Goal: Information Seeking & Learning: Learn about a topic

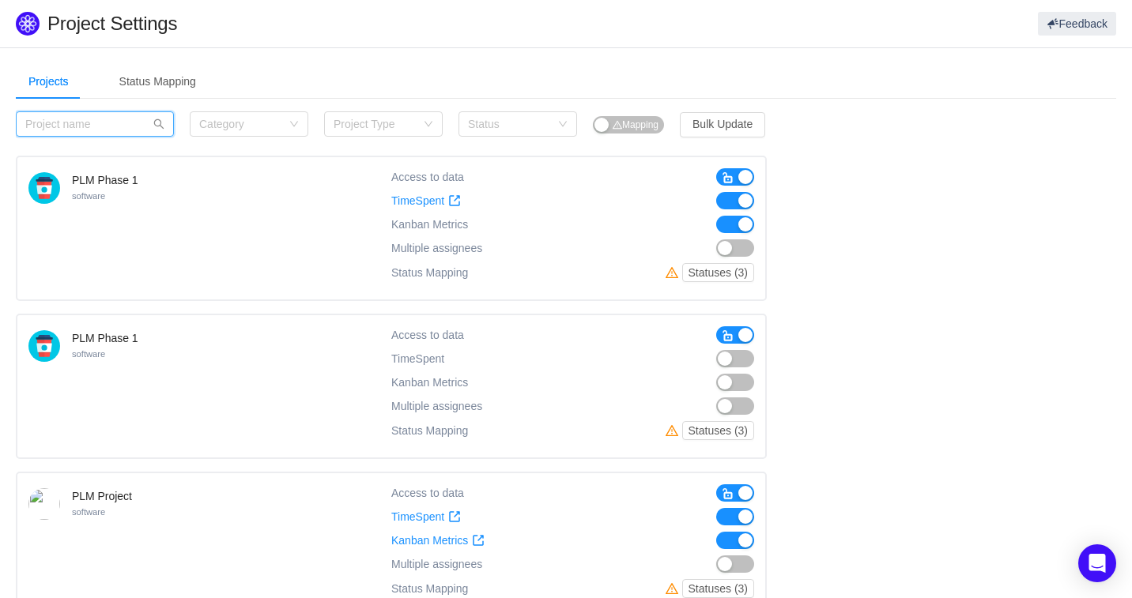
click at [124, 132] on input "text" at bounding box center [95, 123] width 158 height 25
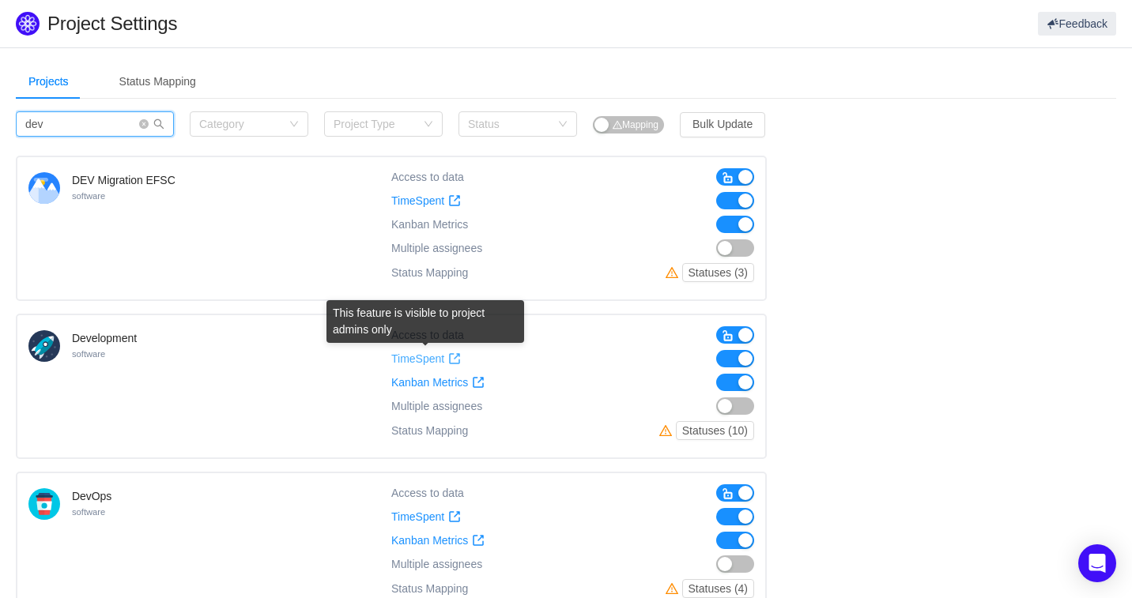
type input "dev"
click at [429, 358] on span "TimeSpent" at bounding box center [417, 359] width 53 height 13
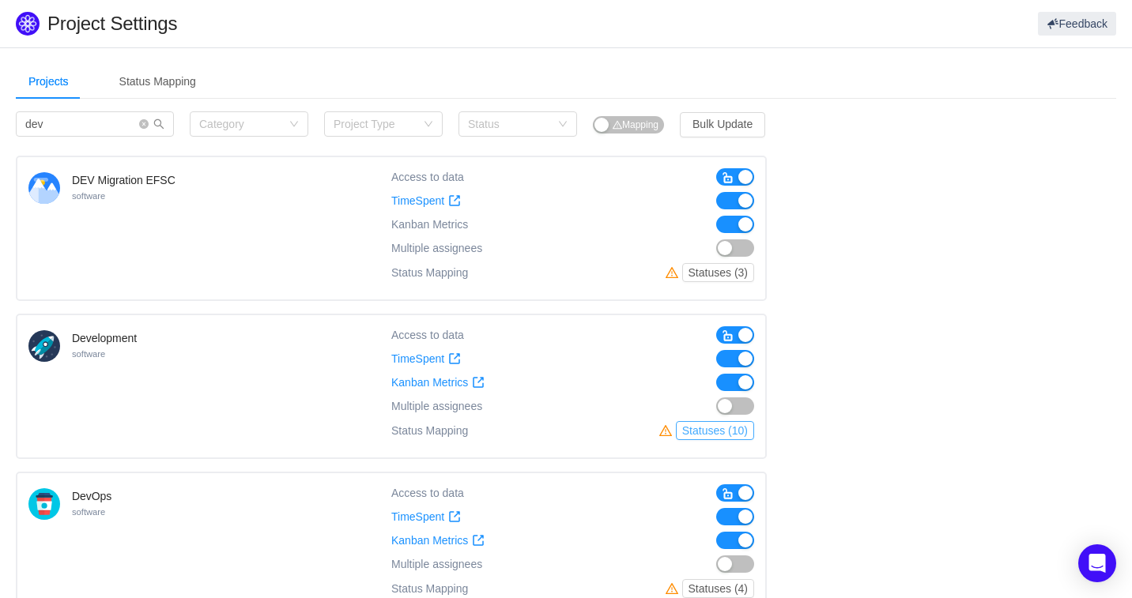
click at [727, 430] on button "Statuses (10)" at bounding box center [715, 430] width 78 height 19
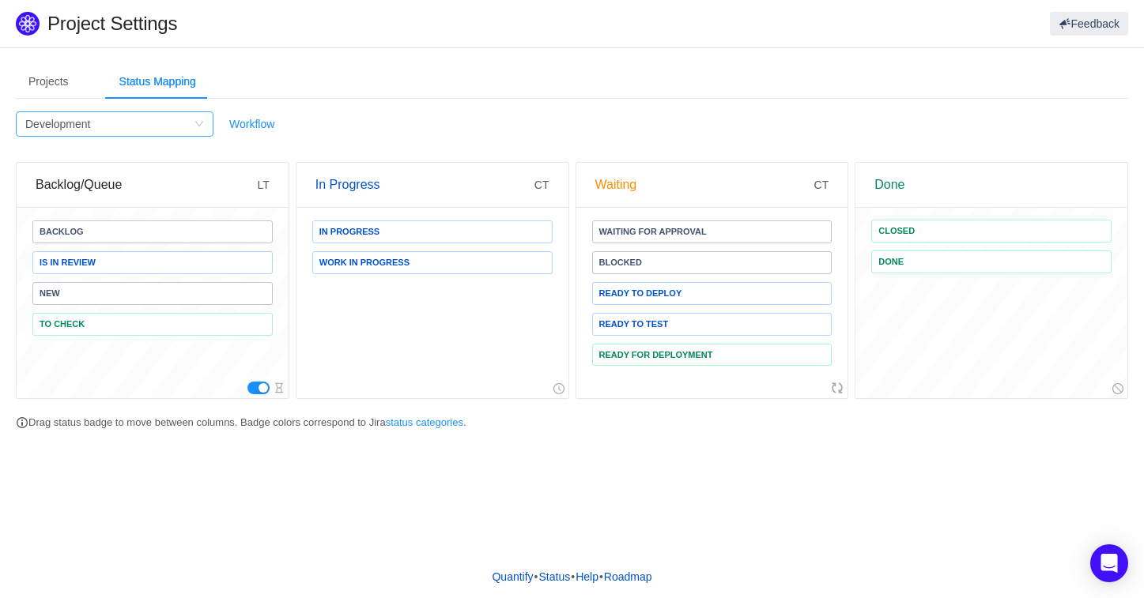
click at [189, 126] on div "Filter by Project Development" at bounding box center [109, 124] width 168 height 24
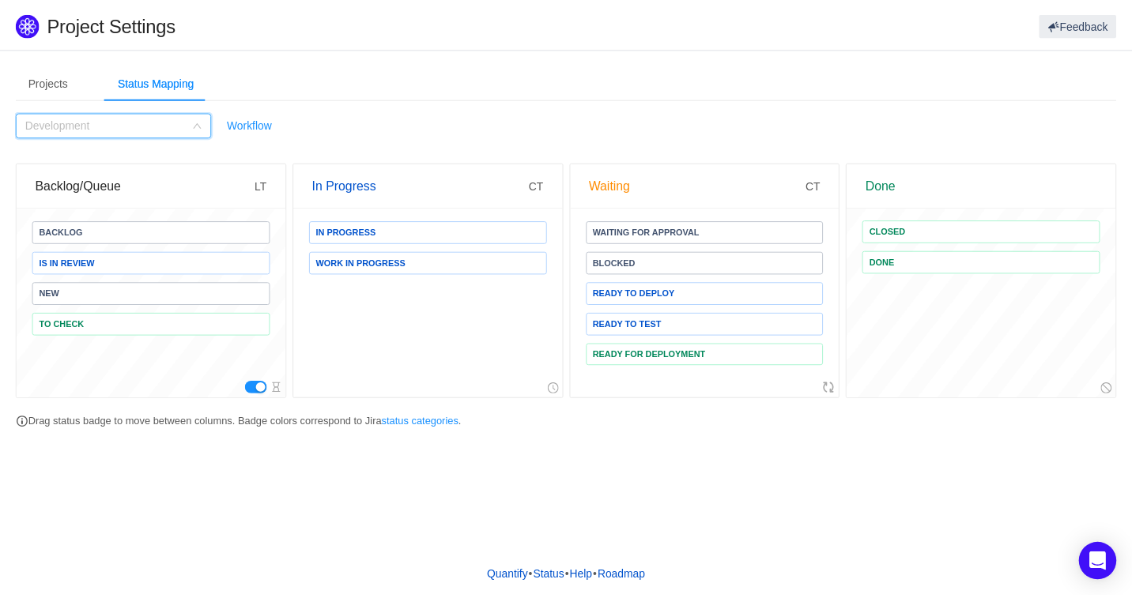
scroll to position [640, 0]
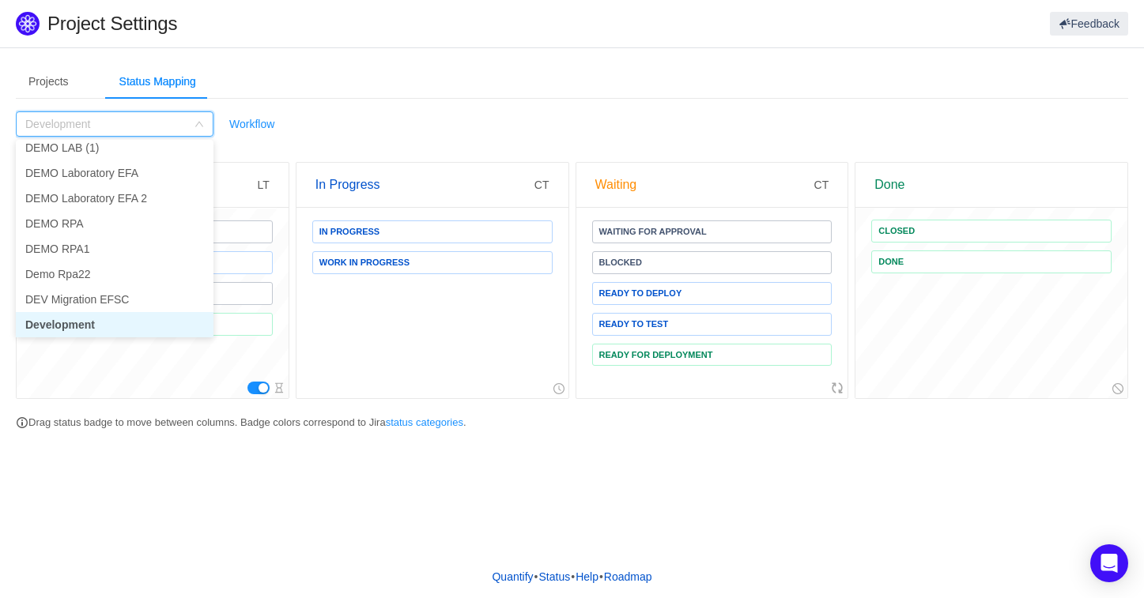
click at [274, 73] on div "Projects Status Mapping" at bounding box center [572, 82] width 1112 height 36
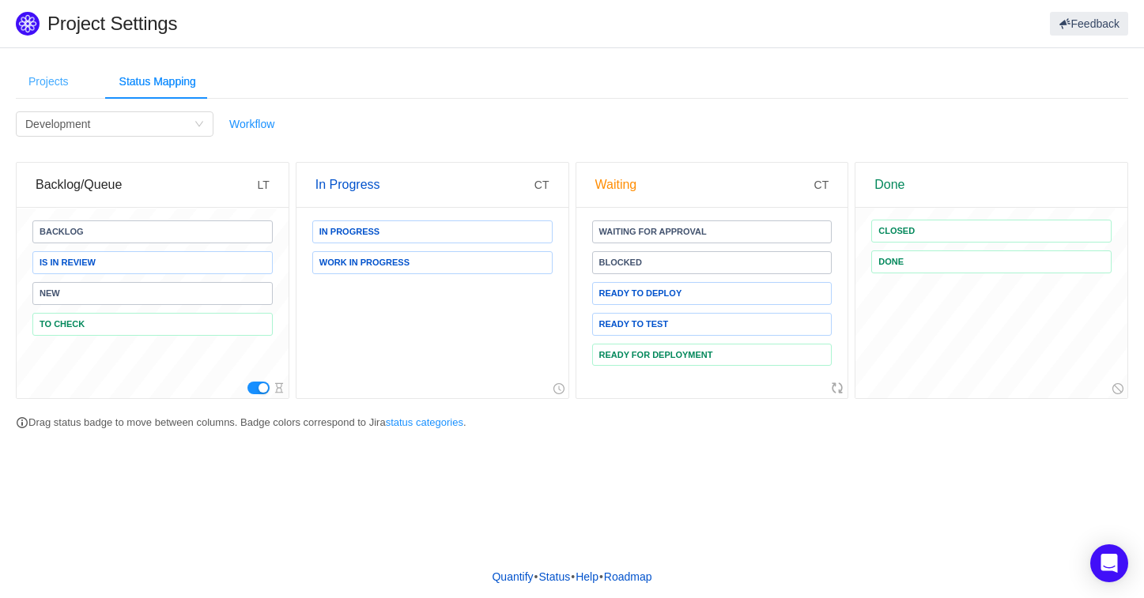
click at [55, 77] on div "Projects" at bounding box center [49, 82] width 66 height 36
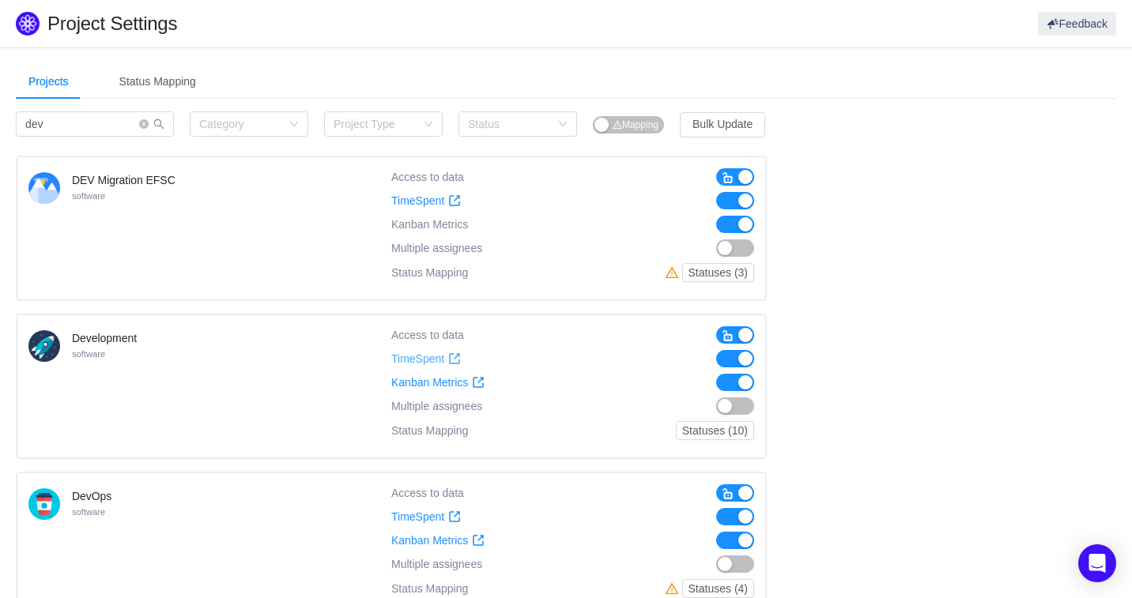
click at [456, 357] on span at bounding box center [454, 359] width 13 height 13
click at [737, 327] on button "button" at bounding box center [735, 335] width 38 height 17
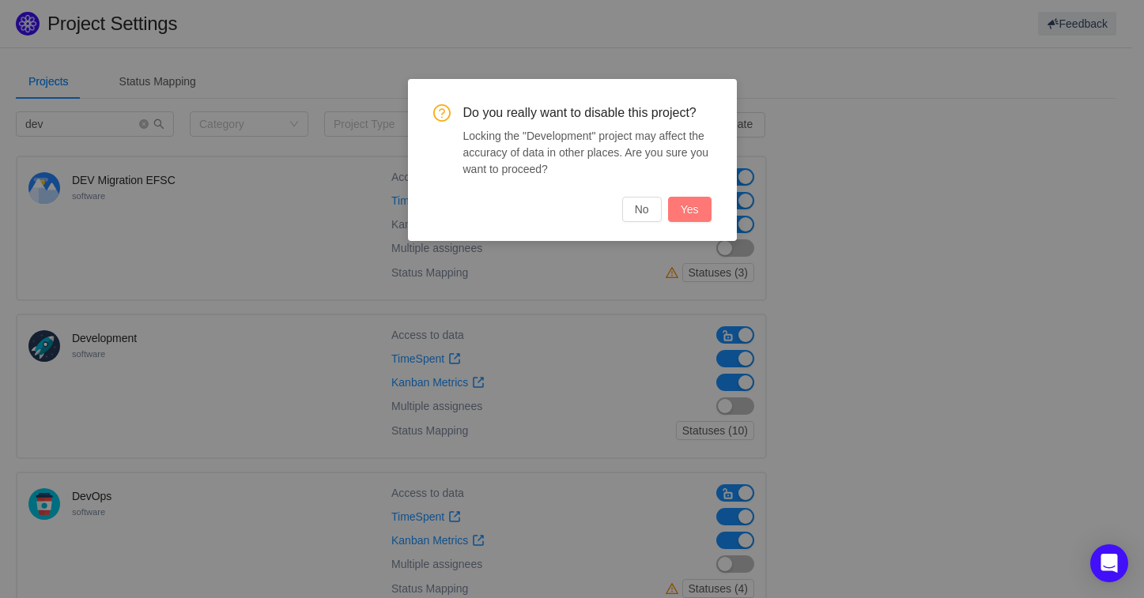
click at [693, 206] on button "Yes" at bounding box center [689, 209] width 43 height 25
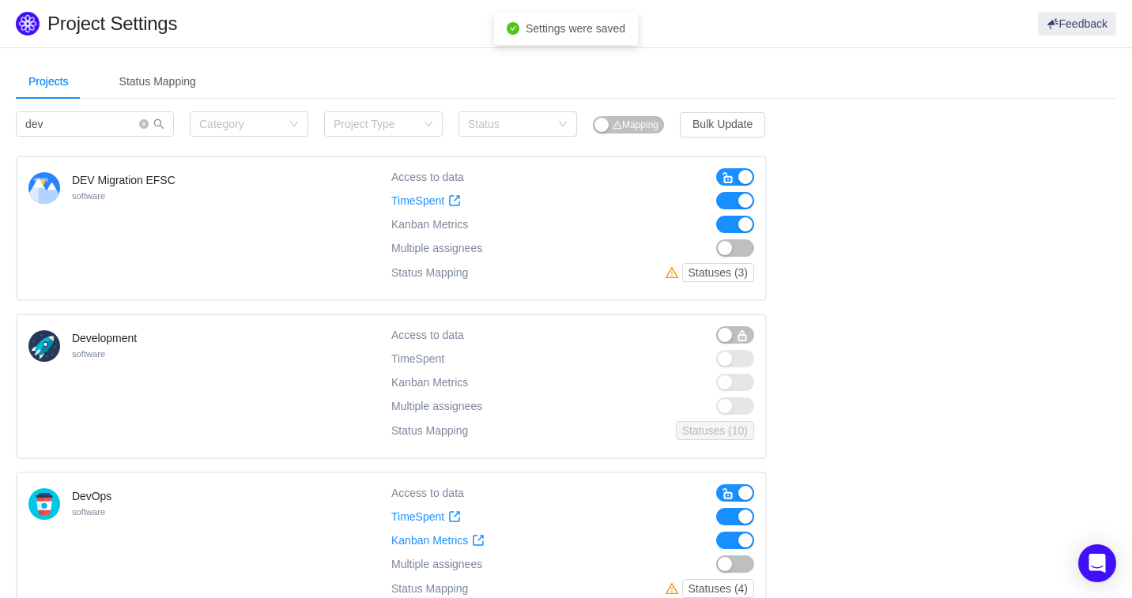
click at [742, 340] on span "button" at bounding box center [742, 336] width 13 height 13
click at [434, 360] on span "TimeSpent" at bounding box center [417, 359] width 53 height 13
click at [475, 384] on span at bounding box center [478, 382] width 13 height 13
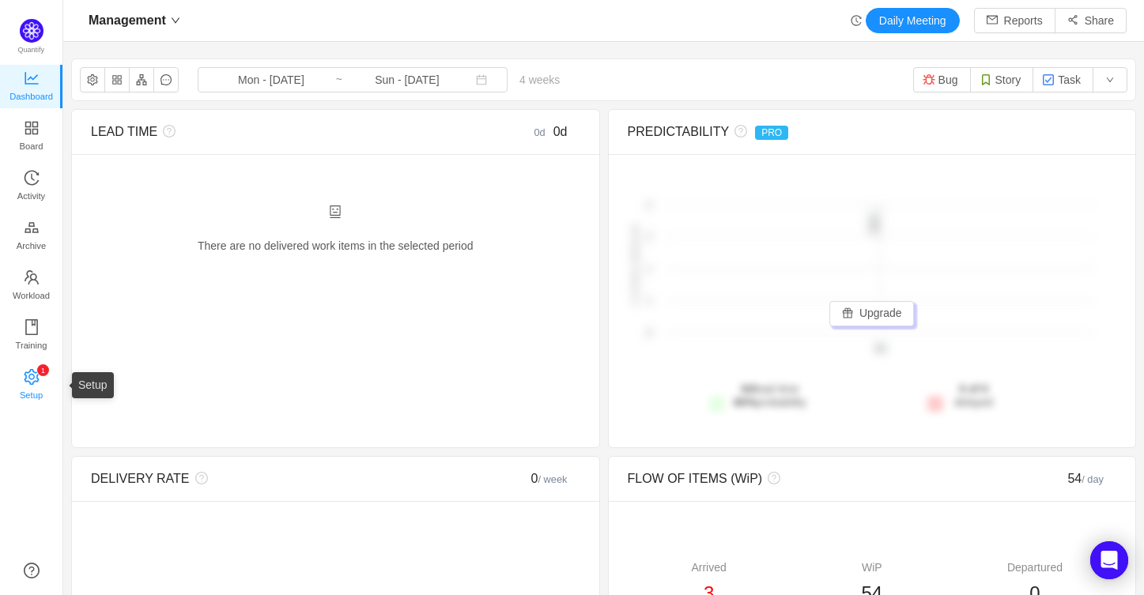
click at [24, 388] on span "Setup" at bounding box center [31, 395] width 23 height 32
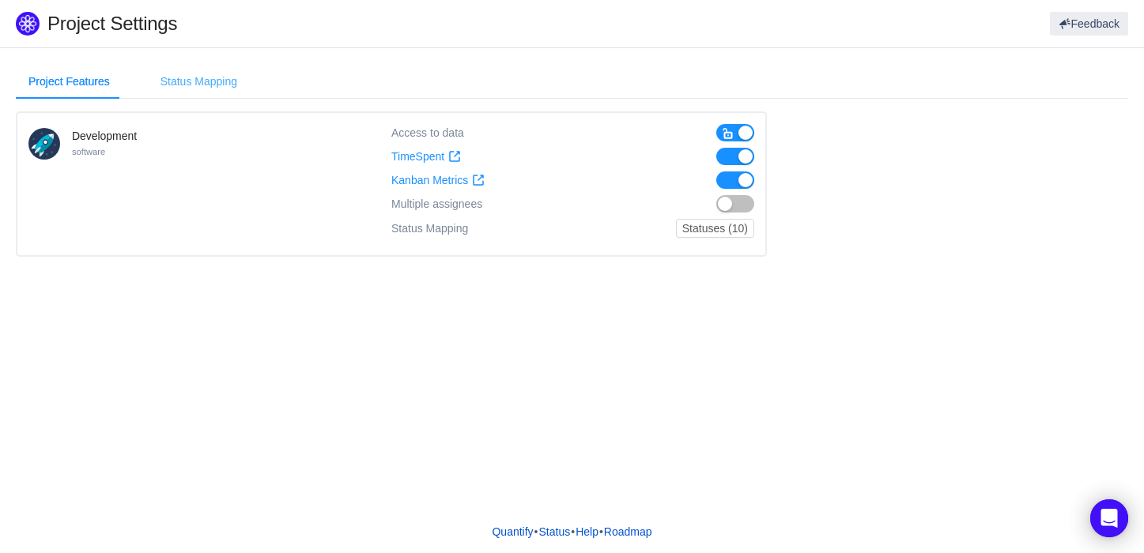
click at [216, 95] on div "Status Mapping" at bounding box center [199, 82] width 102 height 36
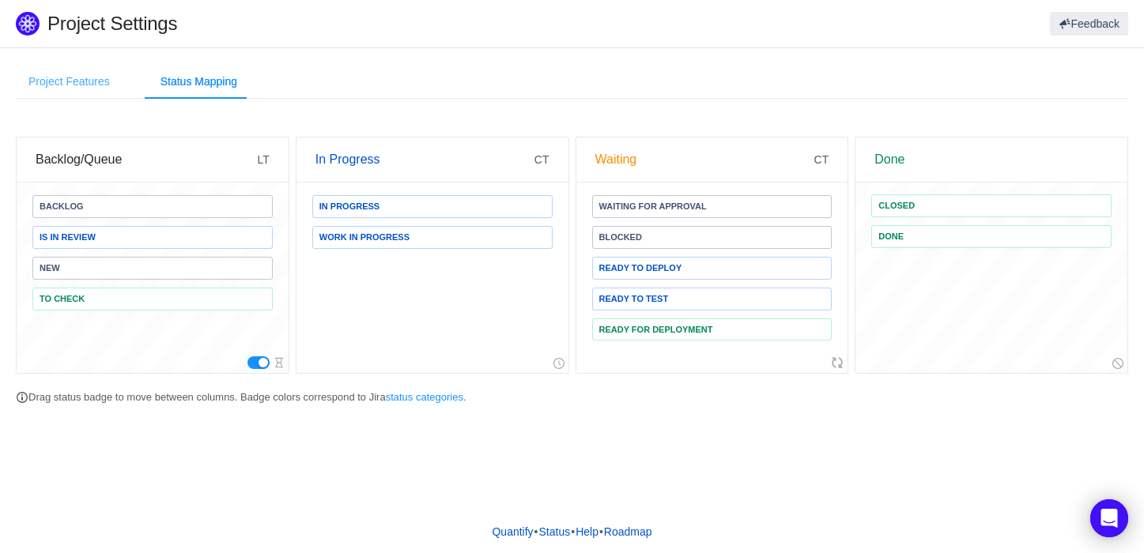
click at [73, 83] on div "Project Features" at bounding box center [69, 82] width 107 height 36
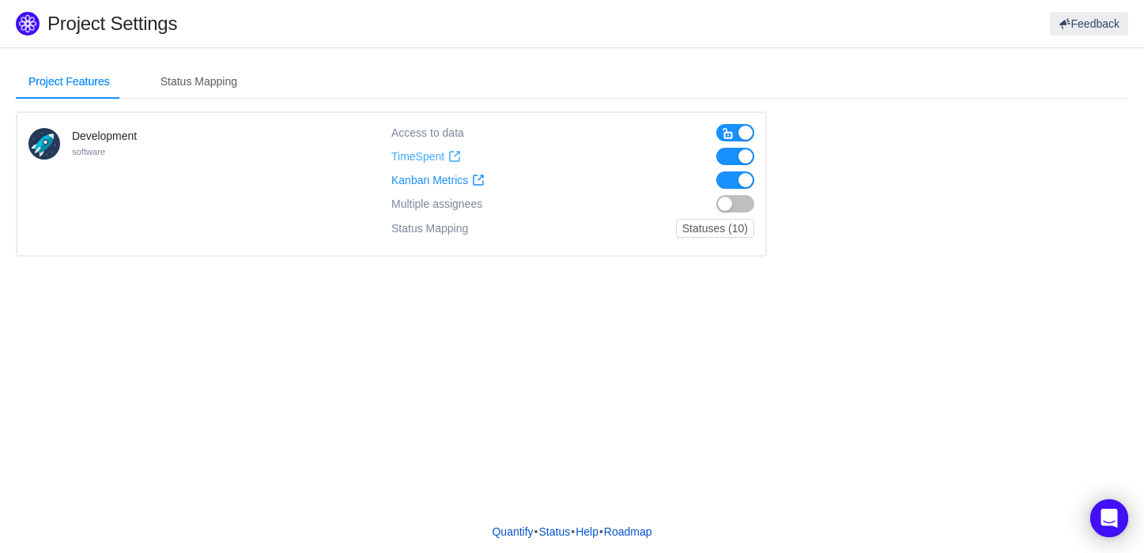
click at [421, 157] on span "TimeSpent" at bounding box center [417, 156] width 53 height 13
click at [731, 127] on span "button" at bounding box center [728, 133] width 13 height 13
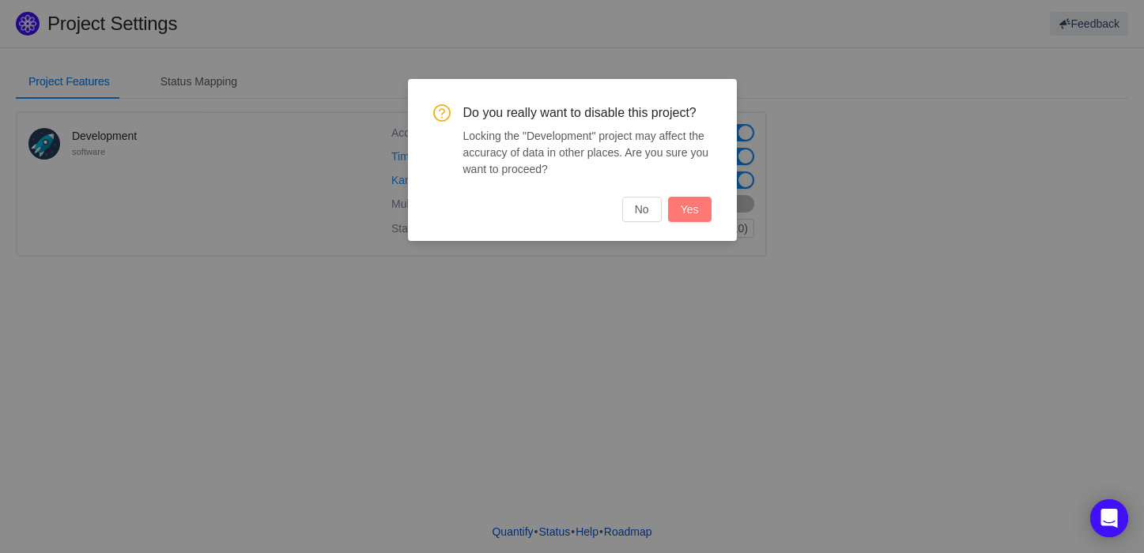
click at [689, 210] on button "Yes" at bounding box center [689, 209] width 43 height 25
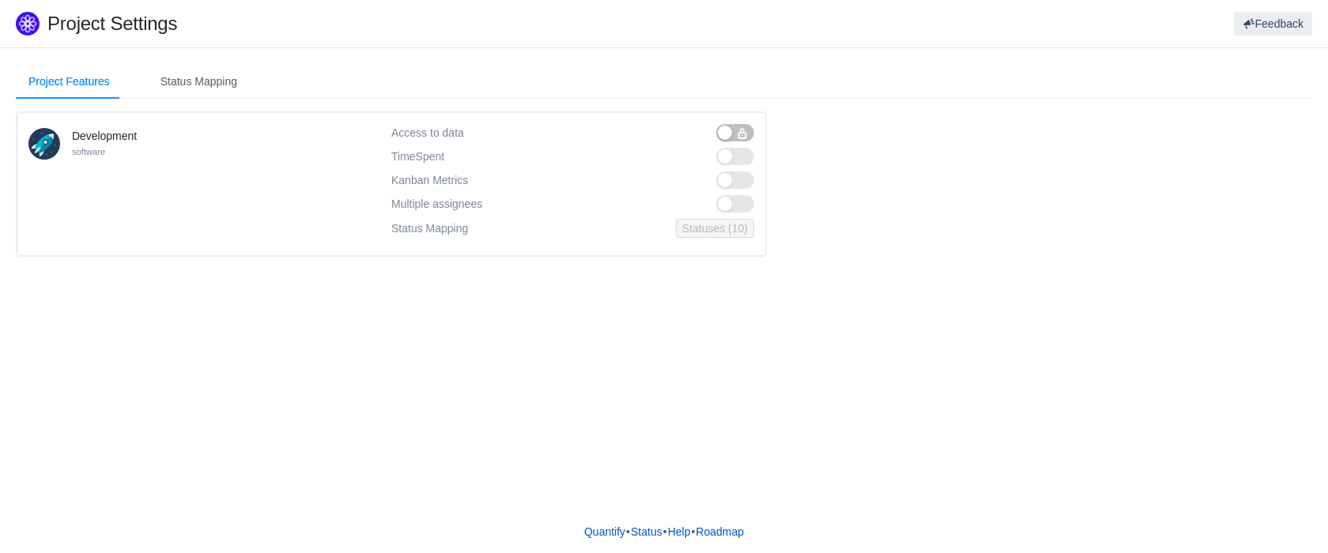
click at [735, 127] on button "button" at bounding box center [735, 132] width 38 height 17
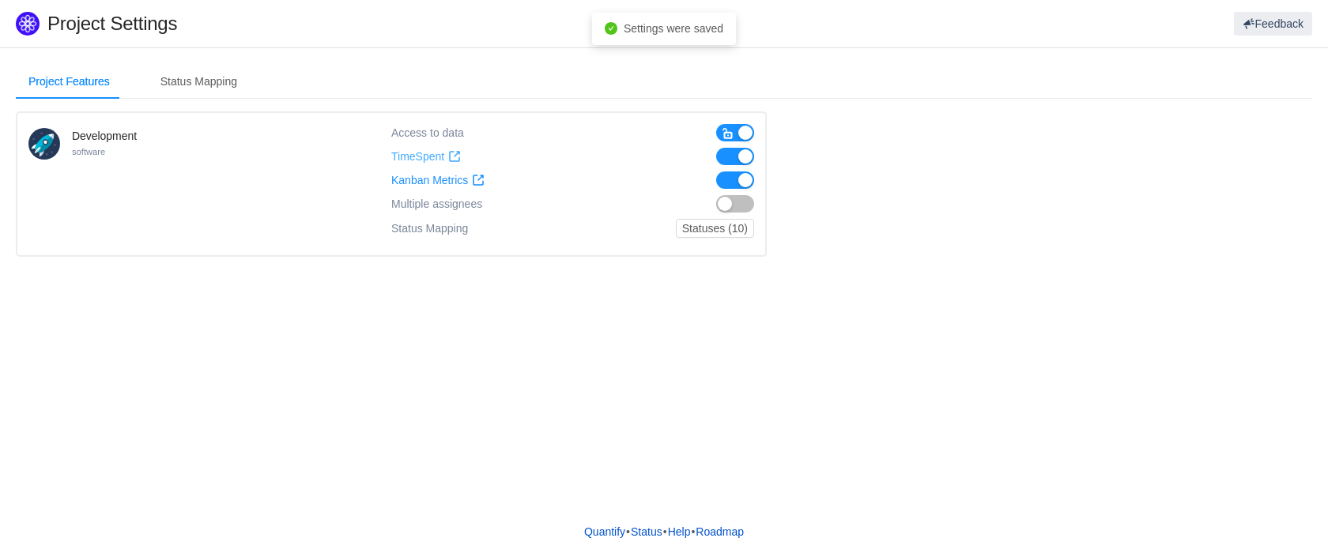
click at [435, 157] on span "TimeSpent" at bounding box center [417, 156] width 53 height 13
click at [392, 301] on div "Project Features Status Mapping Development software Access to data TimeSpent T…" at bounding box center [664, 278] width 1328 height 463
click at [427, 156] on span "TimeSpent" at bounding box center [417, 156] width 53 height 13
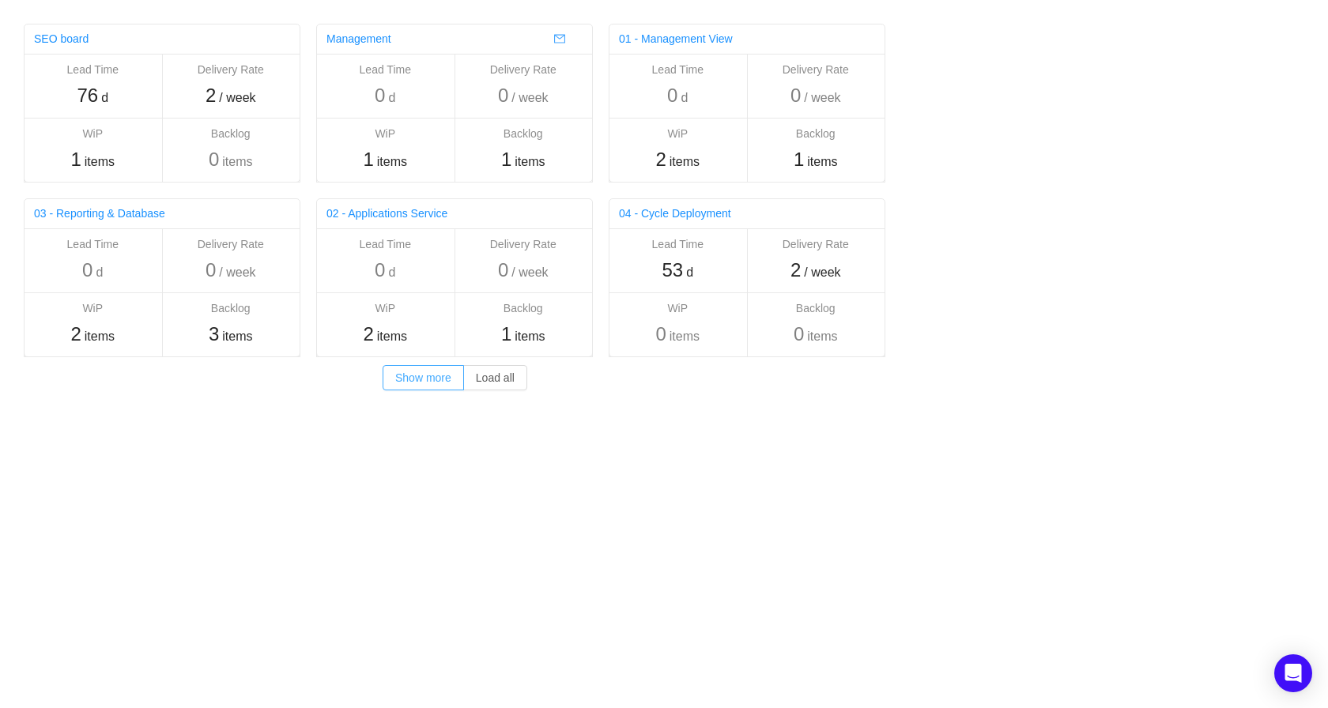
click at [402, 379] on button "Show more" at bounding box center [423, 377] width 81 height 25
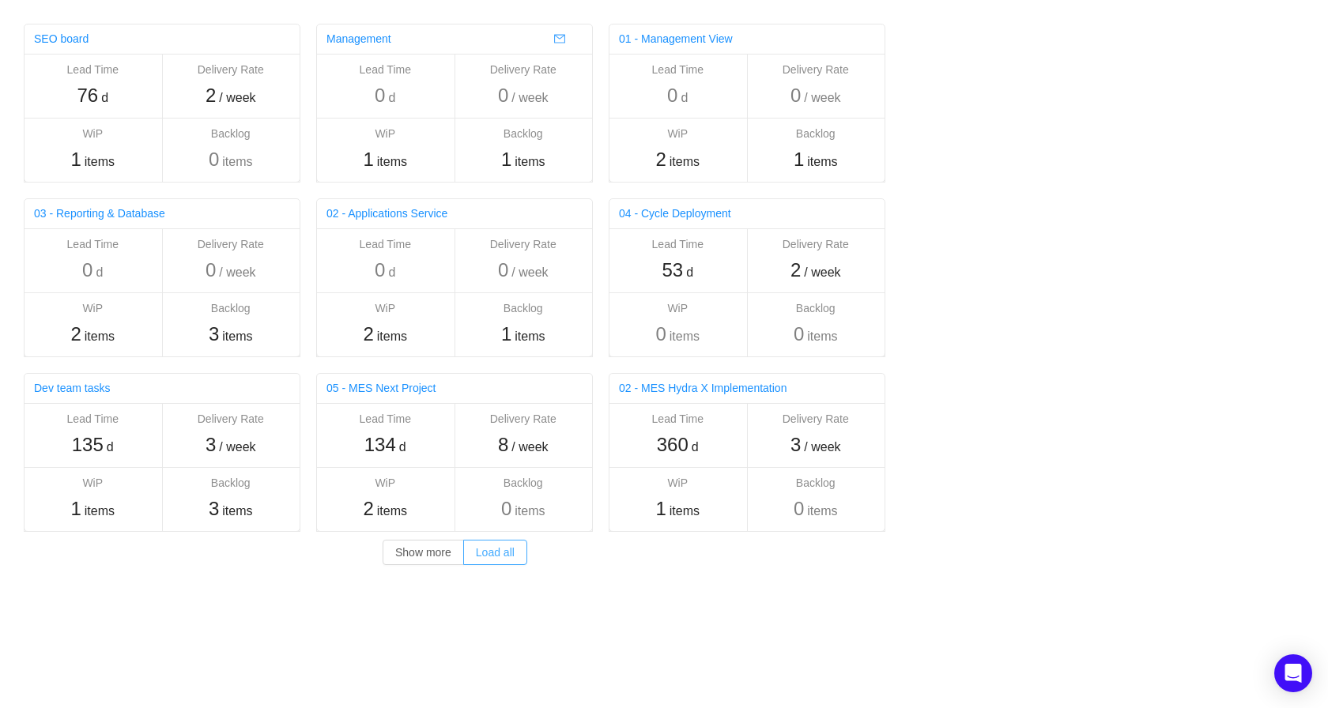
click at [492, 559] on button "Load all" at bounding box center [495, 552] width 64 height 25
click at [421, 549] on button "Show more" at bounding box center [423, 552] width 81 height 25
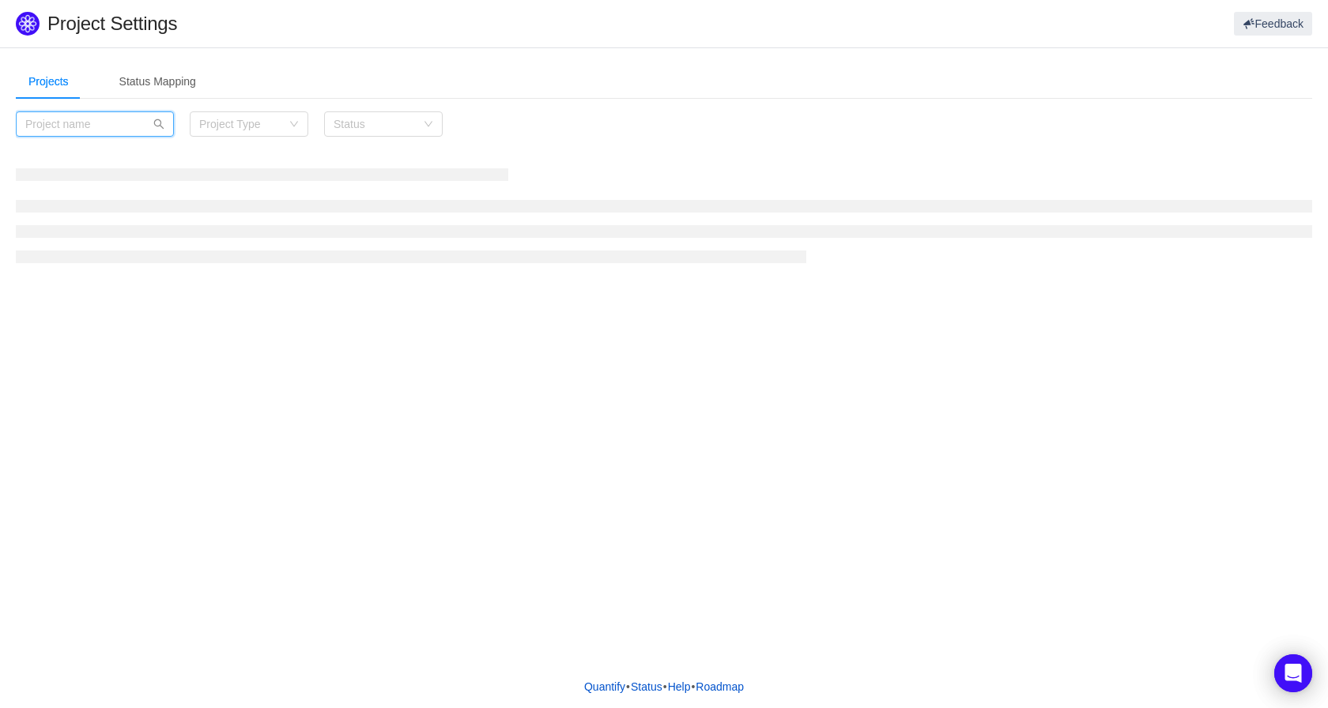
click at [100, 128] on input "text" at bounding box center [95, 123] width 158 height 25
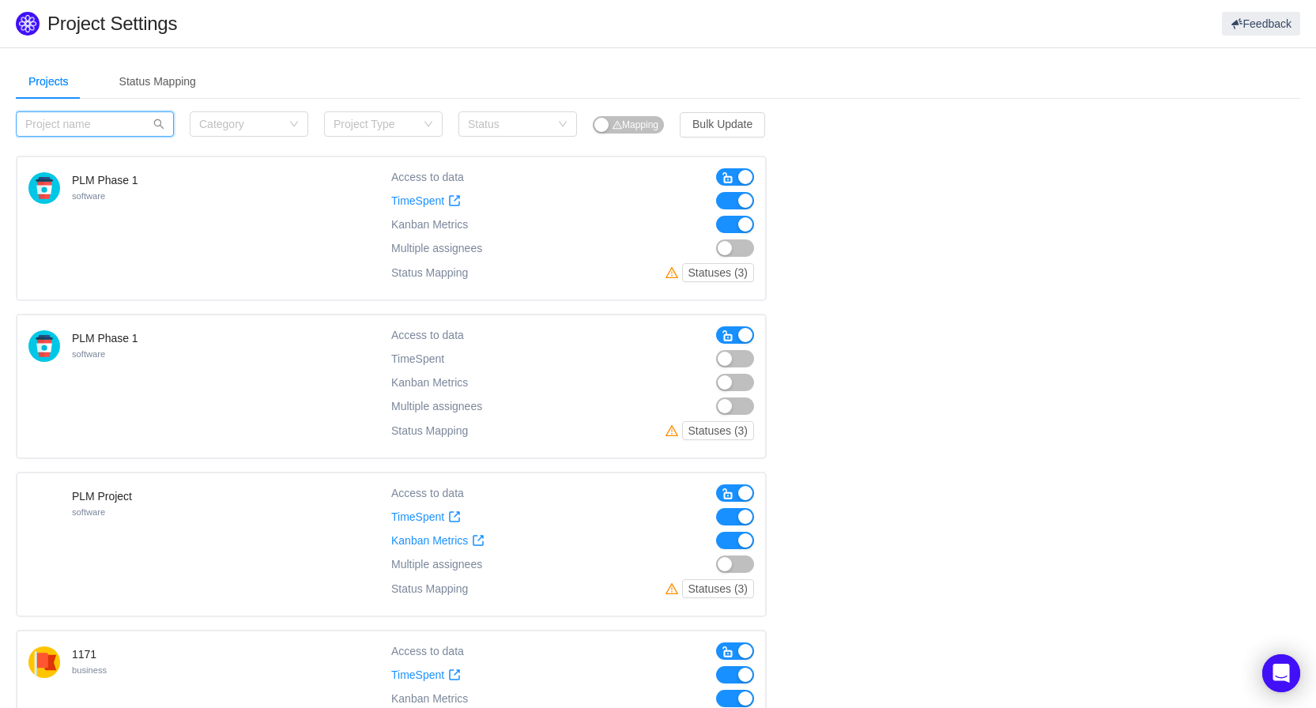
paste input "MES EFC Project"
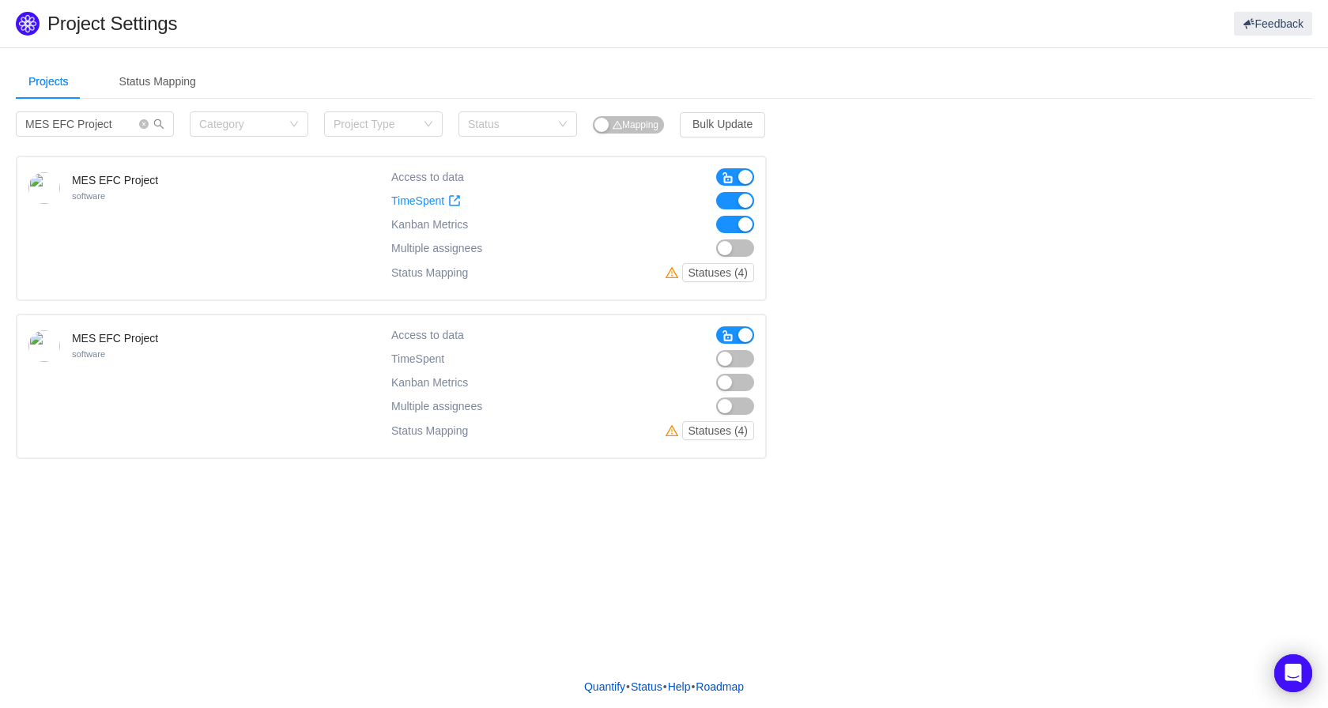
click at [739, 357] on button "button" at bounding box center [735, 358] width 38 height 17
click at [739, 382] on button "button" at bounding box center [735, 382] width 38 height 17
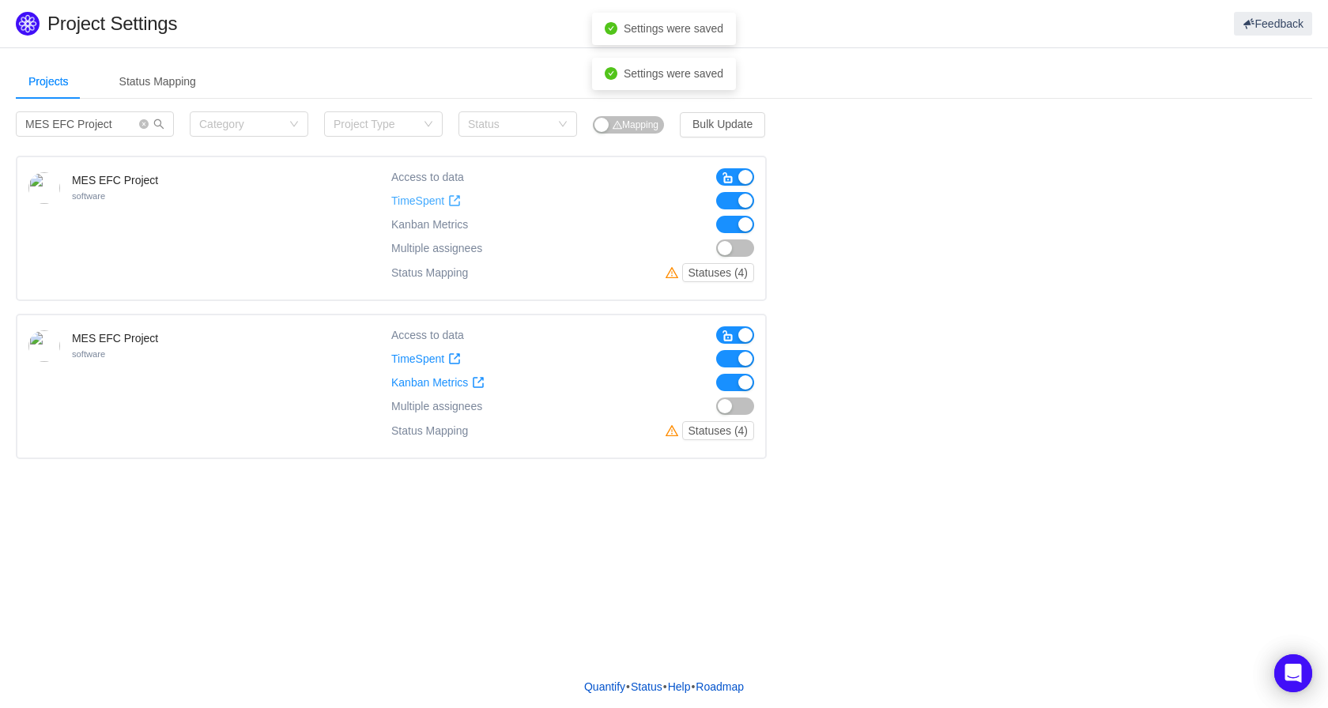
click at [415, 198] on span "TimeSpent" at bounding box center [417, 200] width 53 height 13
click at [419, 363] on span "TimeSpent" at bounding box center [417, 359] width 53 height 13
click at [89, 124] on input "MES EFC Project" at bounding box center [95, 123] width 158 height 25
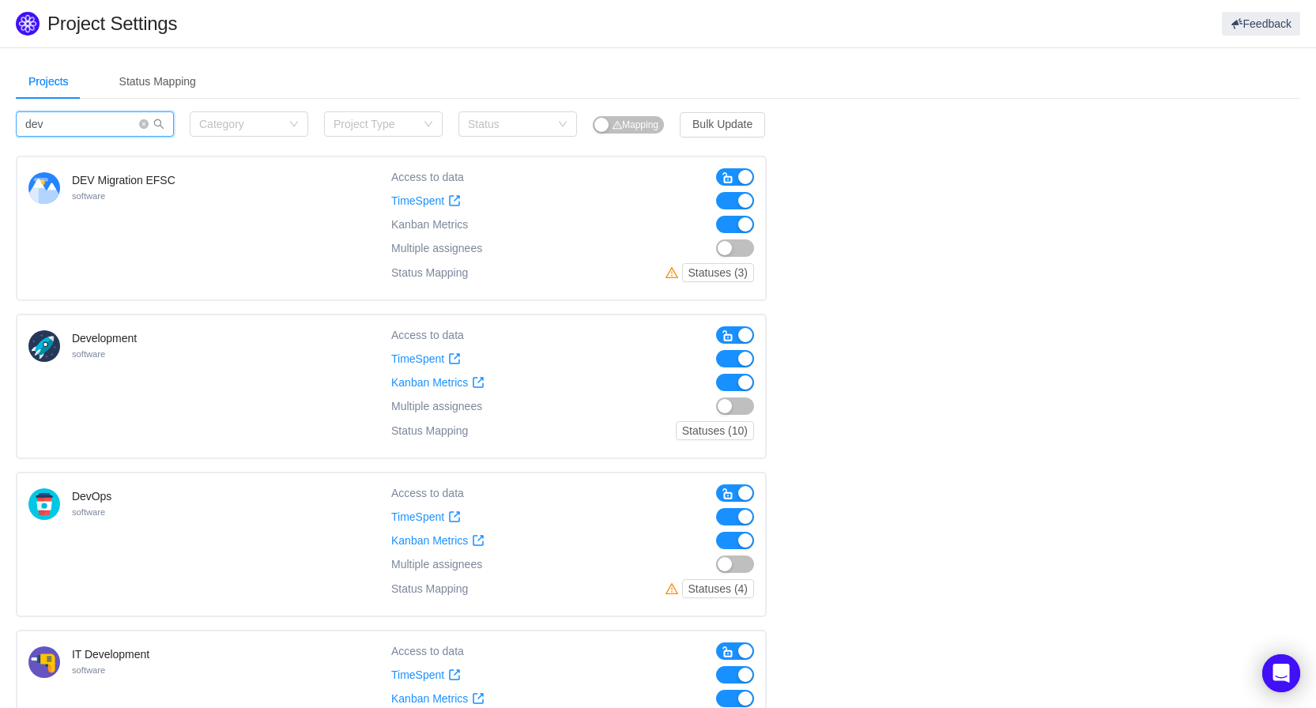
type input "dev"
click at [98, 123] on input "dev" at bounding box center [95, 123] width 158 height 25
click at [414, 356] on span "TimeSpent" at bounding box center [417, 359] width 53 height 13
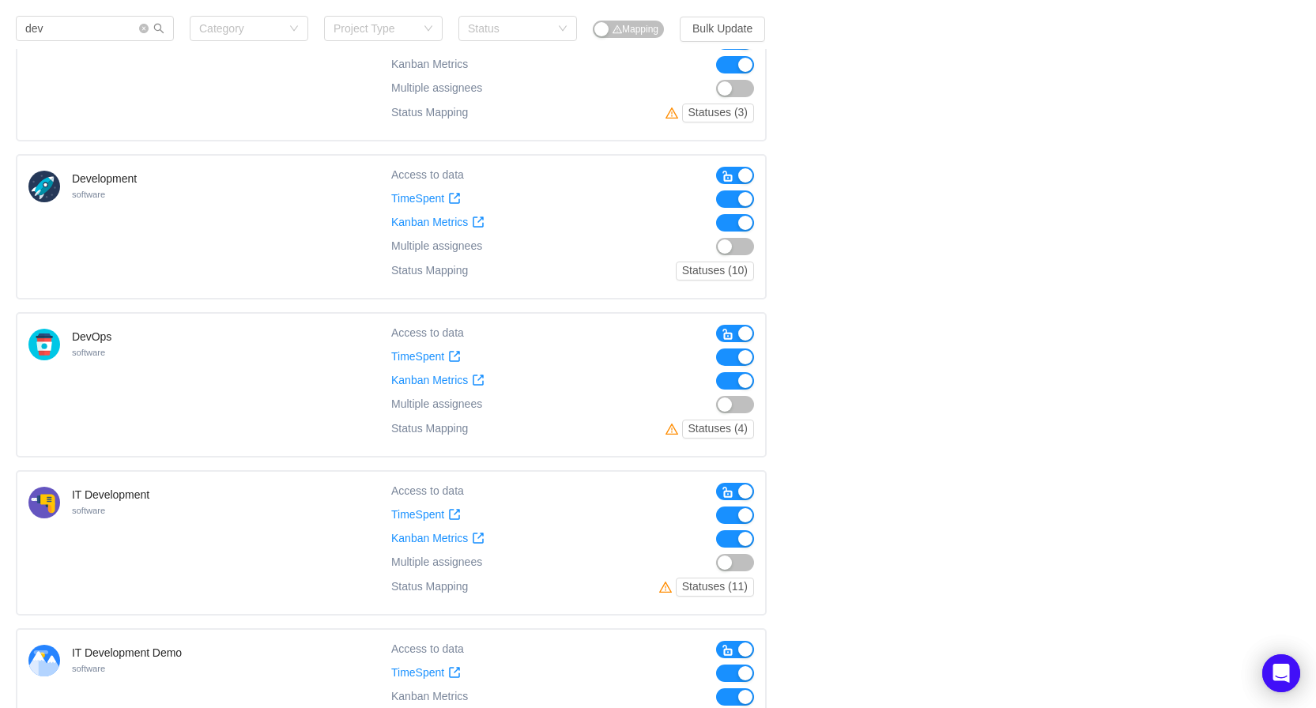
scroll to position [128, 0]
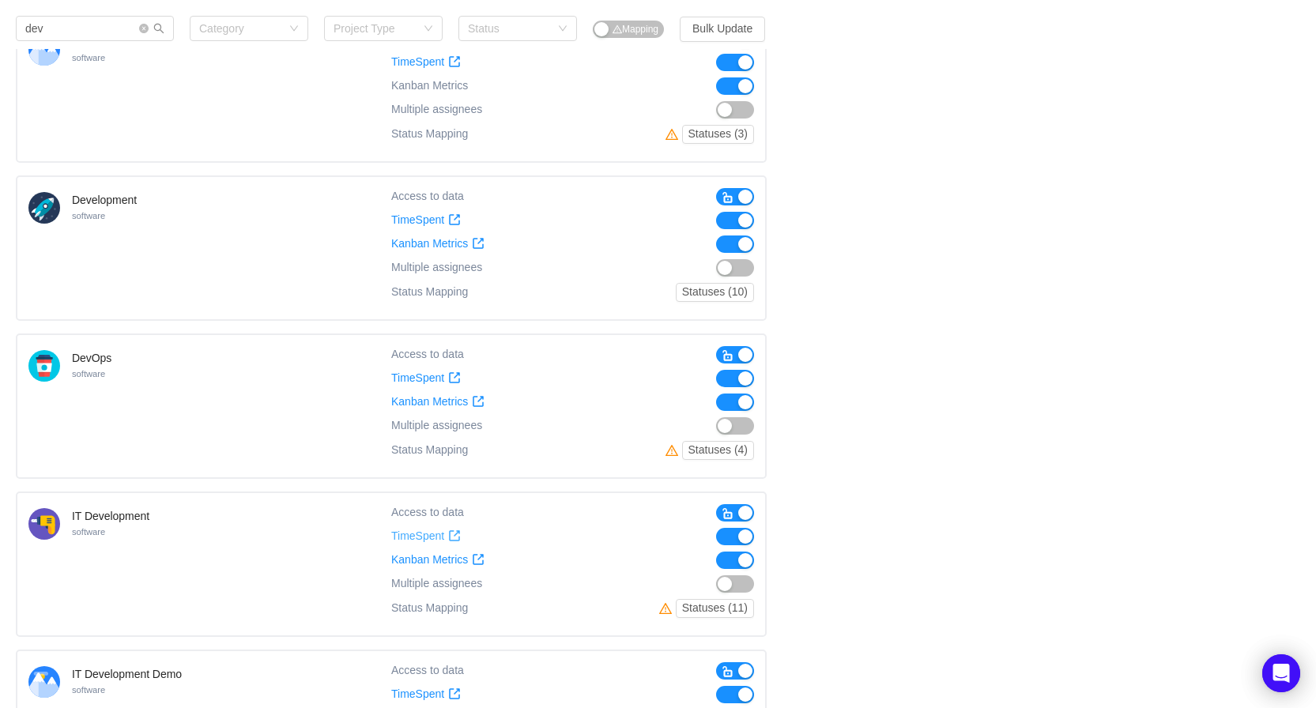
click at [418, 531] on span "TimeSpent" at bounding box center [417, 536] width 53 height 13
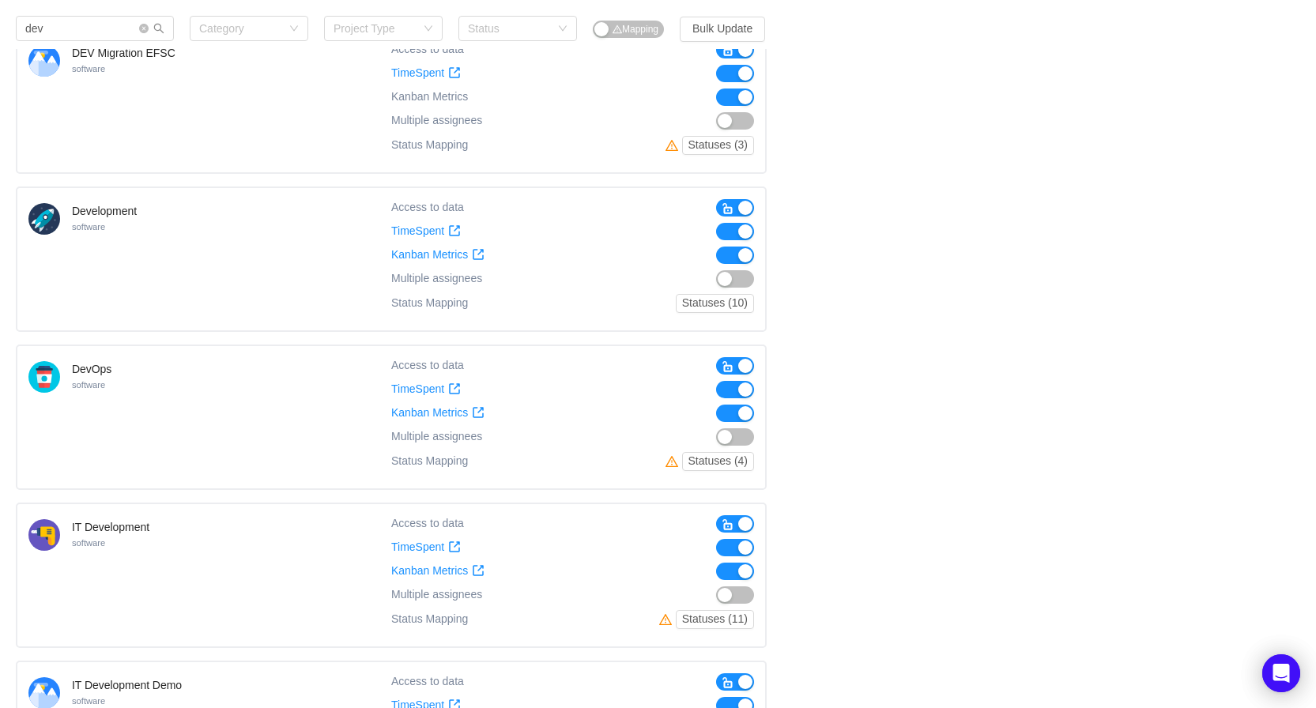
scroll to position [0, 0]
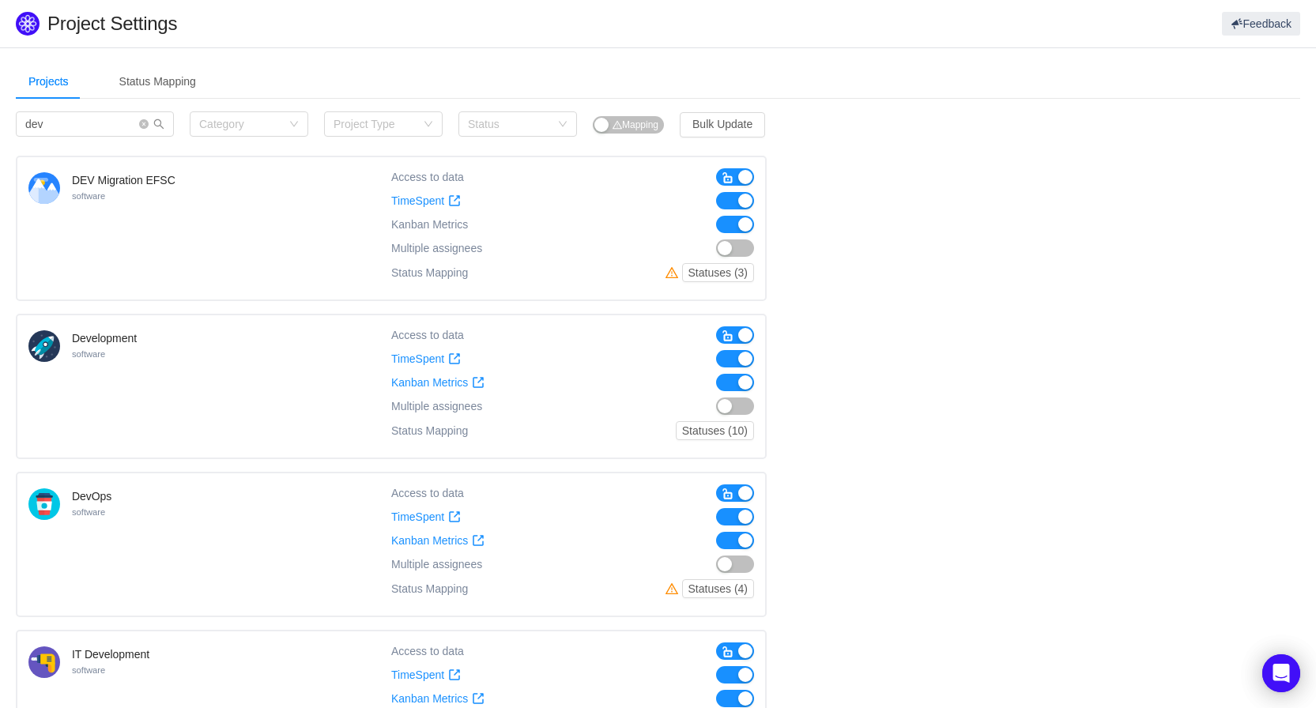
click at [425, 524] on div "TimeSpent TimeSpent" at bounding box center [426, 516] width 70 height 17
click at [424, 519] on span "TimeSpent" at bounding box center [417, 517] width 53 height 13
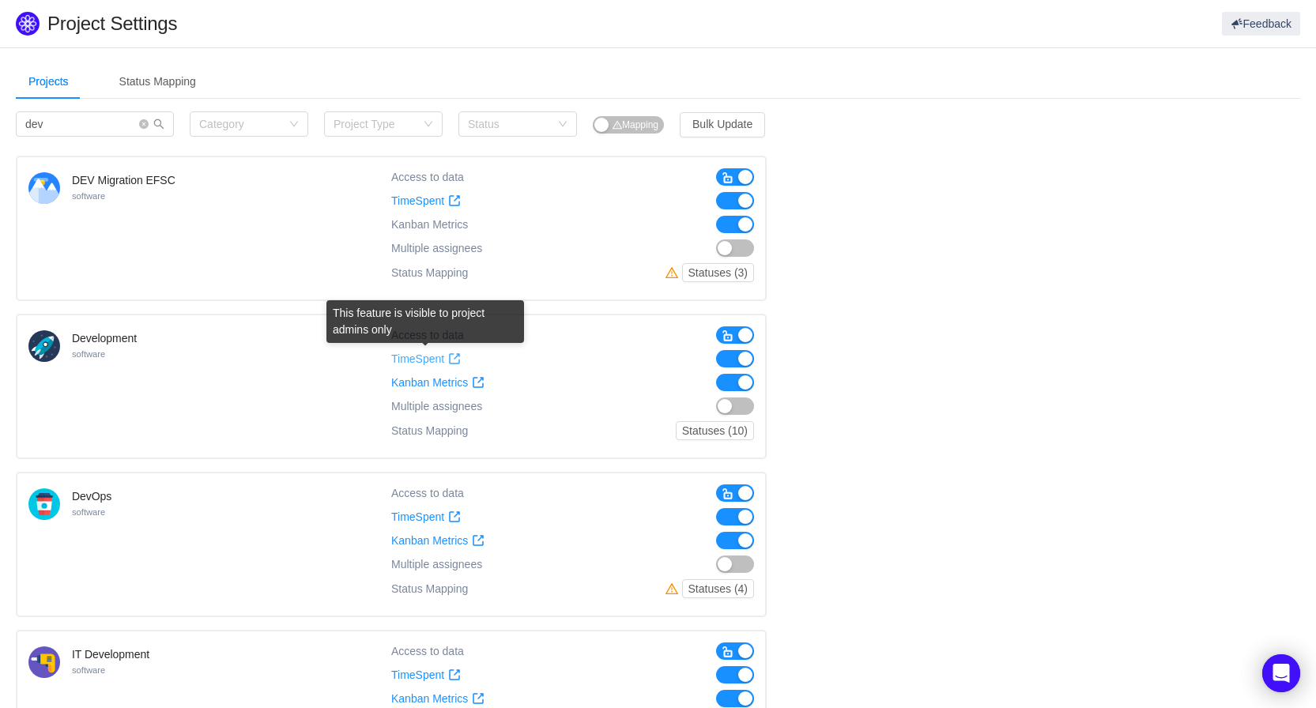
click at [432, 358] on span "TimeSpent" at bounding box center [417, 359] width 53 height 13
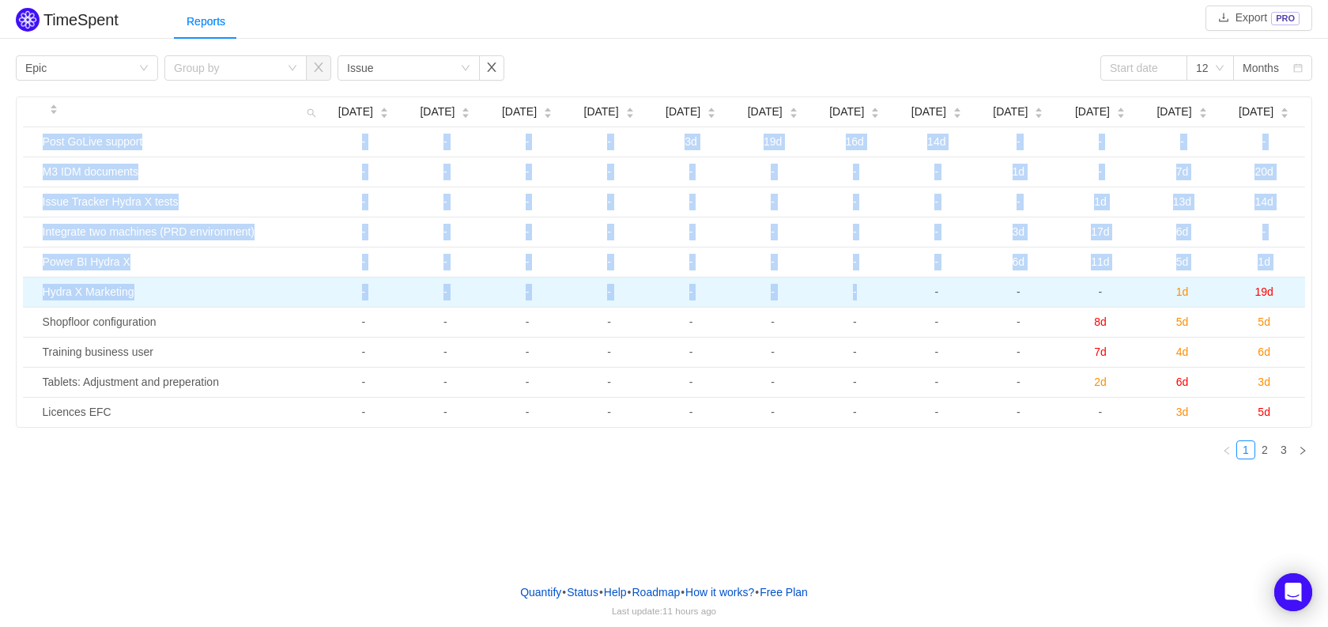
drag, startPoint x: 33, startPoint y: 138, endPoint x: 904, endPoint y: 307, distance: 887.4
click at [904, 307] on tbody "Post GoLive support - - - - 3d 19d 16d 14d - - - - M3 IDM documents - - - - - -…" at bounding box center [664, 277] width 1282 height 300
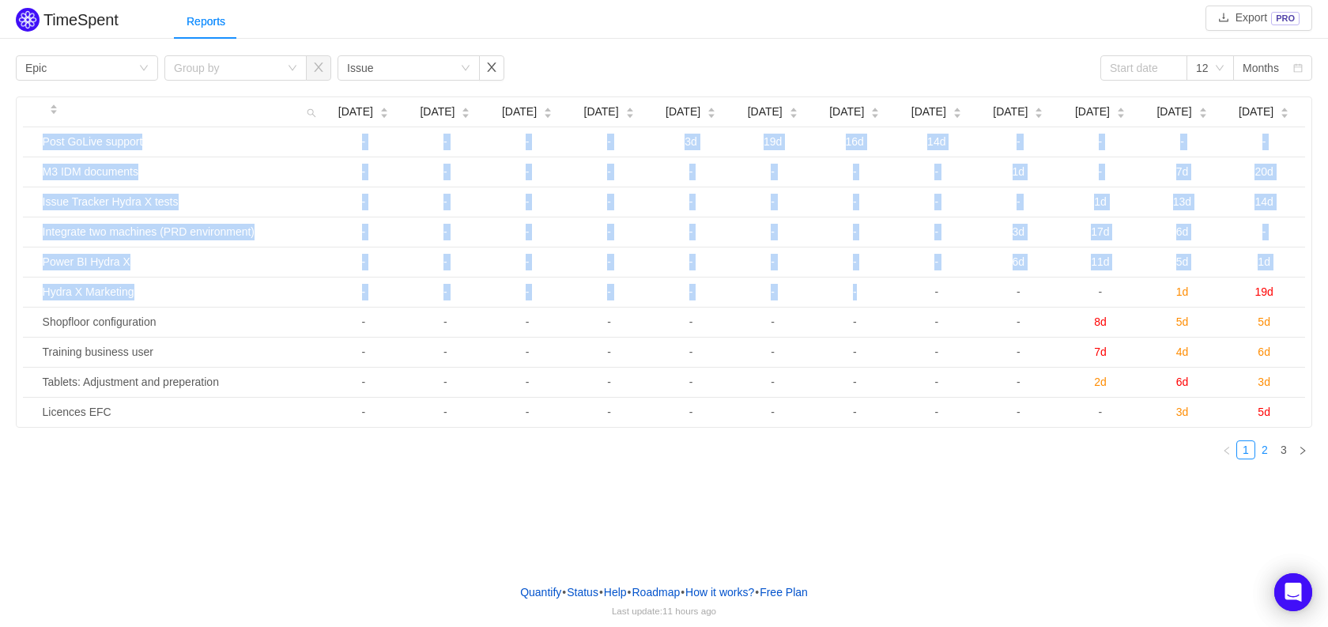
click at [1267, 452] on link "2" at bounding box center [1264, 449] width 17 height 17
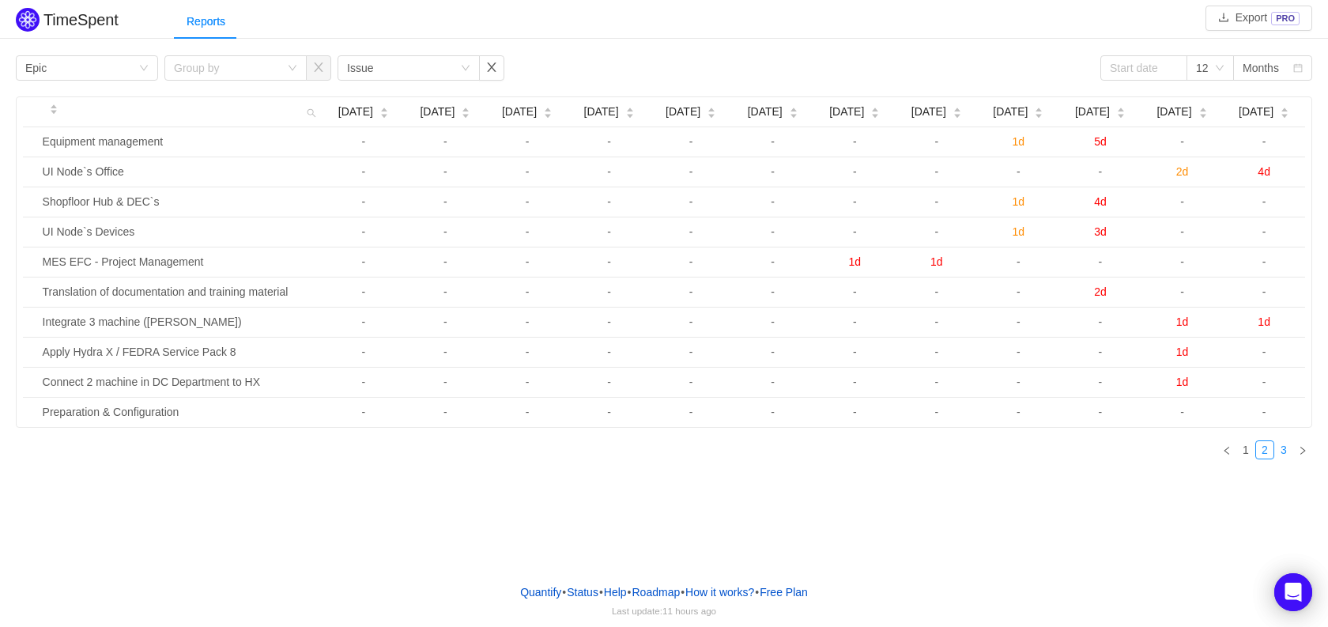
click at [1286, 449] on link "3" at bounding box center [1283, 449] width 17 height 17
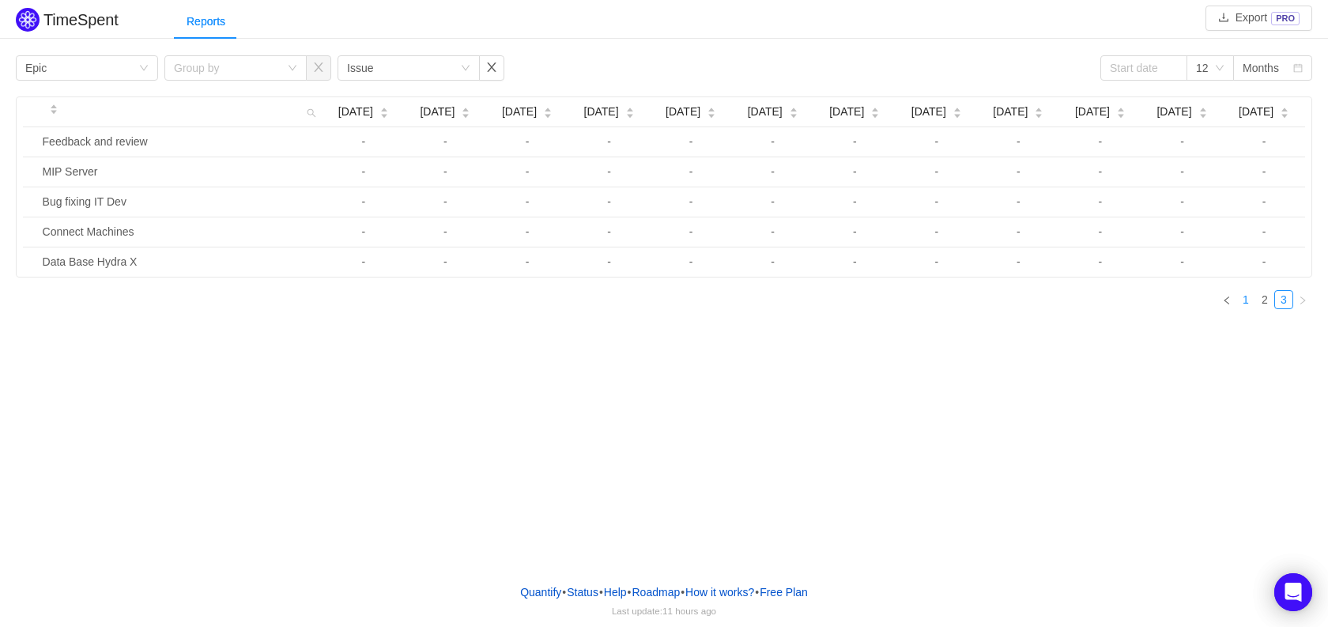
click at [1243, 304] on link "1" at bounding box center [1245, 299] width 17 height 17
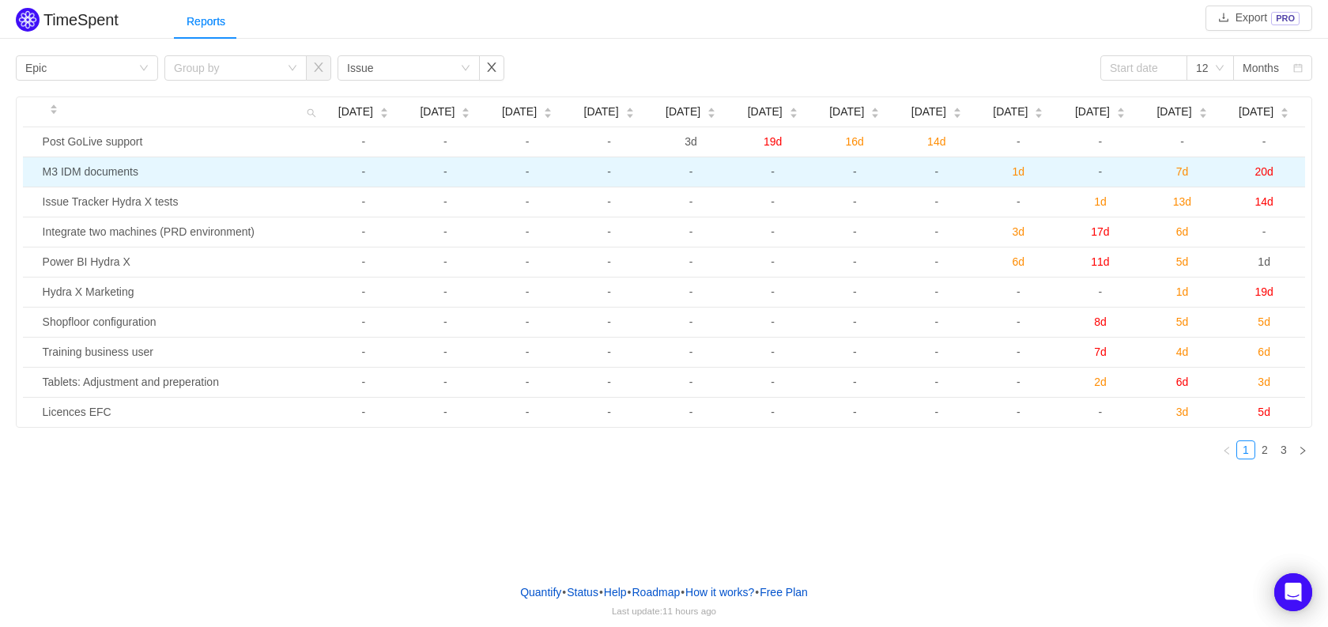
click at [86, 172] on td "M3 IDM documents" at bounding box center [179, 172] width 287 height 30
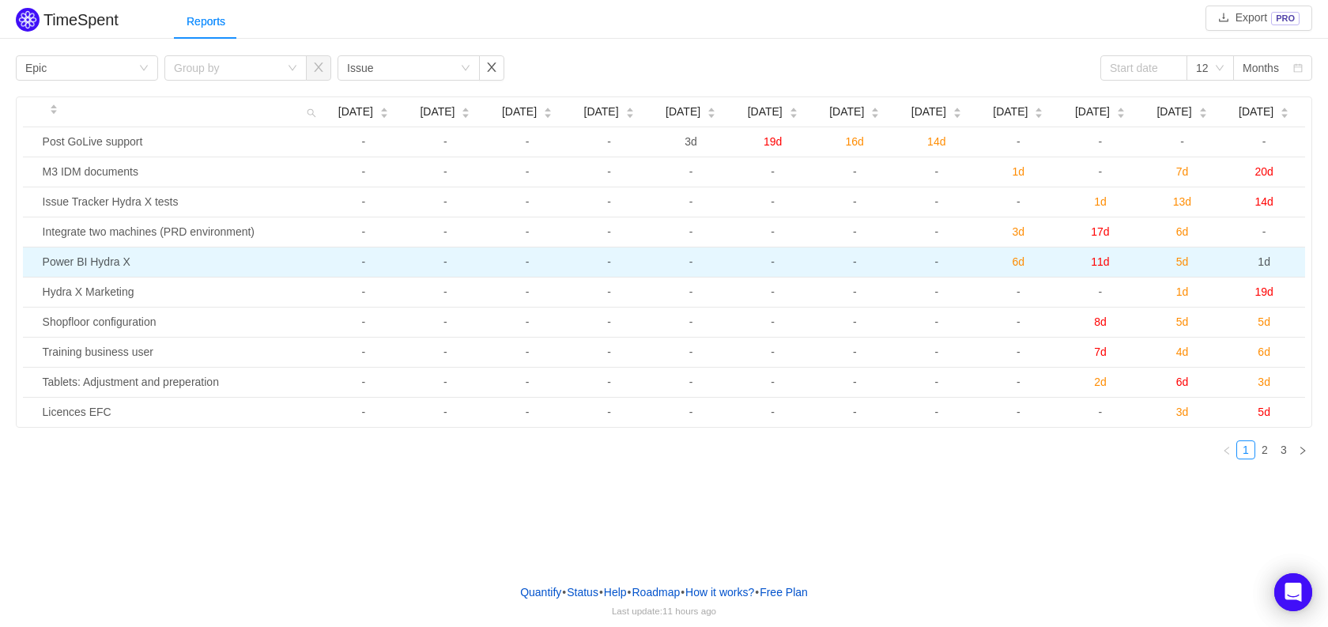
click at [104, 261] on td "Power BI Hydra X" at bounding box center [179, 262] width 287 height 30
click at [91, 261] on td "Power BI Hydra X" at bounding box center [179, 262] width 287 height 30
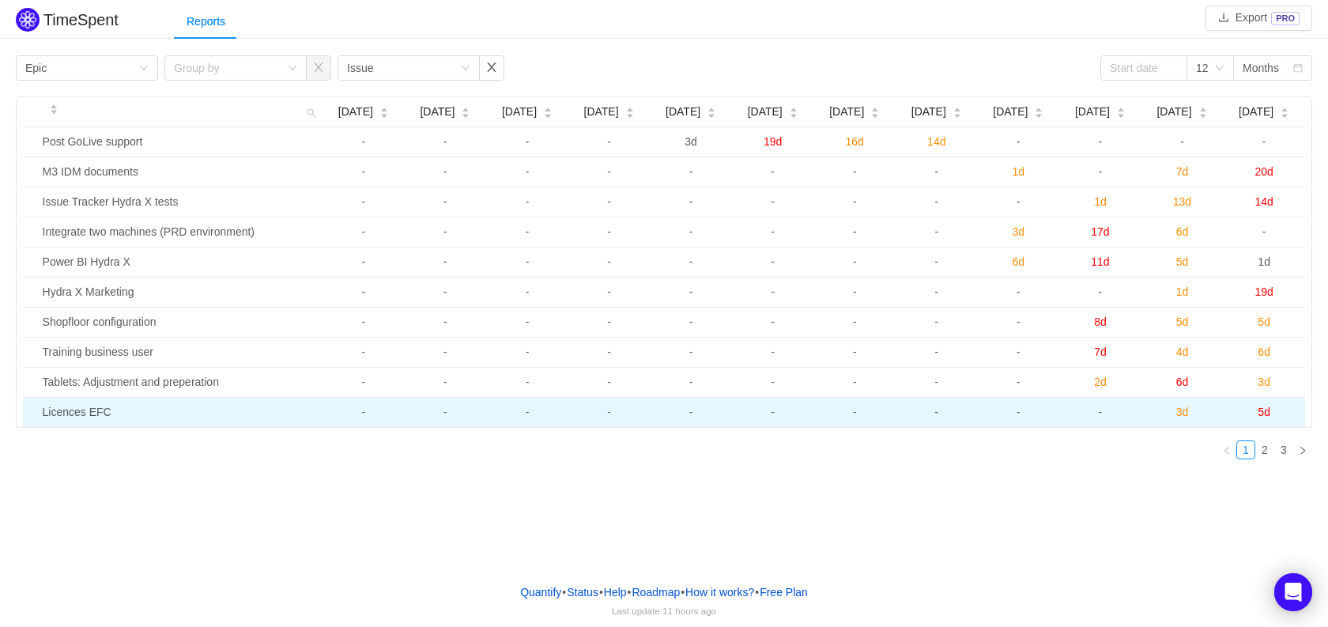
click at [148, 419] on td "Licences EFC" at bounding box center [179, 412] width 287 height 29
drag, startPoint x: 111, startPoint y: 413, endPoint x: 24, endPoint y: 415, distance: 87.8
click at [24, 415] on tr "Licences EFC - - - - - - - - - - 3d 5d" at bounding box center [664, 412] width 1282 height 29
copy td "Licences EFC"
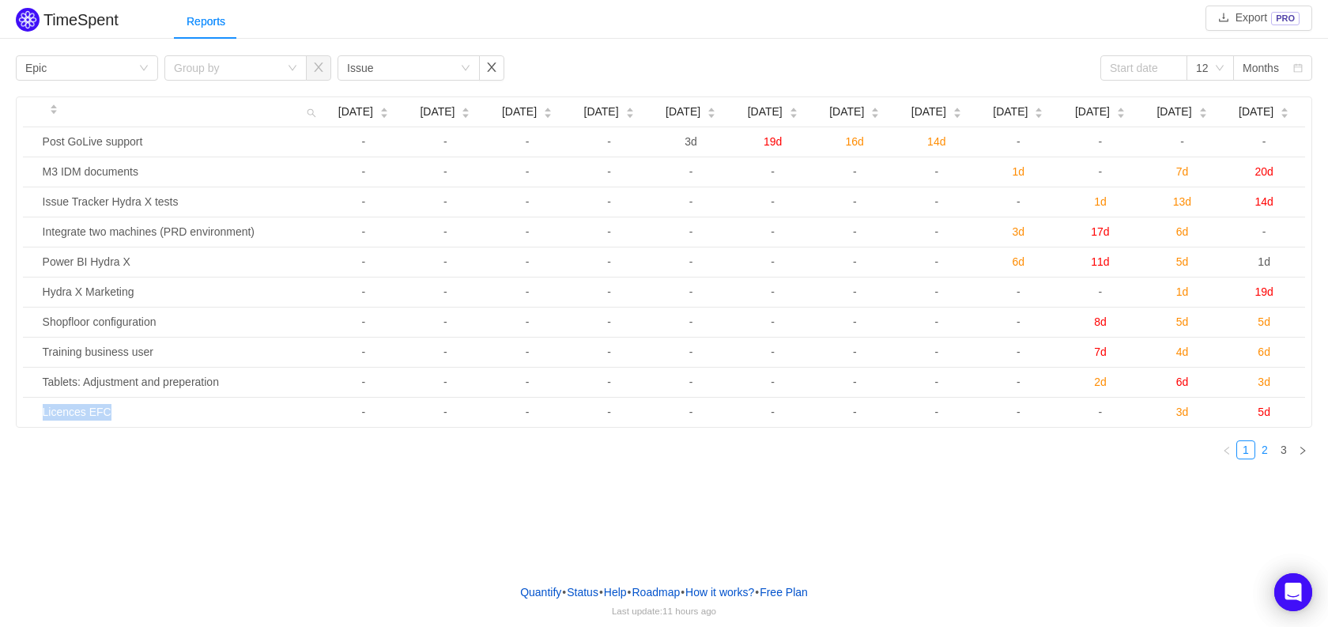
click at [1259, 452] on link "2" at bounding box center [1264, 449] width 17 height 17
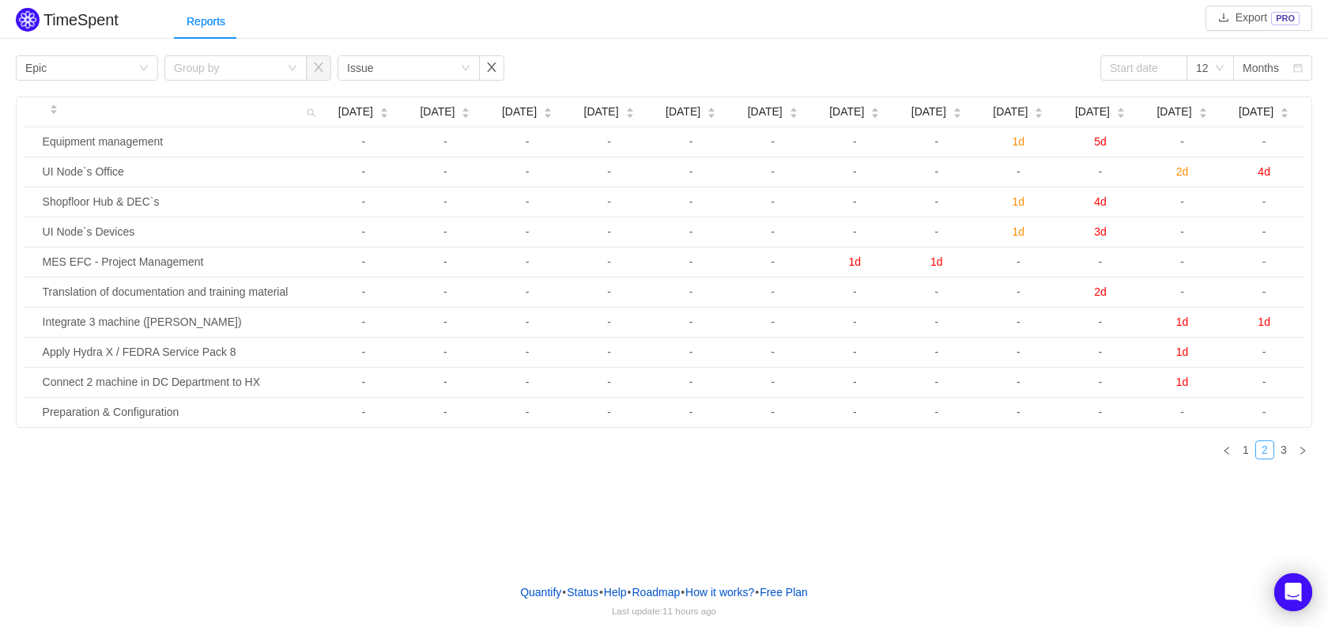
click at [1274, 449] on li "2" at bounding box center [1264, 449] width 19 height 19
click at [1278, 449] on link "3" at bounding box center [1283, 449] width 17 height 17
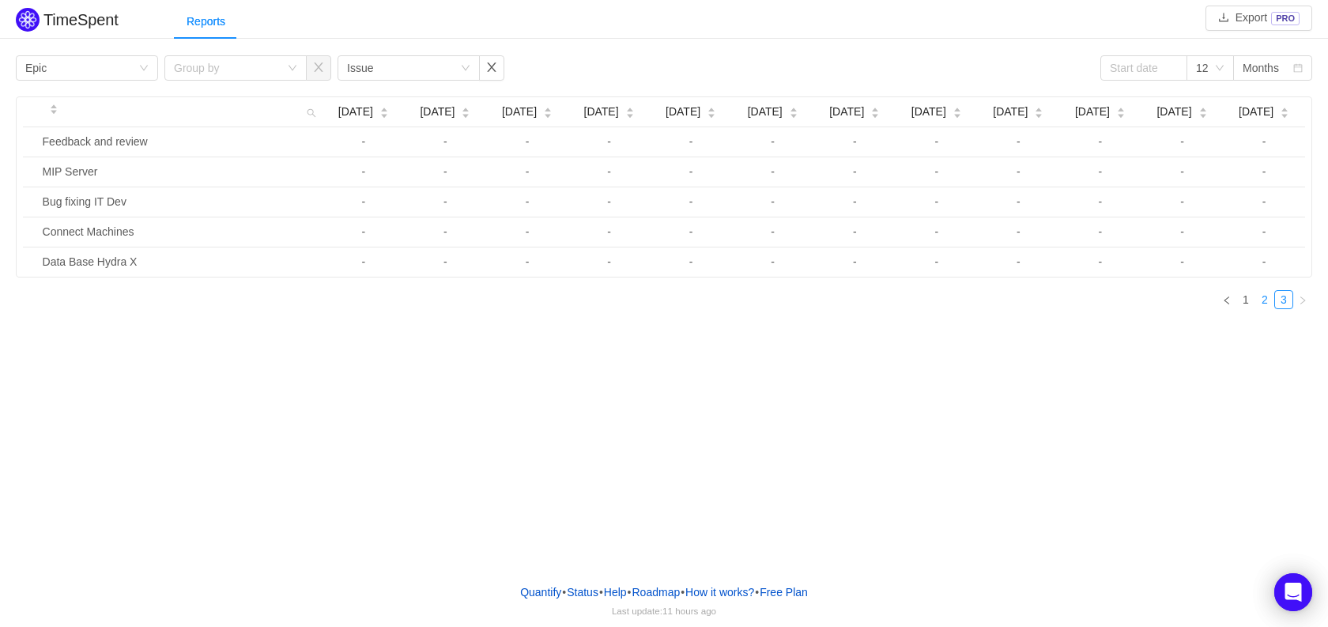
click at [1263, 303] on link "2" at bounding box center [1264, 299] width 17 height 17
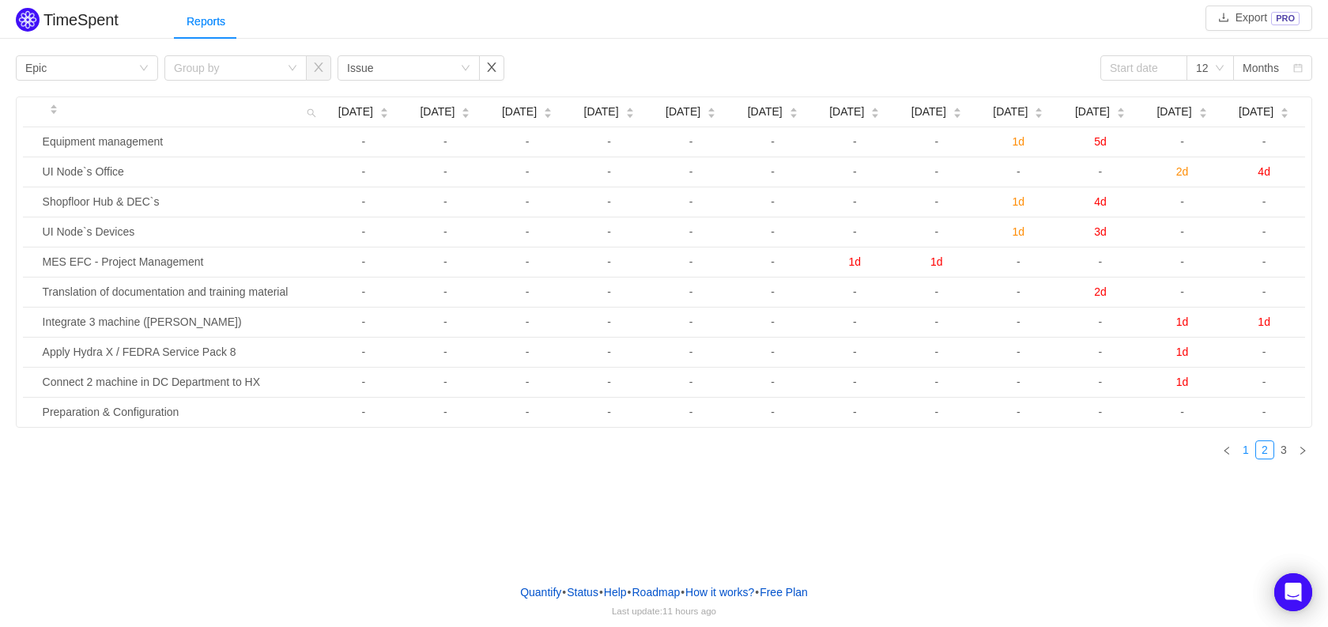
click at [1237, 455] on link "1" at bounding box center [1245, 449] width 17 height 17
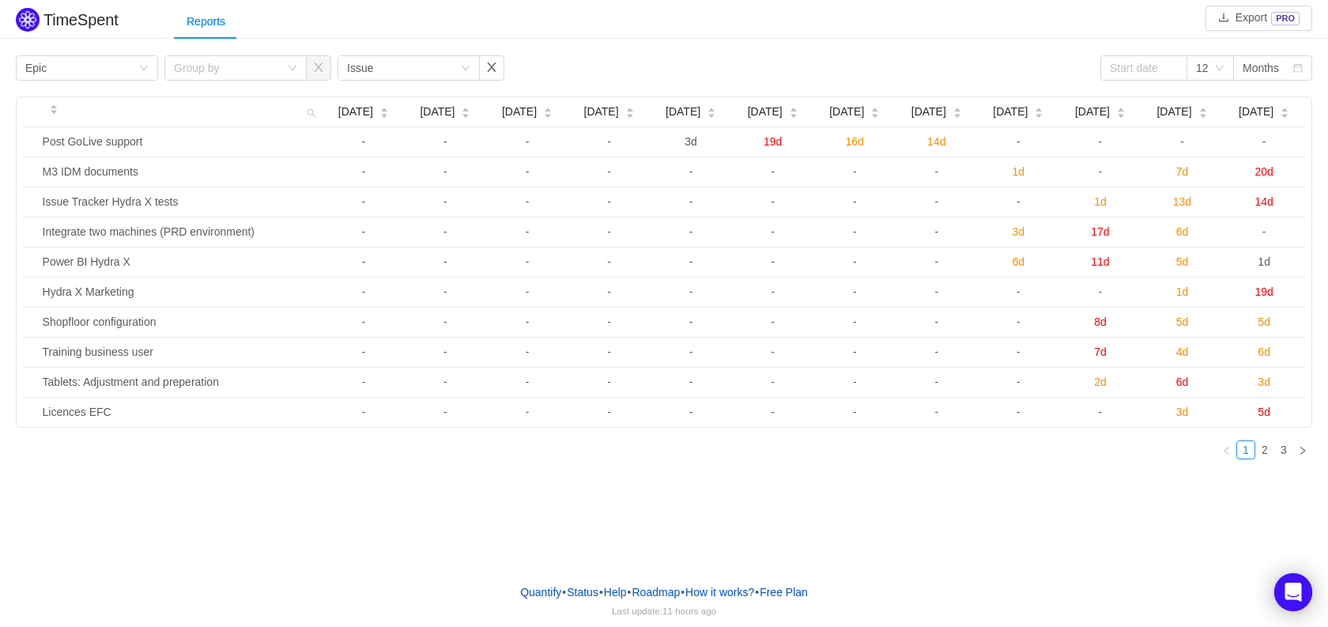
click at [118, 481] on div "TimeSpent Export PRO Reports Group by Epic Group by Group by Issue 12 Months [D…" at bounding box center [664, 285] width 1328 height 571
click at [1266, 447] on link "2" at bounding box center [1264, 449] width 17 height 17
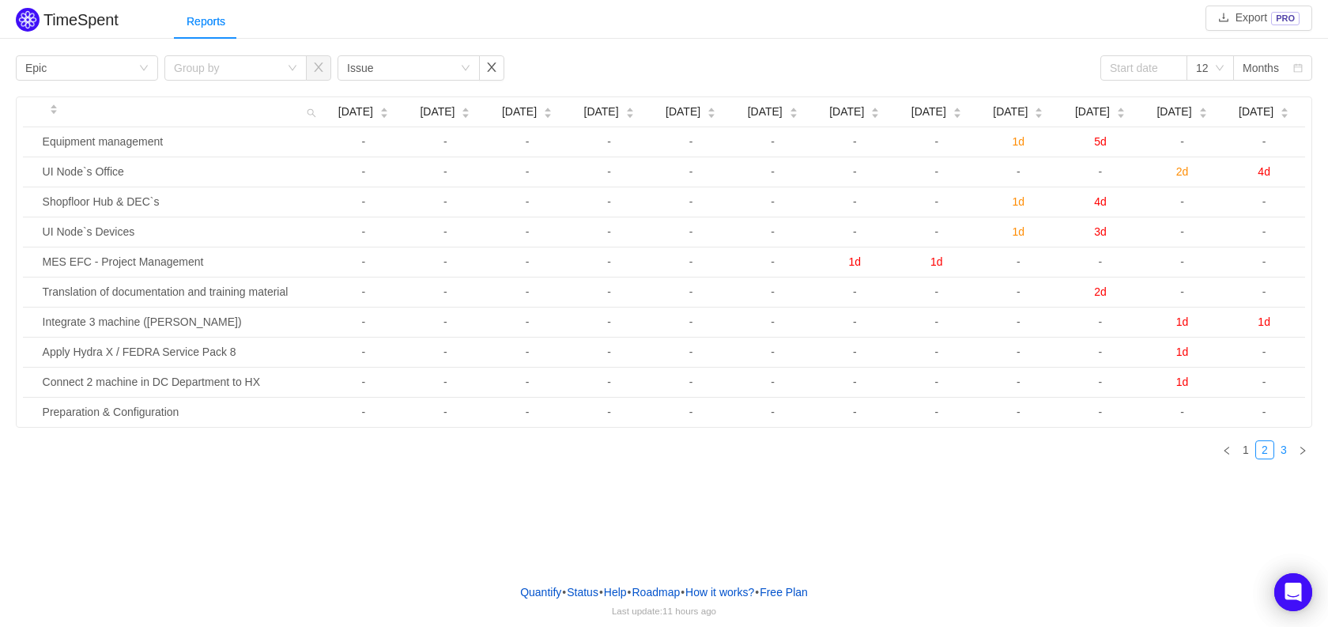
click at [1286, 455] on link "3" at bounding box center [1283, 449] width 17 height 17
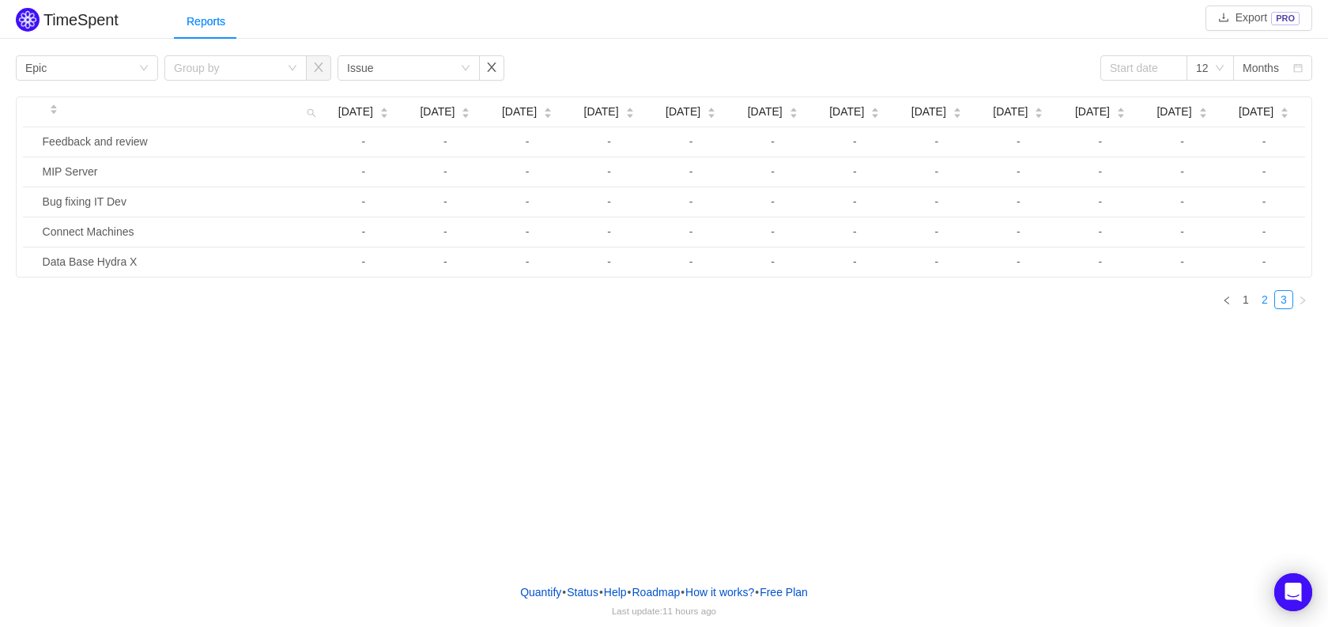
click at [1260, 302] on link "2" at bounding box center [1264, 299] width 17 height 17
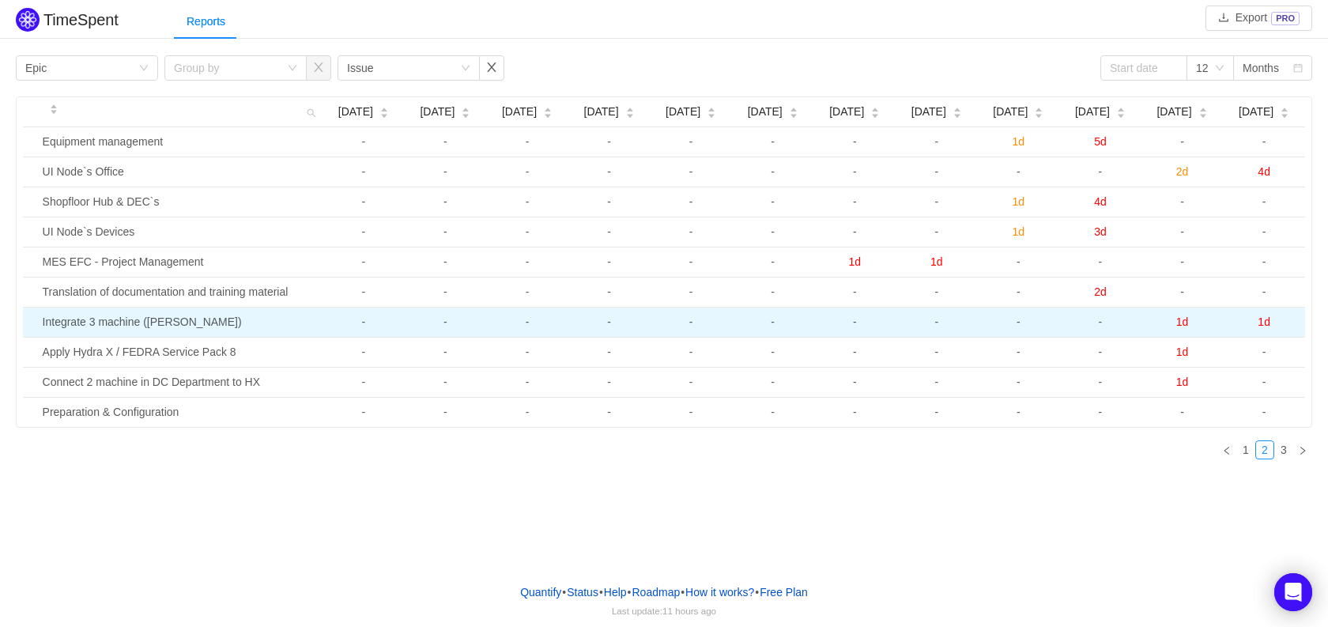
click at [96, 319] on td "Integrate 3 machine ([PERSON_NAME])" at bounding box center [179, 323] width 287 height 30
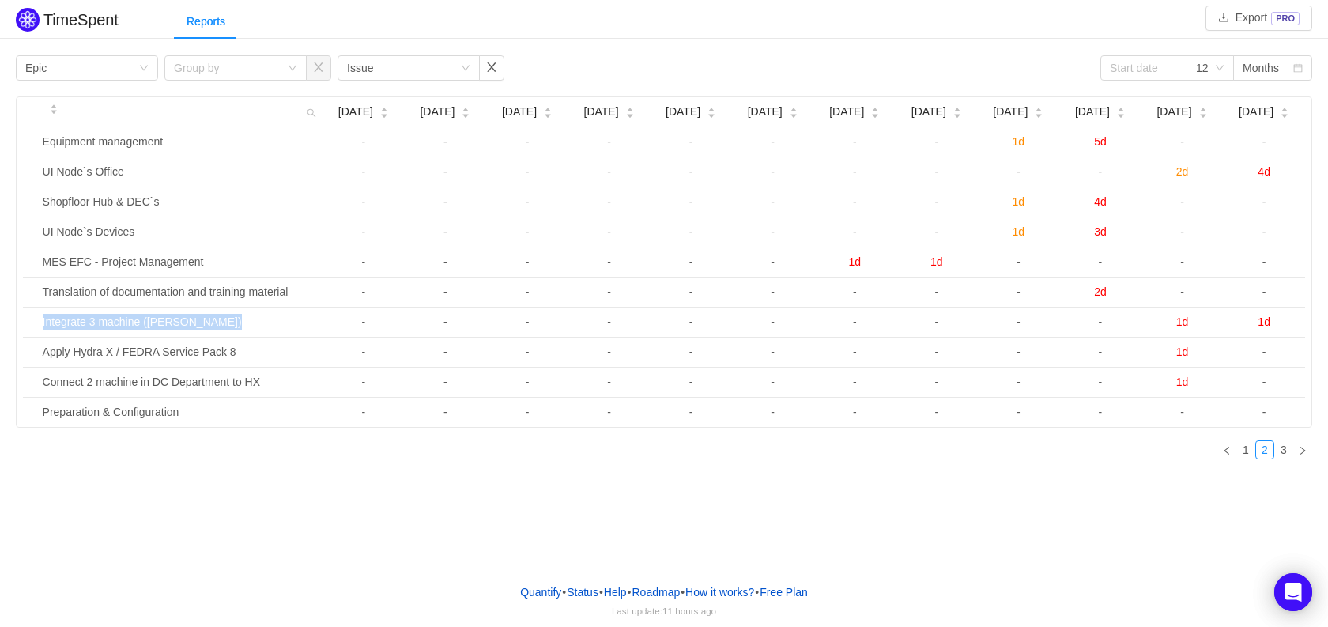
copy td "Integrate 3 machine ([PERSON_NAME])"
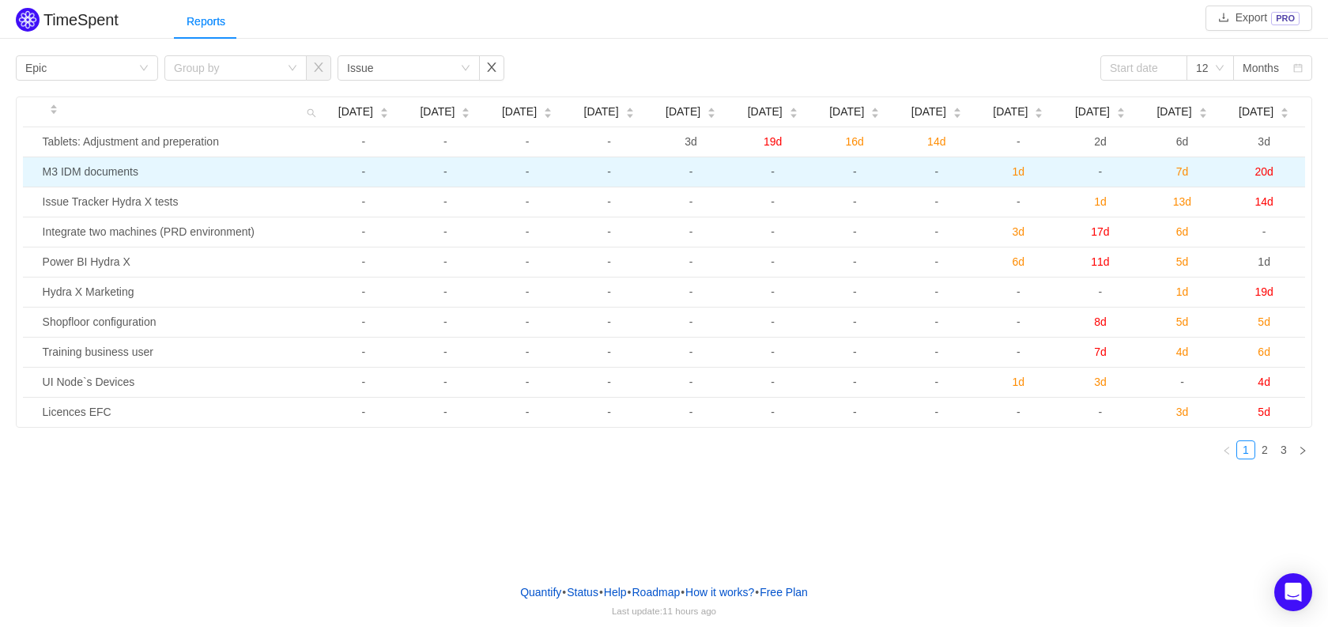
click at [96, 174] on td "M3 IDM documents" at bounding box center [179, 172] width 287 height 30
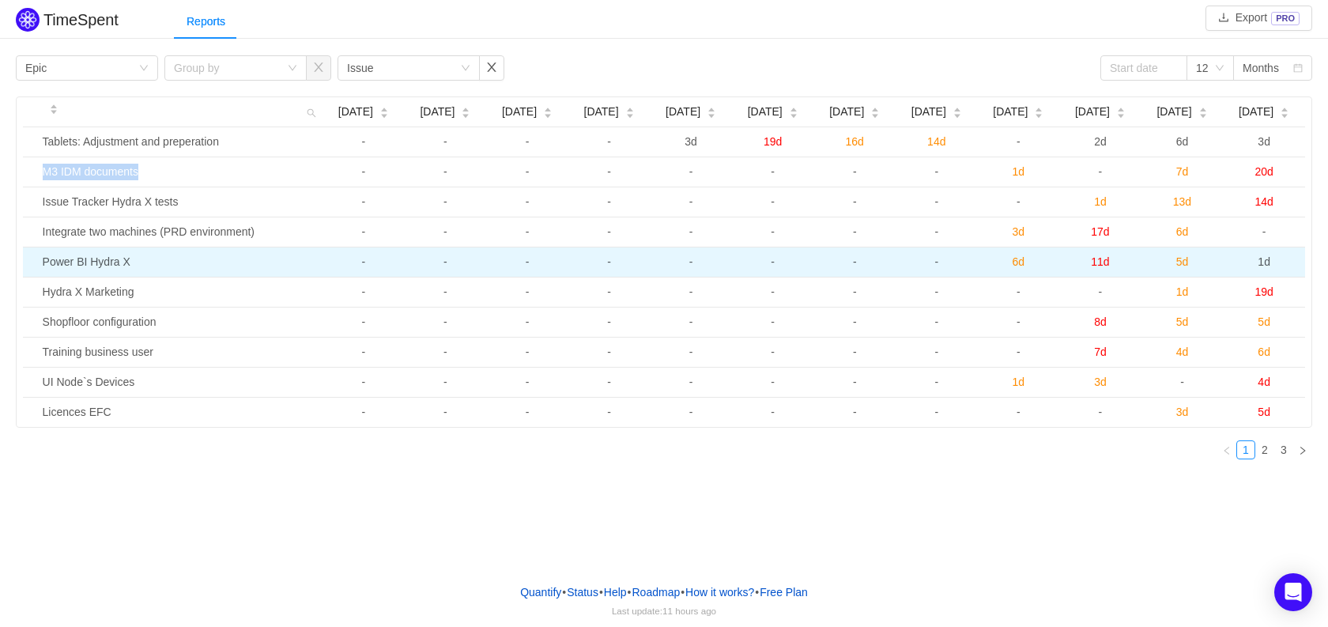
copy td "M3 IDM documents"
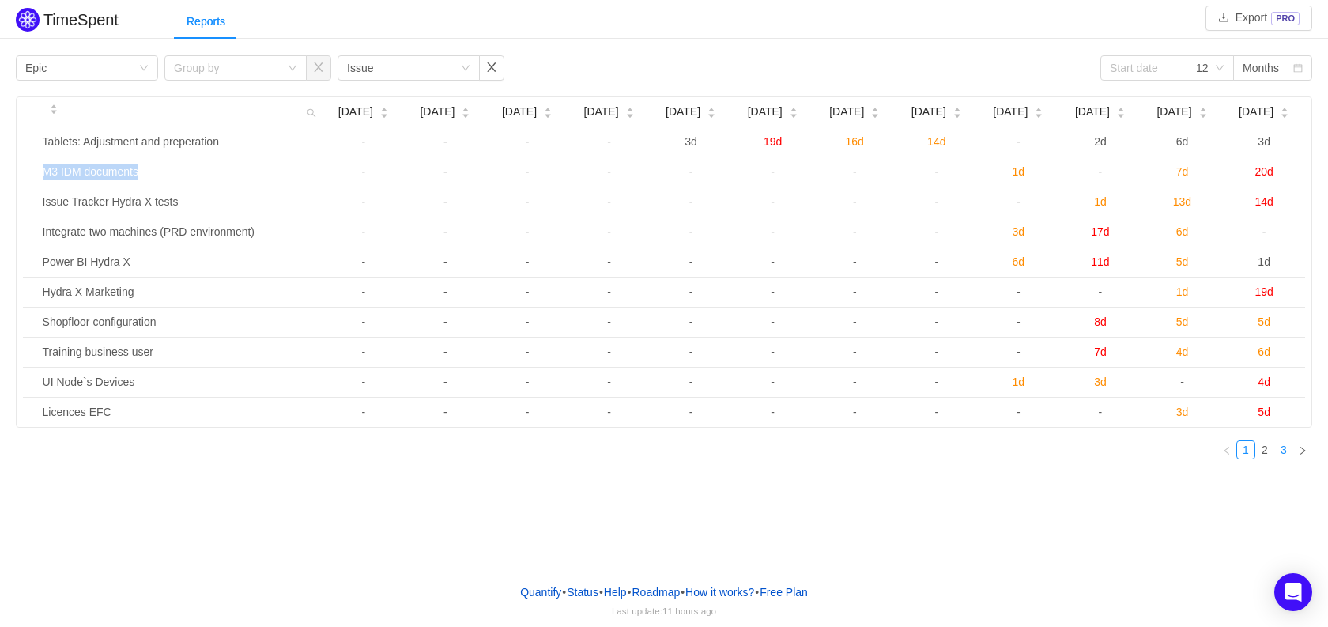
click at [1279, 451] on link "3" at bounding box center [1283, 449] width 17 height 17
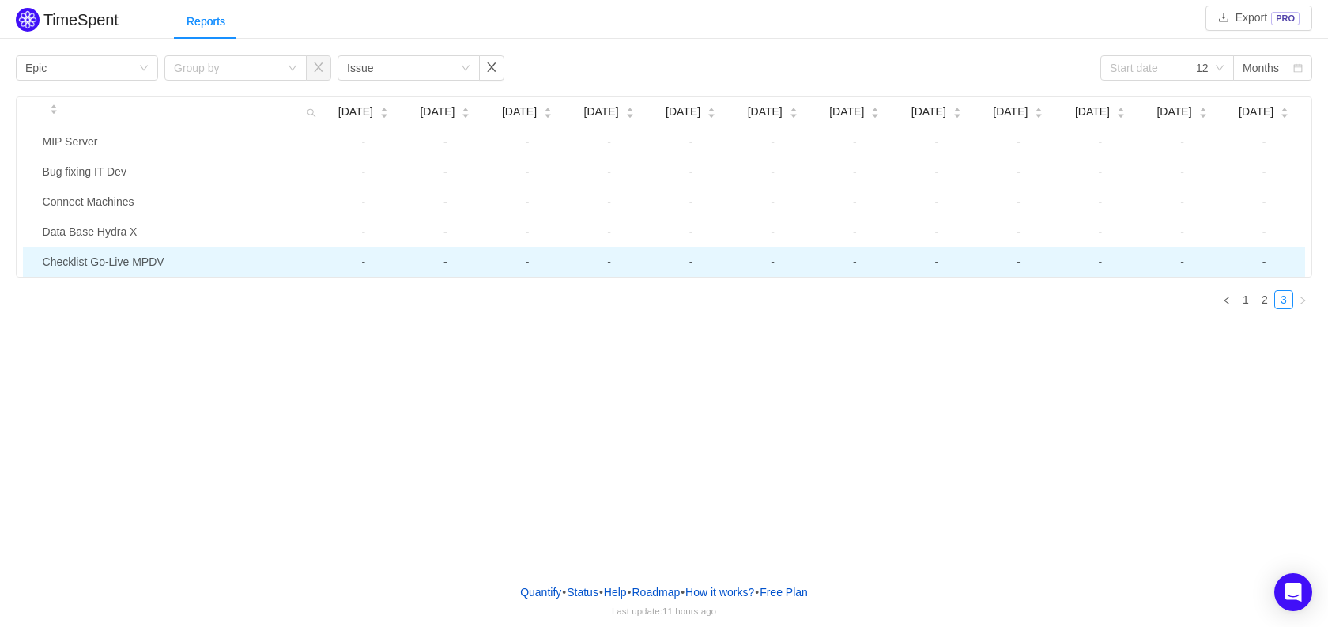
click at [142, 263] on td "Checklist Go-Live MPDV" at bounding box center [179, 261] width 287 height 29
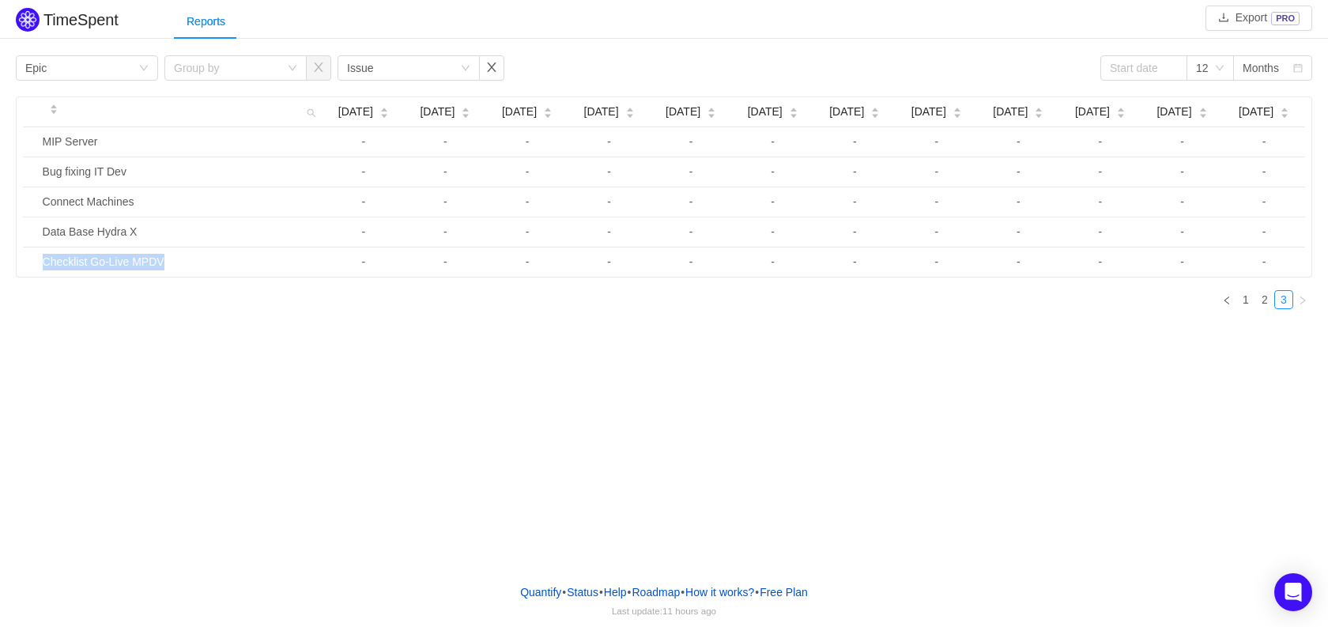
copy td "Checklist Go-Live MPDV"
click at [1264, 303] on link "2" at bounding box center [1264, 299] width 17 height 17
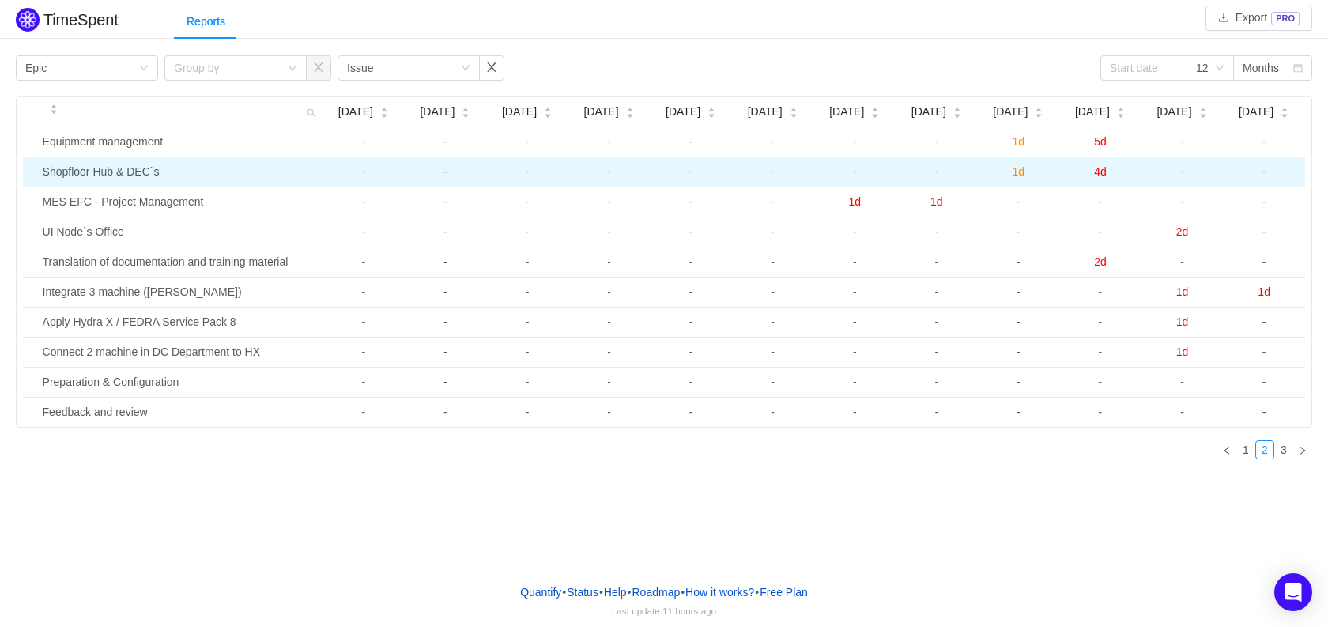
click at [112, 168] on td "Shopfloor Hub & DEC`s" at bounding box center [179, 172] width 287 height 30
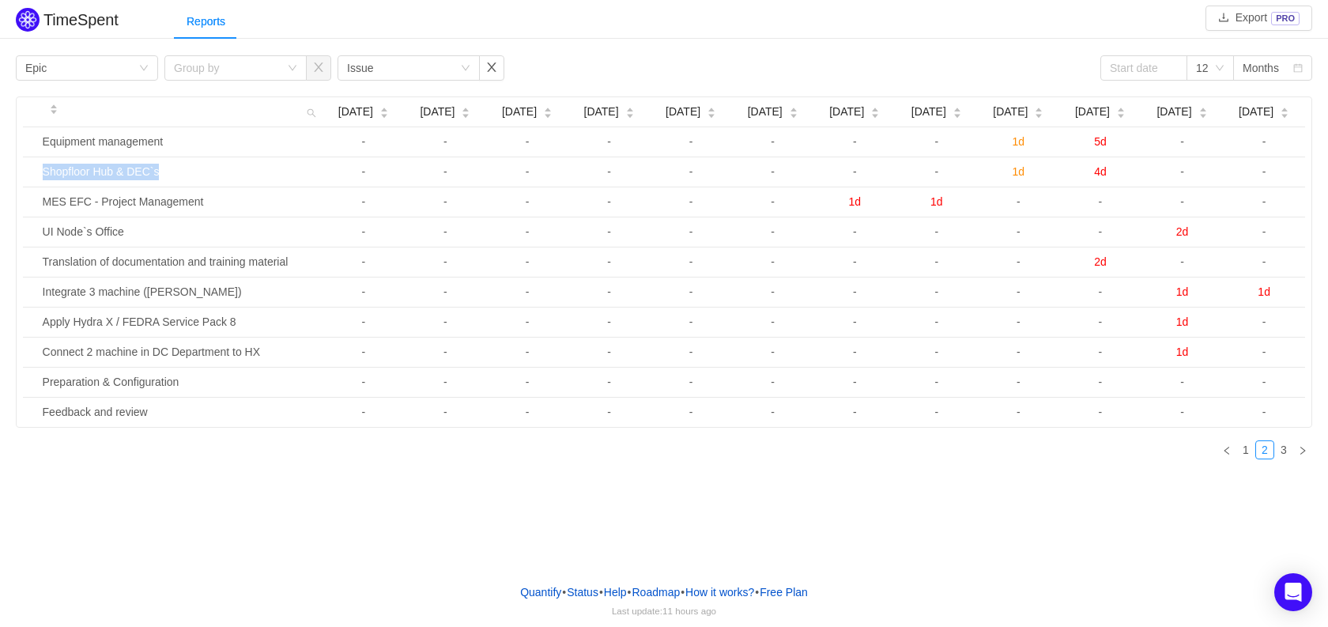
copy td "Shopfloor Hub & DEC`s"
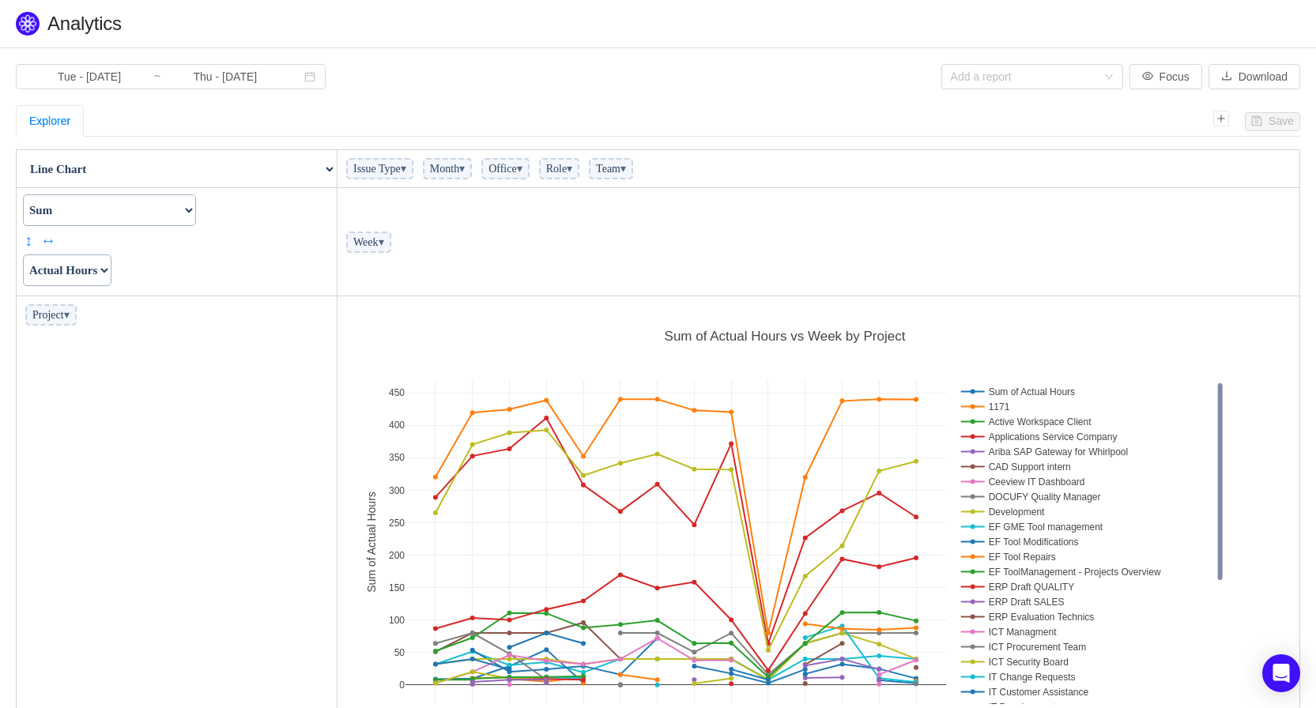
scroll to position [466, 953]
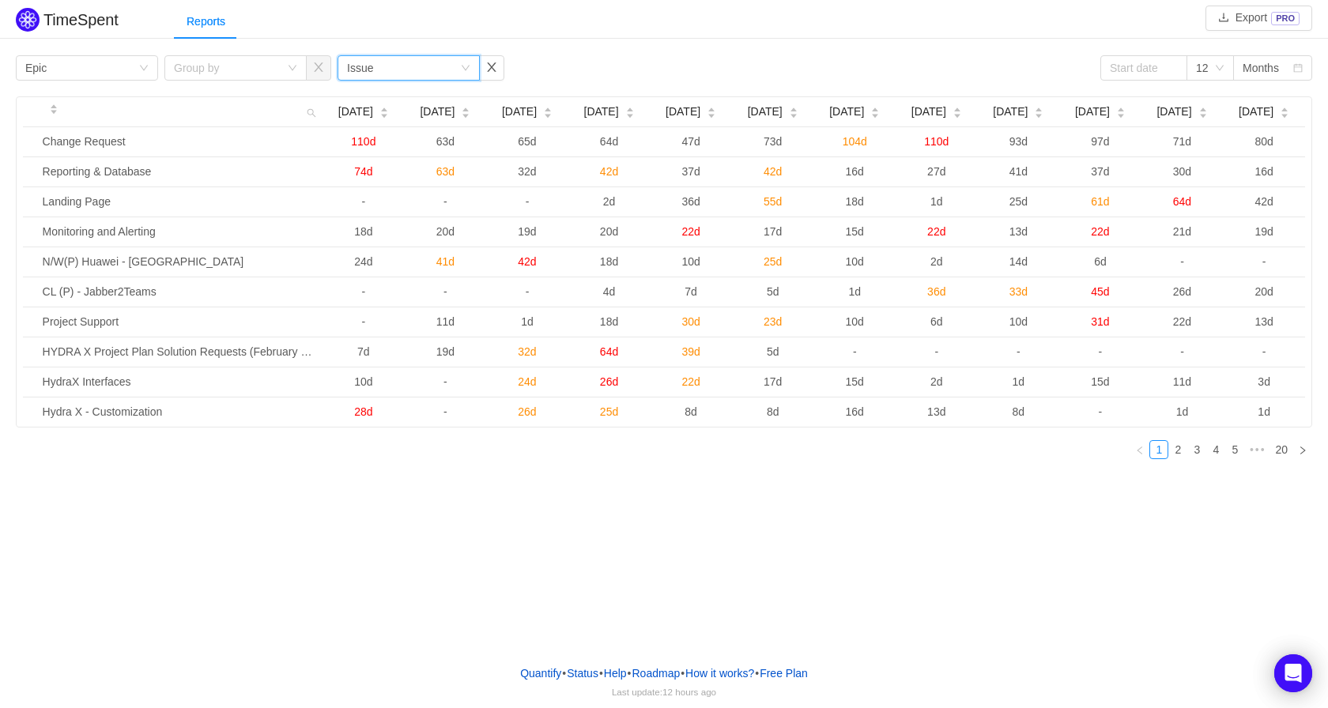
click at [361, 68] on div "Issue" at bounding box center [360, 68] width 26 height 24
click at [107, 69] on div "Group by Epic" at bounding box center [81, 68] width 113 height 24
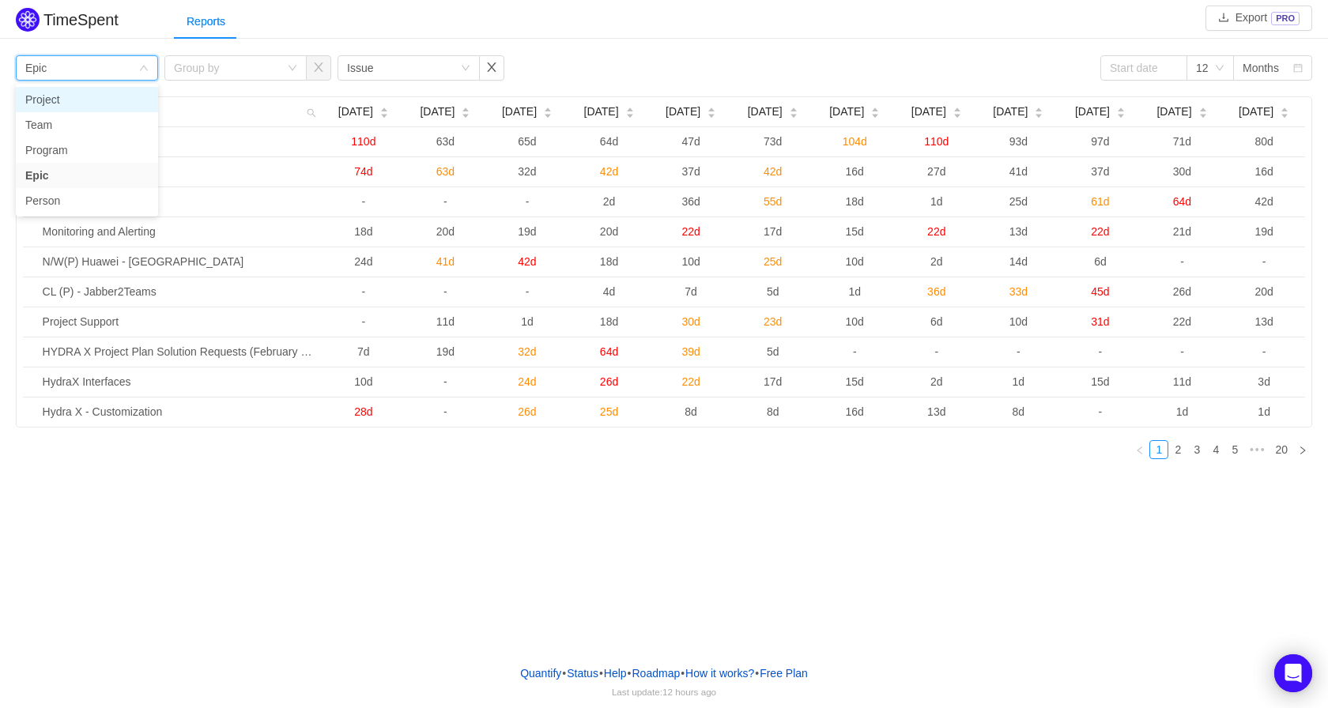
click at [71, 105] on li "Project" at bounding box center [87, 99] width 142 height 25
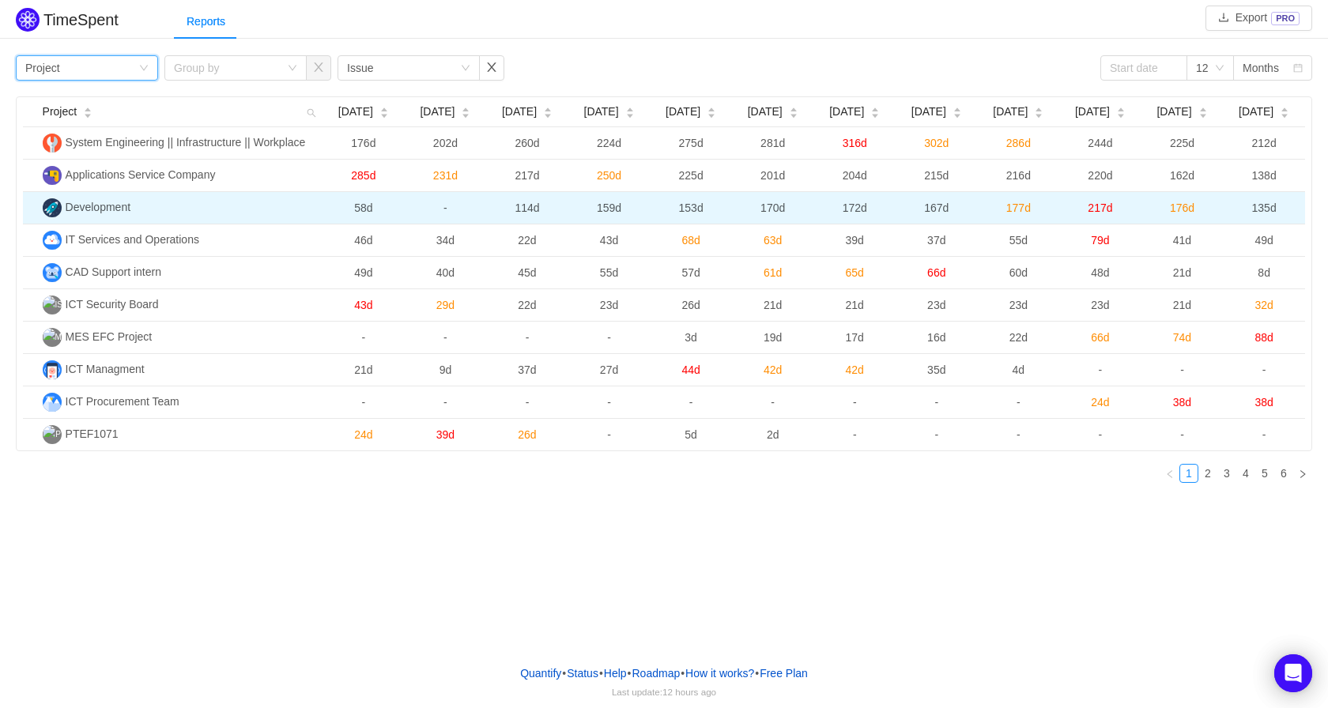
click at [77, 207] on span "Development" at bounding box center [99, 207] width 66 height 13
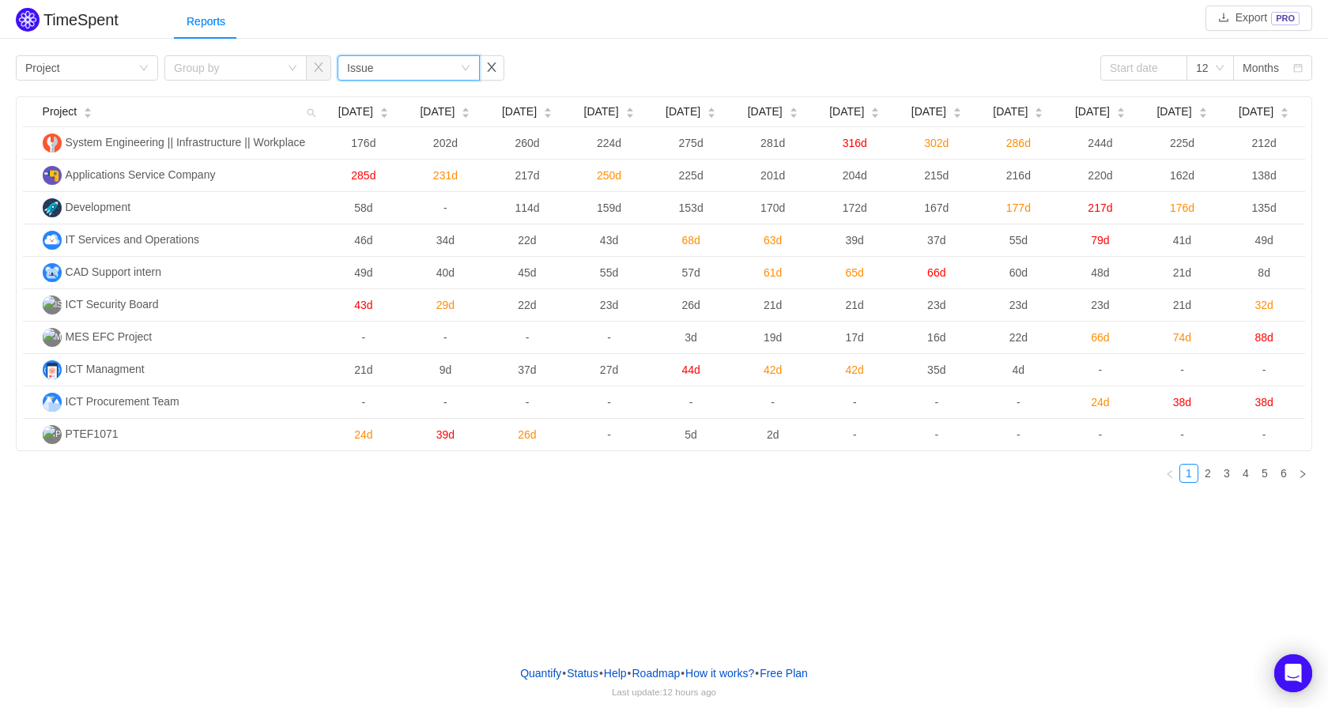
click at [373, 69] on div "Group by Issue" at bounding box center [403, 68] width 113 height 24
click at [384, 175] on li "Epic" at bounding box center [409, 175] width 142 height 25
click at [428, 67] on div "Group by Epic" at bounding box center [403, 68] width 113 height 24
click at [386, 177] on li "Epic" at bounding box center [409, 175] width 142 height 25
click at [538, 67] on div "Group by Project Group by Group by Epic 12 Months" at bounding box center [664, 67] width 1297 height 25
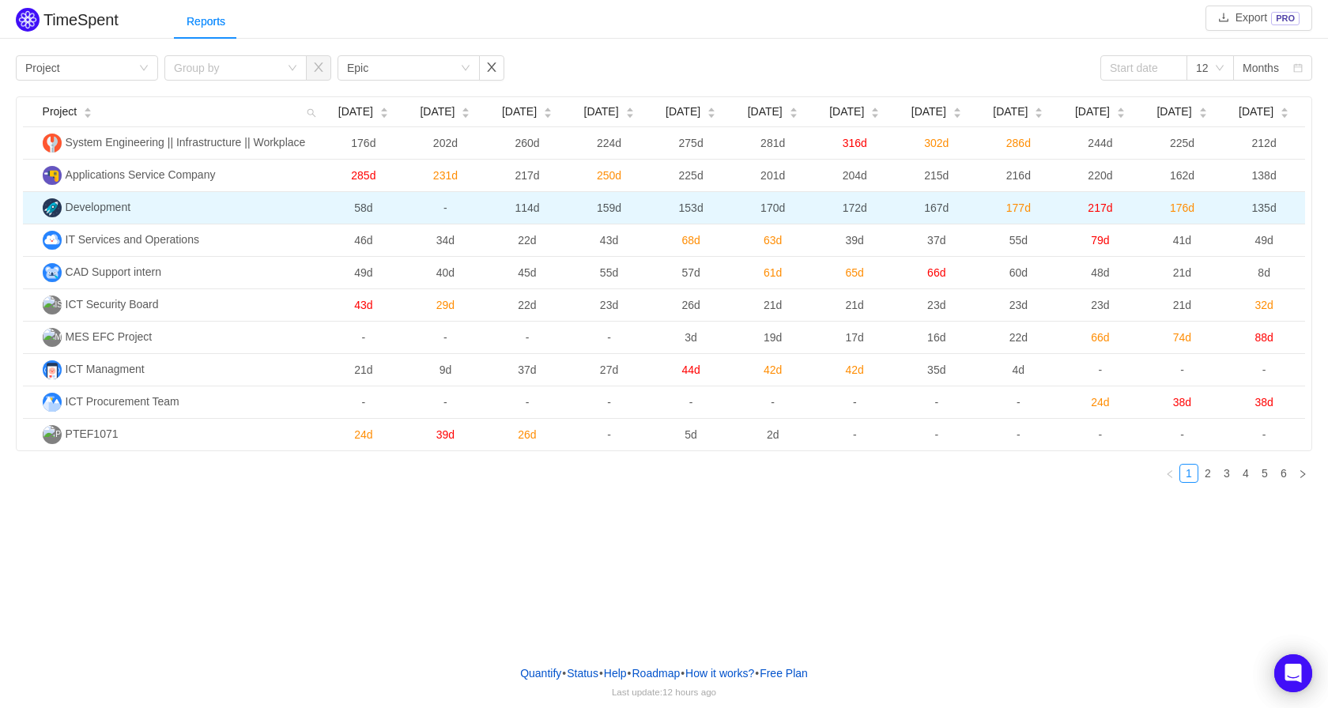
click at [95, 201] on span "Development" at bounding box center [99, 207] width 66 height 13
click at [53, 203] on img at bounding box center [52, 207] width 19 height 19
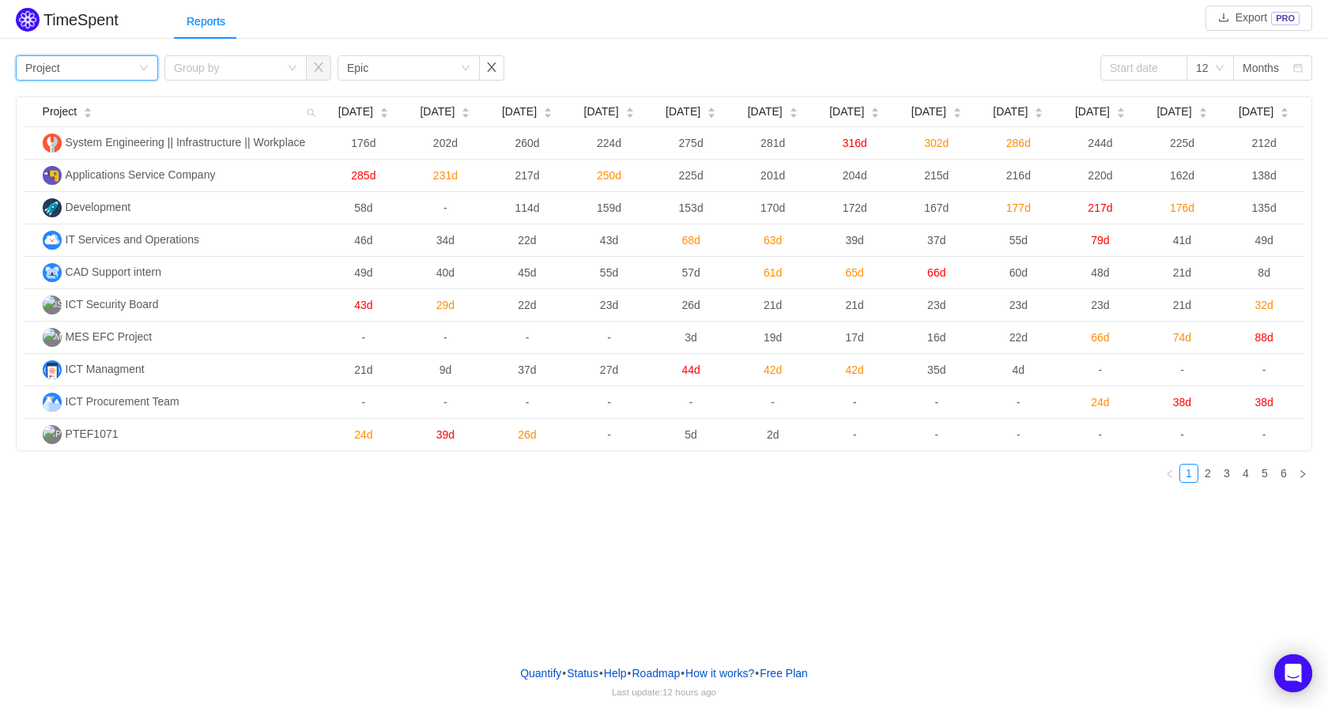
click at [151, 71] on div "Group by Project" at bounding box center [87, 67] width 142 height 25
click at [77, 153] on li "Program" at bounding box center [87, 150] width 142 height 25
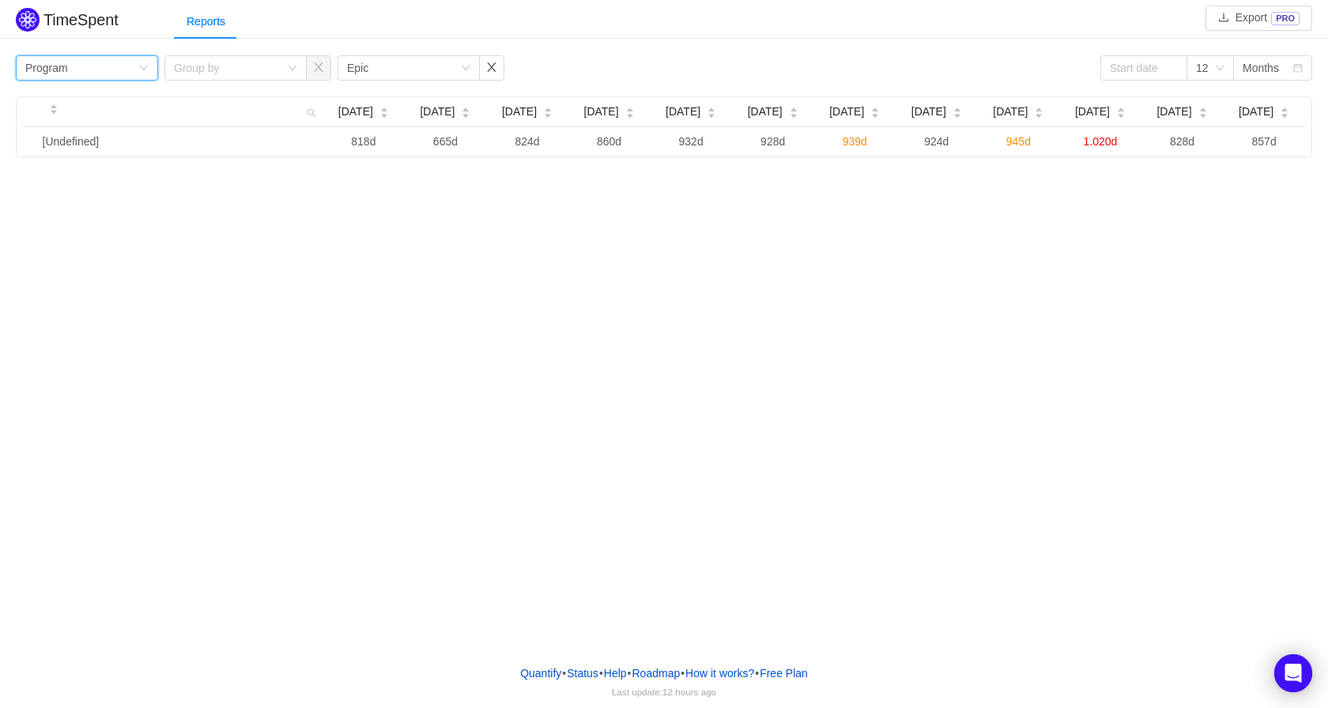
click at [119, 70] on div "Group by Program" at bounding box center [81, 68] width 113 height 24
click at [90, 179] on li "Epic" at bounding box center [87, 175] width 142 height 25
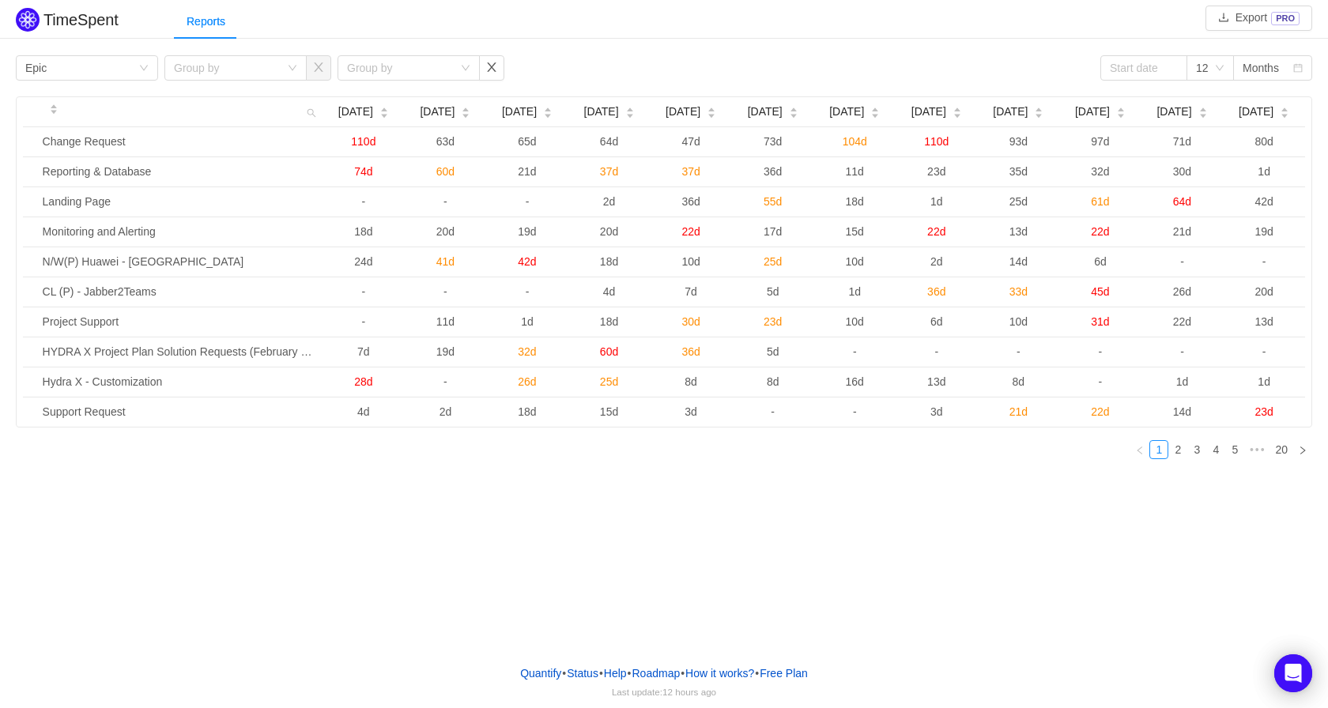
click at [806, 35] on div "Reports" at bounding box center [751, 22] width 1154 height 36
click at [365, 72] on div "Group by" at bounding box center [400, 68] width 106 height 16
click at [253, 59] on div "Group by" at bounding box center [230, 68] width 113 height 24
click at [190, 119] on li "Project" at bounding box center [235, 124] width 142 height 25
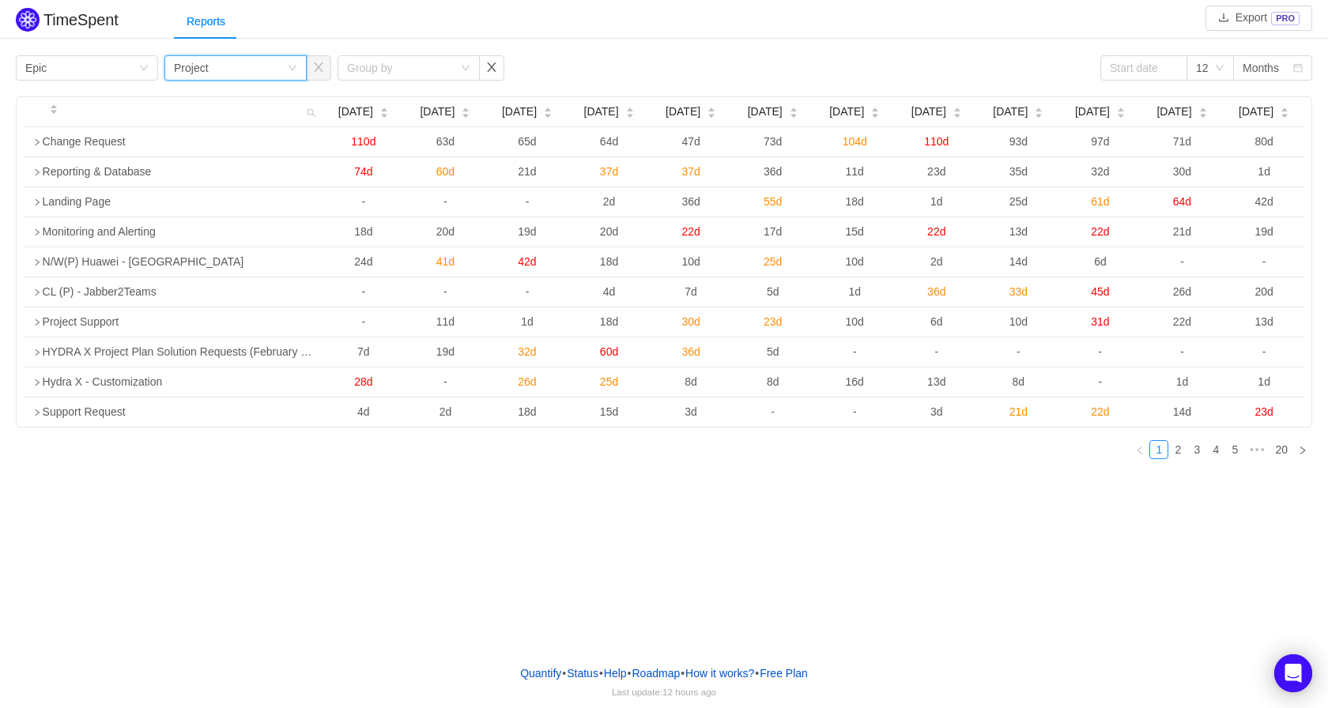
click at [274, 62] on div "Group by Project" at bounding box center [230, 68] width 113 height 24
click at [1184, 447] on link "2" at bounding box center [1177, 449] width 17 height 17
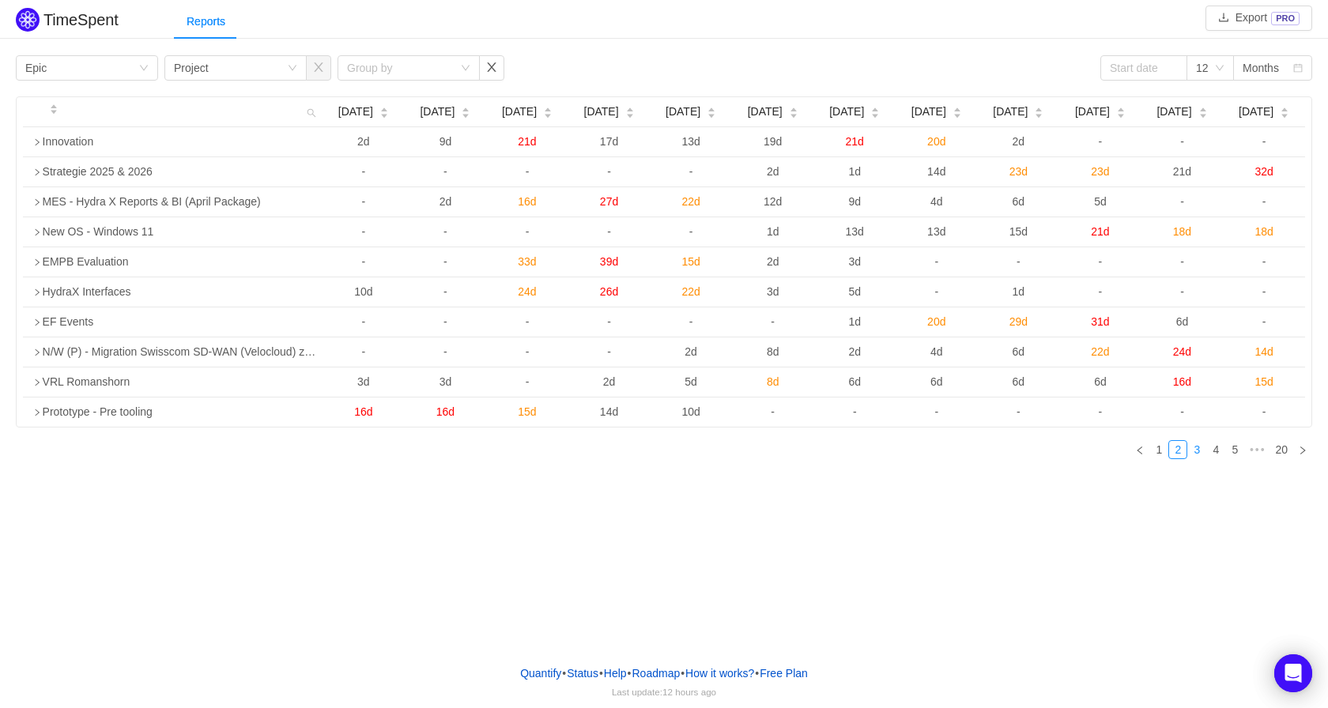
click at [1201, 444] on link "3" at bounding box center [1196, 449] width 17 height 17
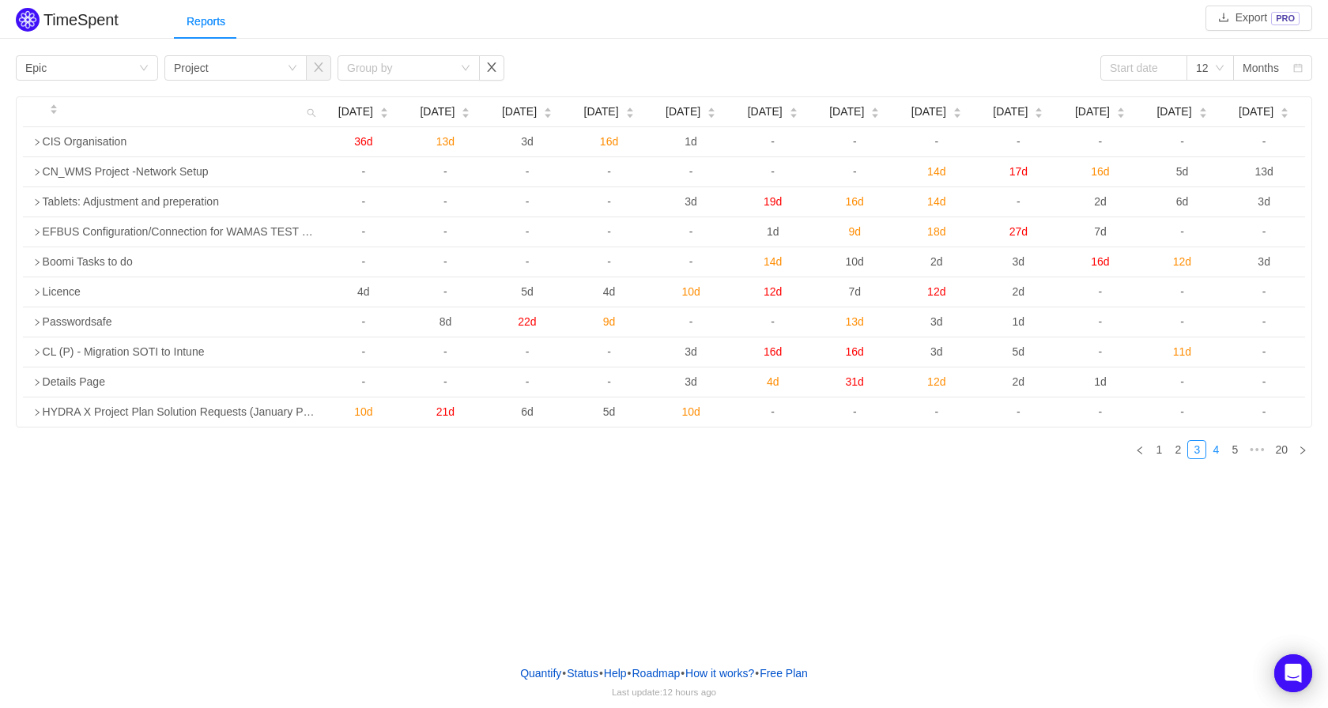
click at [1221, 447] on link "4" at bounding box center [1215, 449] width 17 height 17
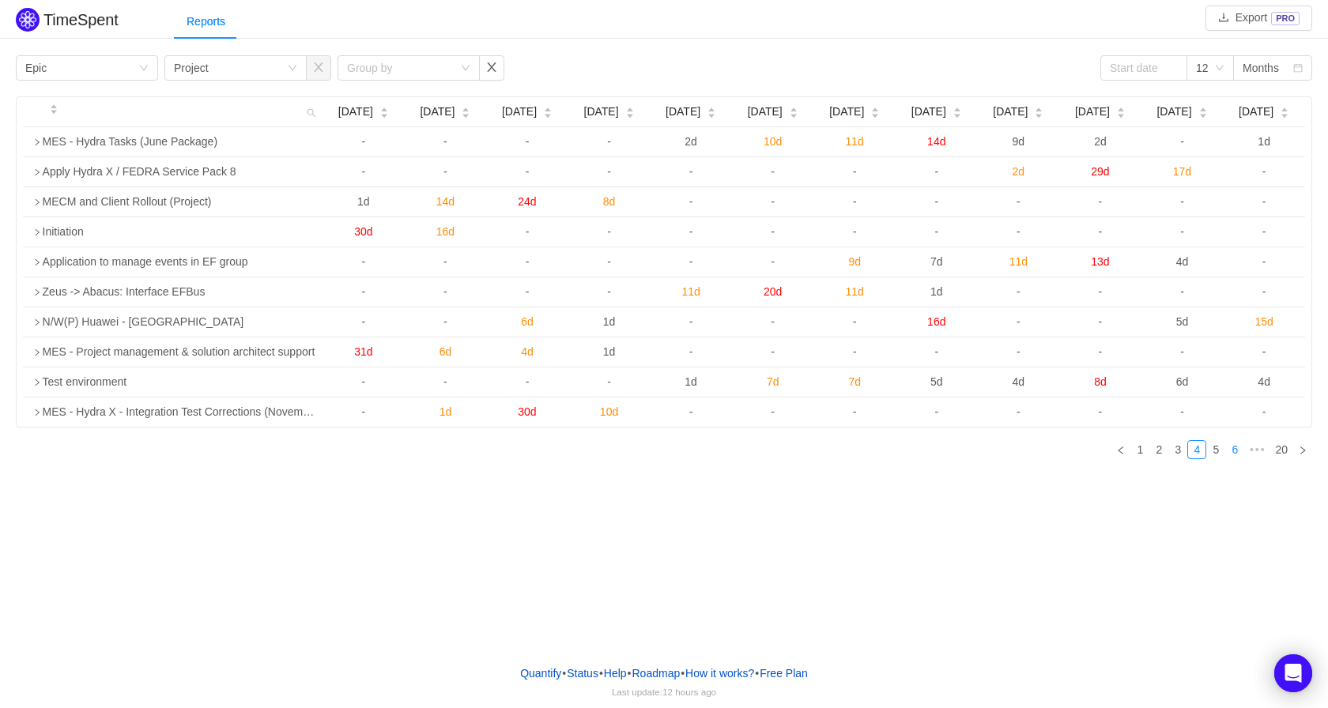
click at [1235, 449] on link "6" at bounding box center [1234, 449] width 17 height 17
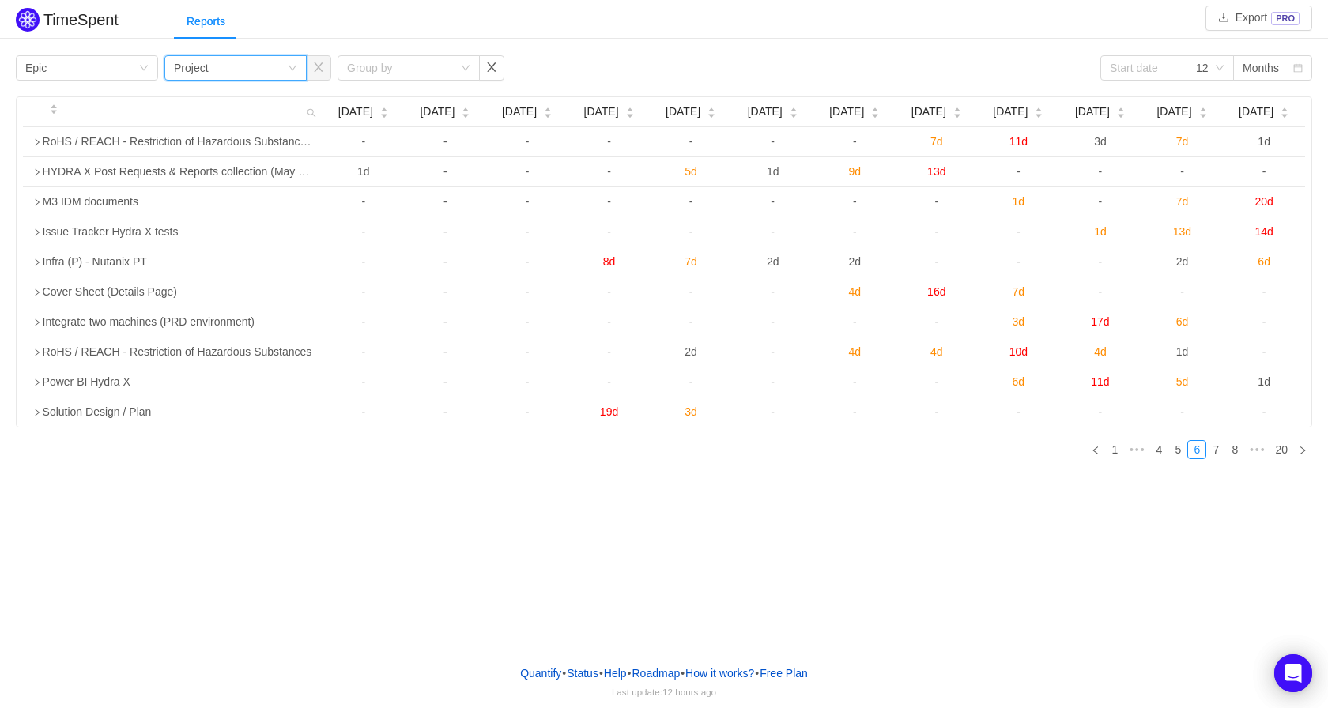
click at [229, 72] on div "Group by Project" at bounding box center [230, 68] width 113 height 24
click at [394, 63] on div "Group by" at bounding box center [400, 68] width 106 height 16
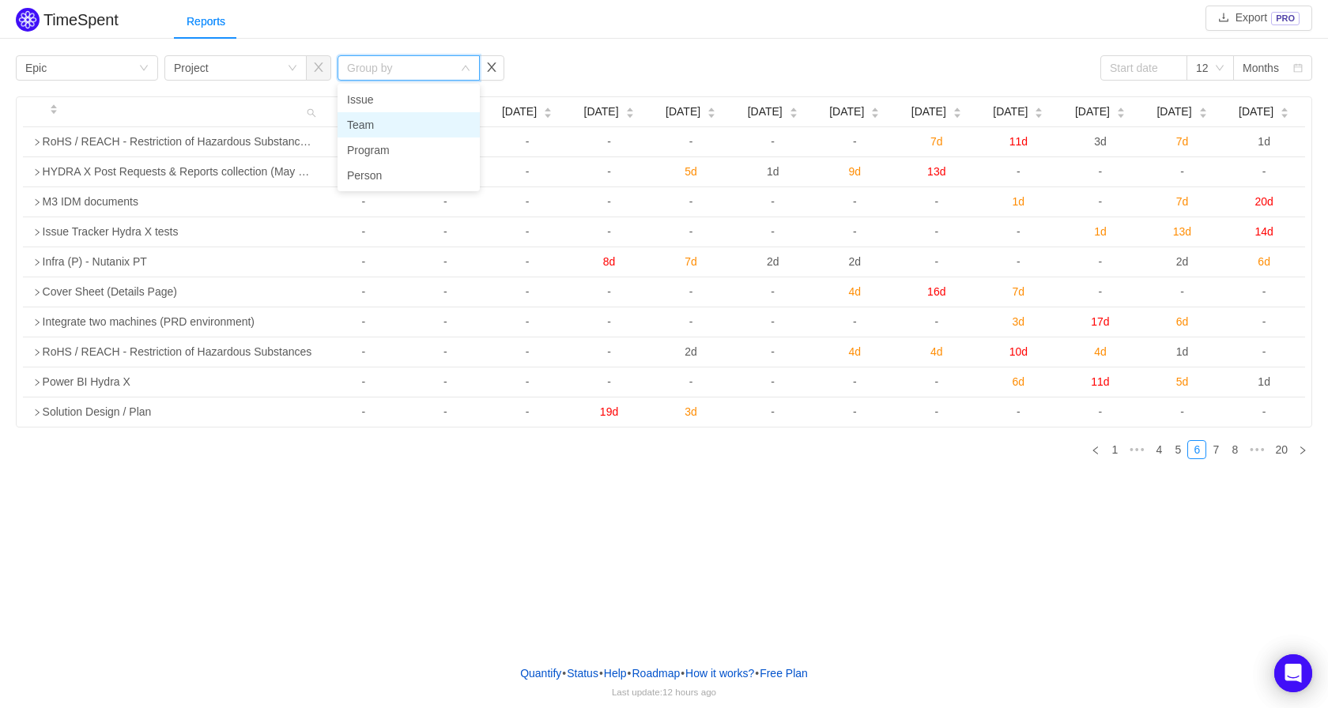
click at [409, 119] on li "Team" at bounding box center [409, 124] width 142 height 25
click at [580, 63] on div "Group by Epic Group by Project Group by Team 12 Months" at bounding box center [664, 67] width 1297 height 25
click at [198, 64] on div "Project" at bounding box center [191, 68] width 35 height 24
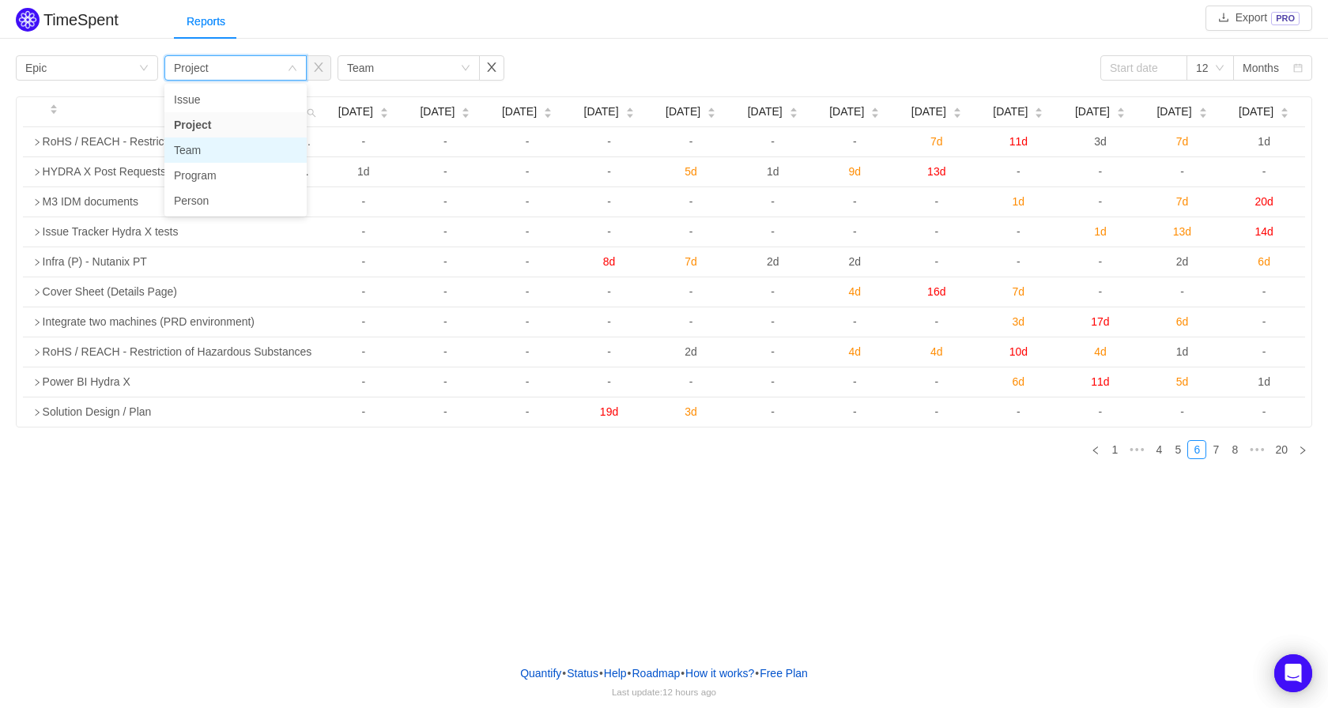
click at [234, 153] on li "Team" at bounding box center [235, 150] width 142 height 25
click at [377, 53] on div "Group by Epic Group by Team Group by Team 12 Months Oct 2024 Nov 2024 Dec 2024 …" at bounding box center [664, 261] width 1328 height 421
click at [380, 60] on div "Group by Team" at bounding box center [403, 68] width 113 height 24
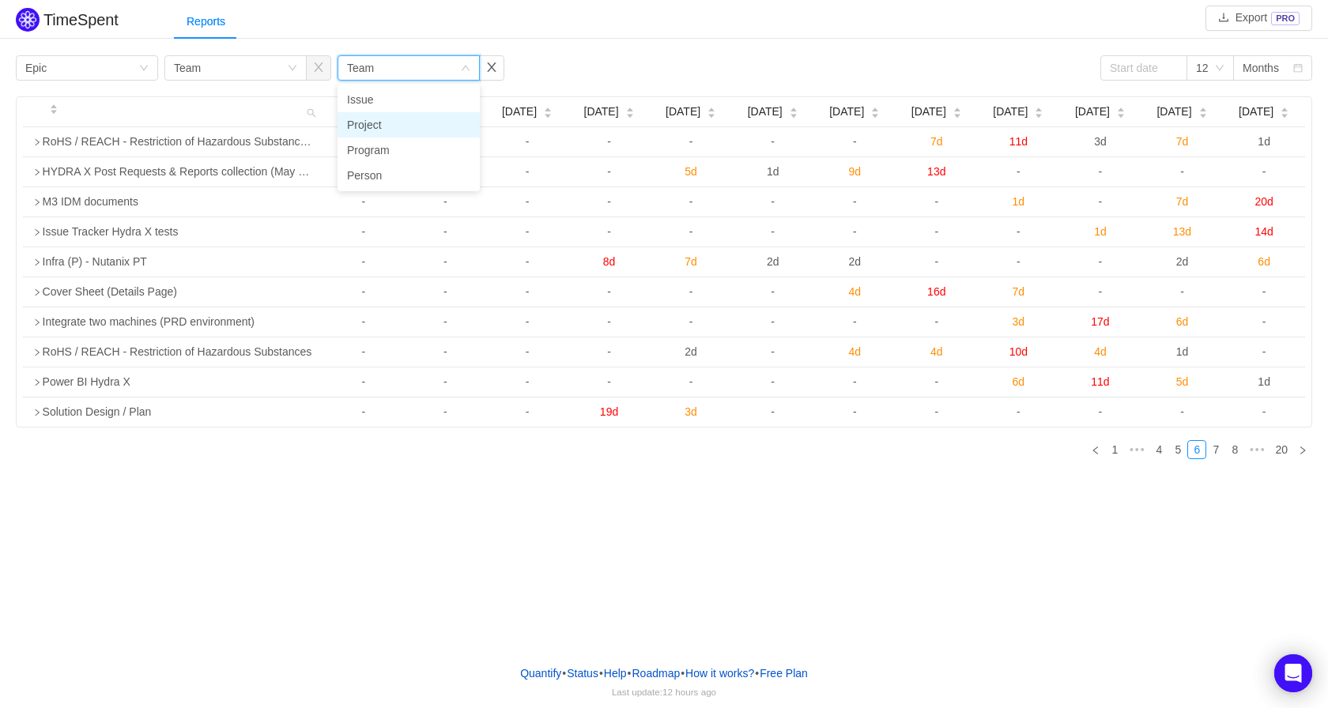
click at [396, 123] on li "Project" at bounding box center [409, 124] width 142 height 25
click at [198, 478] on div "TimeSpent Export PRO Reports Group by Epic Group by Team Group by Project 12 Mo…" at bounding box center [664, 326] width 1328 height 652
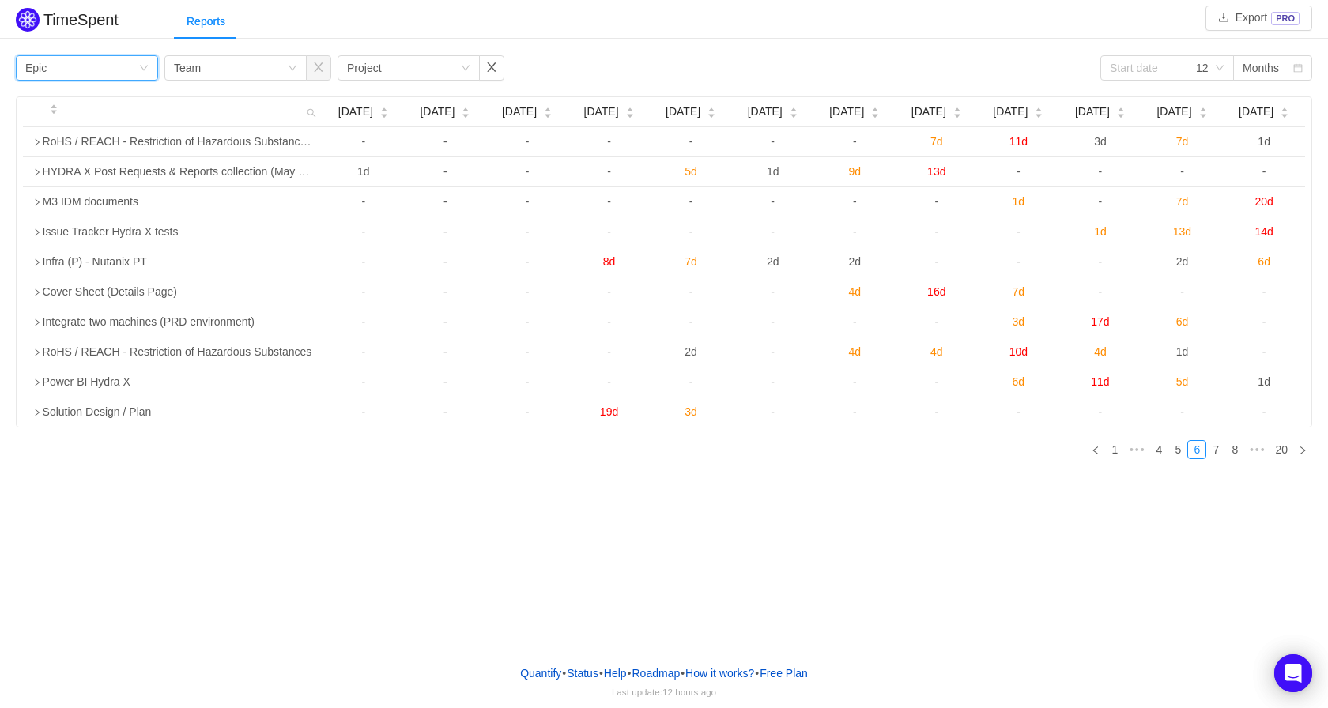
click at [107, 58] on div "Group by Epic" at bounding box center [81, 68] width 113 height 24
click at [88, 119] on li "Team" at bounding box center [87, 124] width 142 height 25
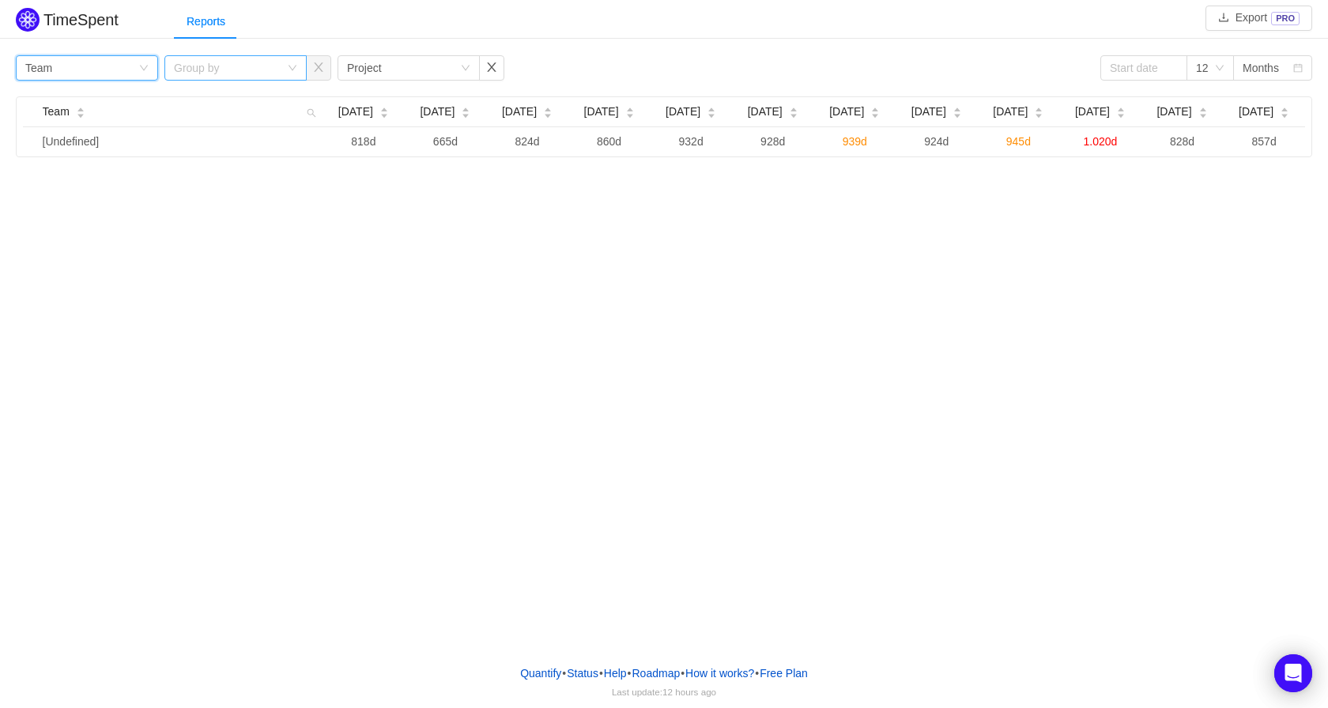
click at [253, 70] on div "Group by" at bounding box center [227, 68] width 106 height 16
click at [238, 126] on li "Project" at bounding box center [235, 124] width 142 height 25
click at [451, 67] on div "Group by Project" at bounding box center [403, 68] width 113 height 24
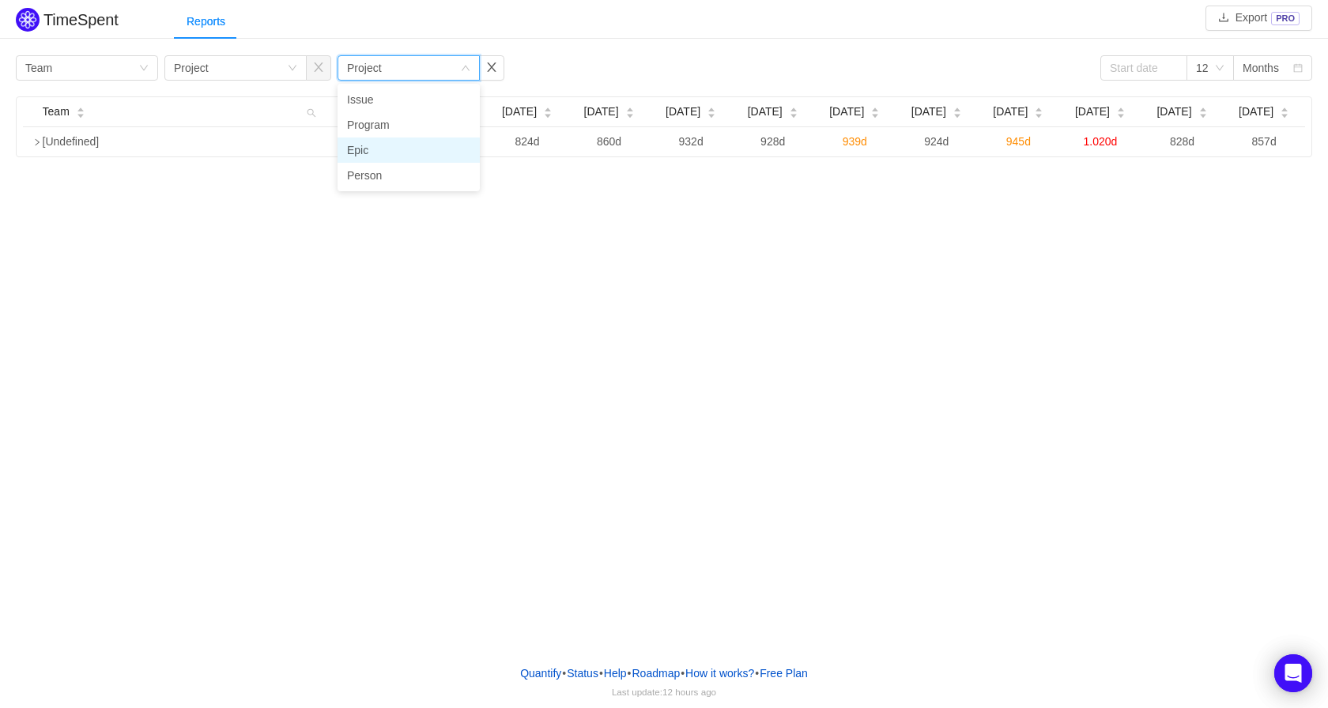
click at [380, 157] on li "Epic" at bounding box center [409, 150] width 142 height 25
click at [500, 66] on button "button" at bounding box center [491, 67] width 25 height 25
click at [323, 69] on button "button" at bounding box center [318, 67] width 25 height 25
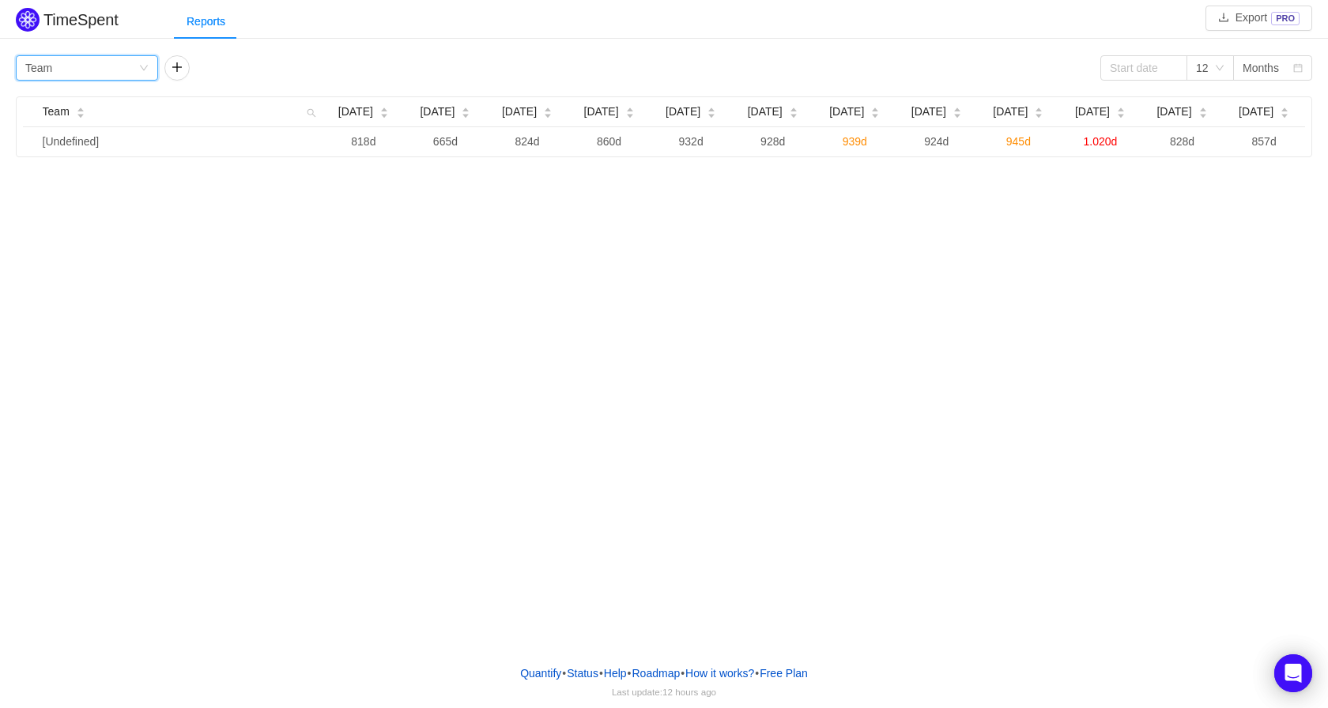
click at [104, 75] on div "Group by Team" at bounding box center [81, 68] width 113 height 24
click at [89, 96] on li "Project" at bounding box center [87, 99] width 142 height 25
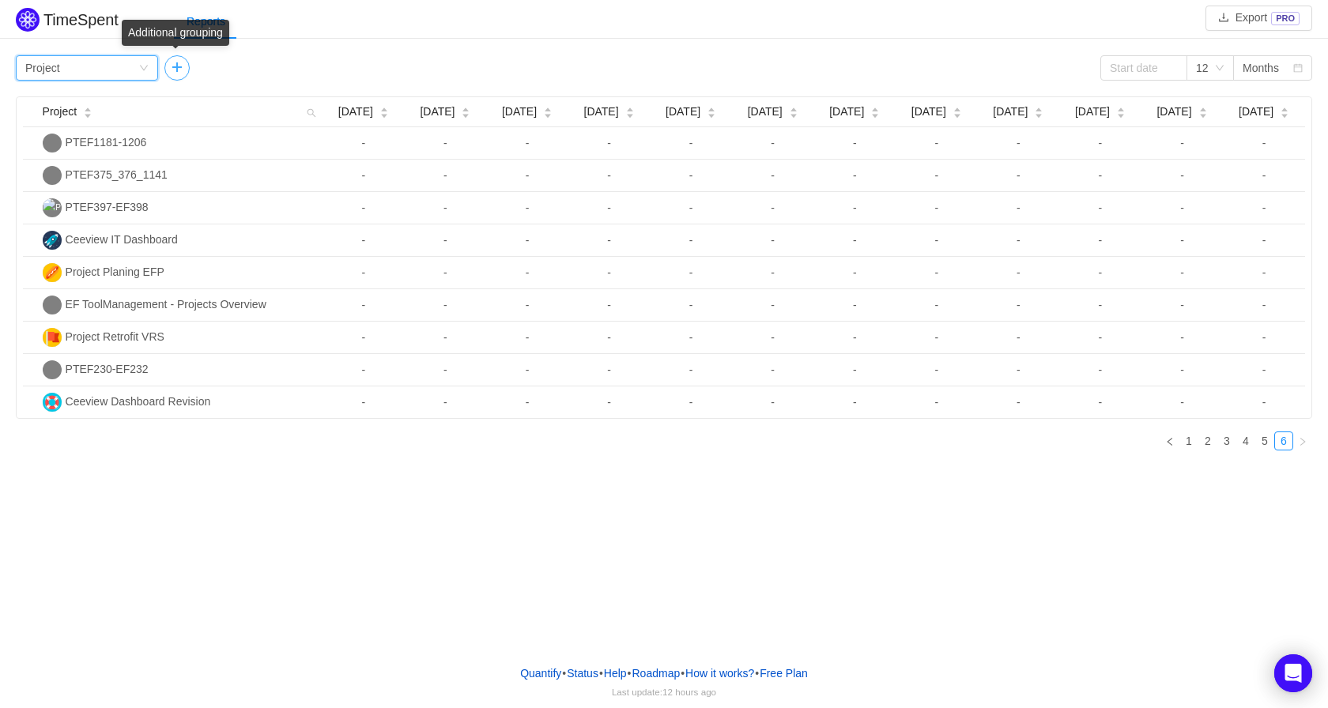
click at [182, 72] on button "button" at bounding box center [176, 67] width 25 height 25
click at [222, 72] on div "Group by" at bounding box center [227, 68] width 106 height 16
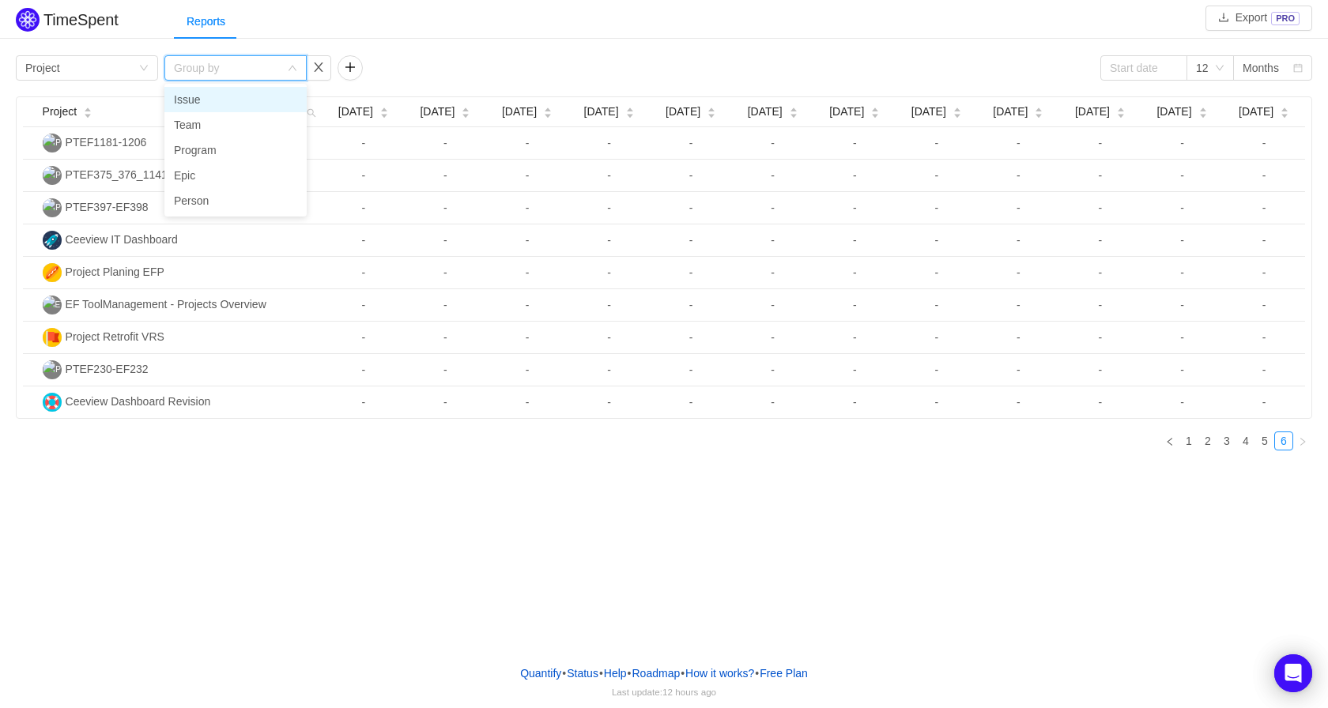
click at [247, 96] on li "Issue" at bounding box center [235, 99] width 142 height 25
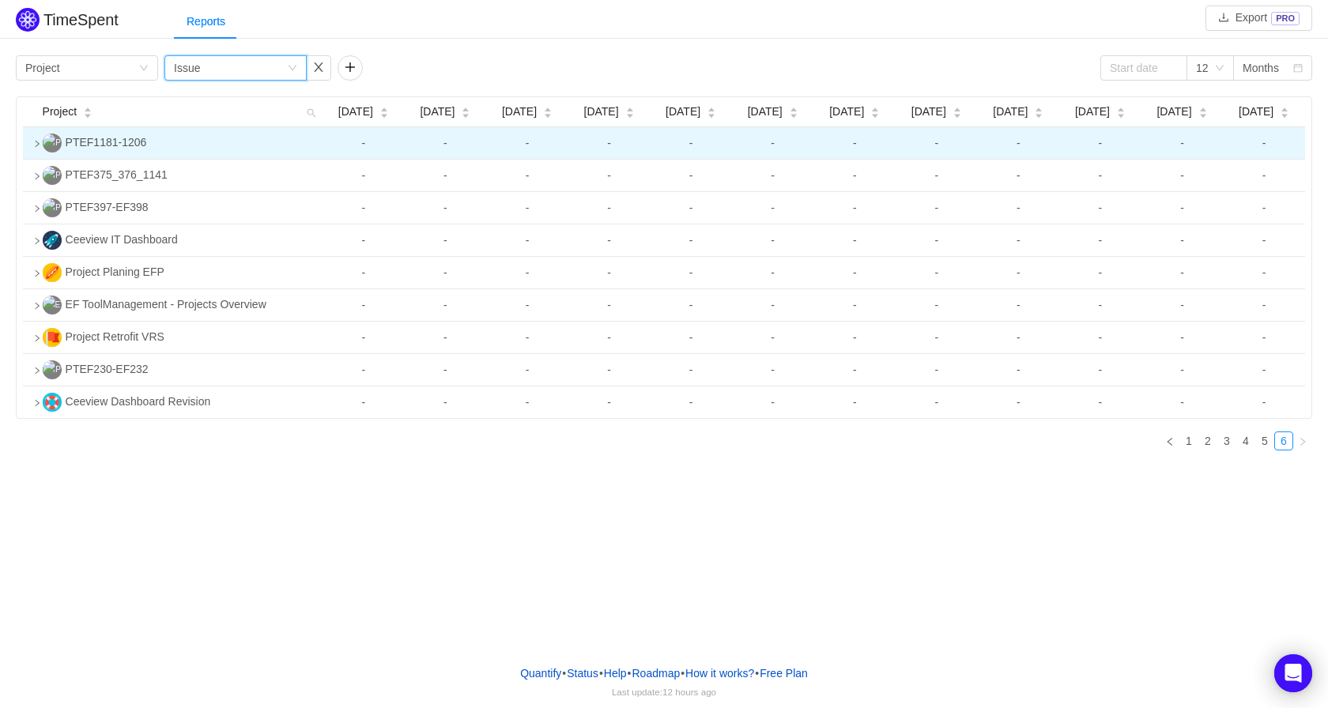
click at [33, 145] on icon "icon: right" at bounding box center [37, 144] width 8 height 8
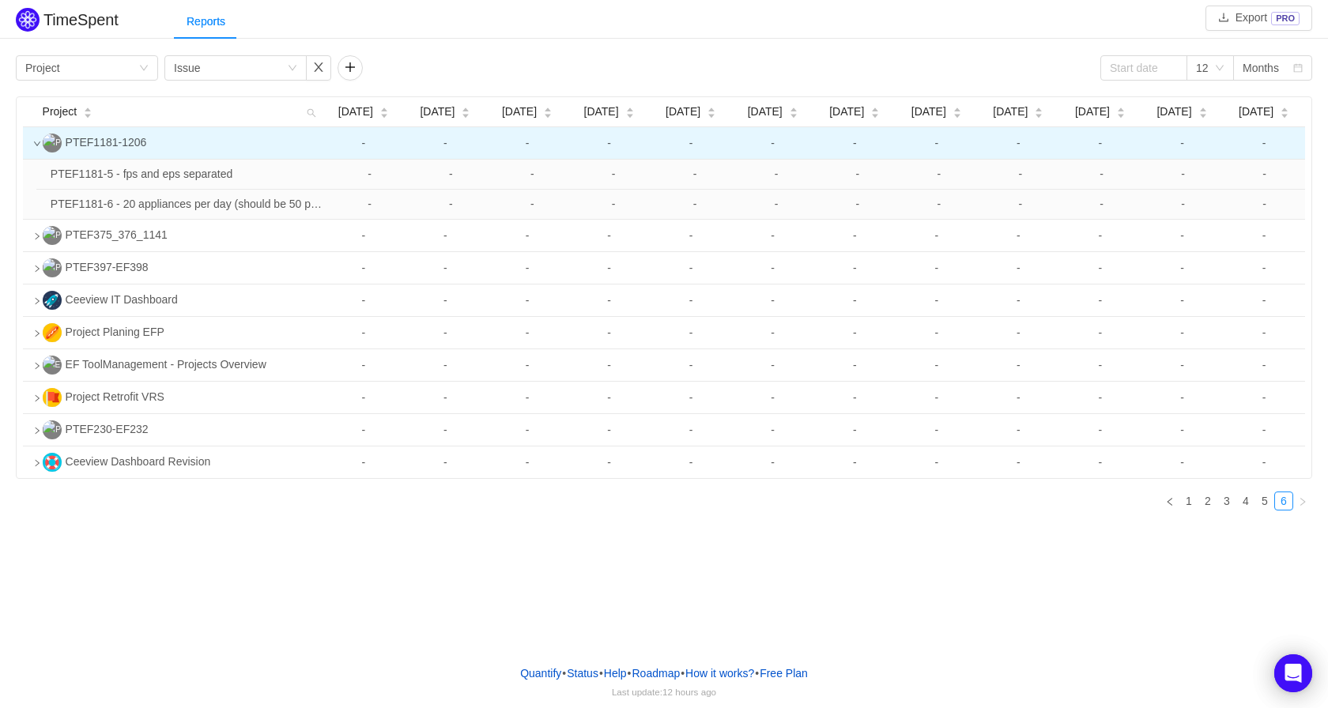
click at [35, 145] on icon "icon: down" at bounding box center [37, 144] width 8 height 8
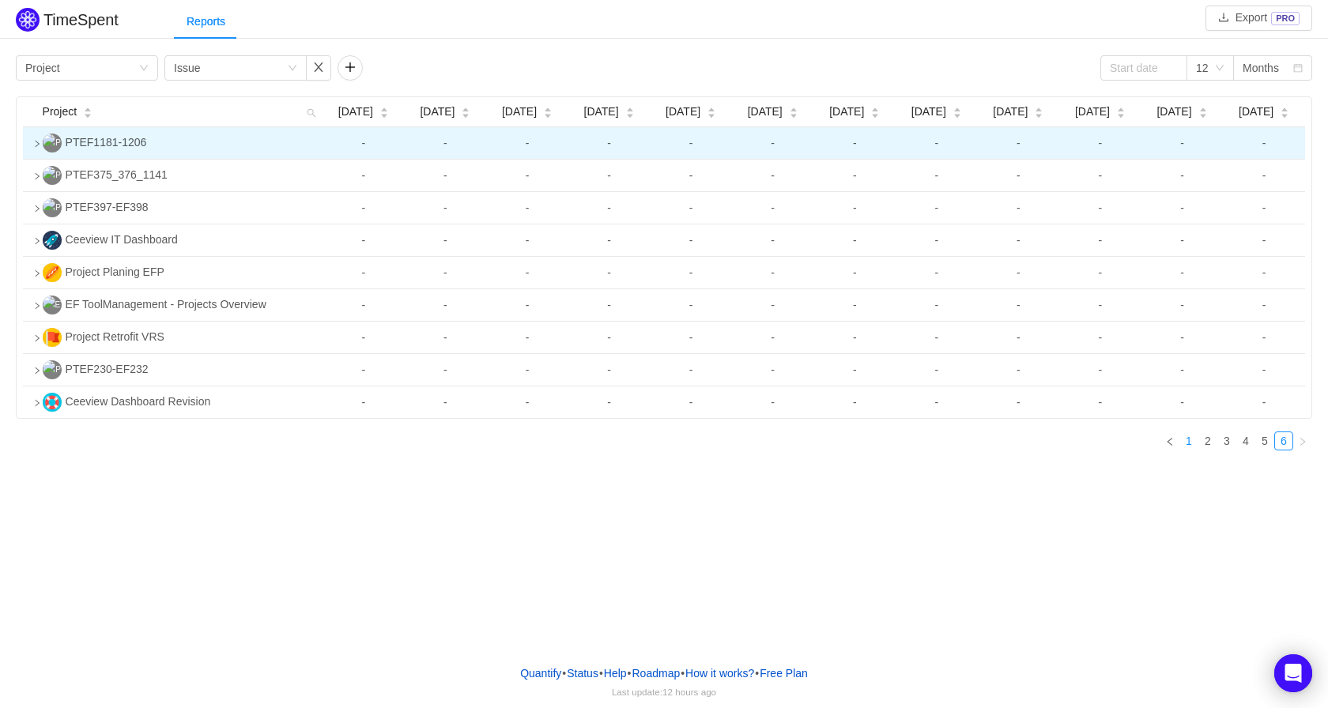
click at [1191, 446] on link "1" at bounding box center [1188, 440] width 17 height 17
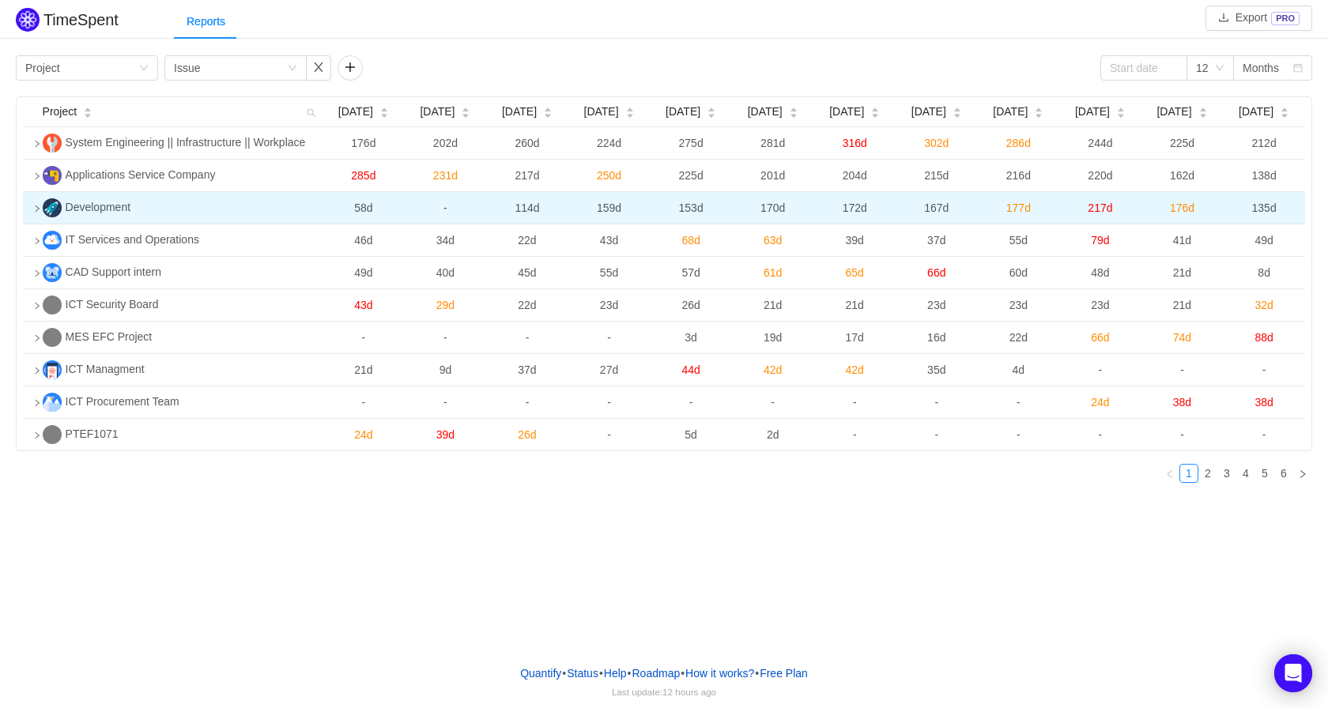
click at [42, 208] on td "Development" at bounding box center [179, 208] width 287 height 32
click at [37, 209] on icon "icon: loading" at bounding box center [39, 206] width 5 height 5
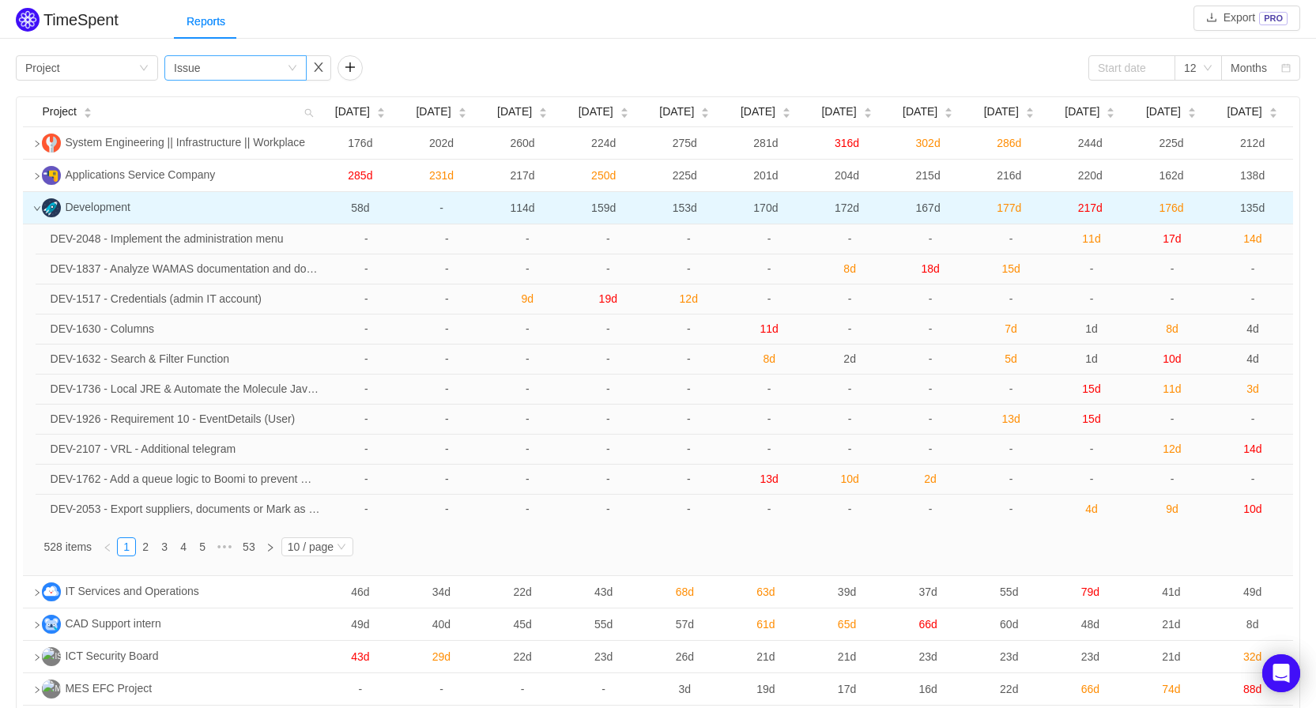
click at [262, 66] on div "Group by Issue" at bounding box center [230, 68] width 113 height 24
click at [84, 67] on div "Group by Project" at bounding box center [81, 68] width 113 height 24
click at [196, 66] on div "Issue" at bounding box center [187, 68] width 26 height 24
click at [211, 126] on li "Team" at bounding box center [235, 124] width 142 height 25
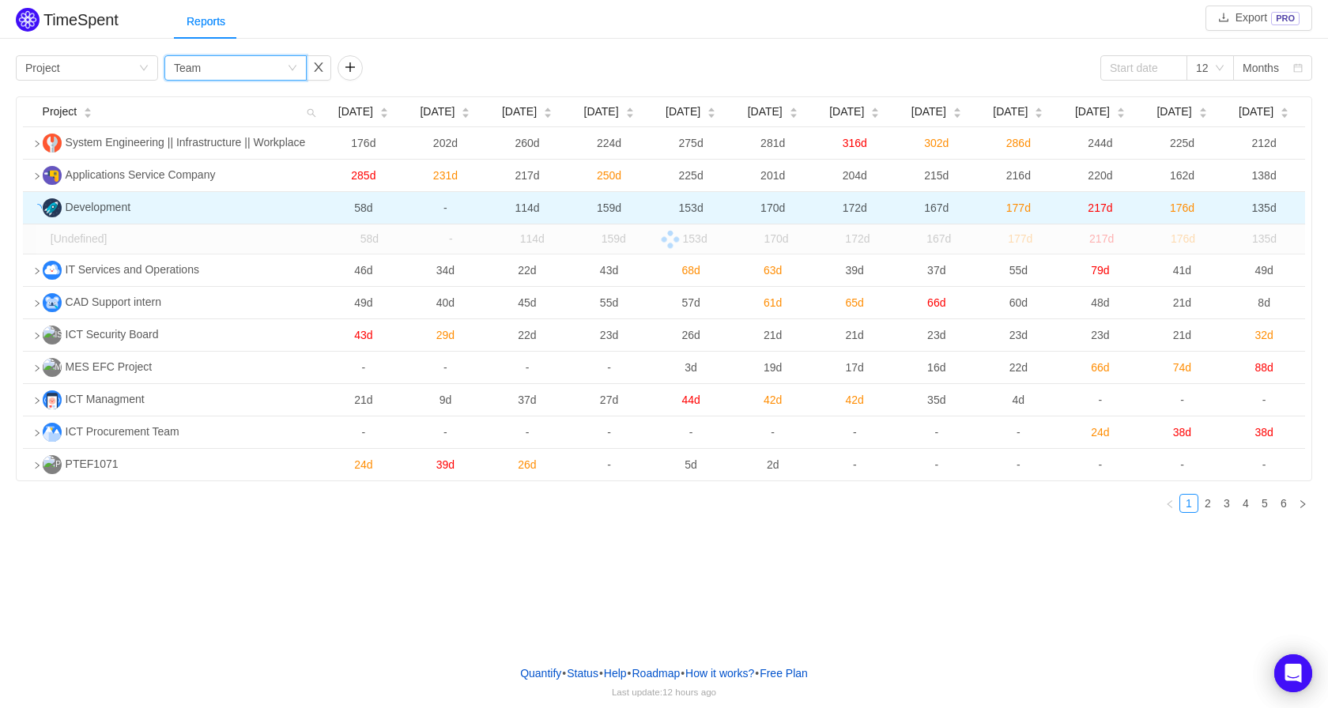
click at [219, 77] on div "Group by Team" at bounding box center [230, 68] width 113 height 24
click at [227, 176] on li "Epic" at bounding box center [235, 175] width 142 height 25
click at [107, 66] on div "Group by Project" at bounding box center [81, 68] width 113 height 24
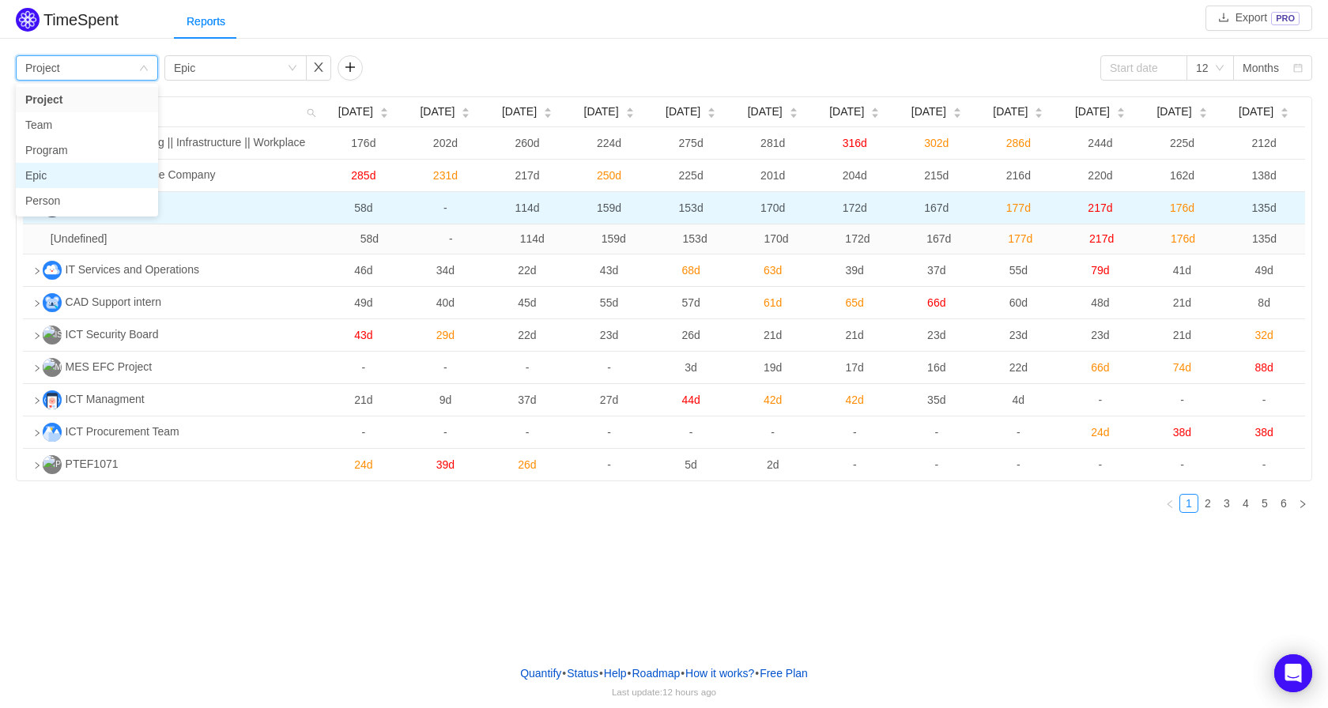
click at [70, 166] on li "Epic" at bounding box center [87, 175] width 142 height 25
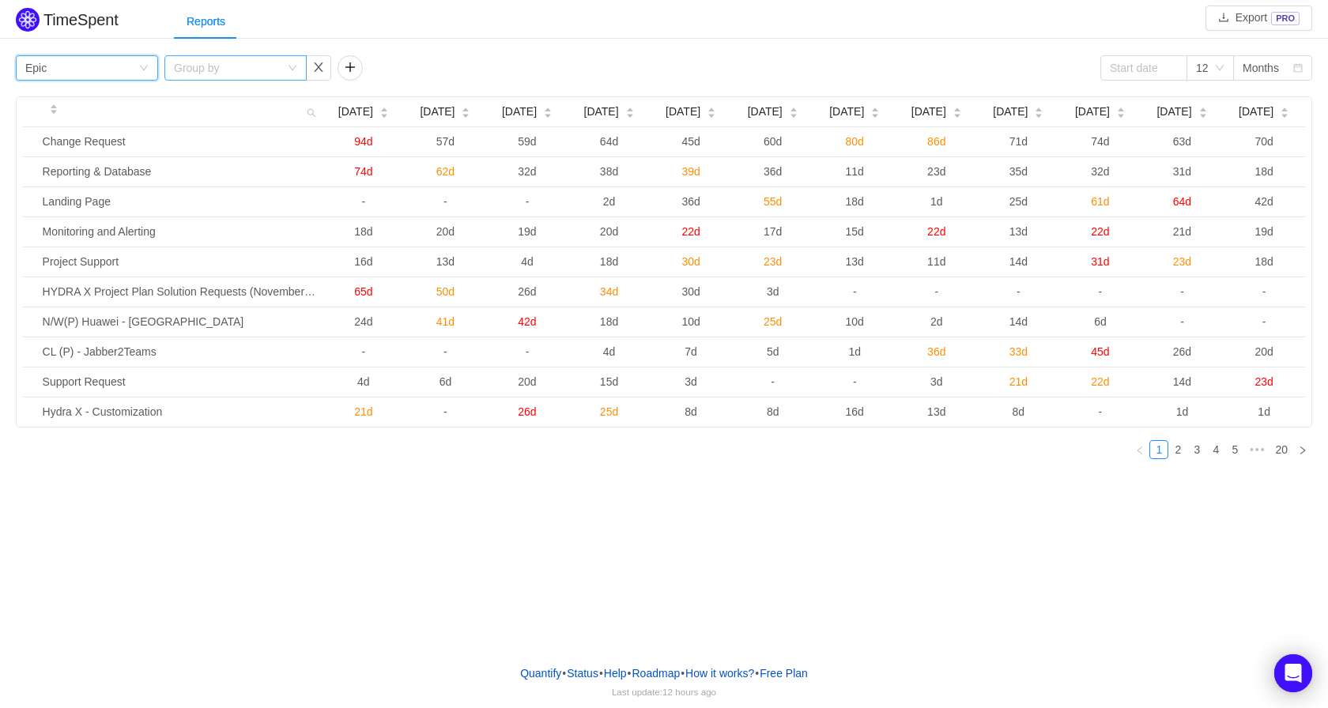
click at [246, 66] on div "Group by" at bounding box center [227, 68] width 106 height 16
click at [319, 63] on button "button" at bounding box center [318, 67] width 25 height 25
click at [115, 62] on div "Group by Epic" at bounding box center [81, 68] width 113 height 24
click at [1282, 457] on link "20" at bounding box center [1281, 449] width 22 height 17
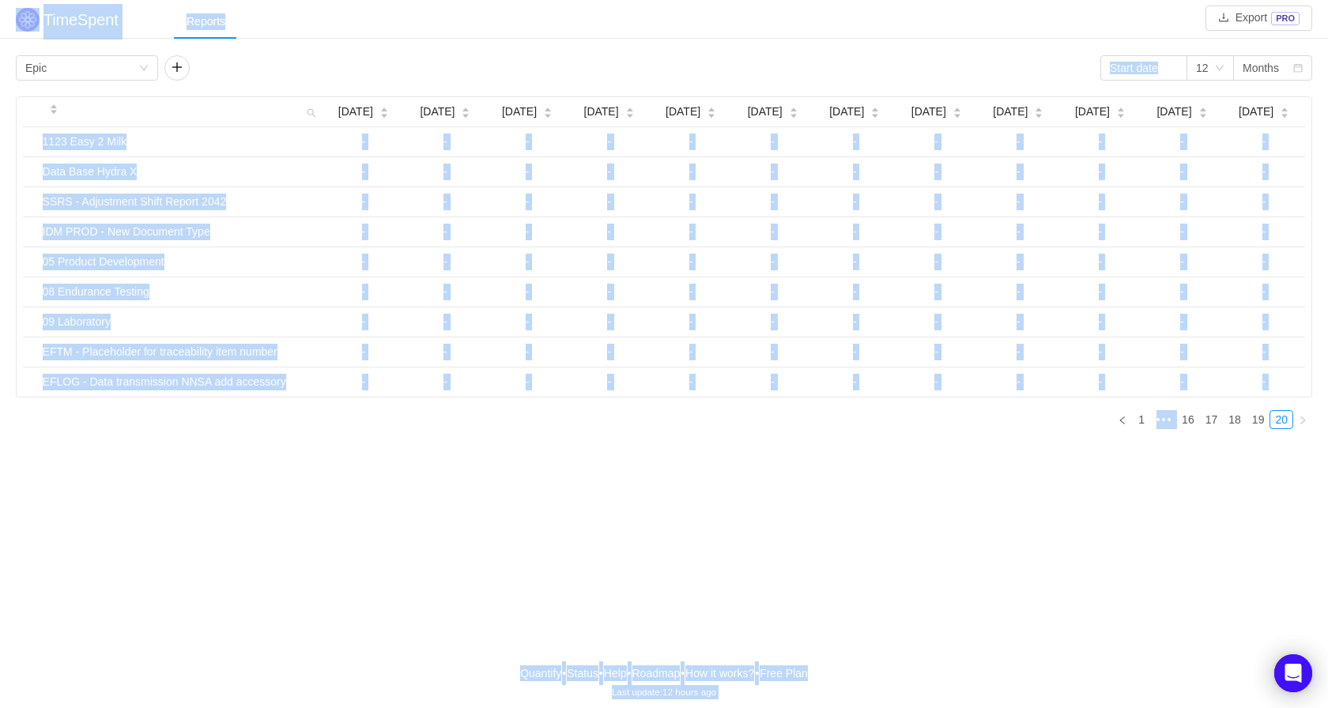
click at [439, 432] on div "Oct 2024 Nov 2024 Dec 2024 Jan 2025 Feb 2025 Mar 2025 Apr 2025 May 2025 Jun 202…" at bounding box center [664, 268] width 1297 height 345
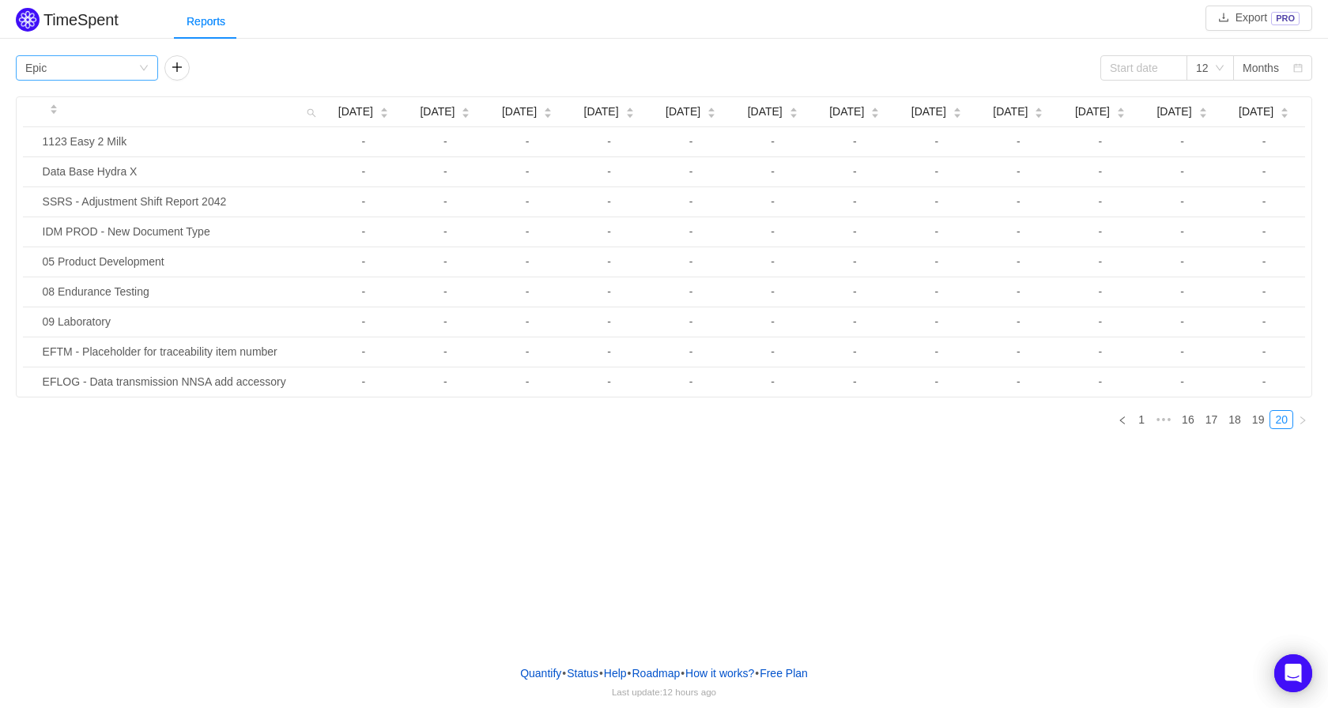
click at [145, 69] on icon "icon: down" at bounding box center [143, 67] width 9 height 9
click at [91, 123] on li "Team" at bounding box center [87, 124] width 142 height 25
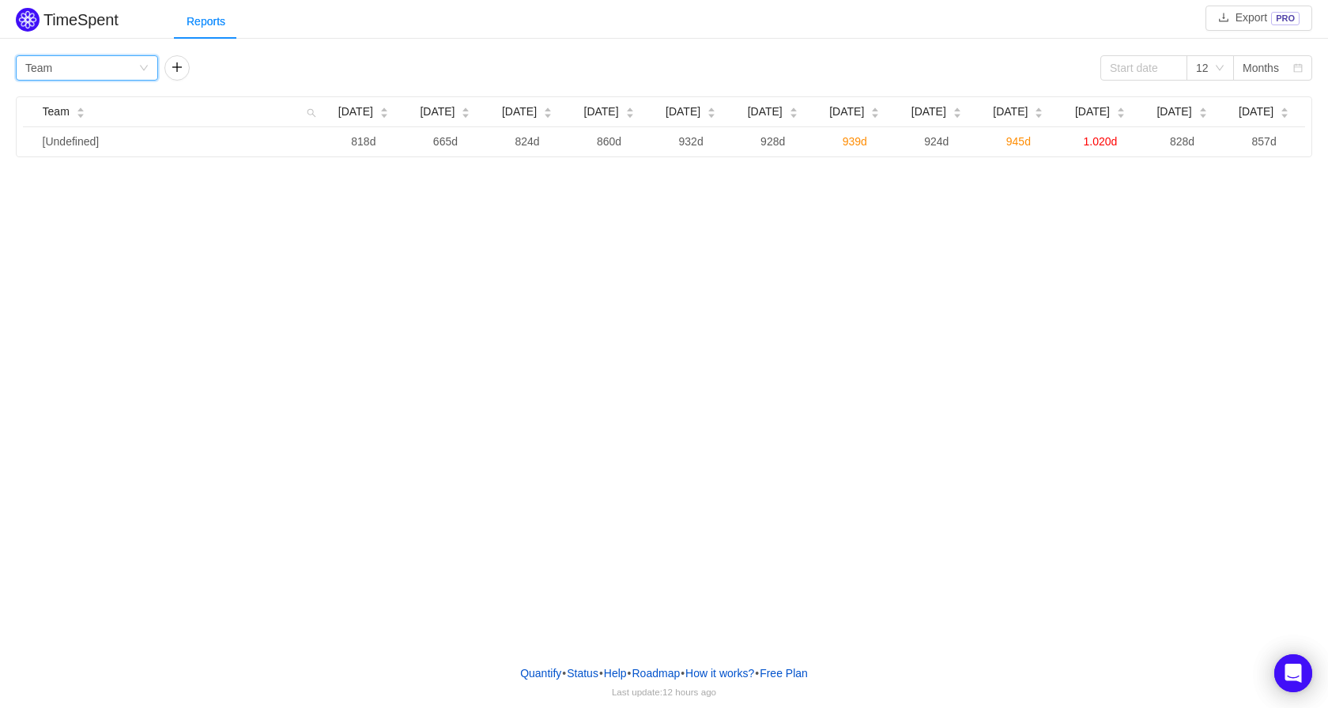
click at [118, 72] on div "Group by Team" at bounding box center [81, 68] width 113 height 24
click at [90, 97] on li "Project" at bounding box center [87, 99] width 142 height 25
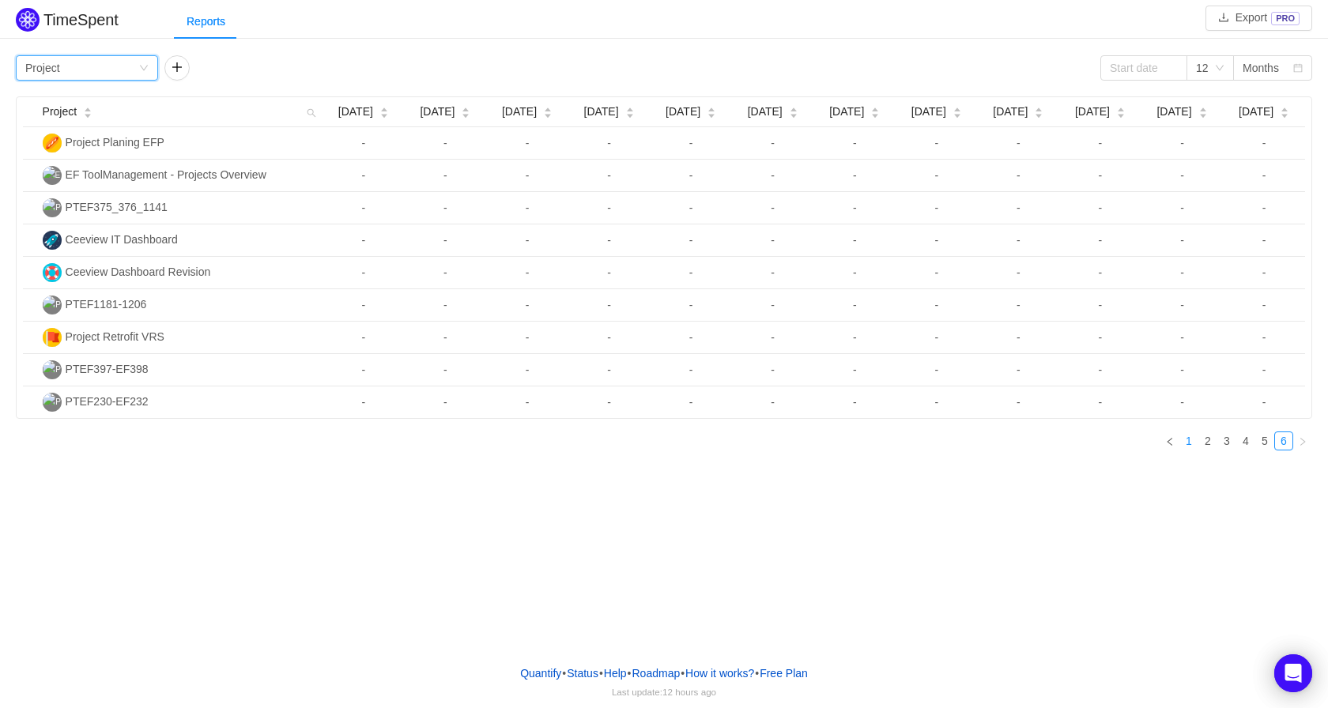
click at [1193, 446] on link "1" at bounding box center [1188, 440] width 17 height 17
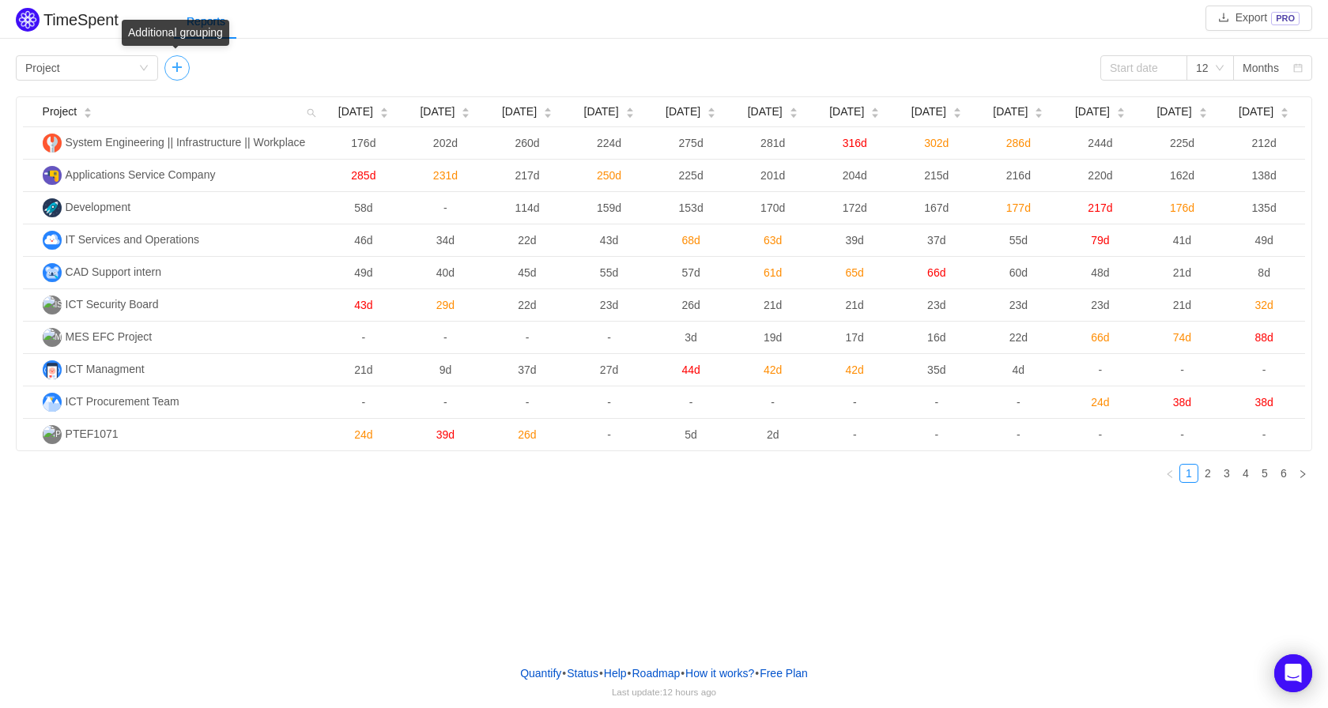
click at [185, 68] on button "button" at bounding box center [176, 67] width 25 height 25
click at [230, 65] on div "Group by" at bounding box center [227, 68] width 106 height 16
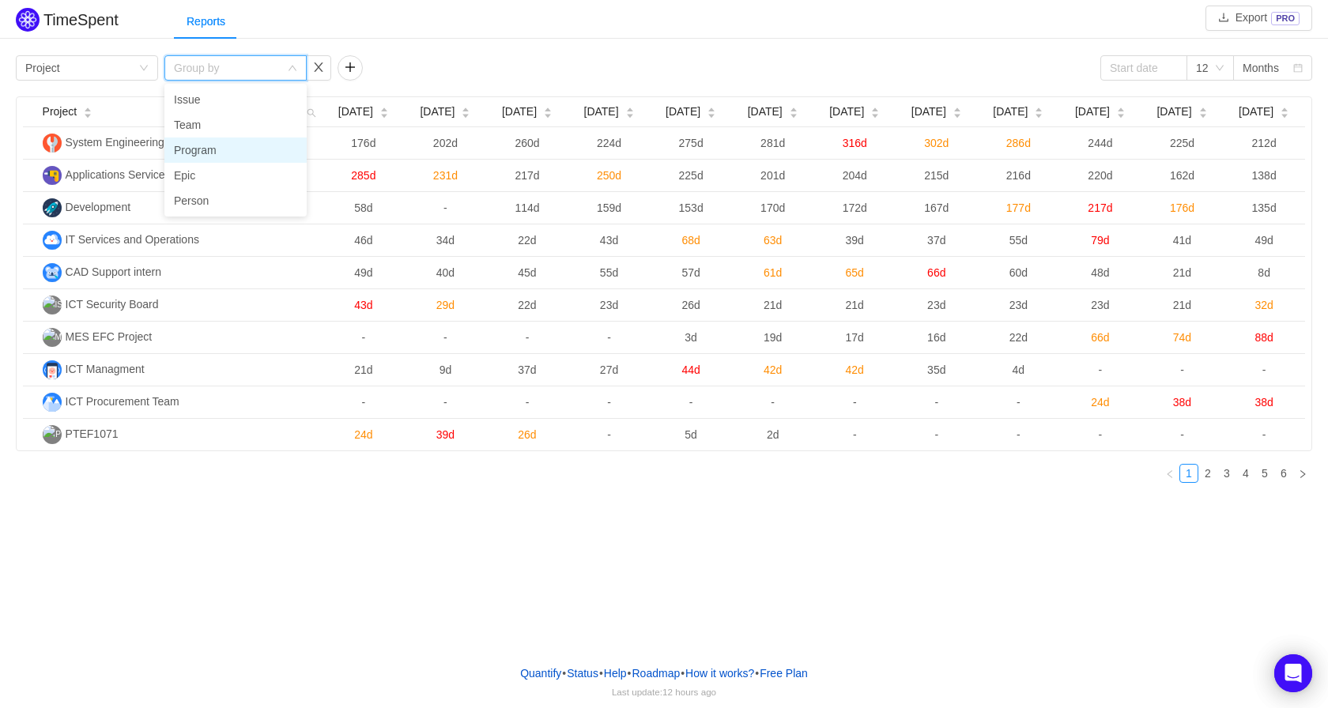
click at [217, 151] on li "Program" at bounding box center [235, 150] width 142 height 25
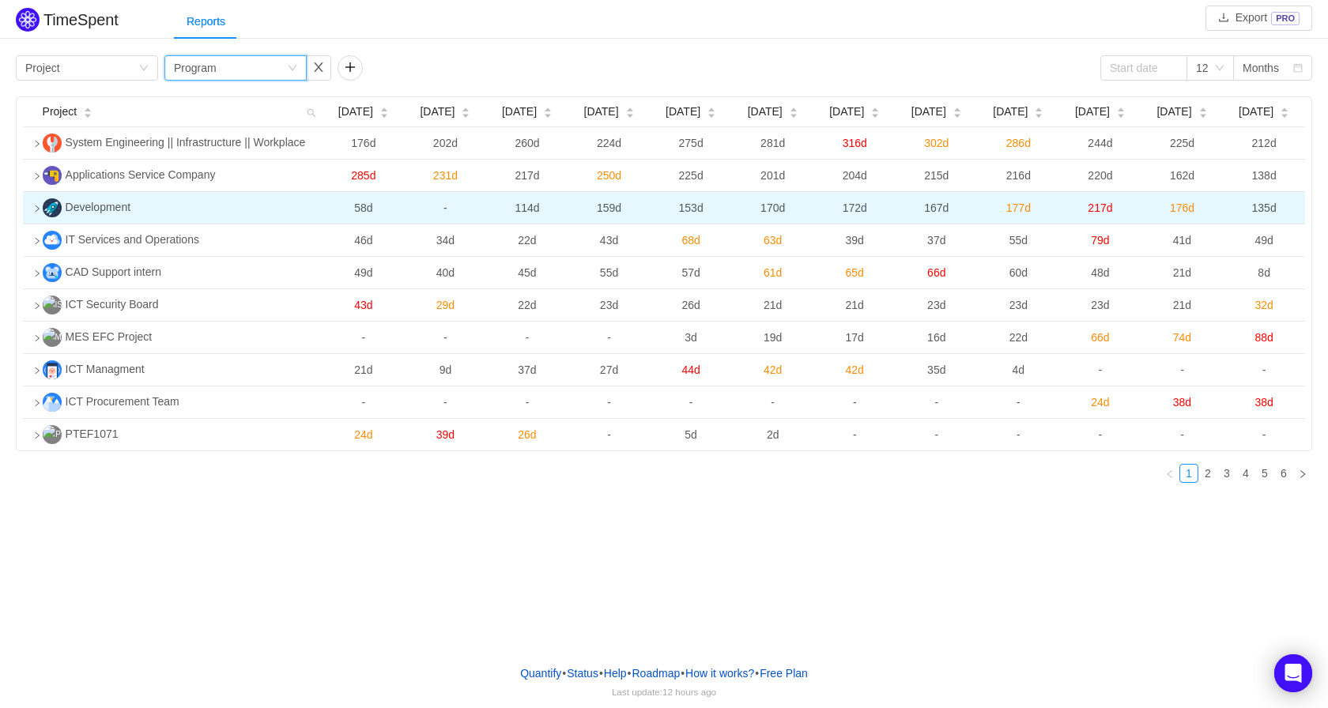
click at [36, 206] on td at bounding box center [29, 208] width 13 height 32
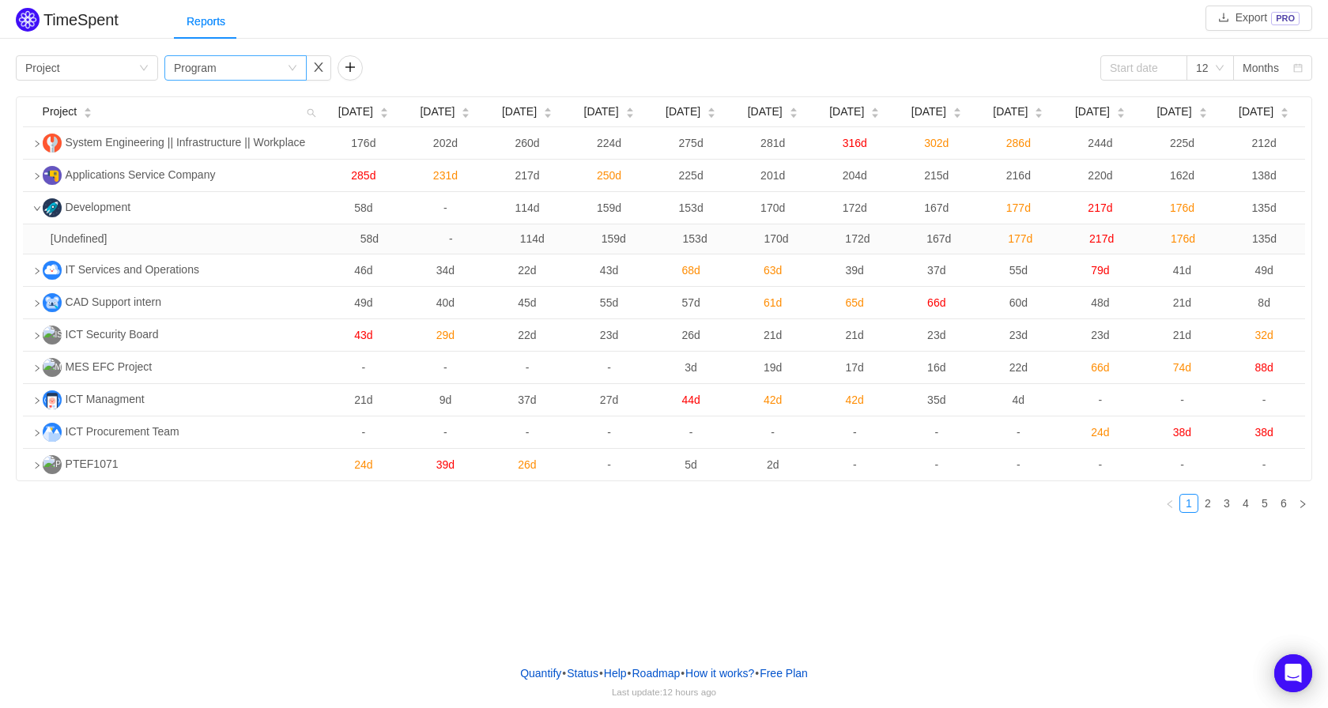
click at [220, 66] on div "Group by Program" at bounding box center [230, 68] width 113 height 24
click at [219, 94] on li "Issue" at bounding box center [235, 99] width 142 height 25
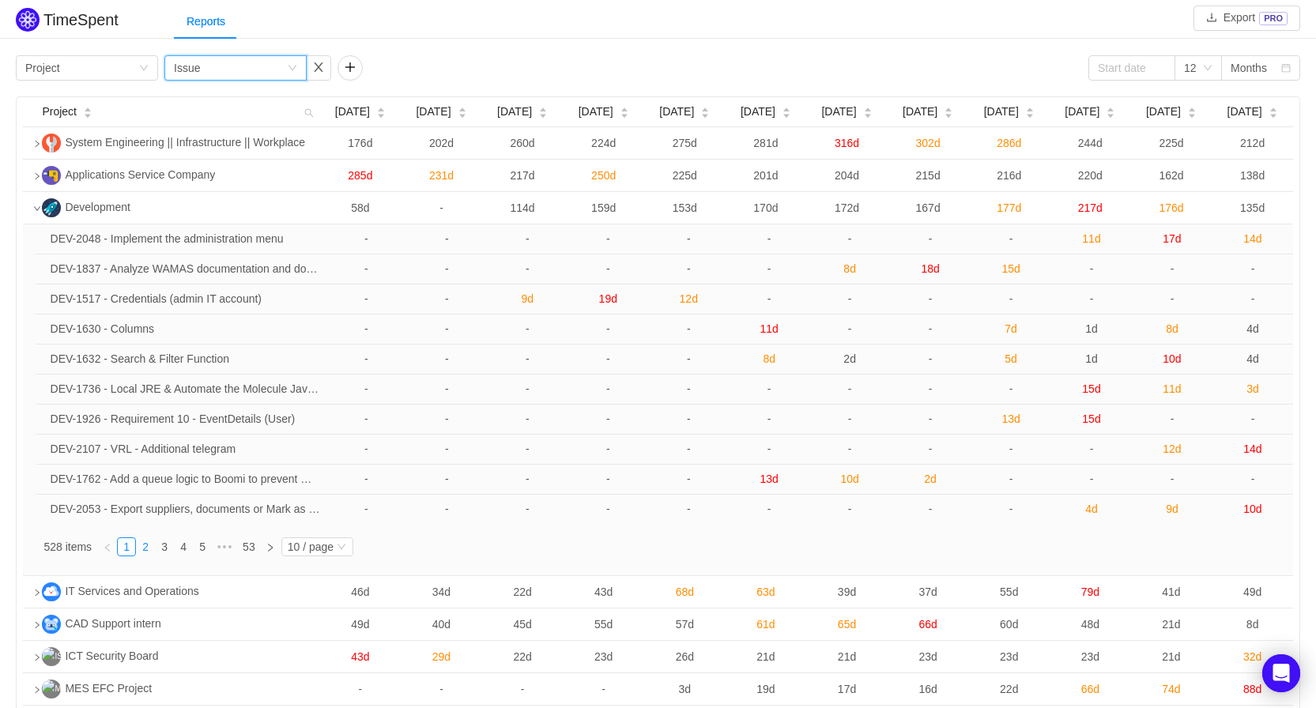
click at [142, 548] on link "2" at bounding box center [145, 546] width 17 height 17
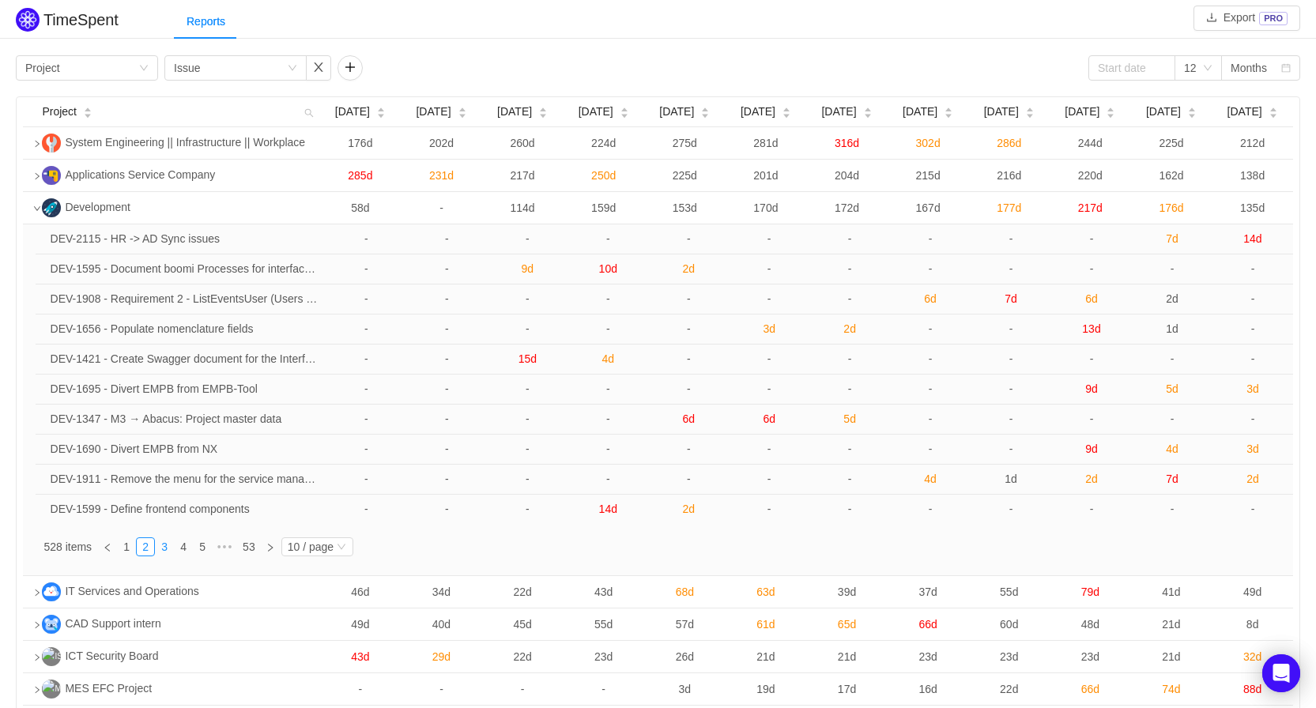
click at [157, 549] on link "3" at bounding box center [164, 546] width 17 height 17
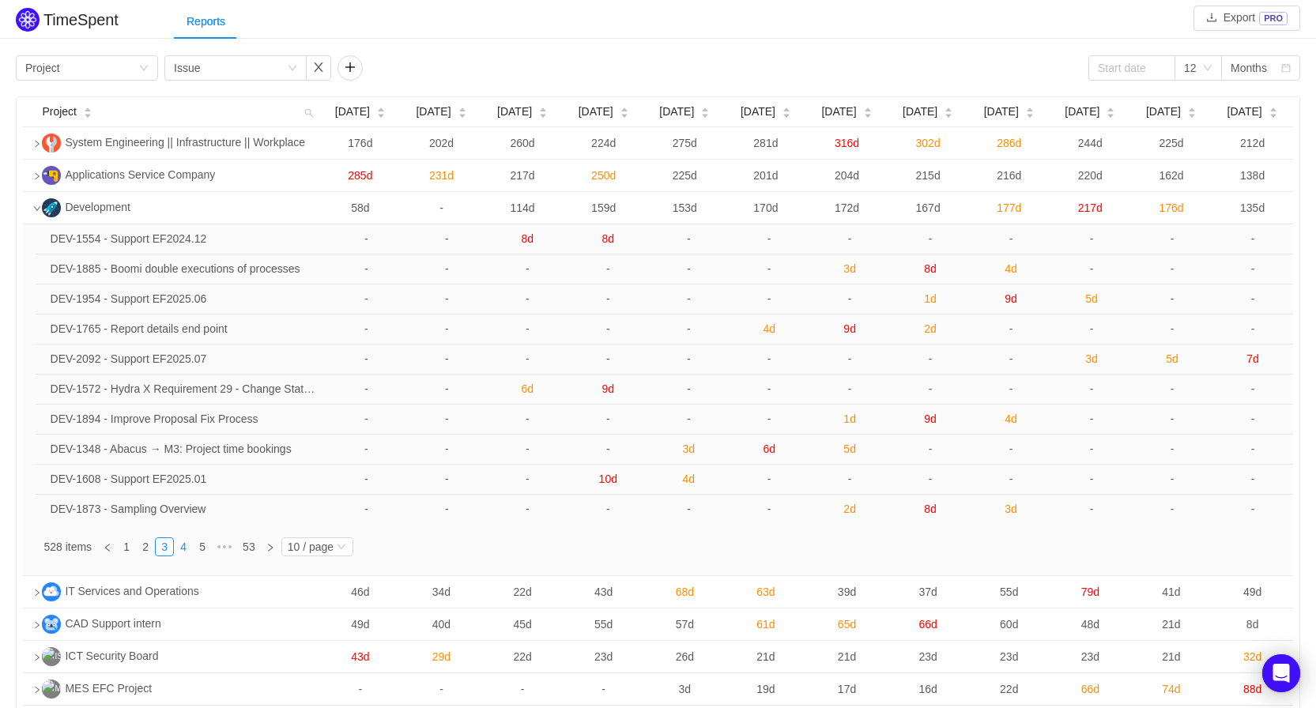
click at [181, 546] on link "4" at bounding box center [183, 546] width 17 height 17
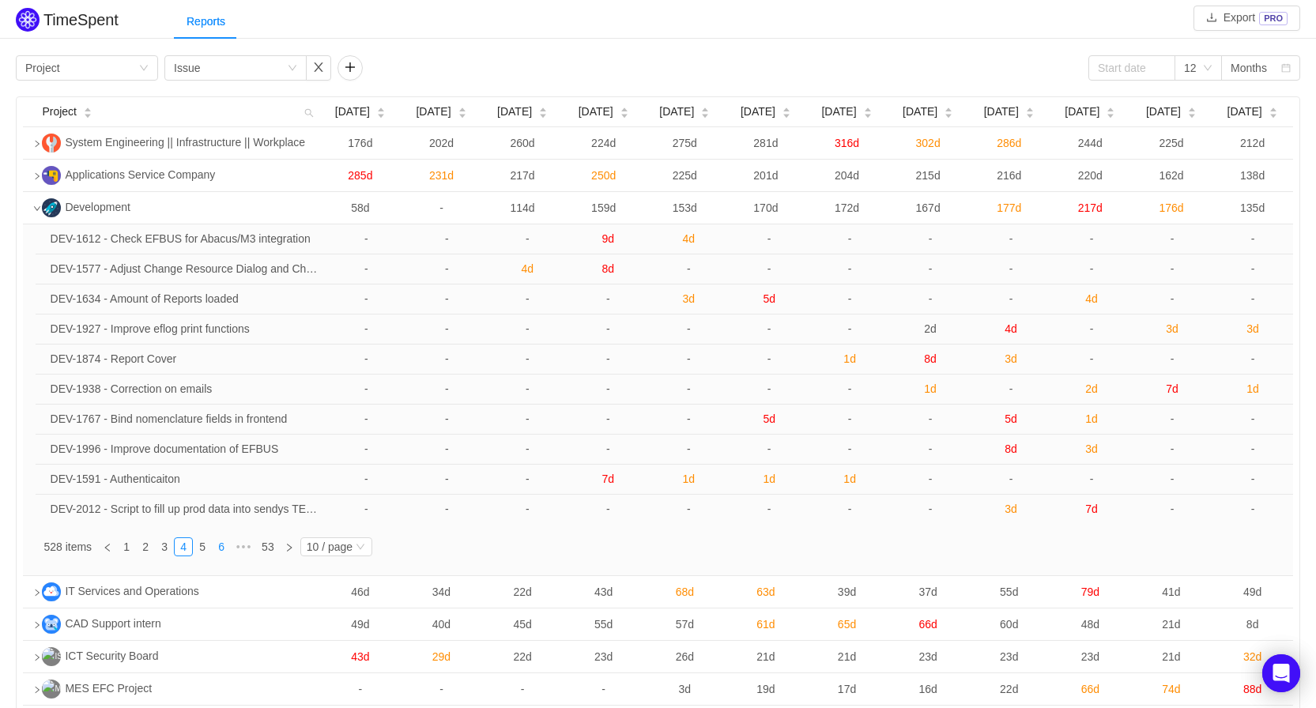
click at [217, 546] on link "6" at bounding box center [221, 546] width 17 height 17
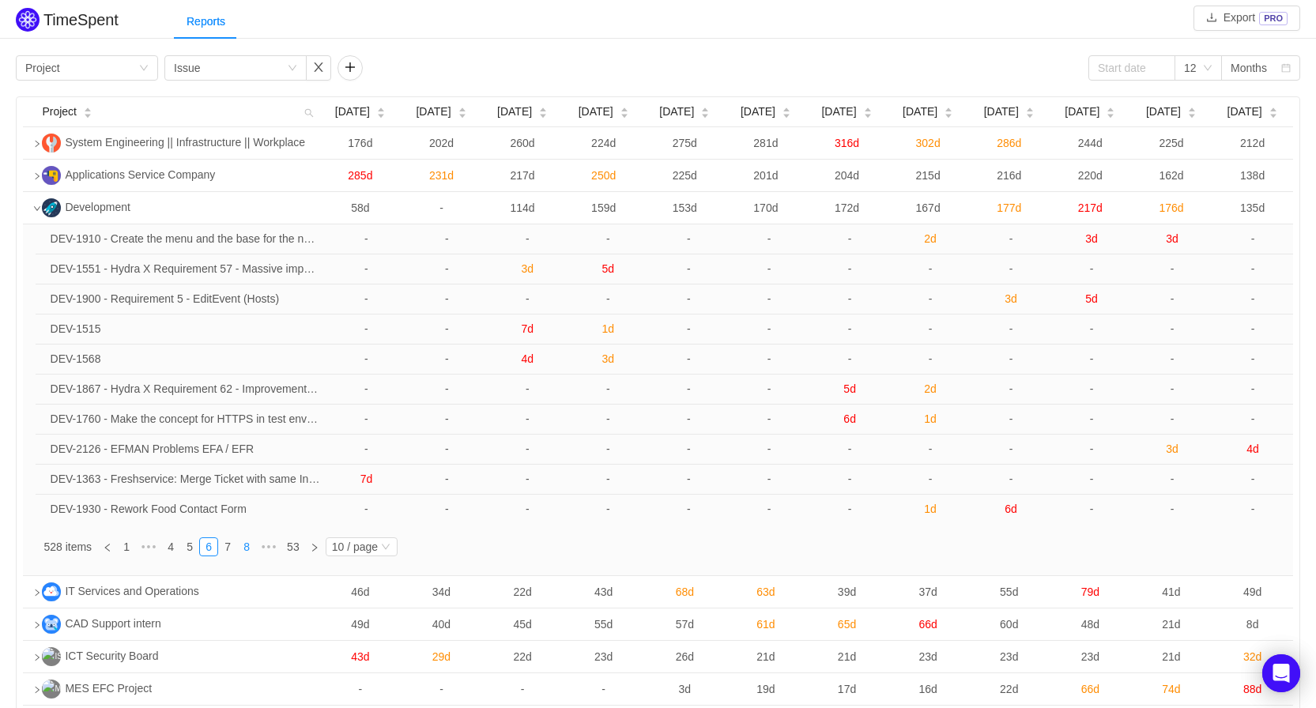
click at [244, 552] on link "8" at bounding box center [246, 546] width 17 height 17
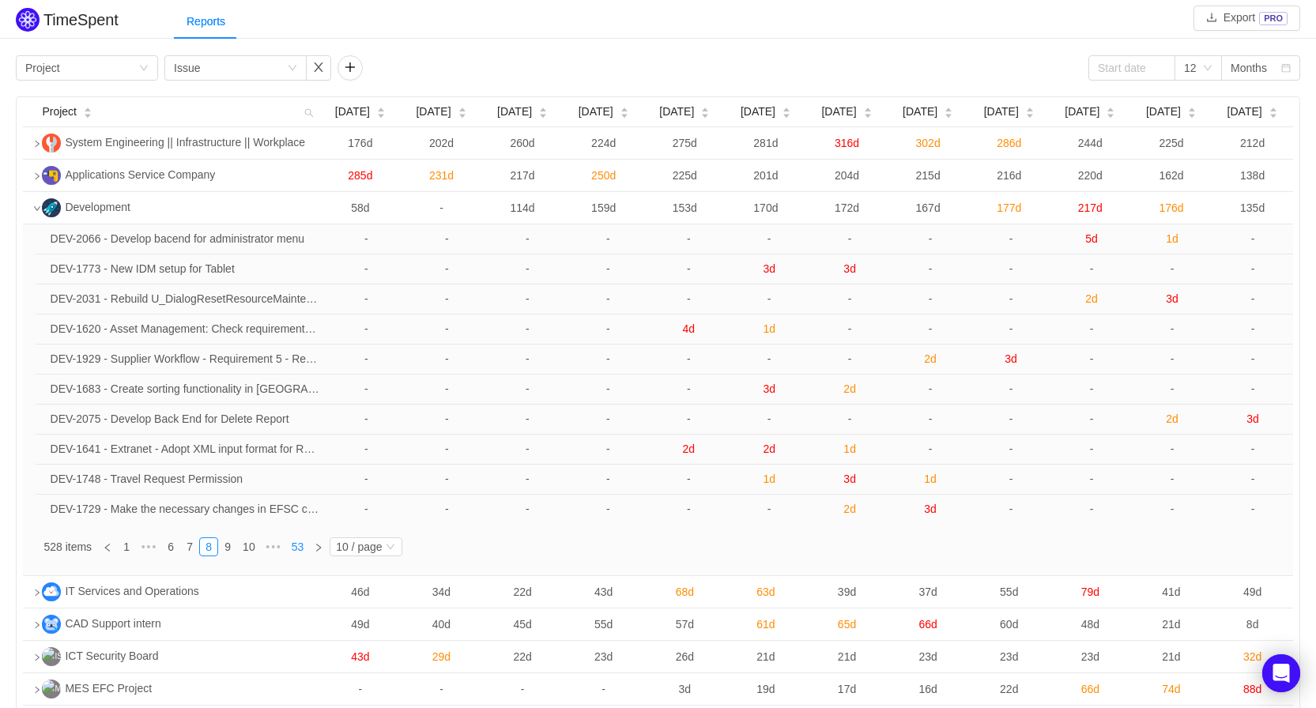
click at [297, 549] on link "53" at bounding box center [298, 546] width 22 height 17
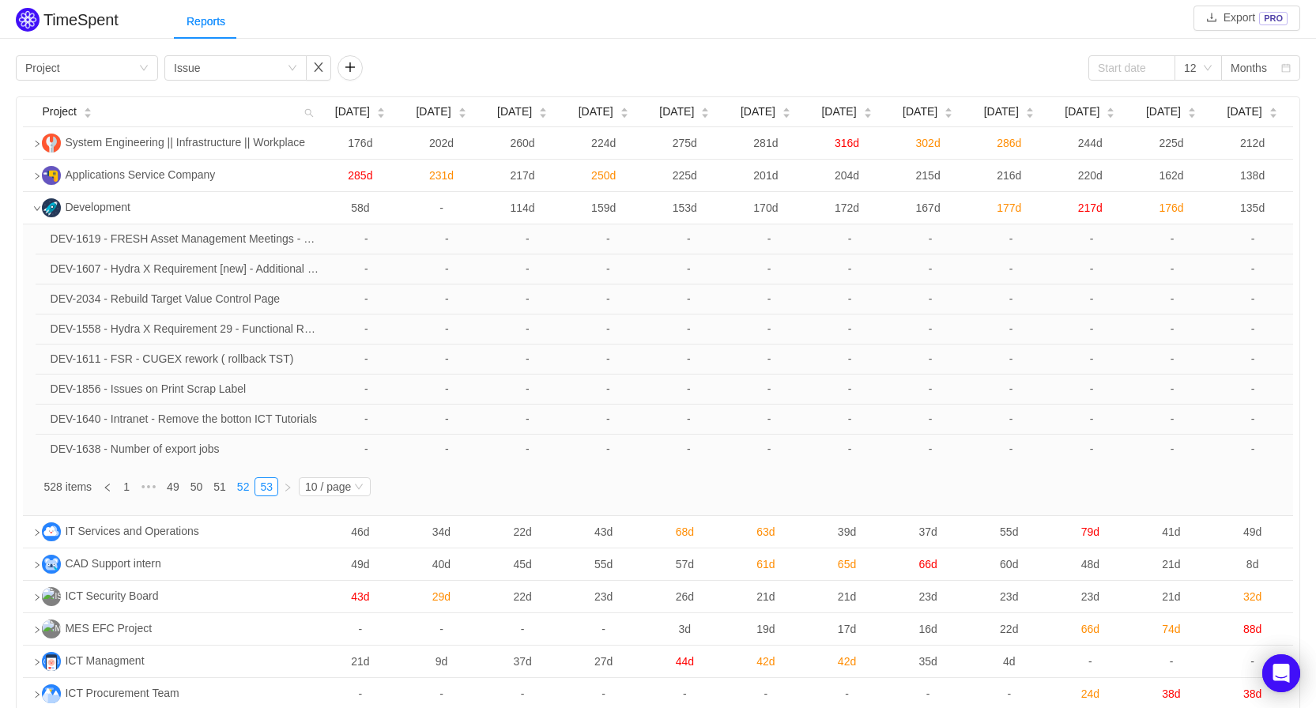
click at [245, 491] on link "52" at bounding box center [243, 486] width 22 height 17
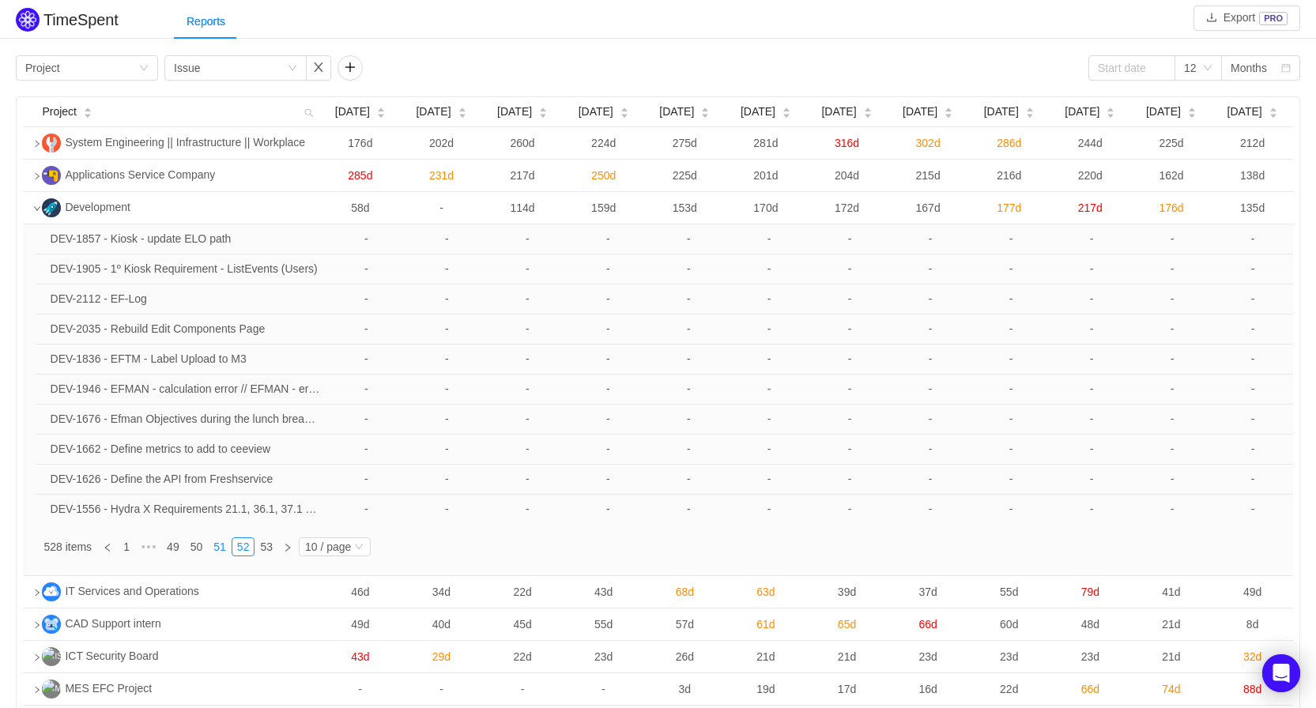
click at [216, 553] on link "51" at bounding box center [220, 546] width 22 height 17
click at [193, 551] on link "50" at bounding box center [197, 546] width 22 height 17
click at [193, 553] on link "49" at bounding box center [197, 546] width 22 height 17
click at [193, 553] on link "48" at bounding box center [197, 546] width 22 height 17
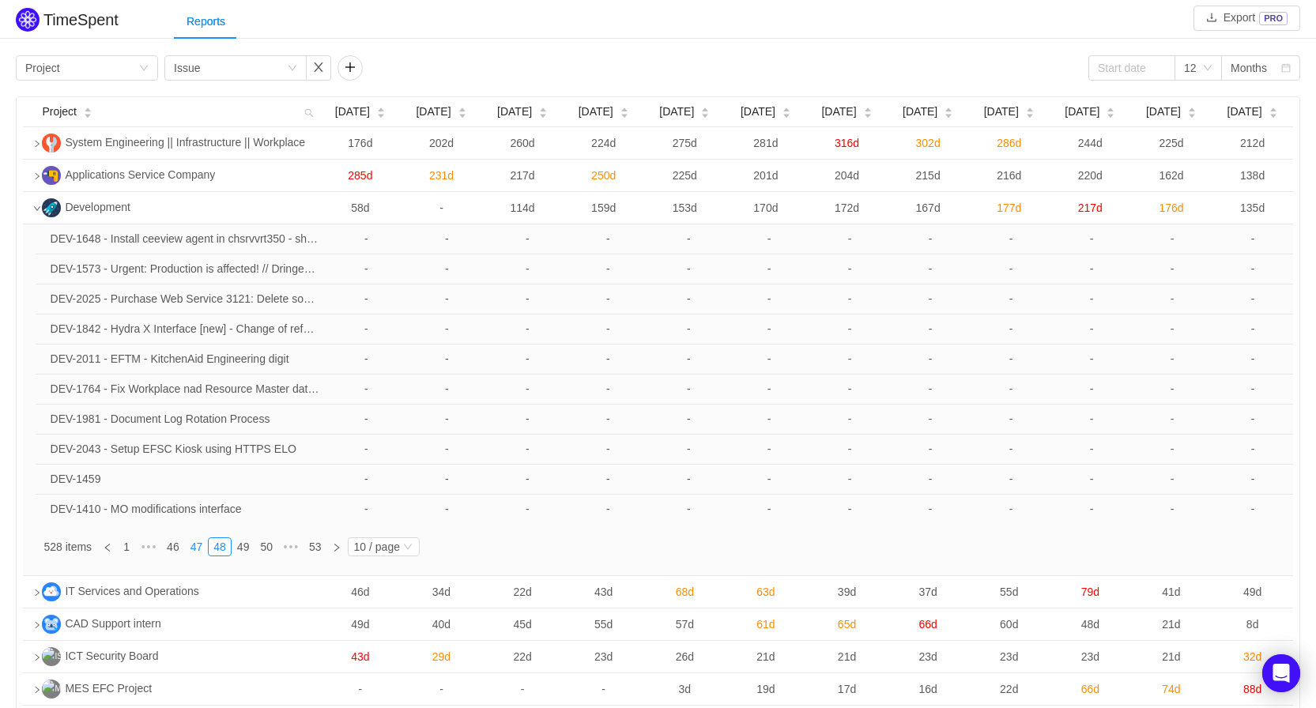
click at [193, 553] on link "47" at bounding box center [197, 546] width 22 height 17
click at [193, 553] on link "46" at bounding box center [197, 546] width 22 height 17
click at [193, 553] on link "45" at bounding box center [197, 546] width 22 height 17
click at [193, 553] on link "44" at bounding box center [197, 546] width 22 height 17
click at [193, 553] on link "43" at bounding box center [197, 546] width 22 height 17
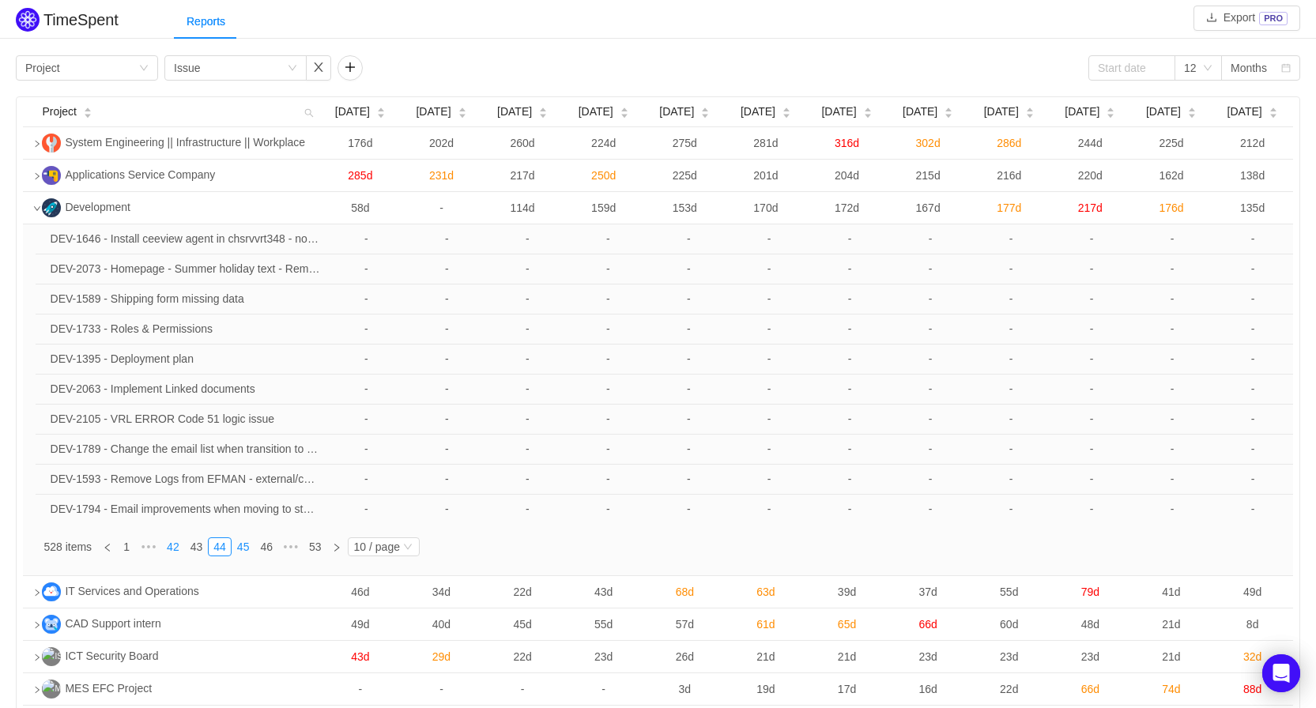
click at [184, 553] on link "42" at bounding box center [173, 546] width 22 height 17
click at [193, 553] on link "41" at bounding box center [197, 546] width 22 height 17
click at [193, 553] on link "40" at bounding box center [197, 546] width 22 height 17
click at [184, 553] on link "39" at bounding box center [173, 546] width 22 height 17
click at [193, 553] on link "38" at bounding box center [197, 546] width 22 height 17
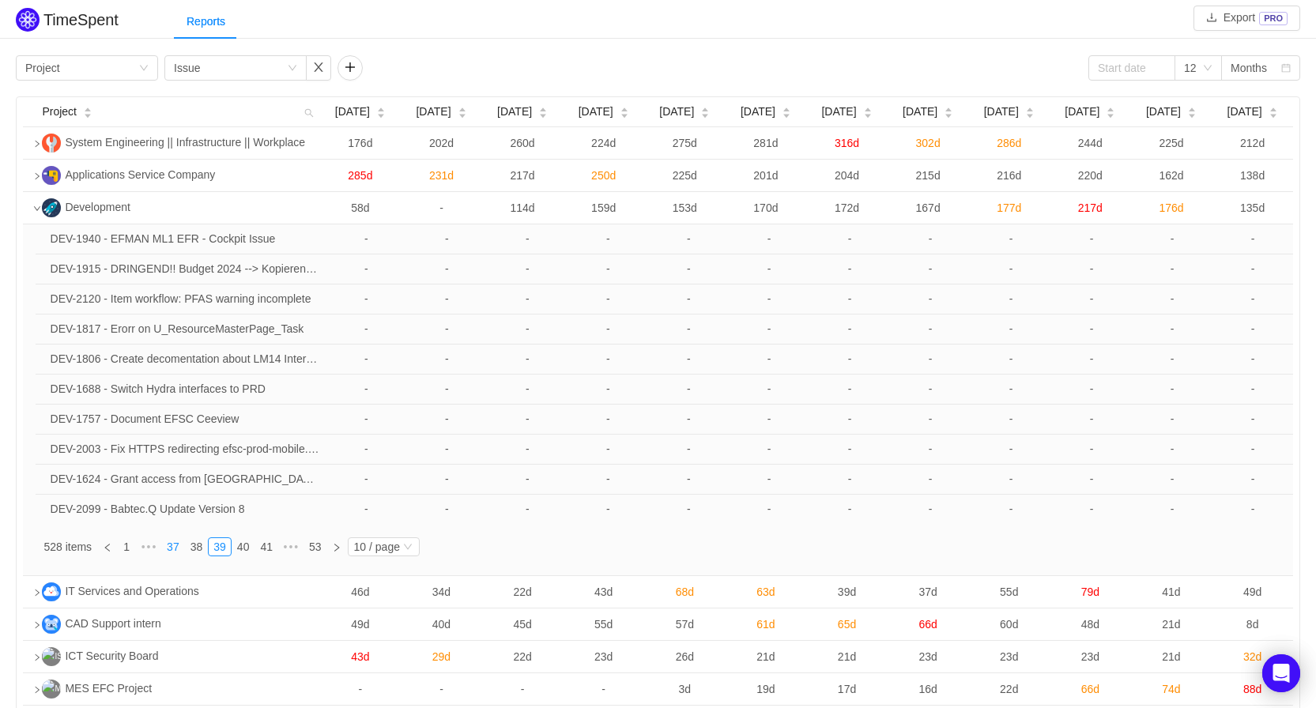
click at [184, 553] on link "37" at bounding box center [173, 546] width 22 height 17
click at [193, 553] on link "36" at bounding box center [197, 546] width 22 height 17
click at [193, 553] on link "35" at bounding box center [197, 546] width 22 height 17
click at [184, 553] on link "34" at bounding box center [173, 546] width 22 height 17
click at [193, 553] on link "33" at bounding box center [197, 546] width 22 height 17
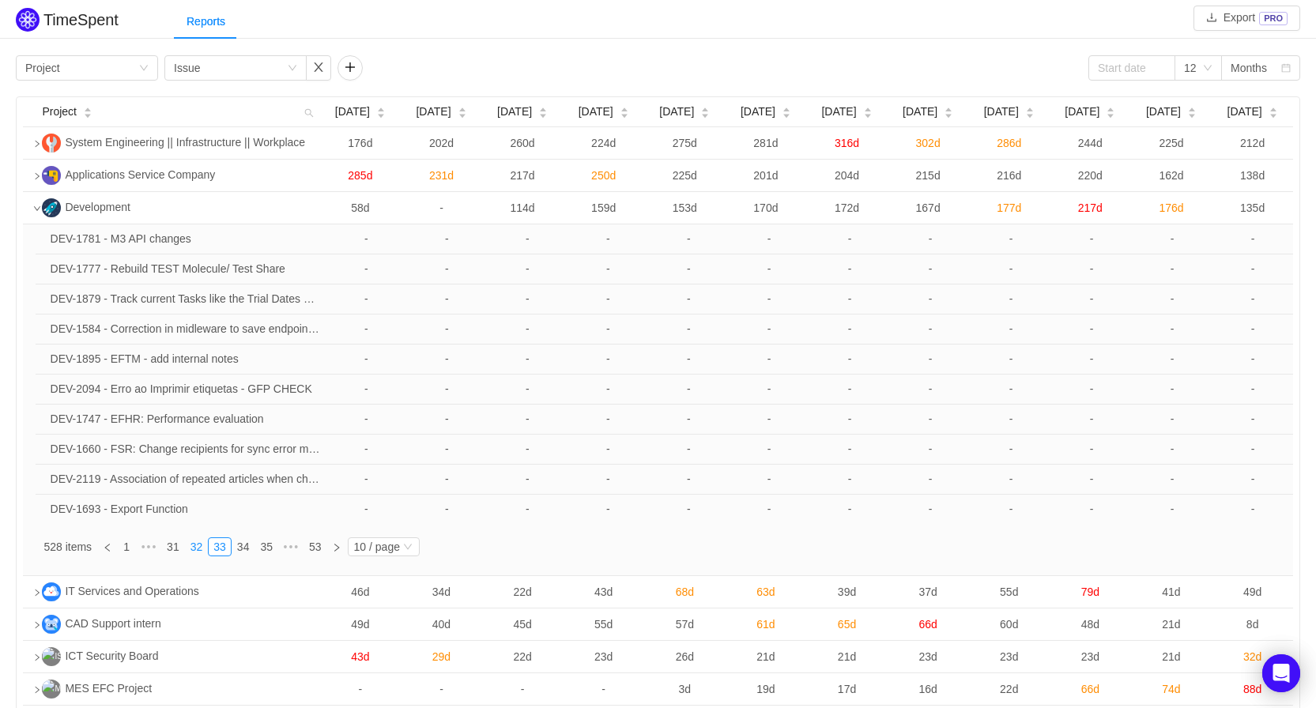
click at [193, 553] on link "32" at bounding box center [197, 546] width 22 height 17
click at [184, 553] on link "31" at bounding box center [173, 546] width 22 height 17
click at [193, 553] on link "30" at bounding box center [197, 546] width 22 height 17
click at [193, 553] on link "29" at bounding box center [197, 546] width 22 height 17
click at [193, 553] on link "28" at bounding box center [197, 546] width 22 height 17
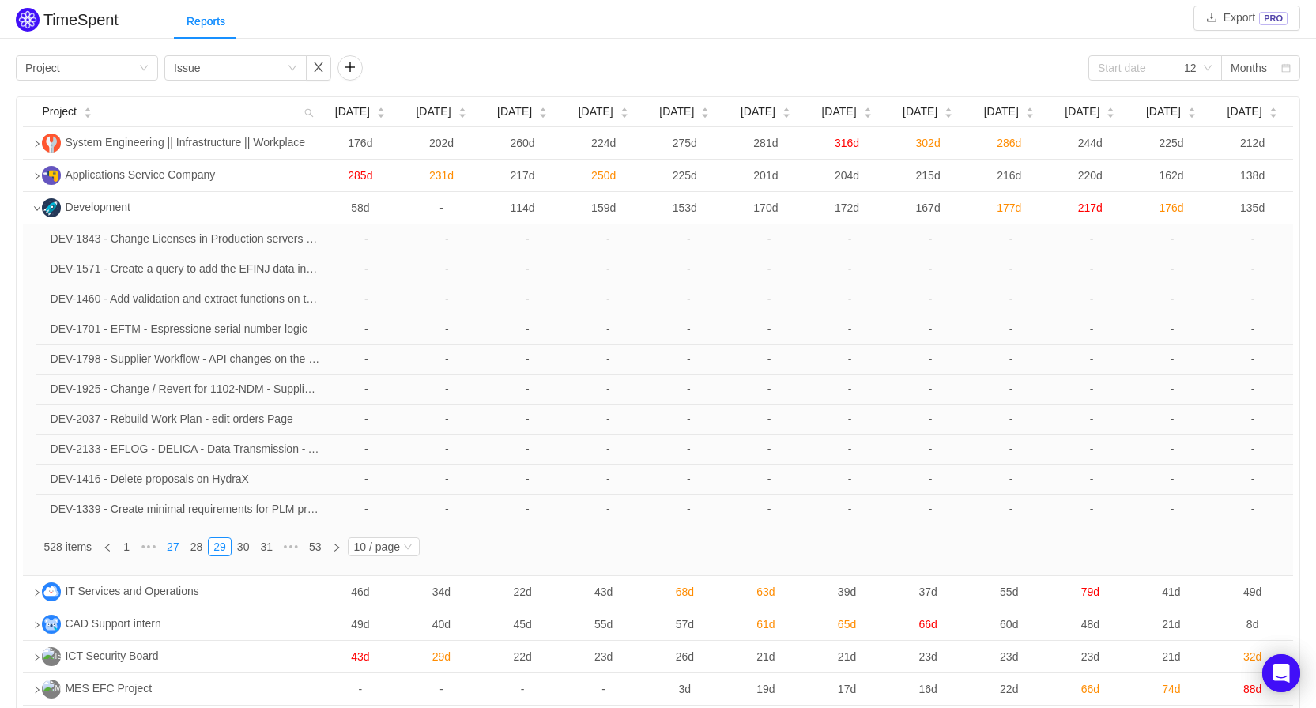
click at [184, 553] on link "27" at bounding box center [173, 546] width 22 height 17
click at [193, 553] on link "26" at bounding box center [197, 546] width 22 height 17
click at [193, 553] on link "25" at bounding box center [197, 546] width 22 height 17
click at [184, 553] on link "24" at bounding box center [173, 546] width 22 height 17
click at [193, 553] on link "23" at bounding box center [197, 546] width 22 height 17
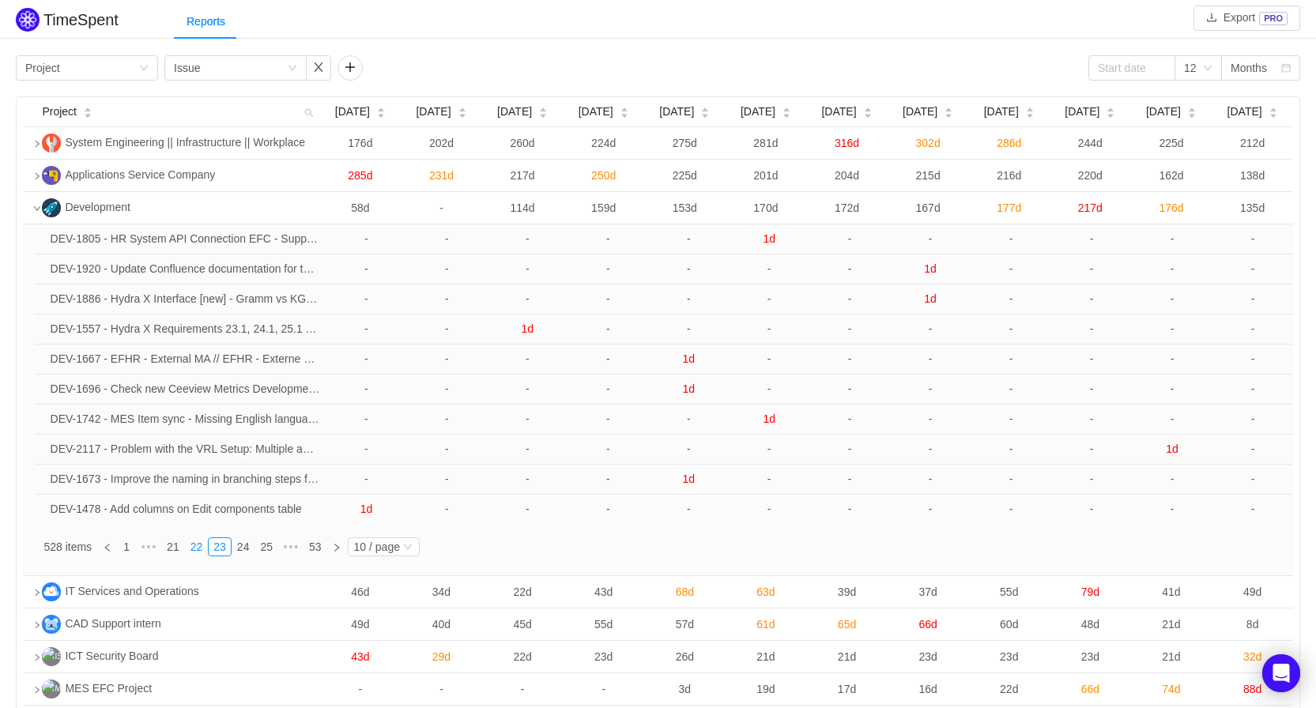
click at [193, 553] on link "22" at bounding box center [197, 546] width 22 height 17
click at [193, 553] on link "21" at bounding box center [197, 546] width 22 height 17
click at [193, 553] on link "20" at bounding box center [197, 546] width 22 height 17
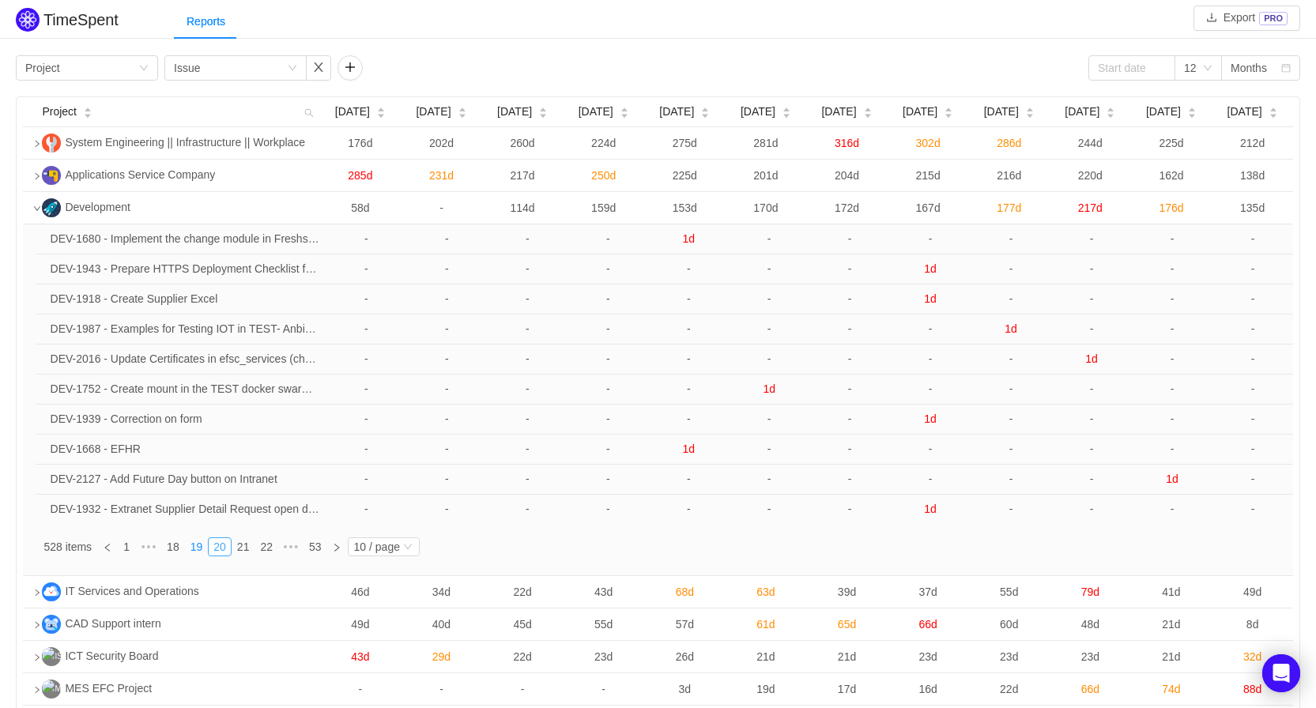
click at [193, 553] on link "19" at bounding box center [197, 546] width 22 height 17
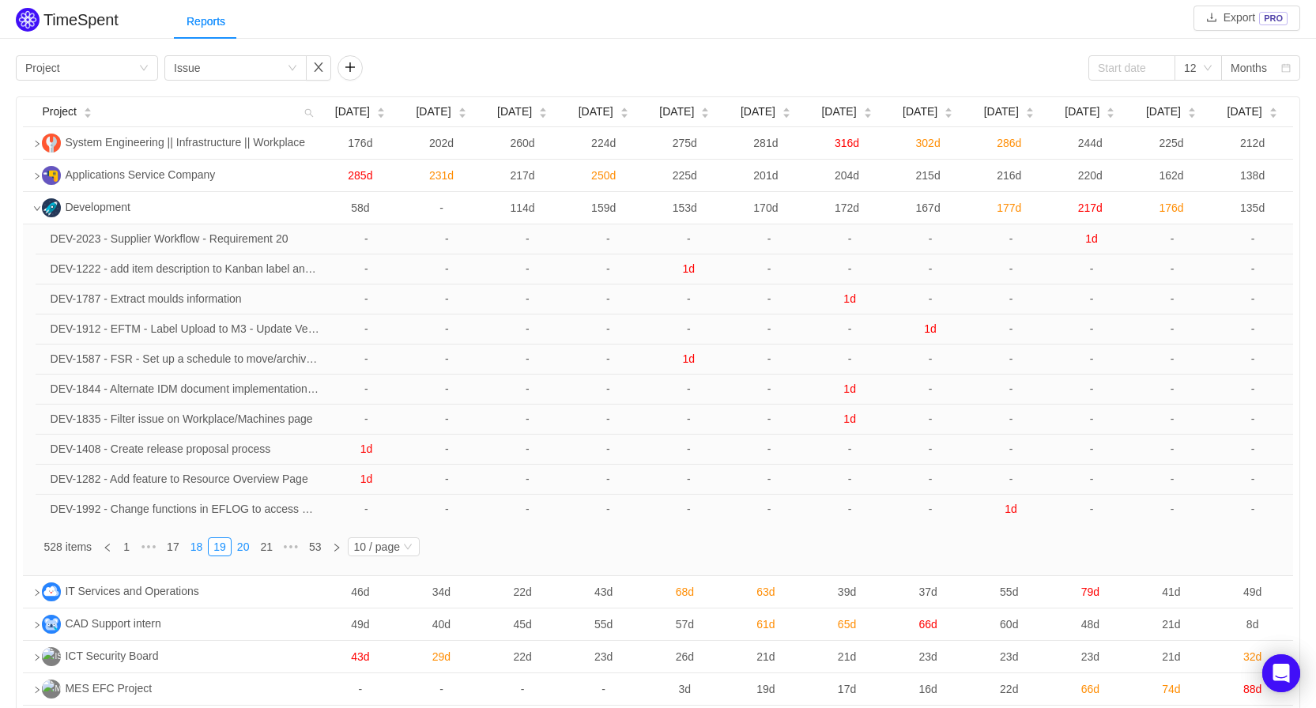
click at [193, 553] on link "18" at bounding box center [197, 546] width 22 height 17
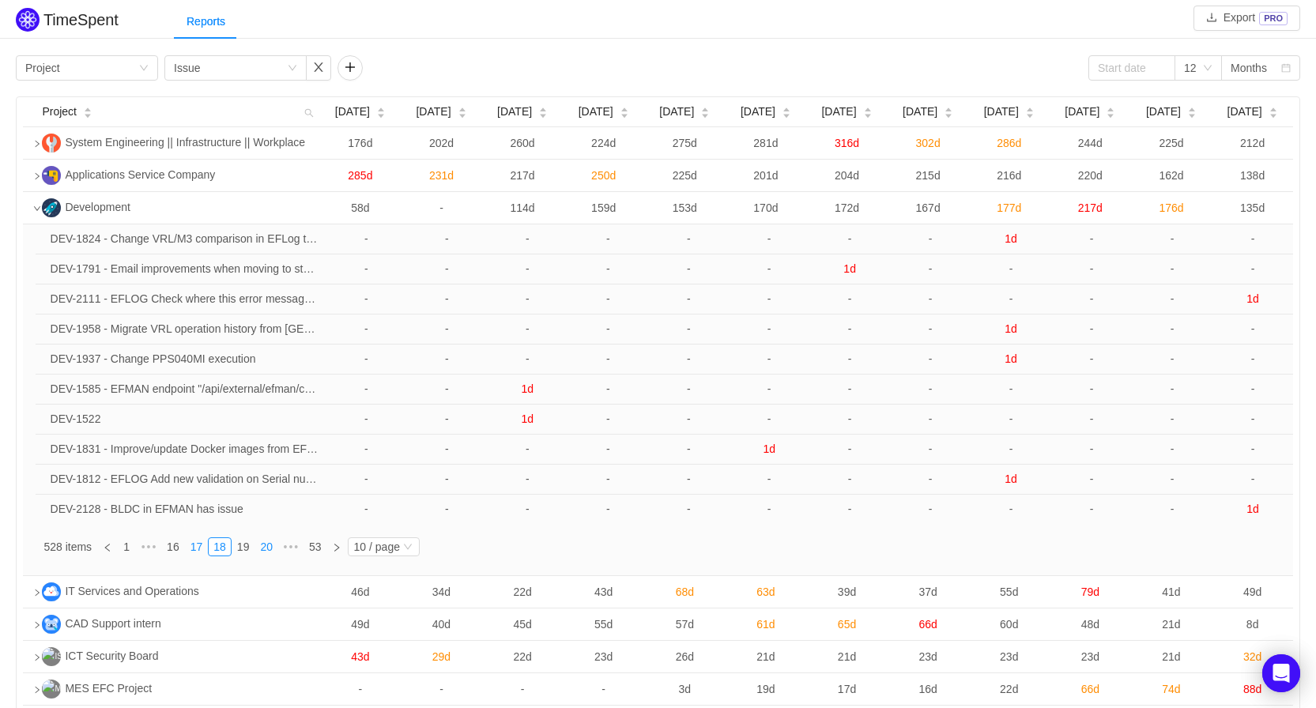
click at [193, 553] on link "17" at bounding box center [197, 546] width 22 height 17
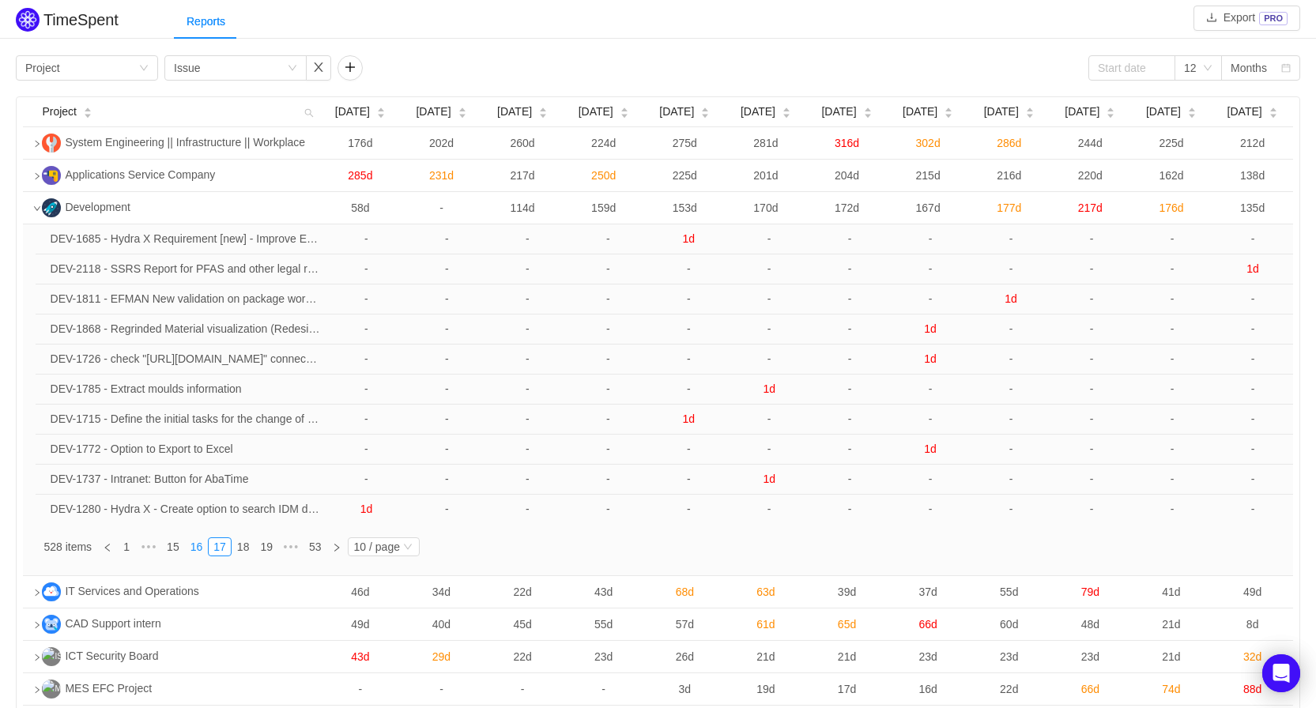
click at [193, 553] on link "16" at bounding box center [197, 546] width 22 height 17
click at [193, 553] on link "15" at bounding box center [197, 546] width 22 height 17
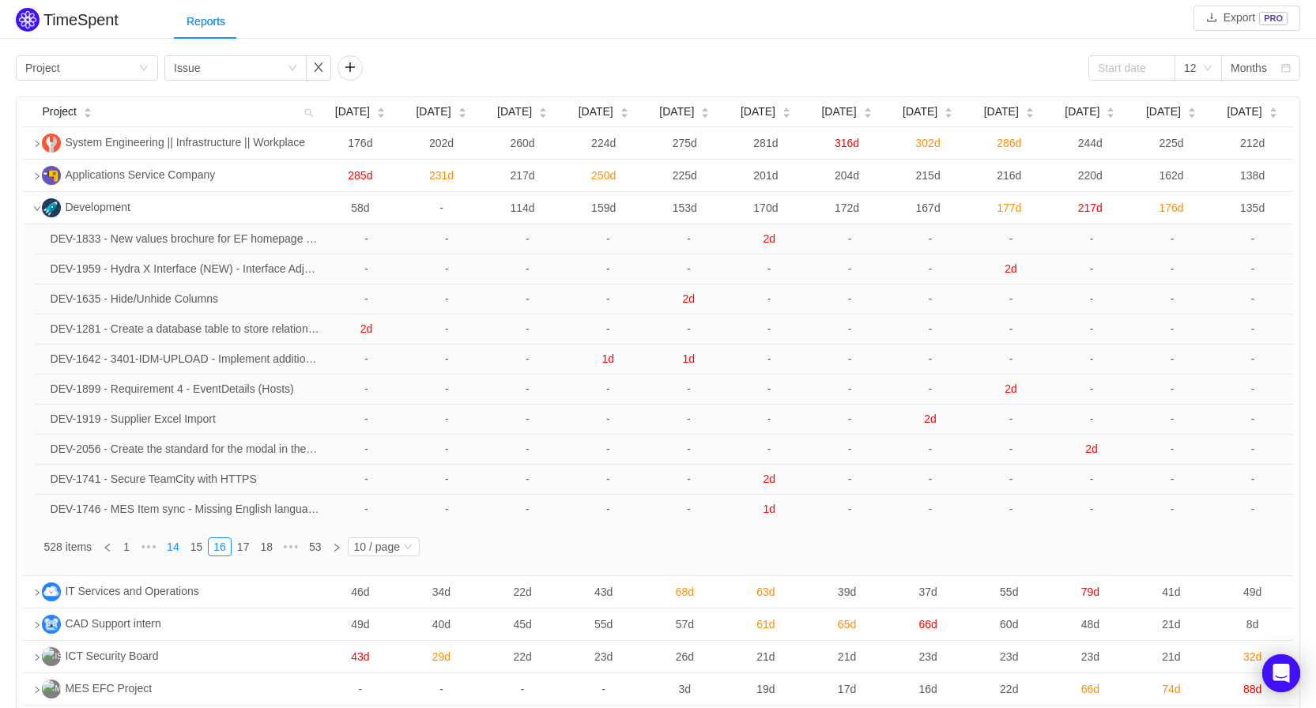
click at [184, 553] on link "14" at bounding box center [173, 546] width 22 height 17
click at [193, 553] on link "13" at bounding box center [197, 546] width 22 height 17
click at [193, 553] on link "12" at bounding box center [197, 546] width 22 height 17
click at [193, 553] on link "11" at bounding box center [197, 546] width 22 height 17
click at [193, 553] on link "10" at bounding box center [192, 546] width 22 height 17
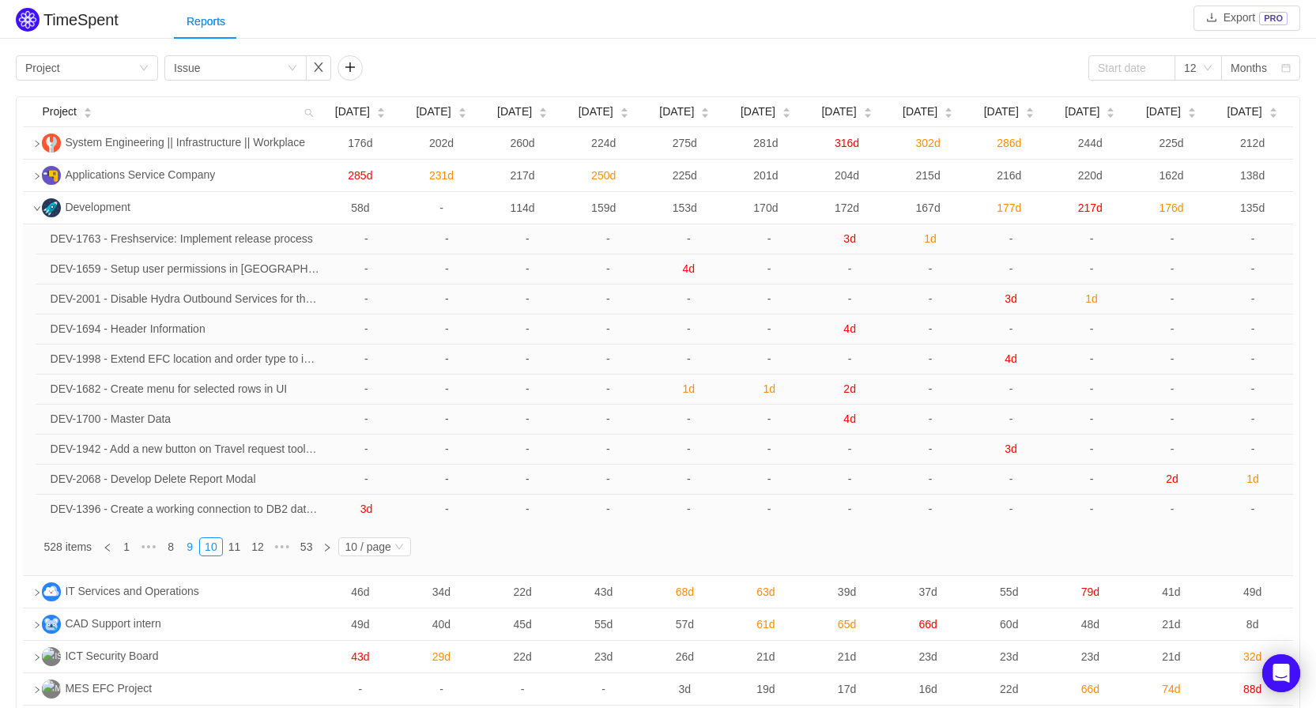
click at [193, 553] on link "9" at bounding box center [189, 546] width 17 height 17
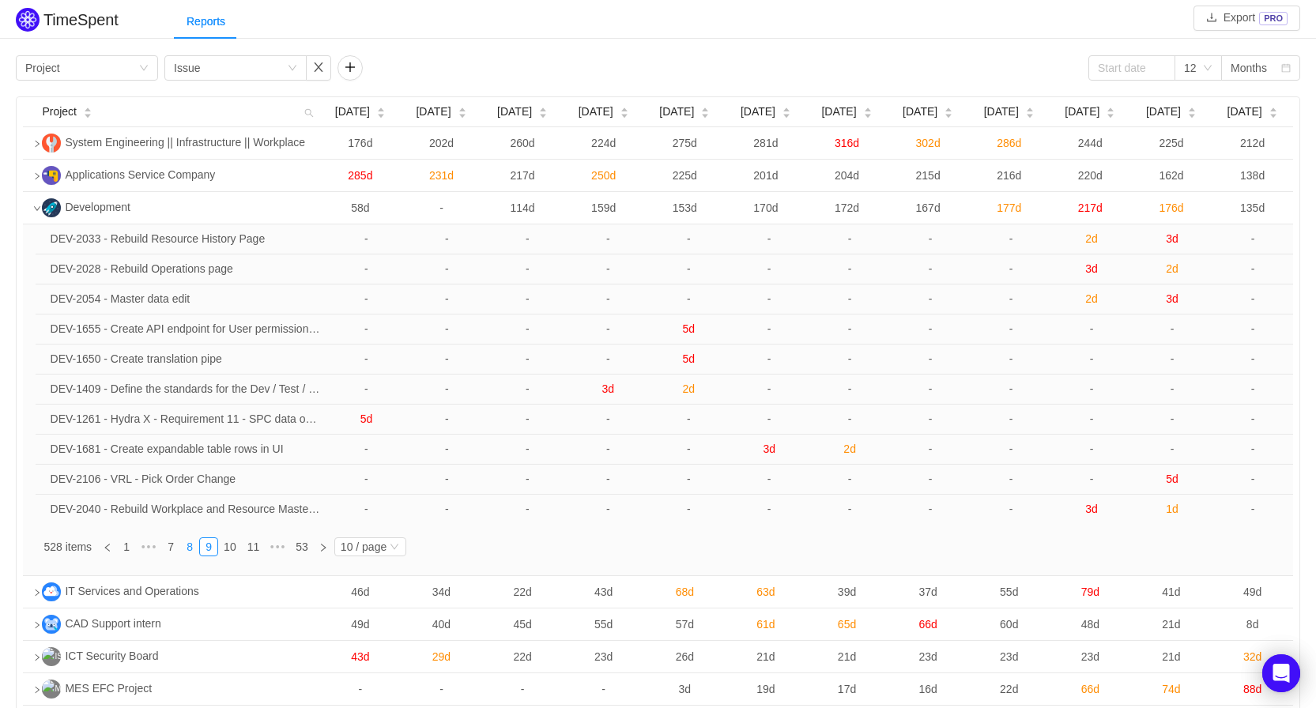
click at [193, 553] on link "8" at bounding box center [189, 546] width 17 height 17
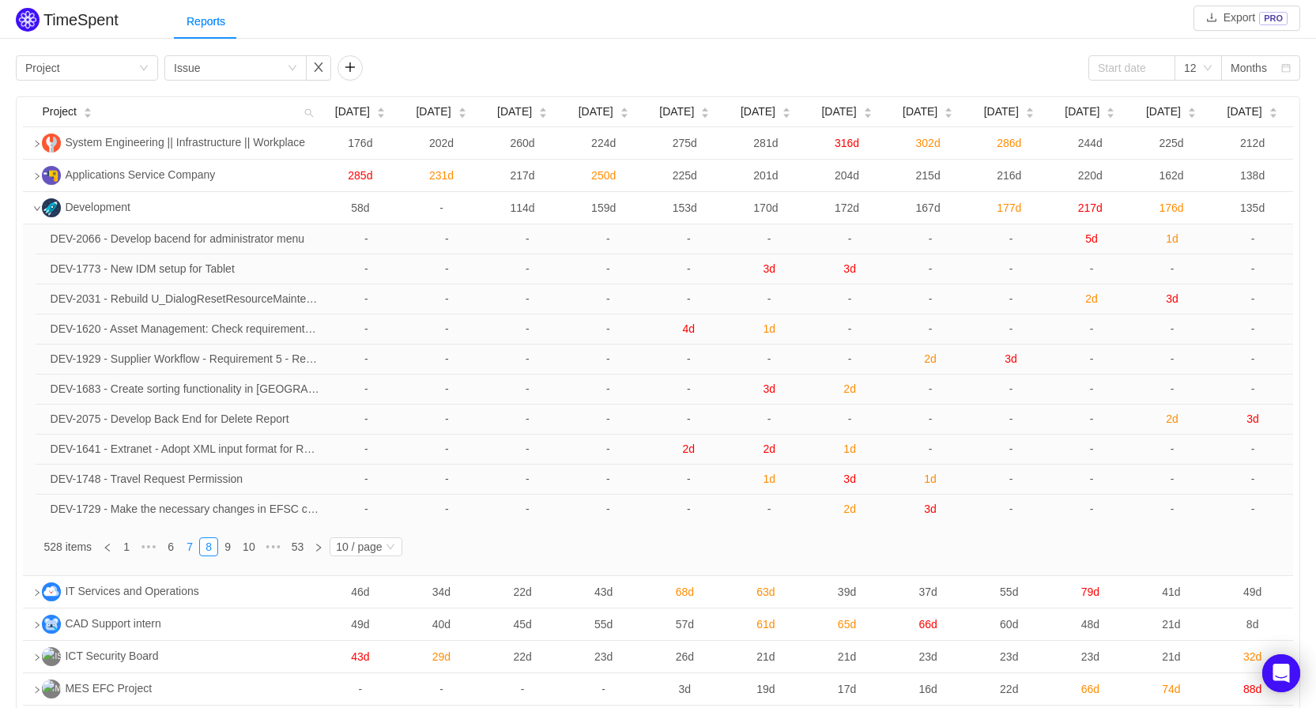
click at [193, 553] on link "7" at bounding box center [189, 546] width 17 height 17
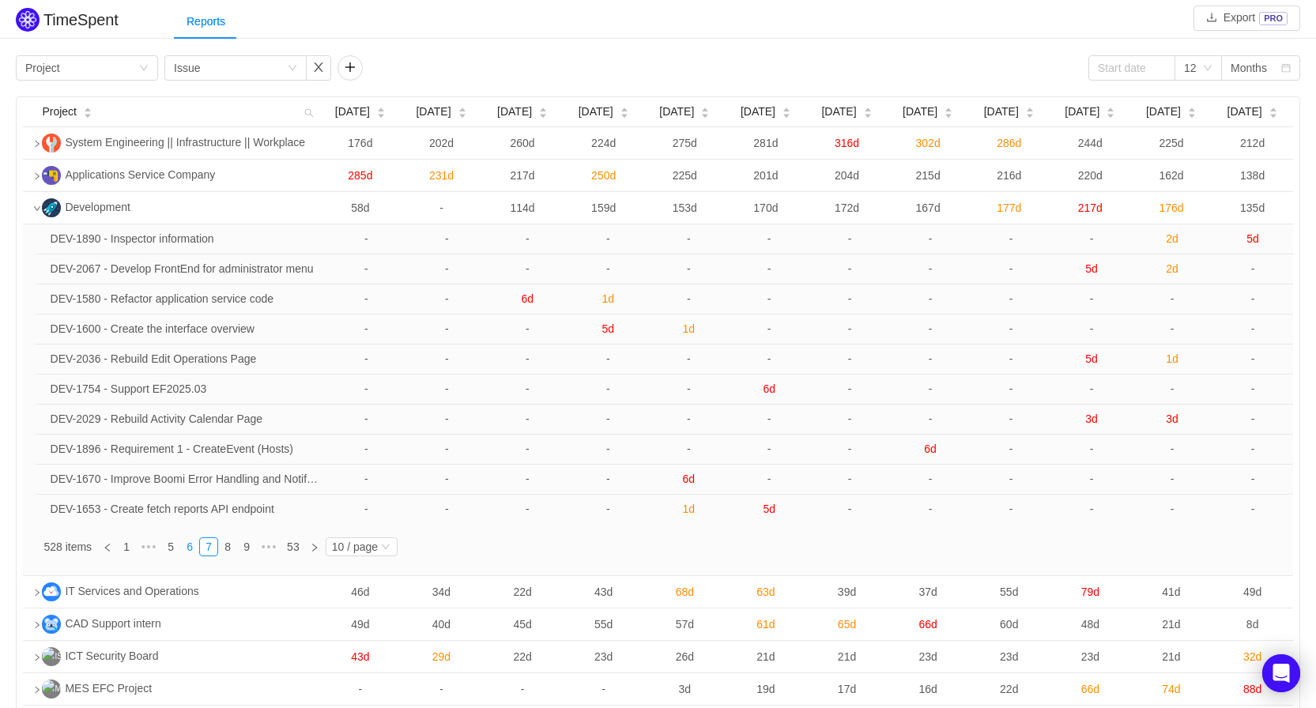
click at [193, 553] on link "6" at bounding box center [189, 546] width 17 height 17
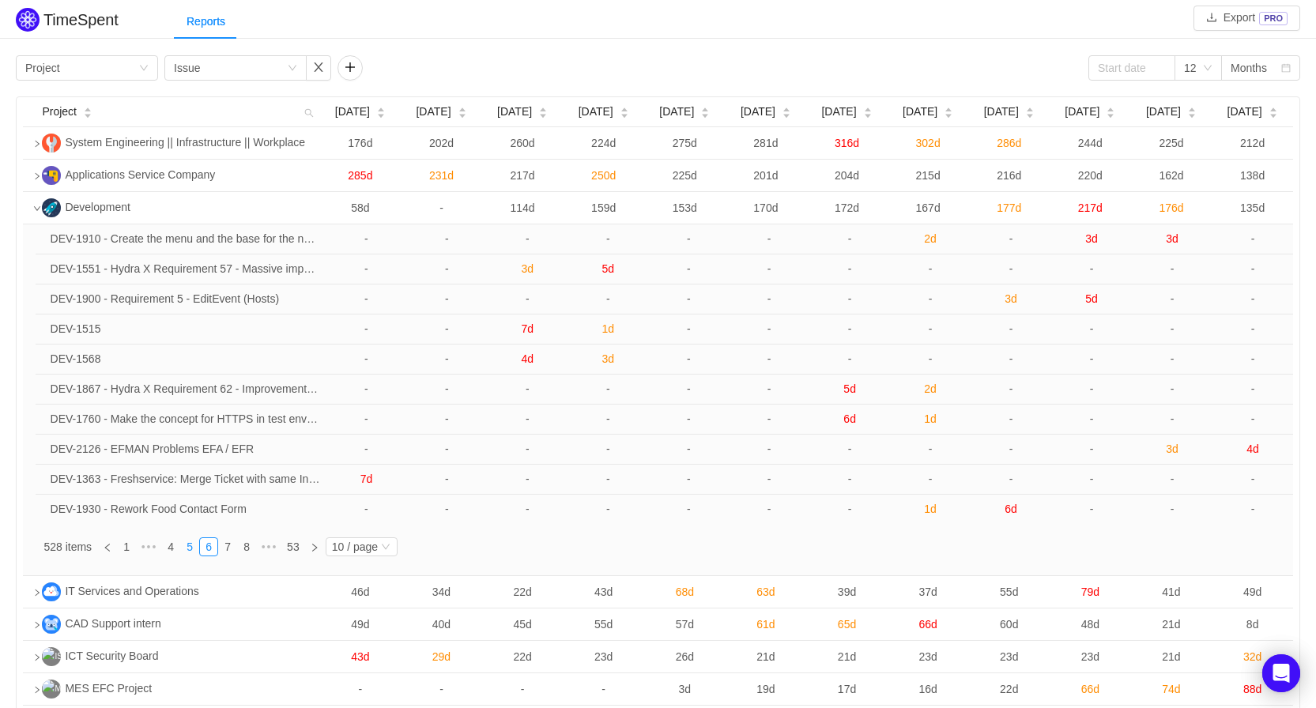
click at [193, 553] on link "5" at bounding box center [189, 546] width 17 height 17
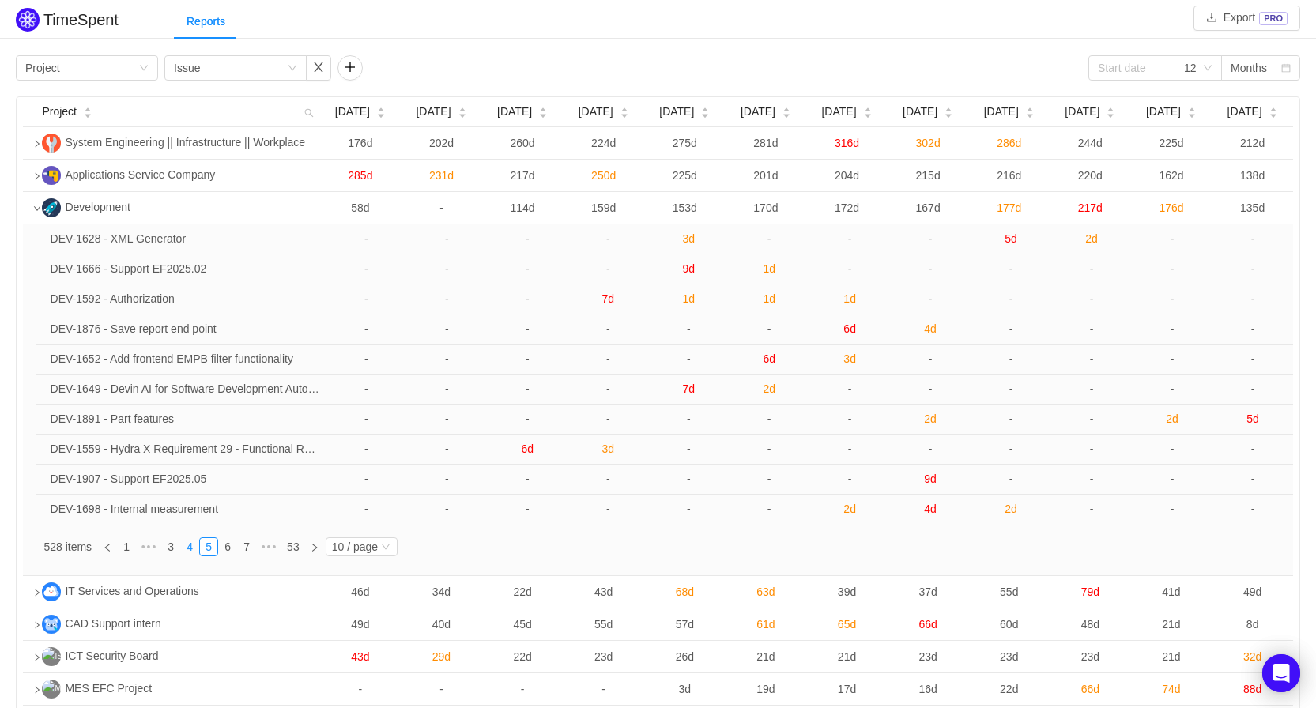
click at [193, 553] on link "4" at bounding box center [189, 546] width 17 height 17
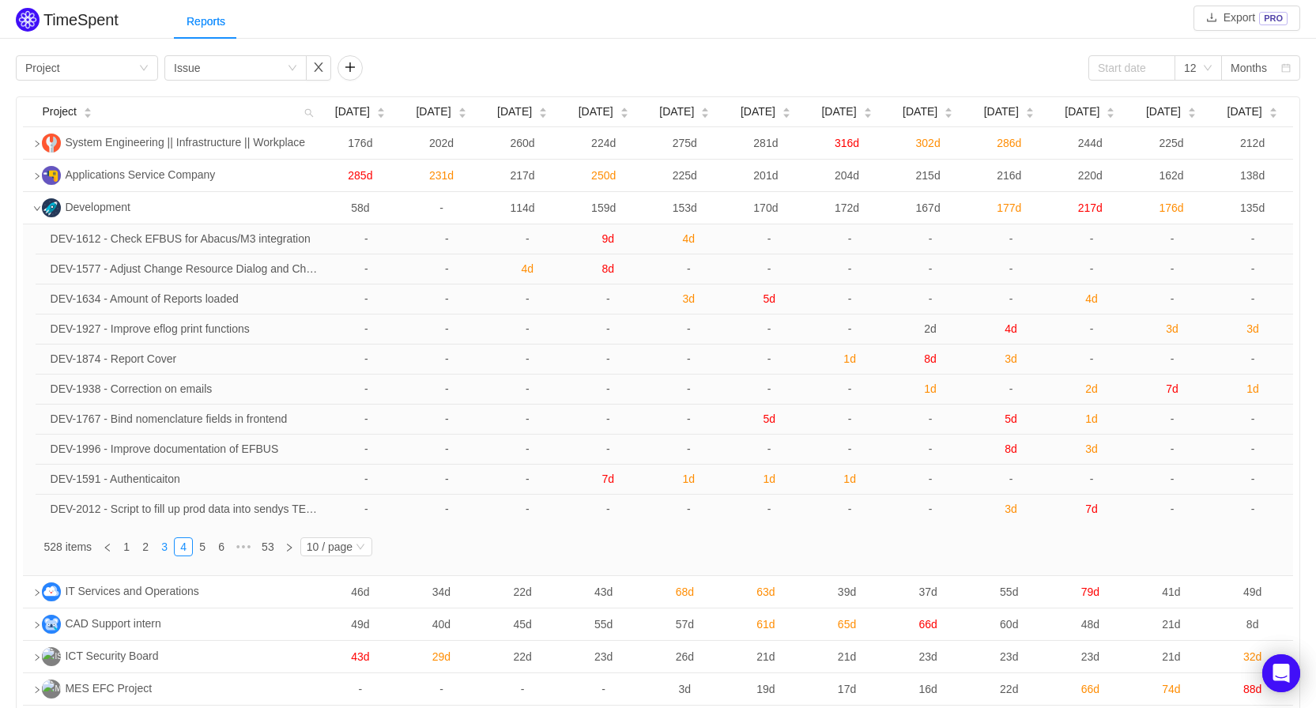
click at [164, 549] on link "3" at bounding box center [164, 546] width 17 height 17
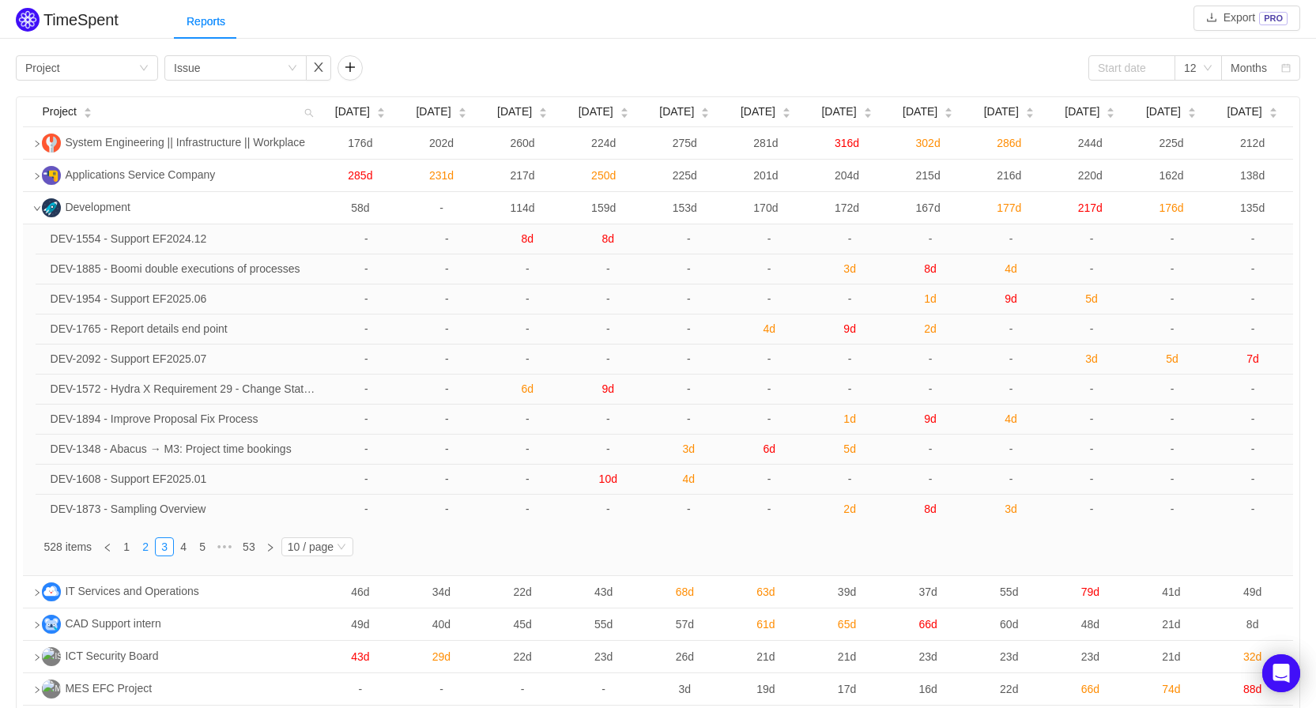
click at [144, 547] on link "2" at bounding box center [145, 546] width 17 height 17
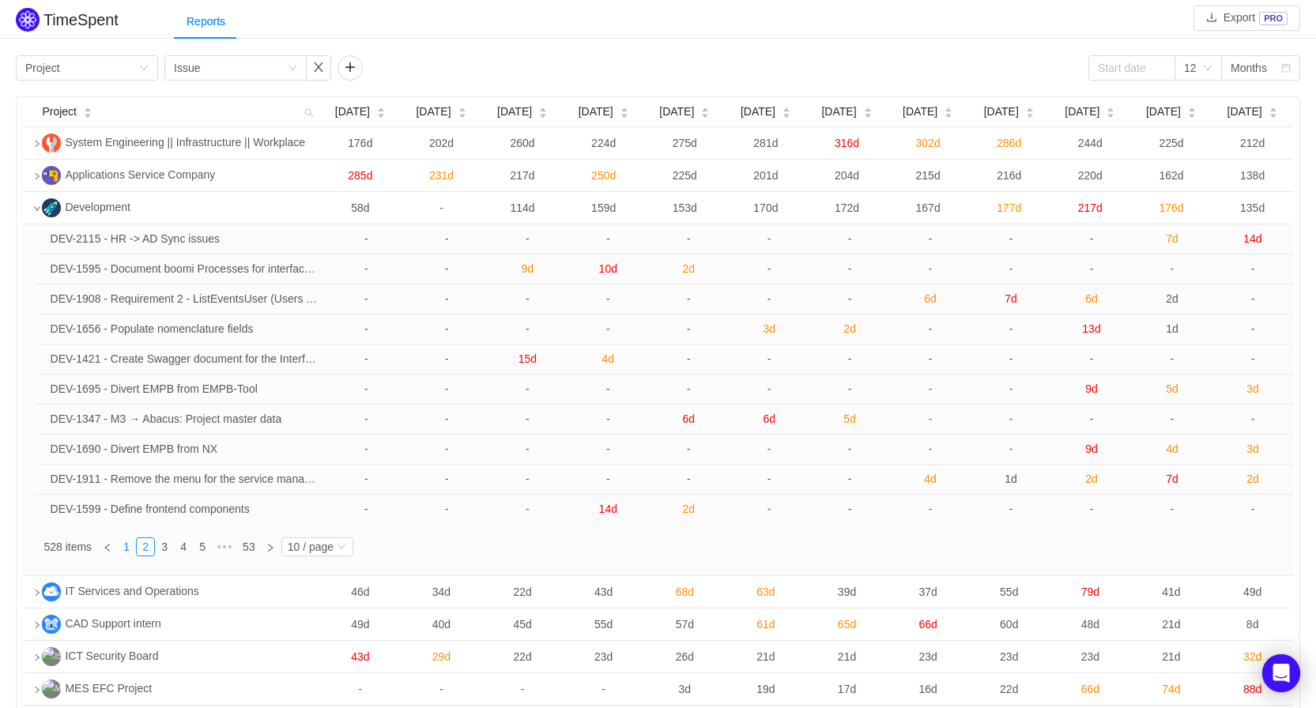
click at [126, 549] on link "1" at bounding box center [126, 546] width 17 height 17
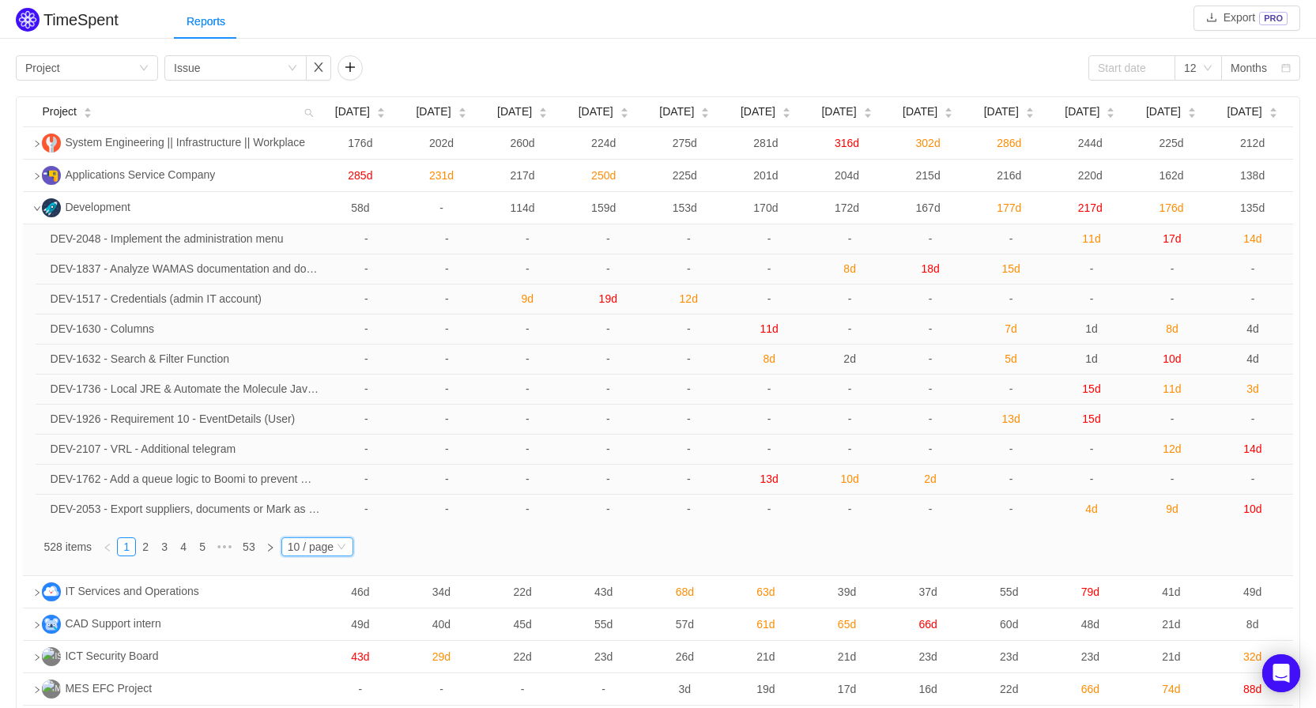
click at [295, 546] on div "10 / page" at bounding box center [311, 546] width 46 height 17
click at [308, 651] on li "40 / page" at bounding box center [316, 648] width 73 height 25
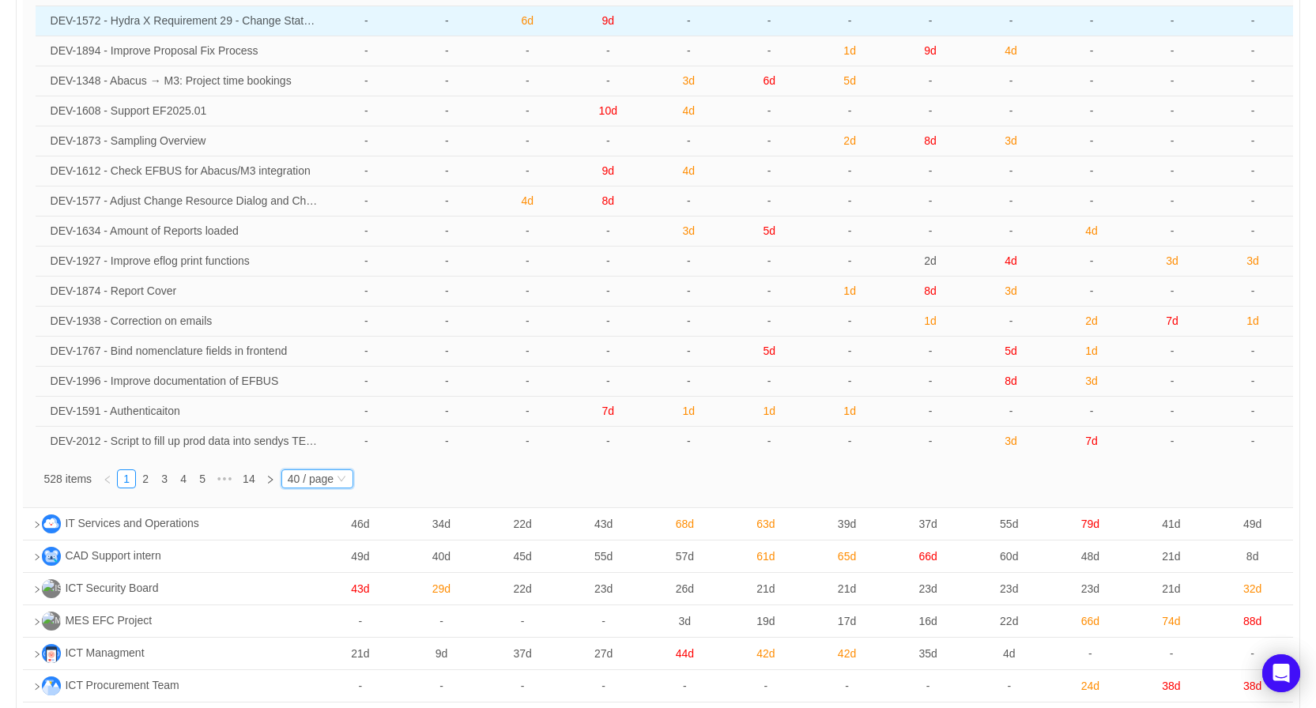
scroll to position [1102, 0]
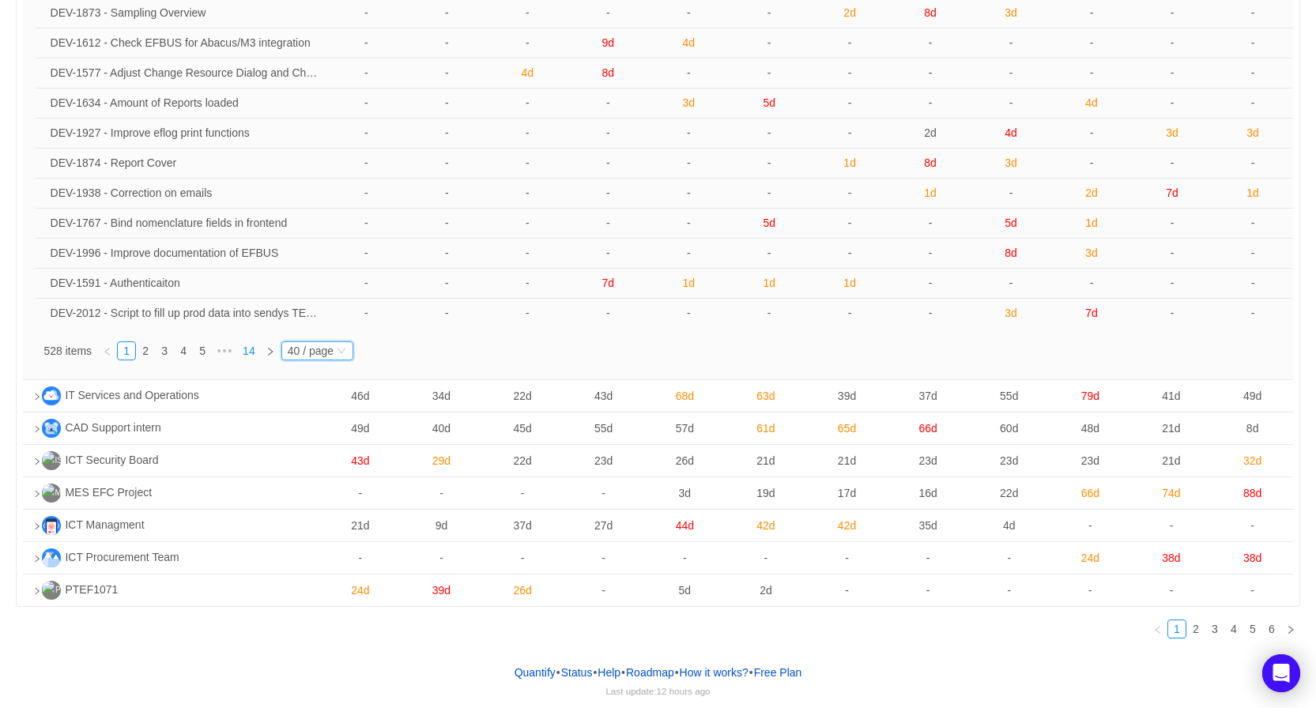
click at [255, 349] on link "14" at bounding box center [249, 350] width 22 height 17
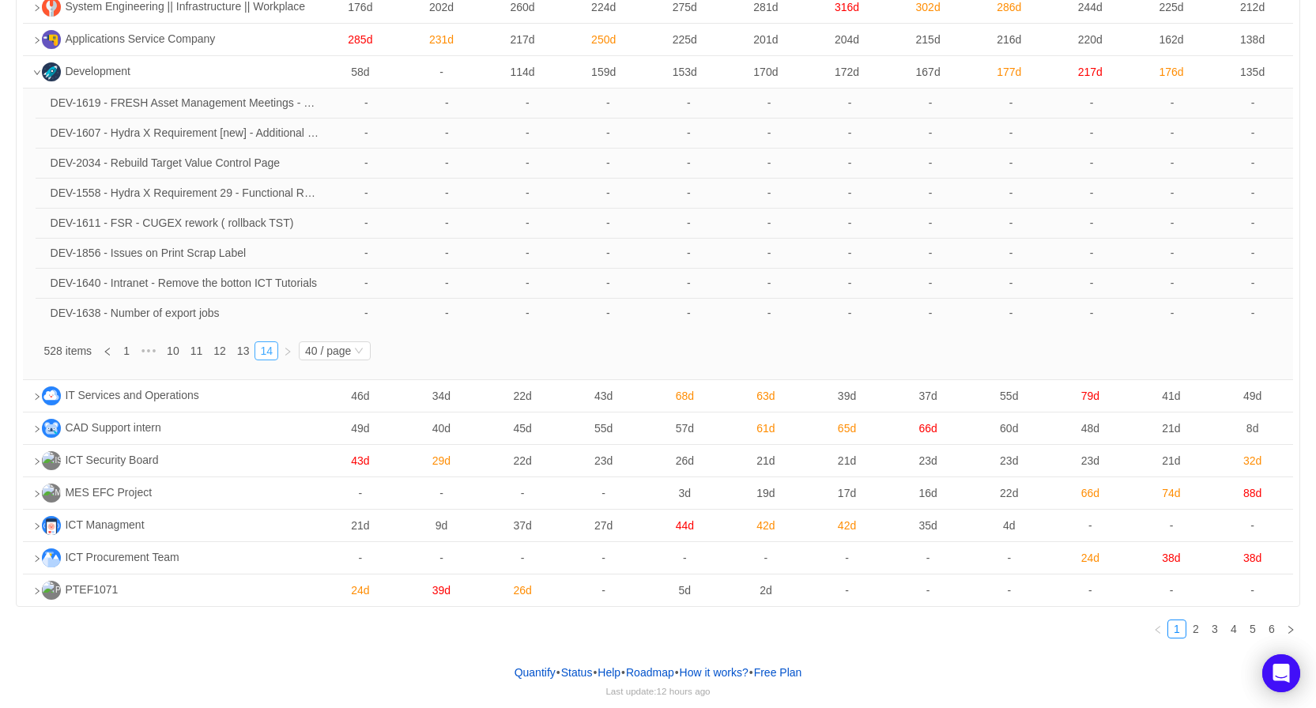
scroll to position [0, 0]
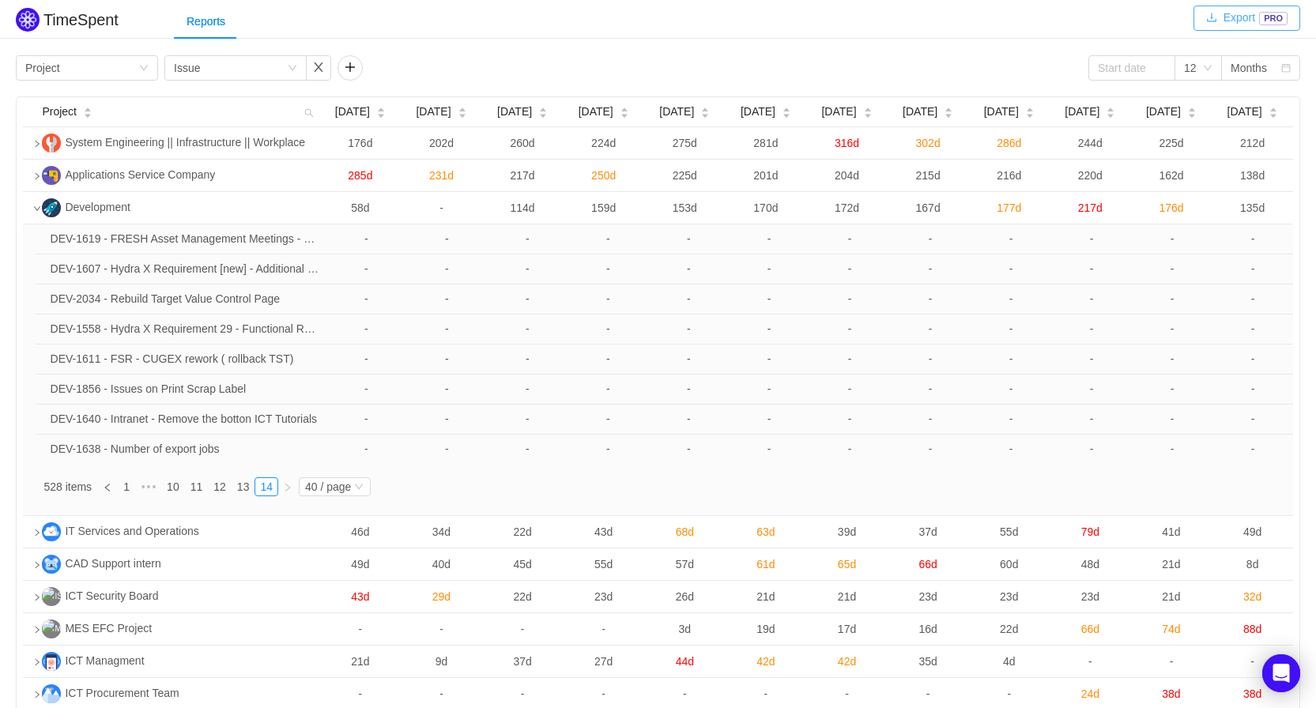
click at [1258, 9] on button "Export PRO" at bounding box center [1247, 18] width 107 height 25
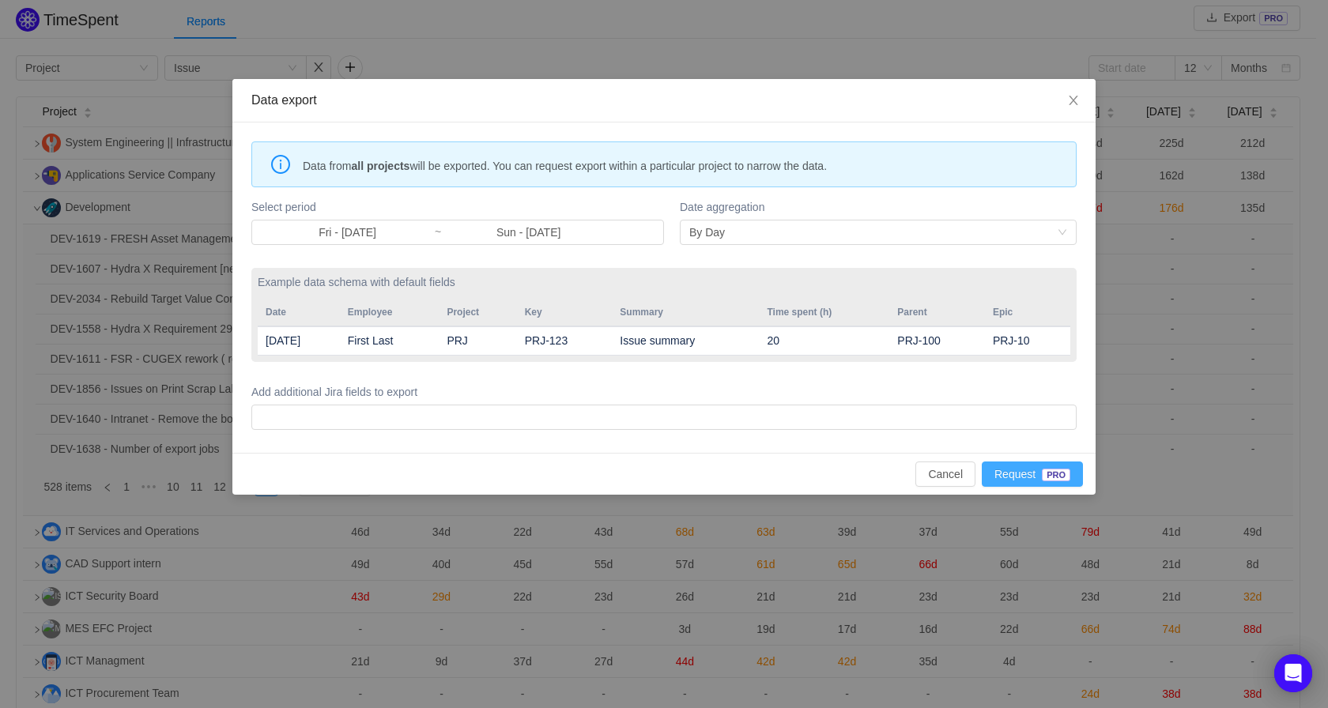
click at [1012, 474] on button "Request PRO" at bounding box center [1032, 474] width 101 height 25
click at [957, 474] on button "Cancel" at bounding box center [946, 474] width 60 height 25
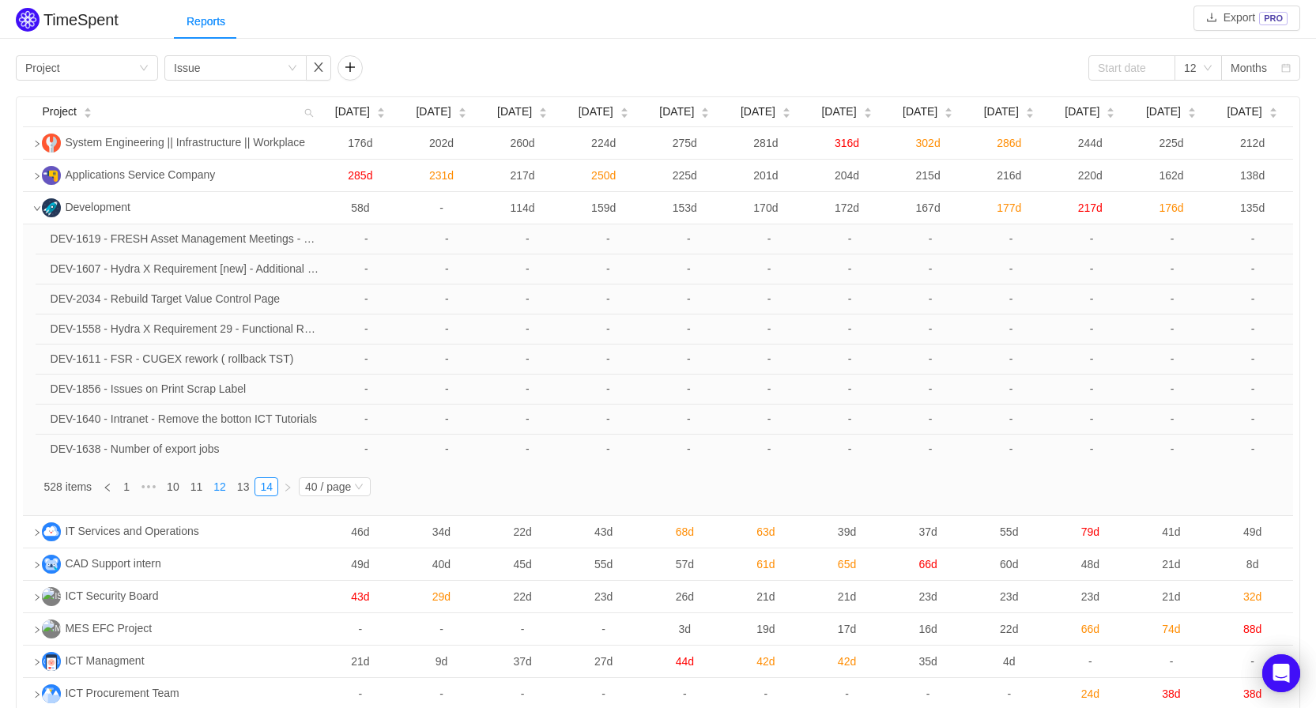
click at [223, 489] on link "12" at bounding box center [220, 486] width 22 height 17
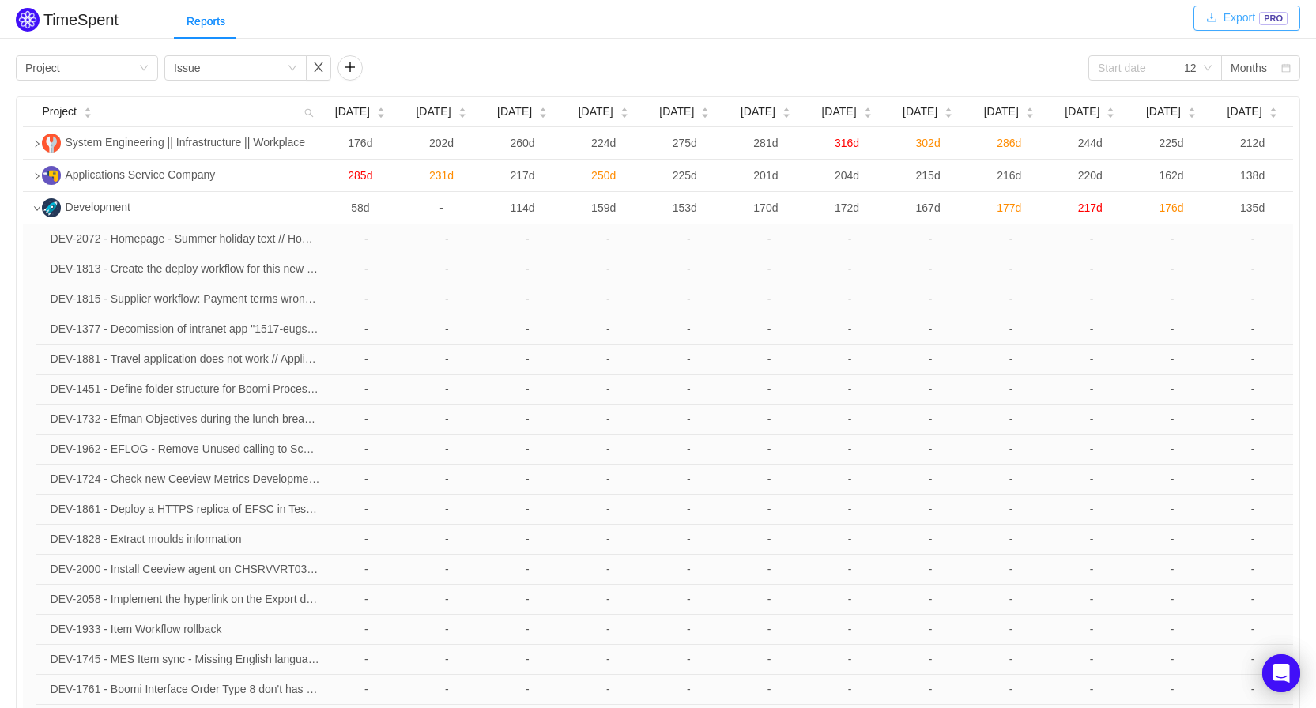
click at [1244, 25] on button "Export PRO" at bounding box center [1247, 18] width 107 height 25
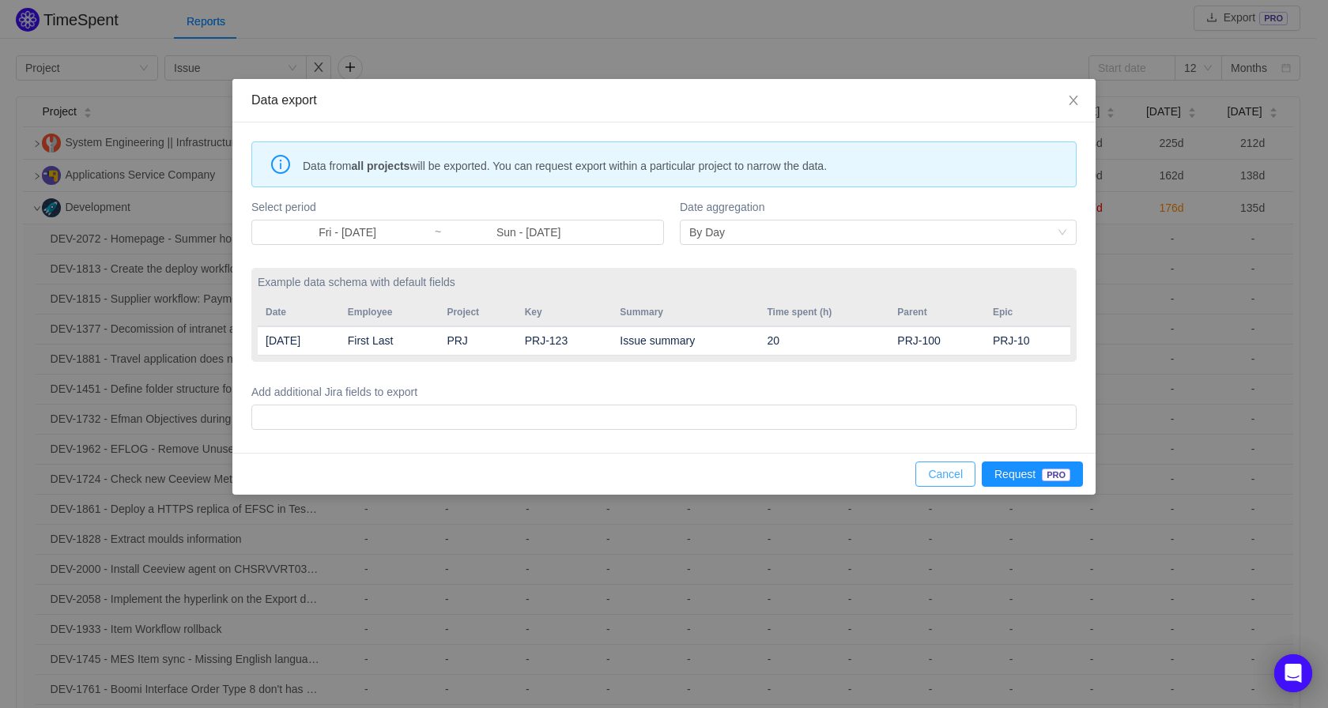
click at [934, 471] on button "Cancel" at bounding box center [946, 474] width 60 height 25
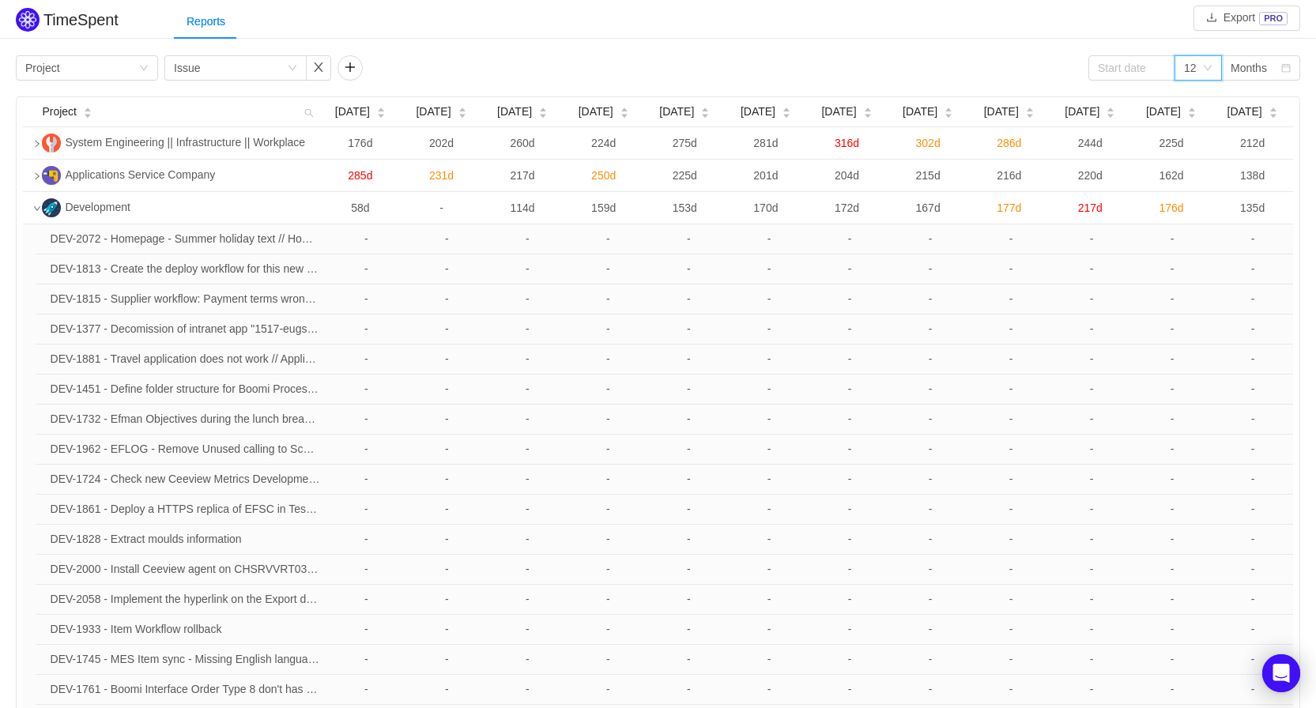
click at [1202, 67] on div "12" at bounding box center [1193, 68] width 18 height 24
click at [1191, 149] on li "9" at bounding box center [1198, 150] width 47 height 25
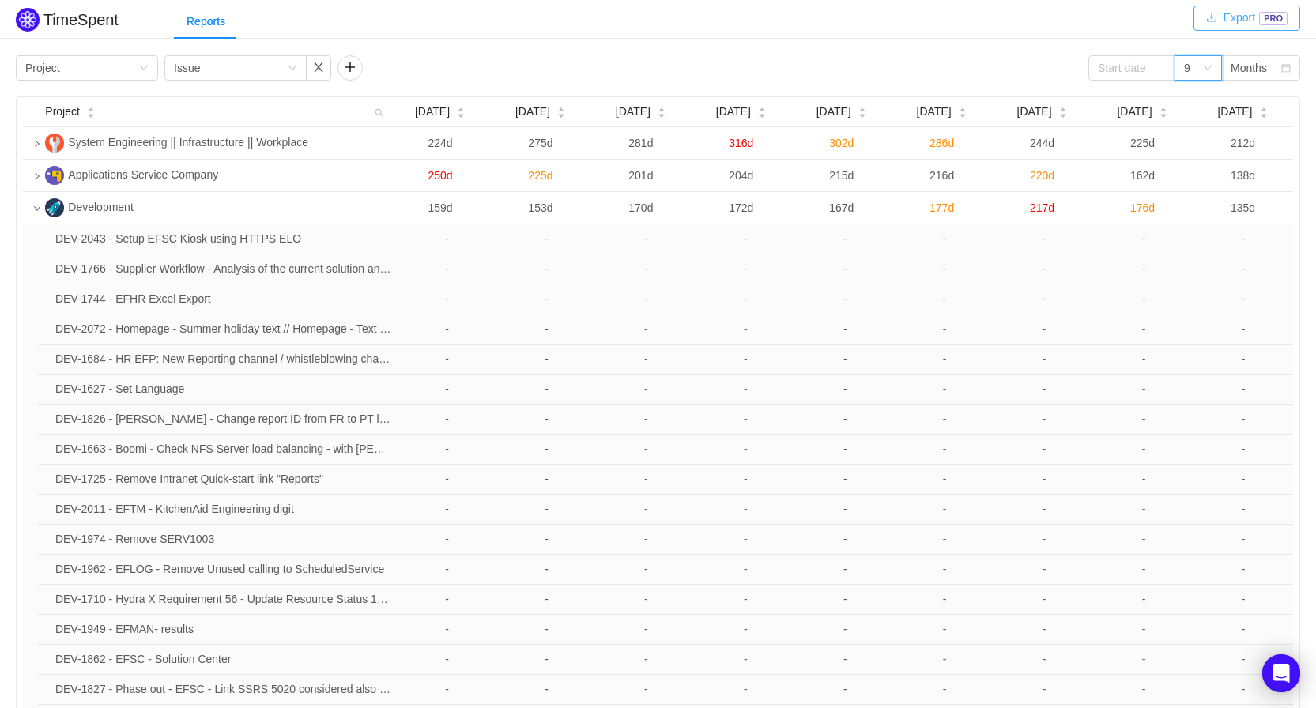
click at [1233, 22] on button "Export PRO" at bounding box center [1247, 18] width 107 height 25
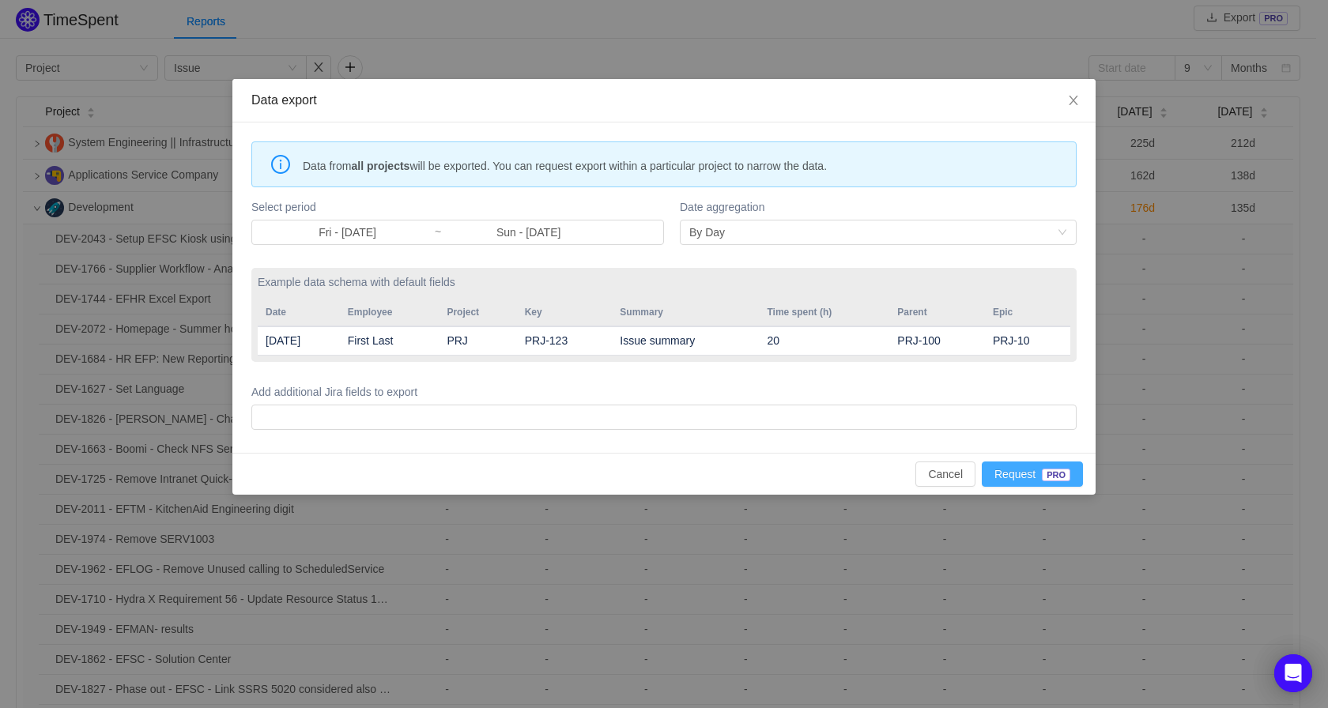
click at [1044, 475] on button "Request PRO" at bounding box center [1032, 474] width 101 height 25
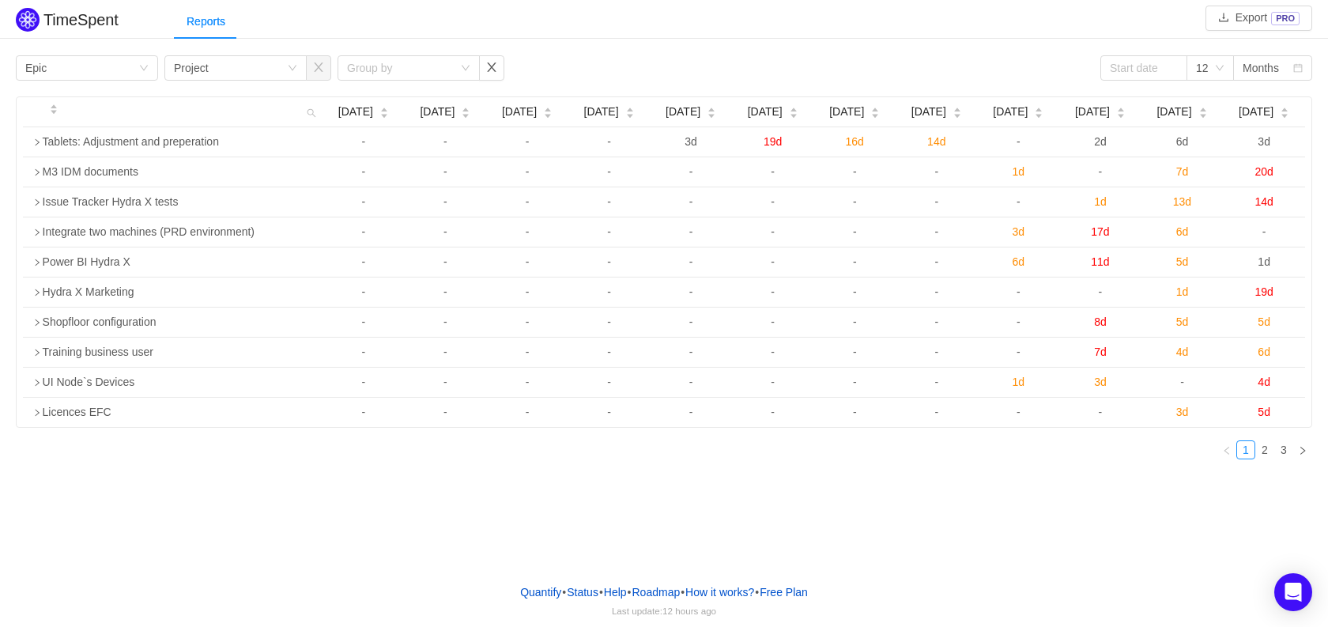
click at [547, 495] on div "TimeSpent Export PRO Reports Group by Epic Group by Project Group by 12 Months …" at bounding box center [664, 285] width 1328 height 571
click at [1269, 447] on link "2" at bounding box center [1264, 449] width 17 height 17
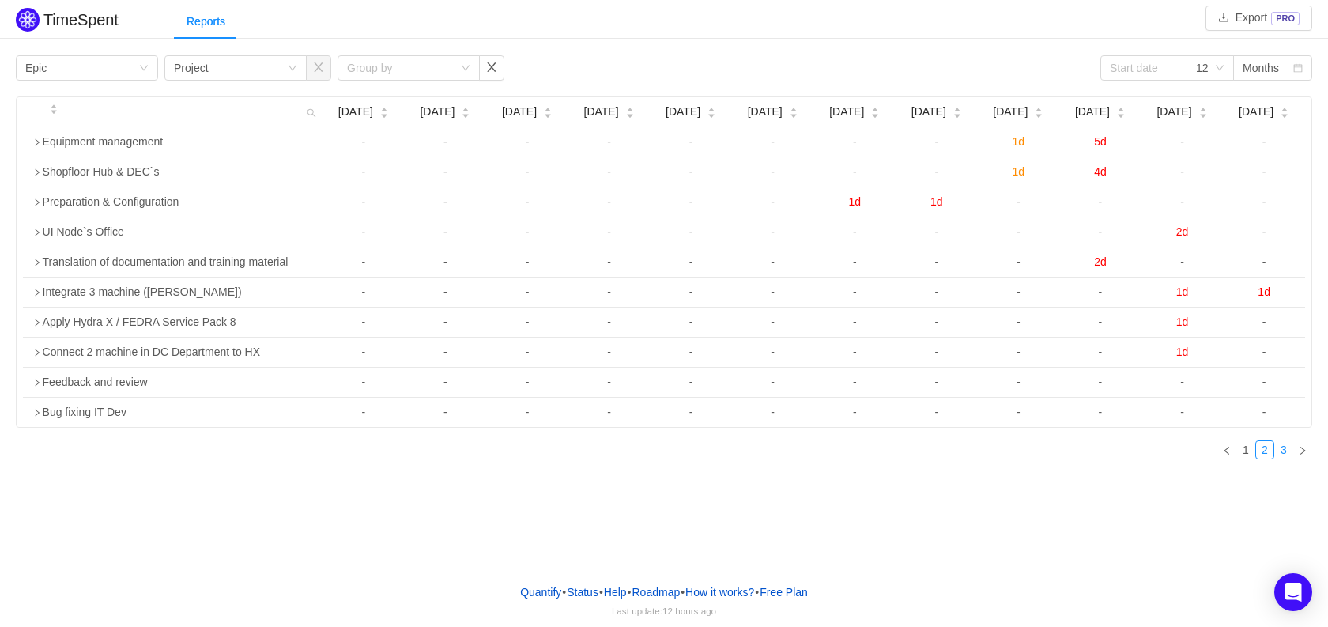
click at [1284, 449] on link "3" at bounding box center [1283, 449] width 17 height 17
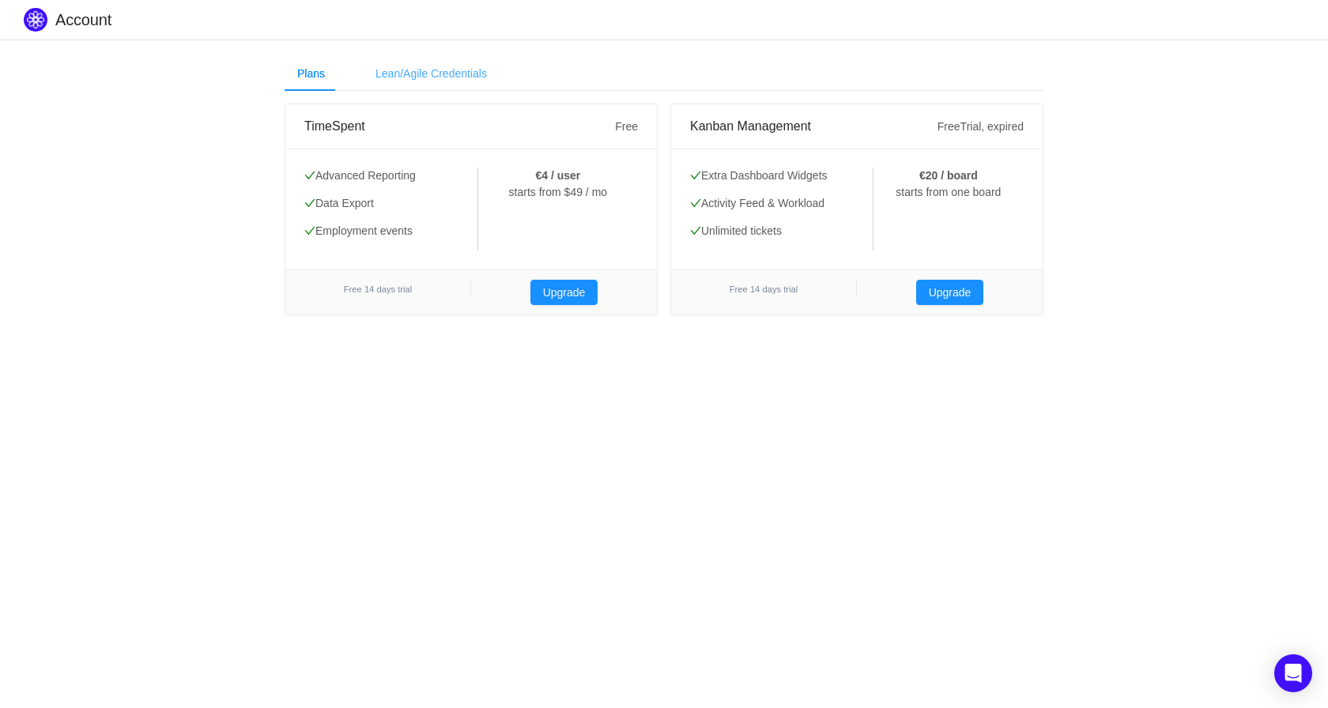
click at [424, 81] on div "Lean/Agile Credentials" at bounding box center [431, 74] width 137 height 36
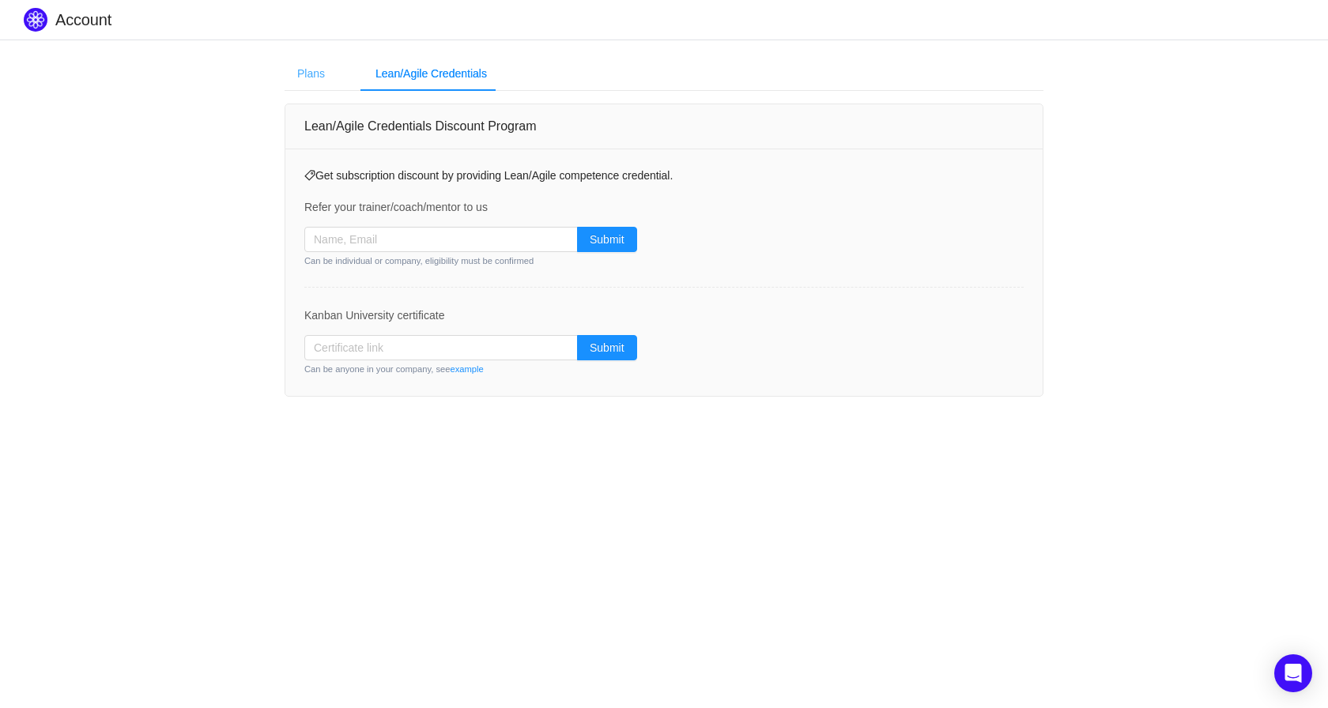
click at [323, 75] on div "Plans" at bounding box center [311, 74] width 53 height 36
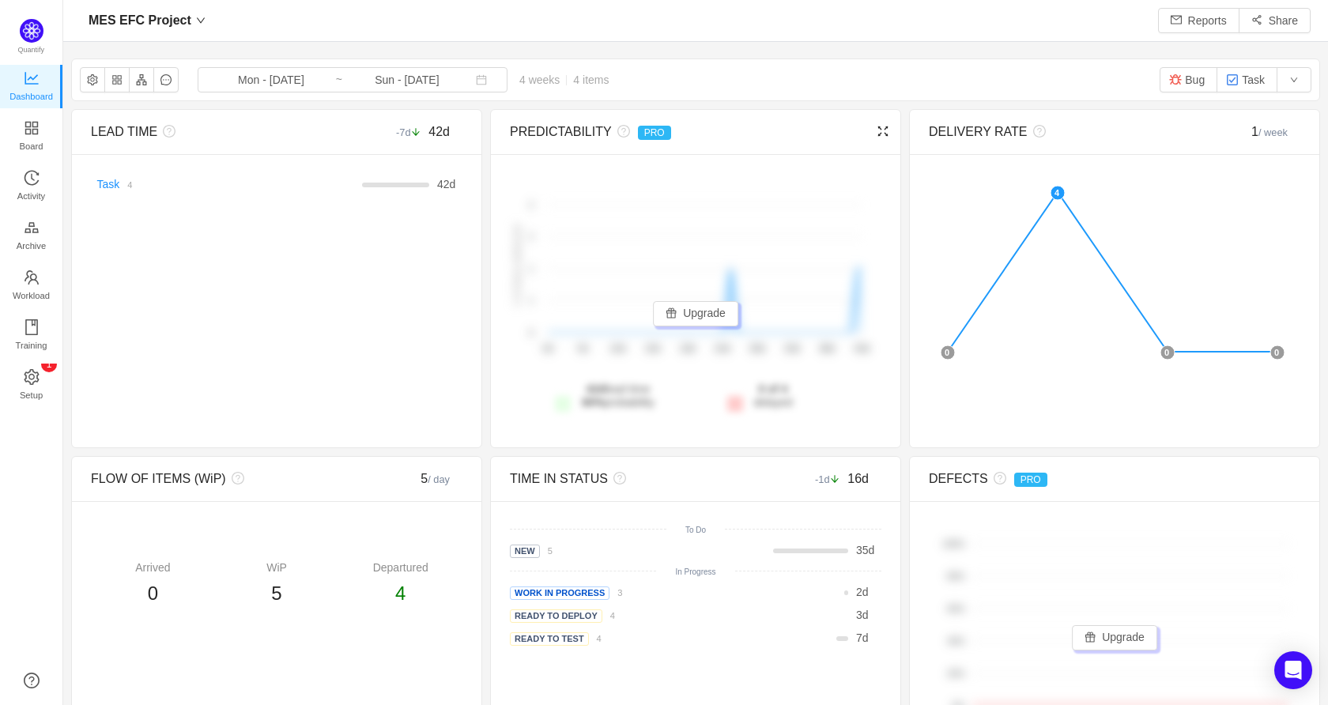
scroll to position [681, 1229]
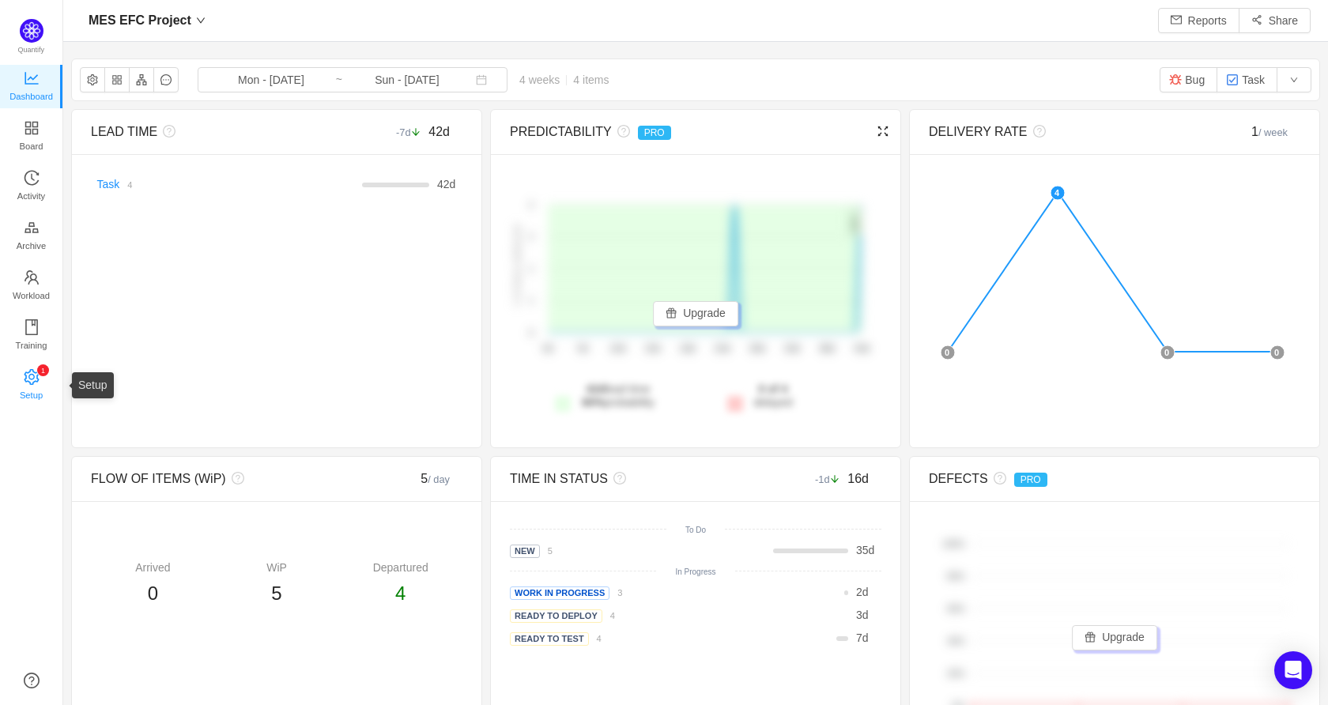
click at [28, 392] on span "Setup" at bounding box center [31, 395] width 23 height 32
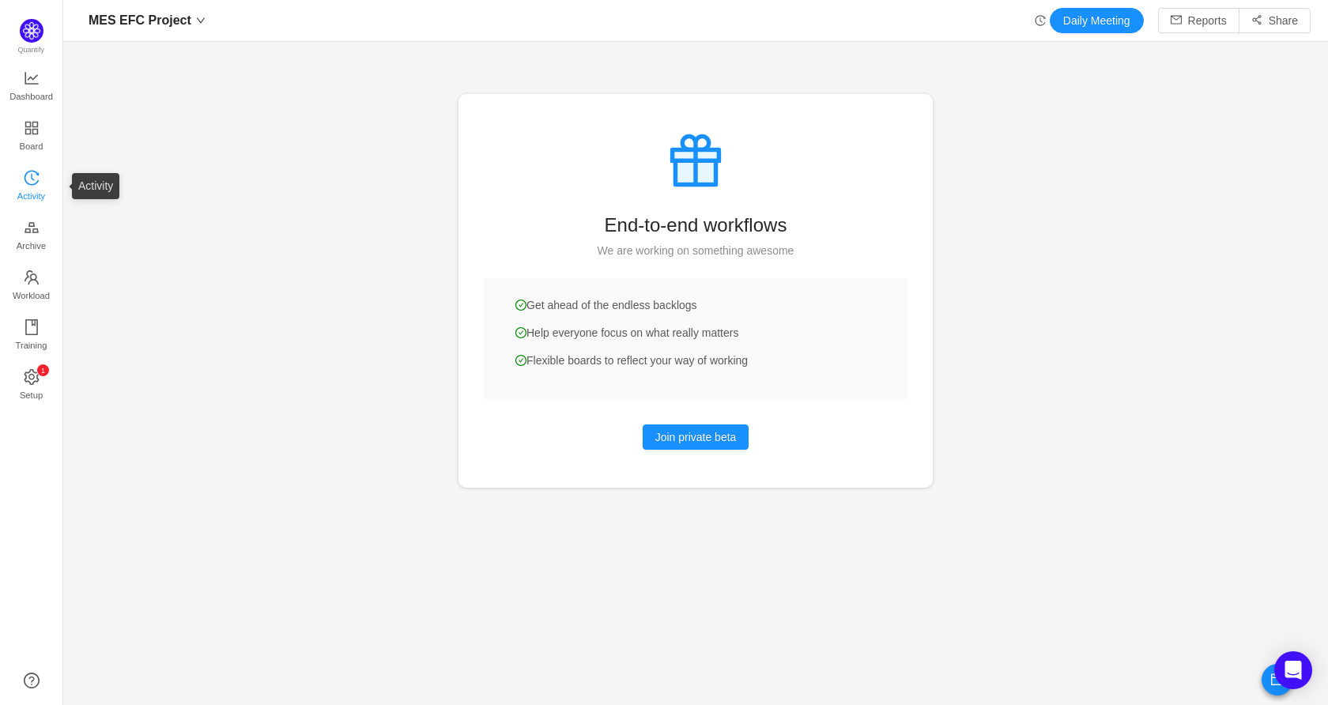
click at [32, 188] on span "Activity" at bounding box center [31, 196] width 28 height 32
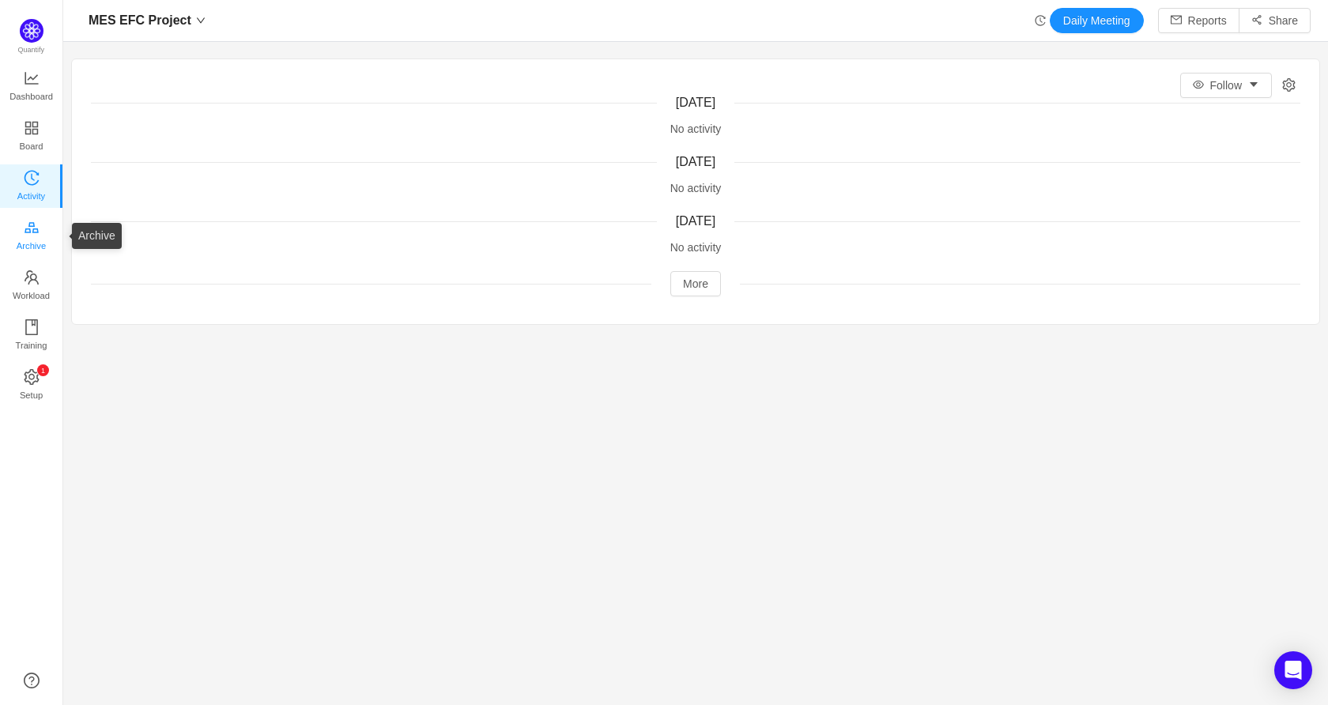
click at [40, 234] on link "Archive" at bounding box center [32, 237] width 16 height 32
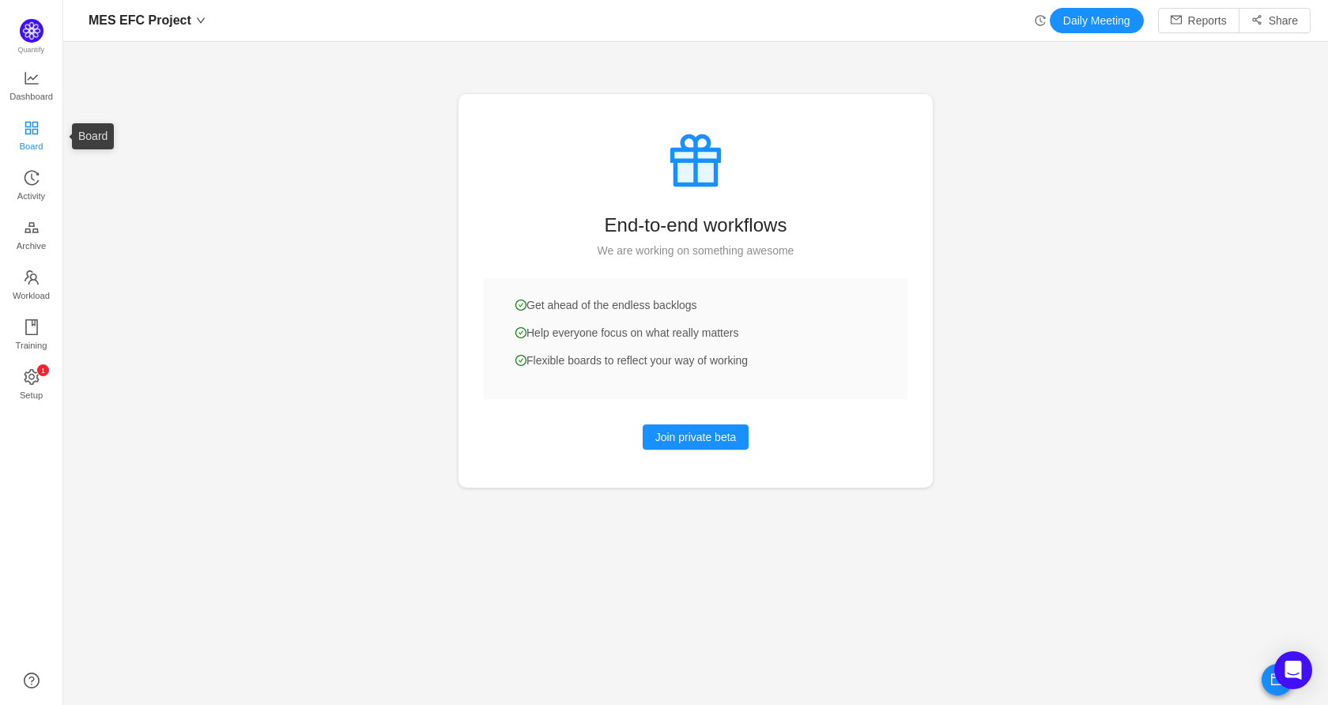
click at [34, 138] on span "Board" at bounding box center [32, 146] width 24 height 32
click at [36, 120] on icon "icon: appstore" at bounding box center [32, 128] width 16 height 16
click at [36, 76] on icon "icon: line-chart" at bounding box center [31, 78] width 13 height 13
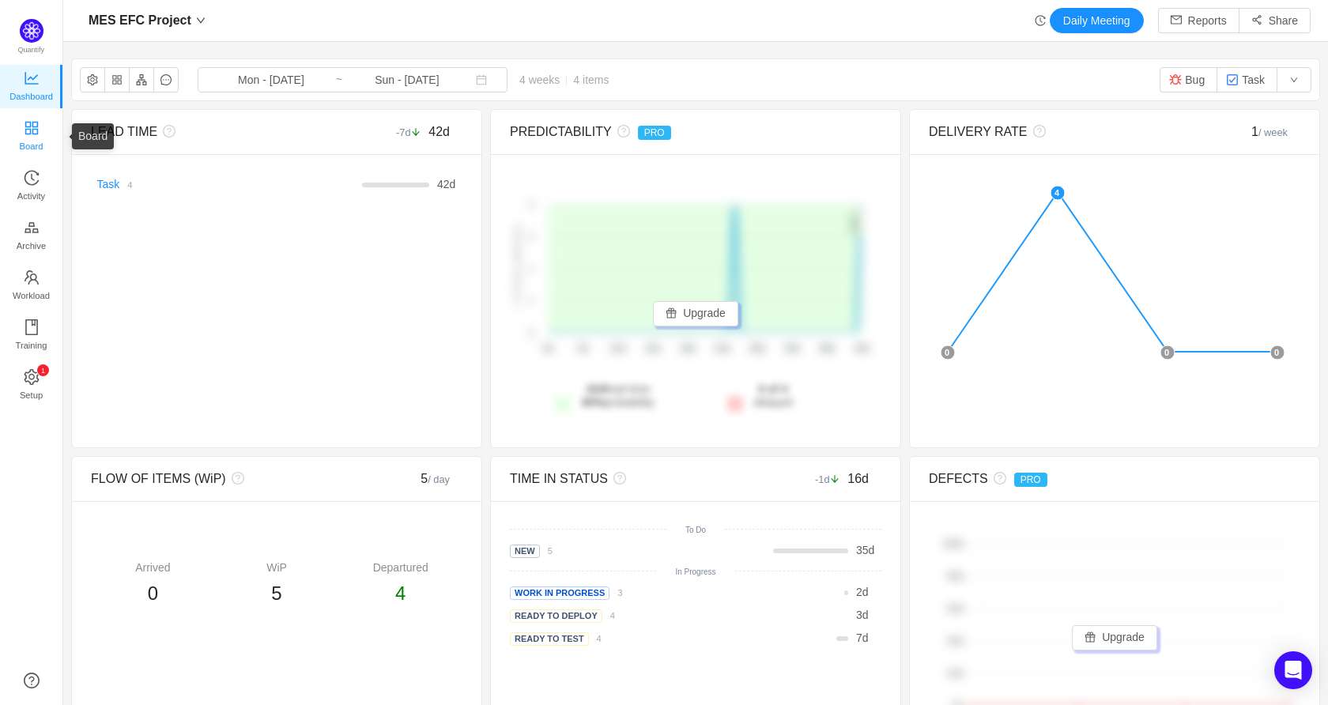
click at [24, 130] on link "Board" at bounding box center [32, 137] width 16 height 32
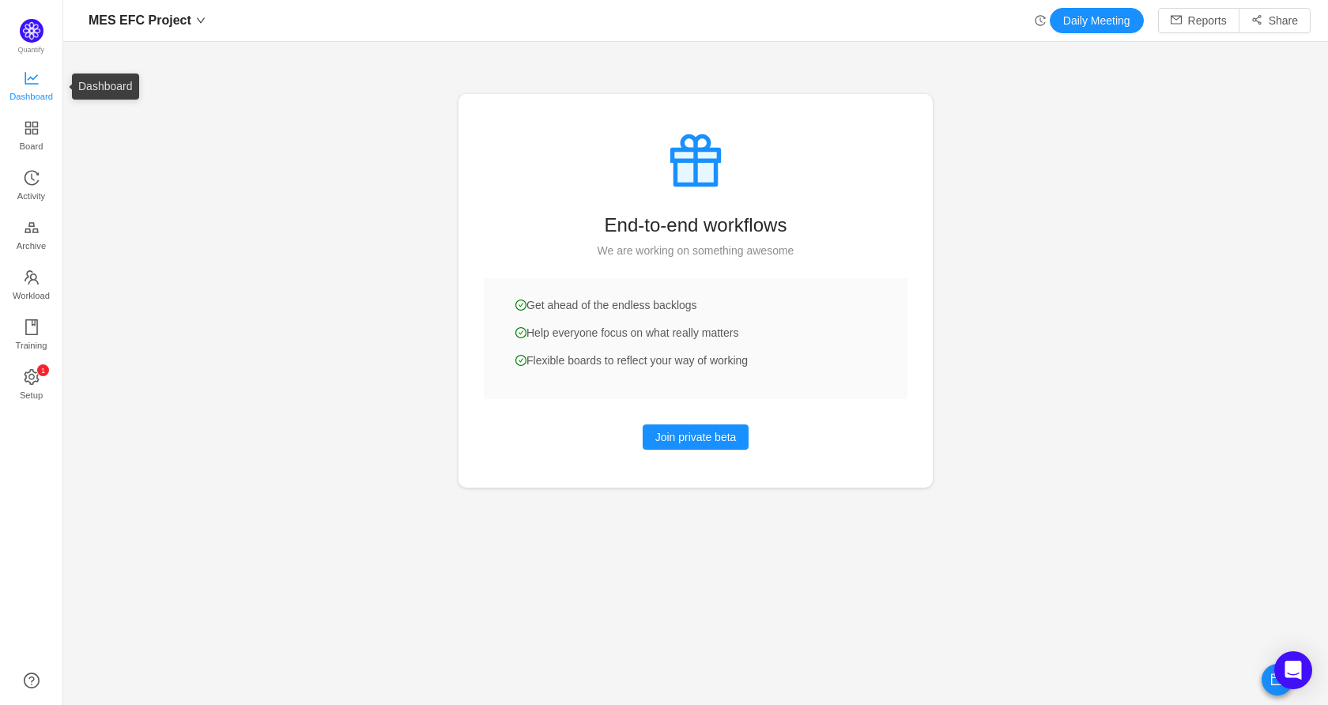
click at [28, 89] on span "Dashboard" at bounding box center [30, 97] width 43 height 32
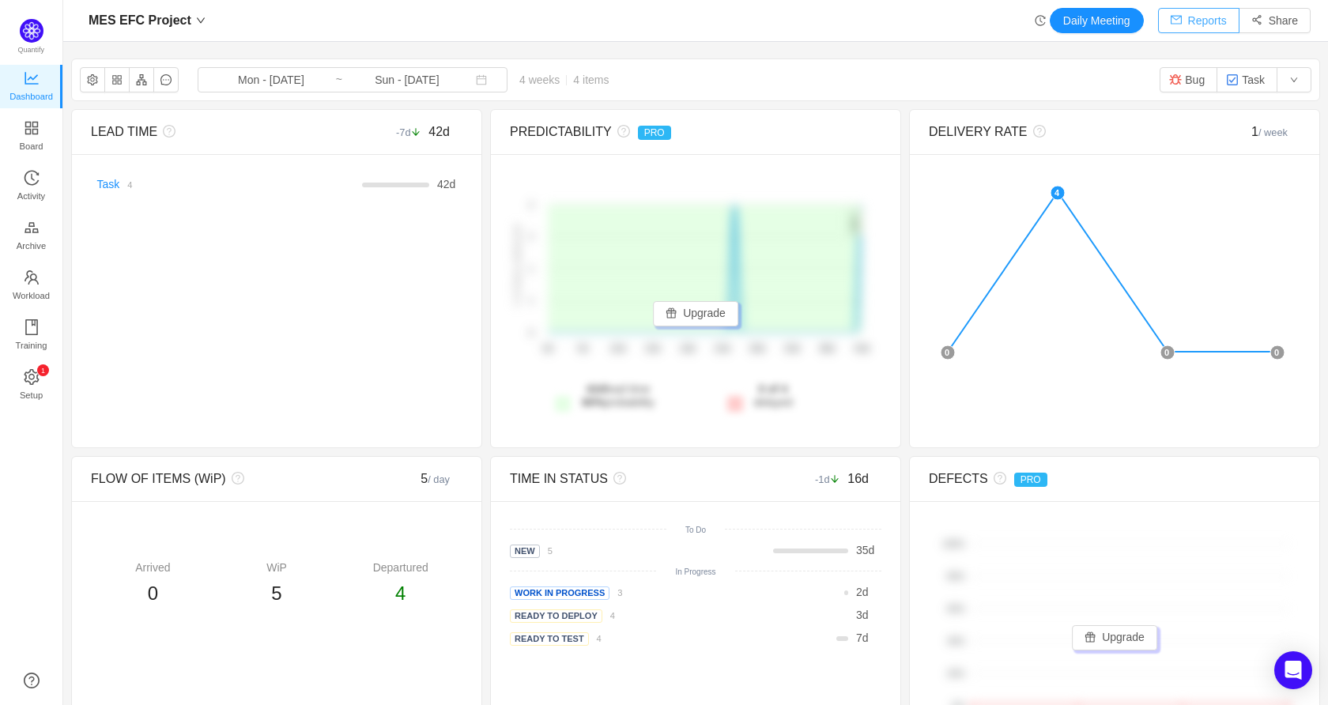
click at [1198, 23] on button "Reports" at bounding box center [1198, 20] width 81 height 25
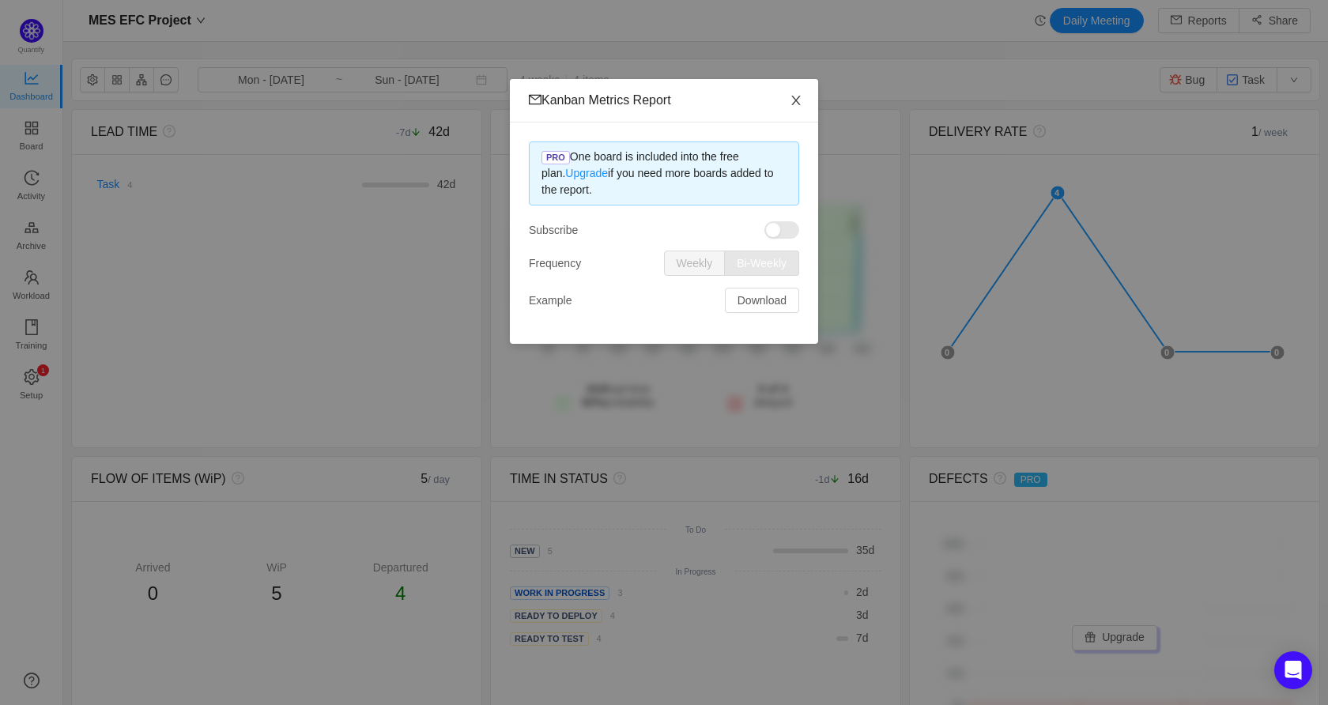
click at [790, 99] on icon "icon: close" at bounding box center [796, 100] width 13 height 13
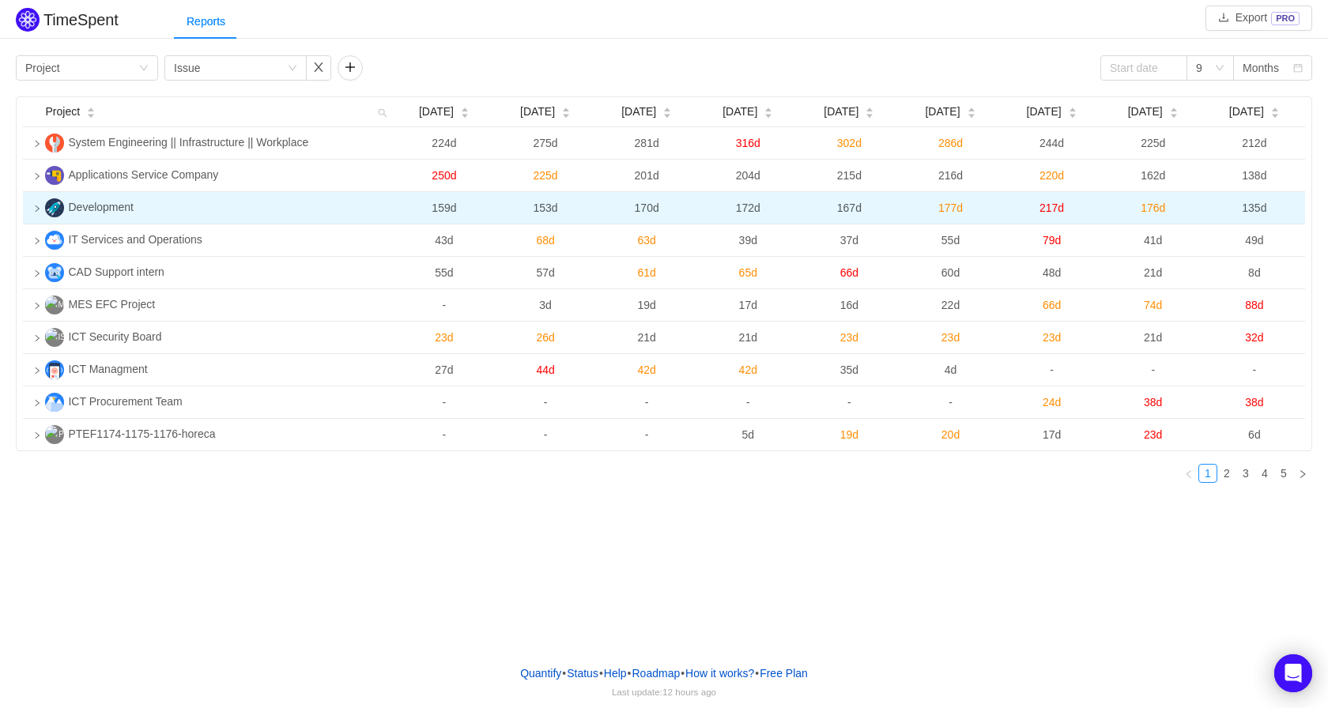
click at [26, 210] on td at bounding box center [31, 208] width 16 height 32
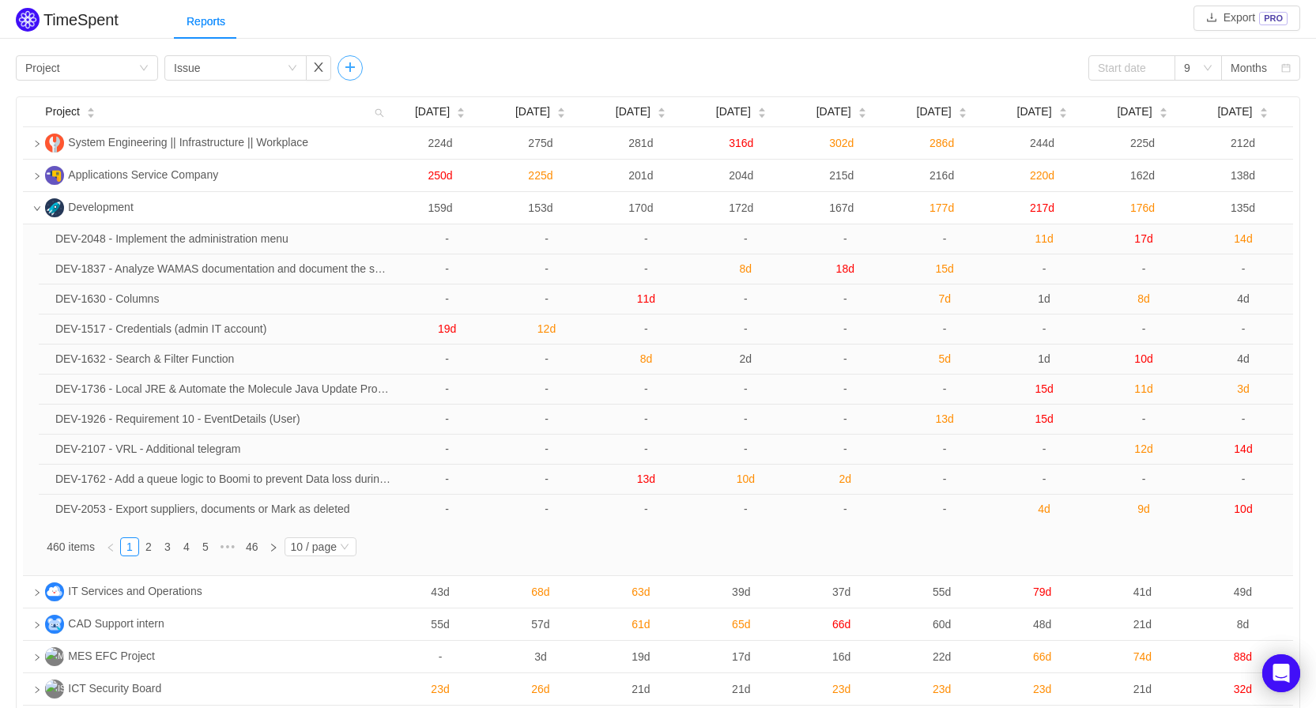
click at [360, 70] on button "button" at bounding box center [350, 67] width 25 height 25
click at [422, 66] on div "Group by" at bounding box center [400, 68] width 106 height 16
click at [400, 150] on li "Epic" at bounding box center [409, 150] width 142 height 25
click at [325, 549] on div "10 / page" at bounding box center [314, 546] width 46 height 17
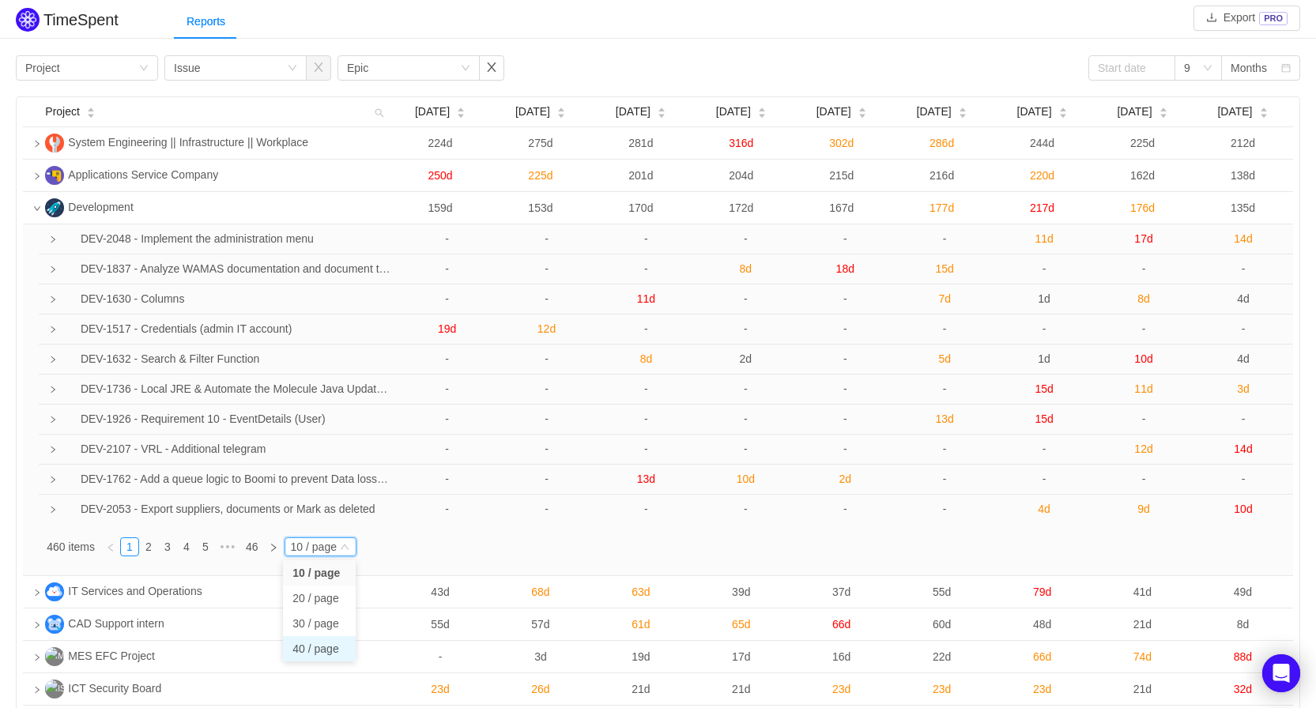
click at [322, 650] on li "40 / page" at bounding box center [319, 648] width 73 height 25
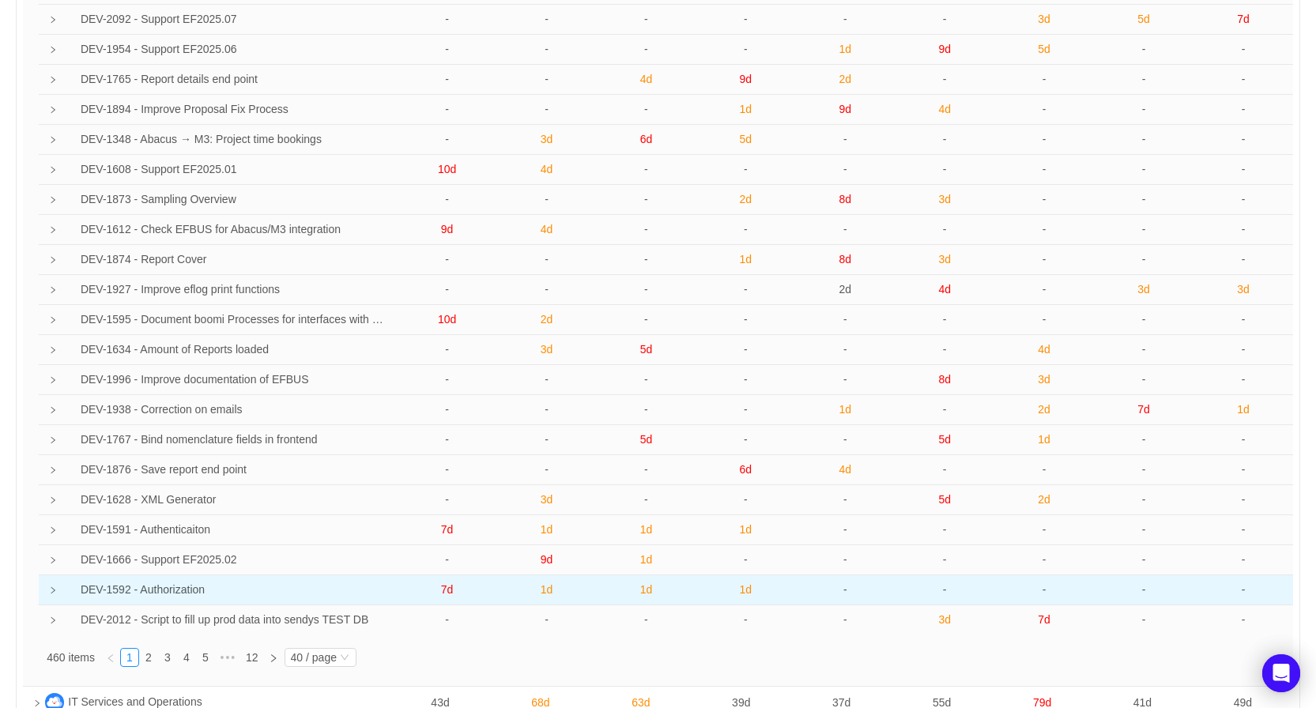
scroll to position [870, 0]
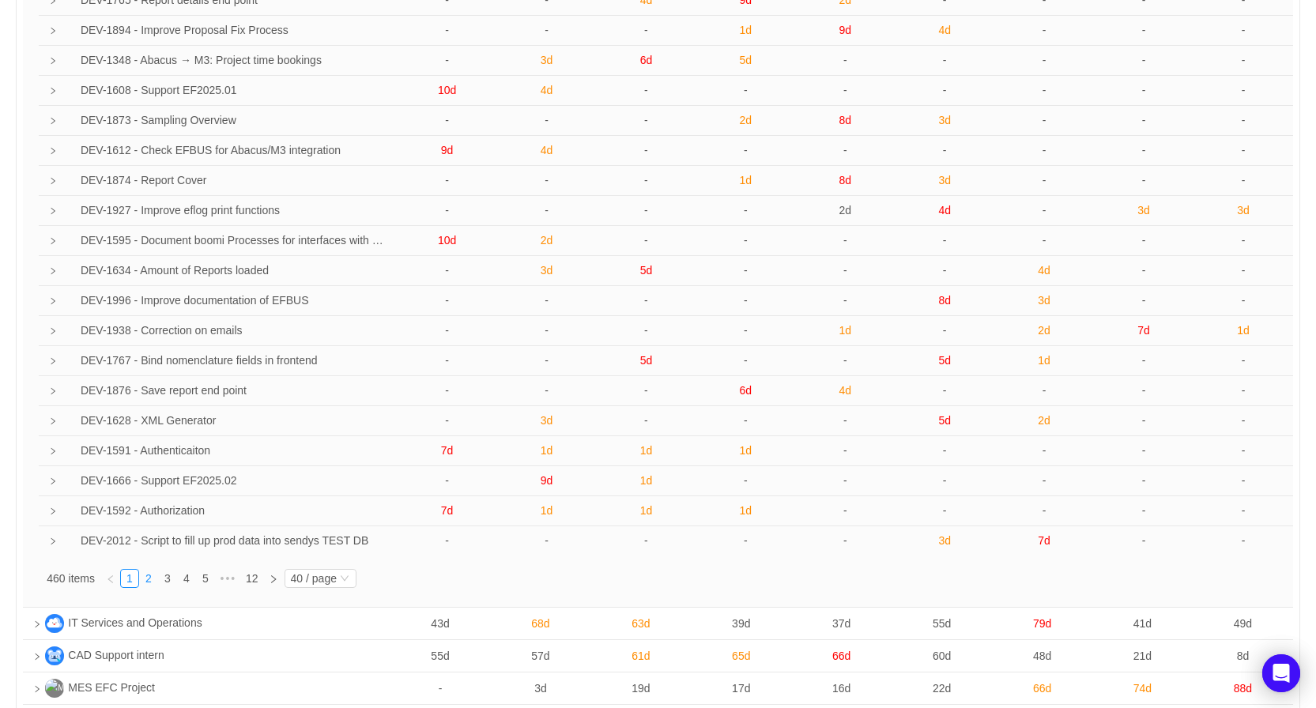
click at [149, 576] on link "2" at bounding box center [148, 578] width 17 height 17
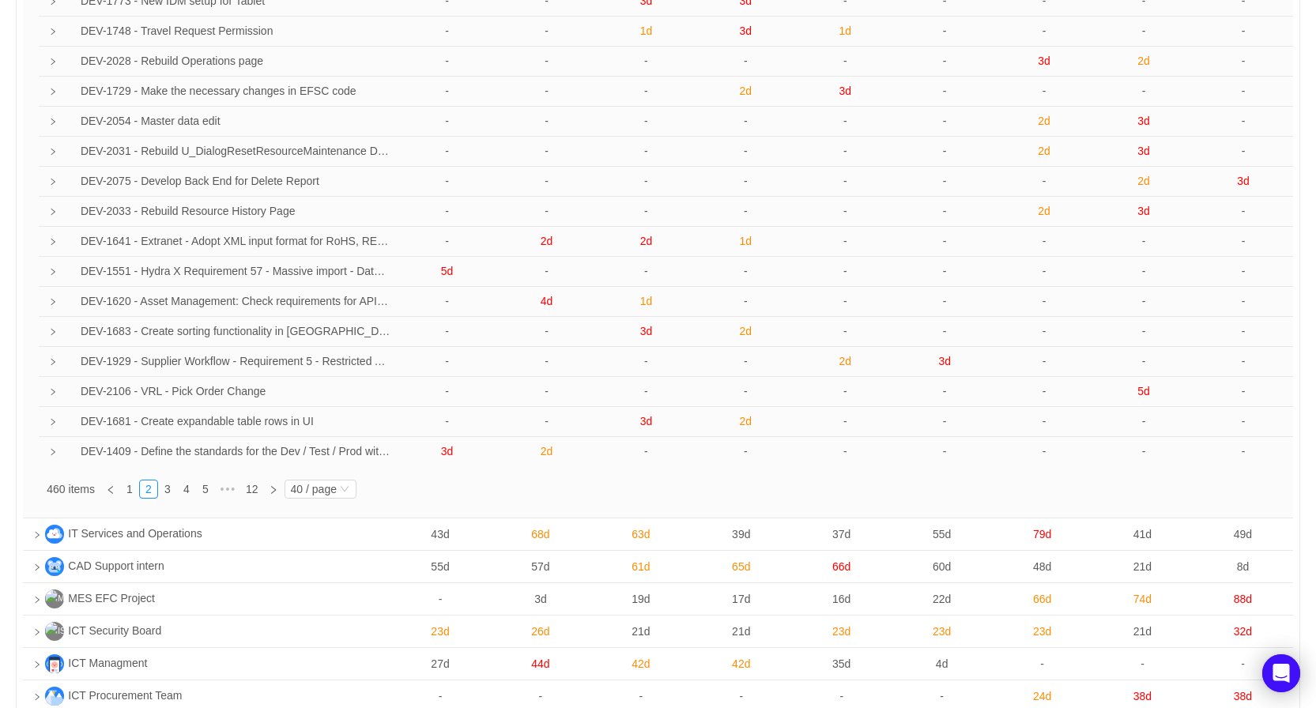
scroll to position [1102, 0]
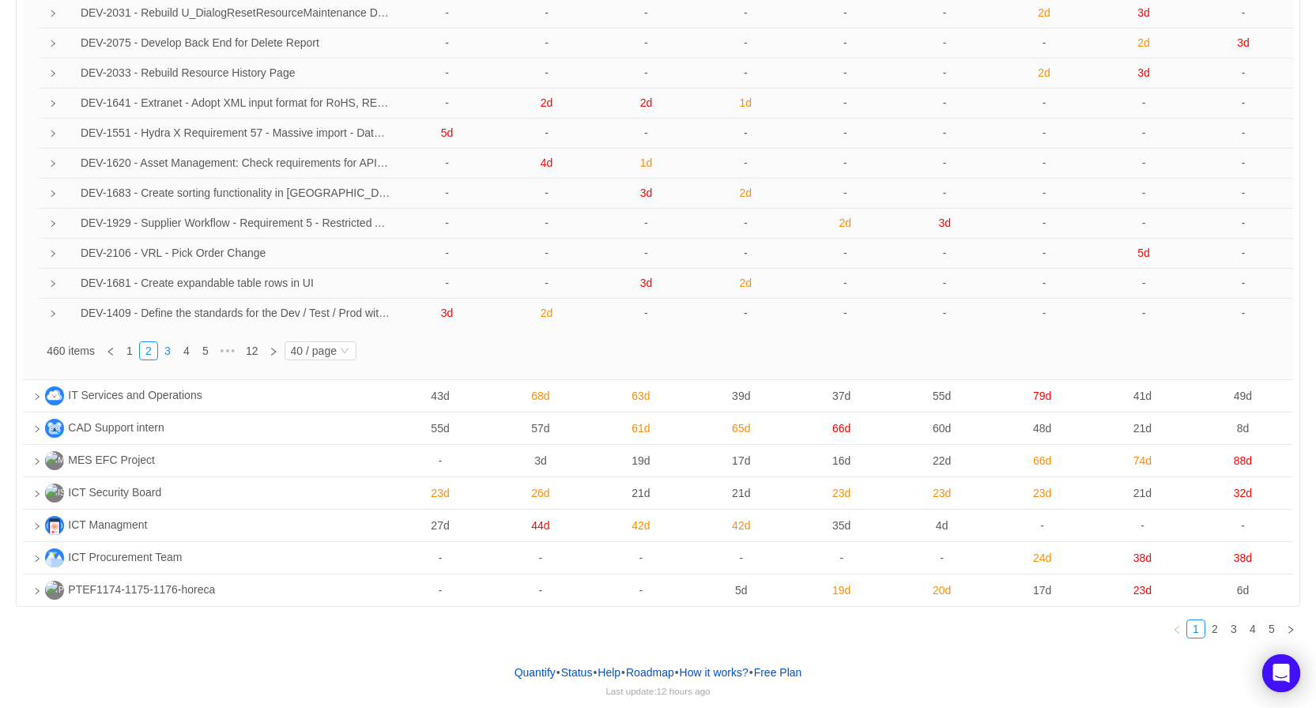
click at [171, 345] on link "3" at bounding box center [167, 350] width 17 height 17
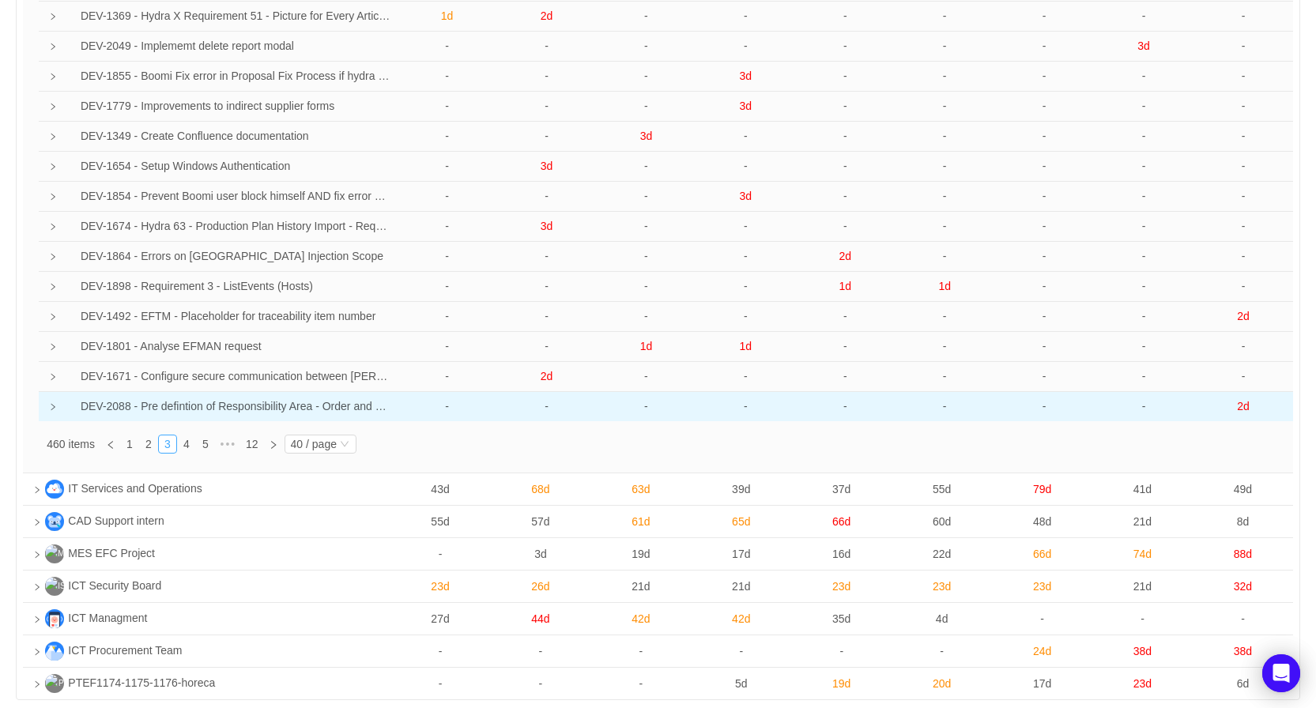
scroll to position [786, 0]
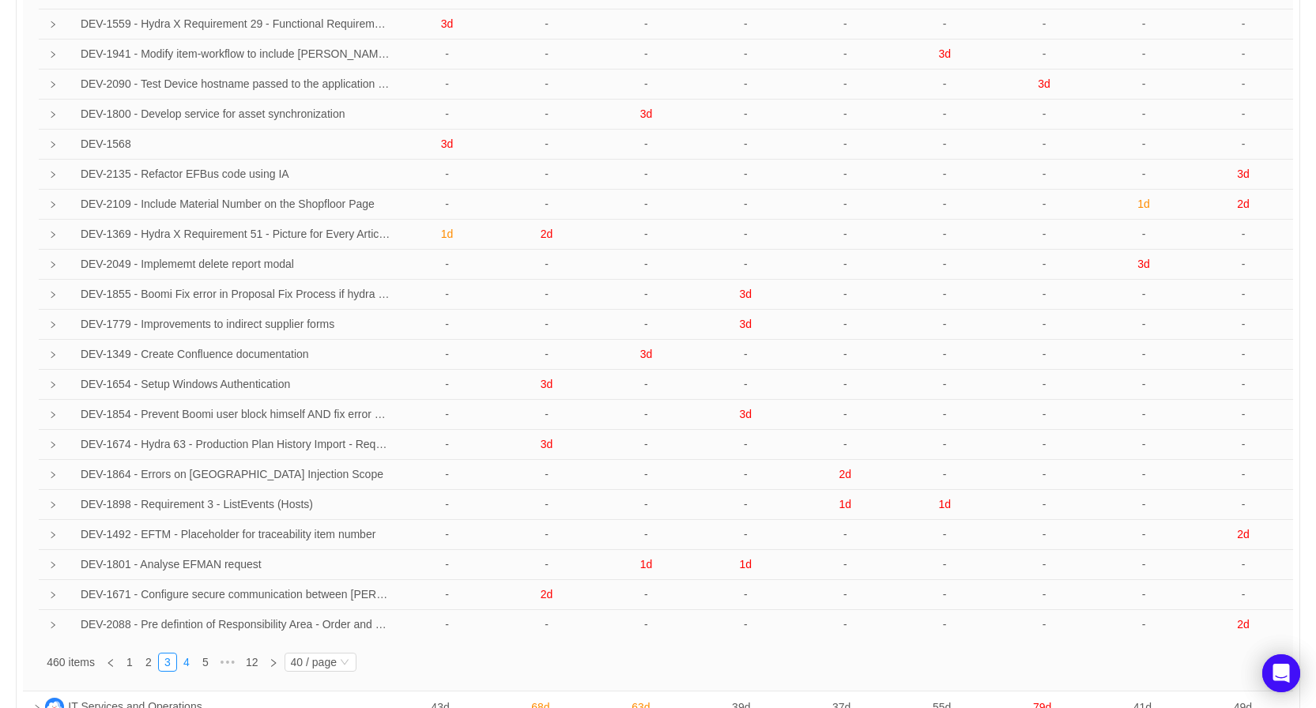
click at [184, 659] on link "4" at bounding box center [186, 662] width 17 height 17
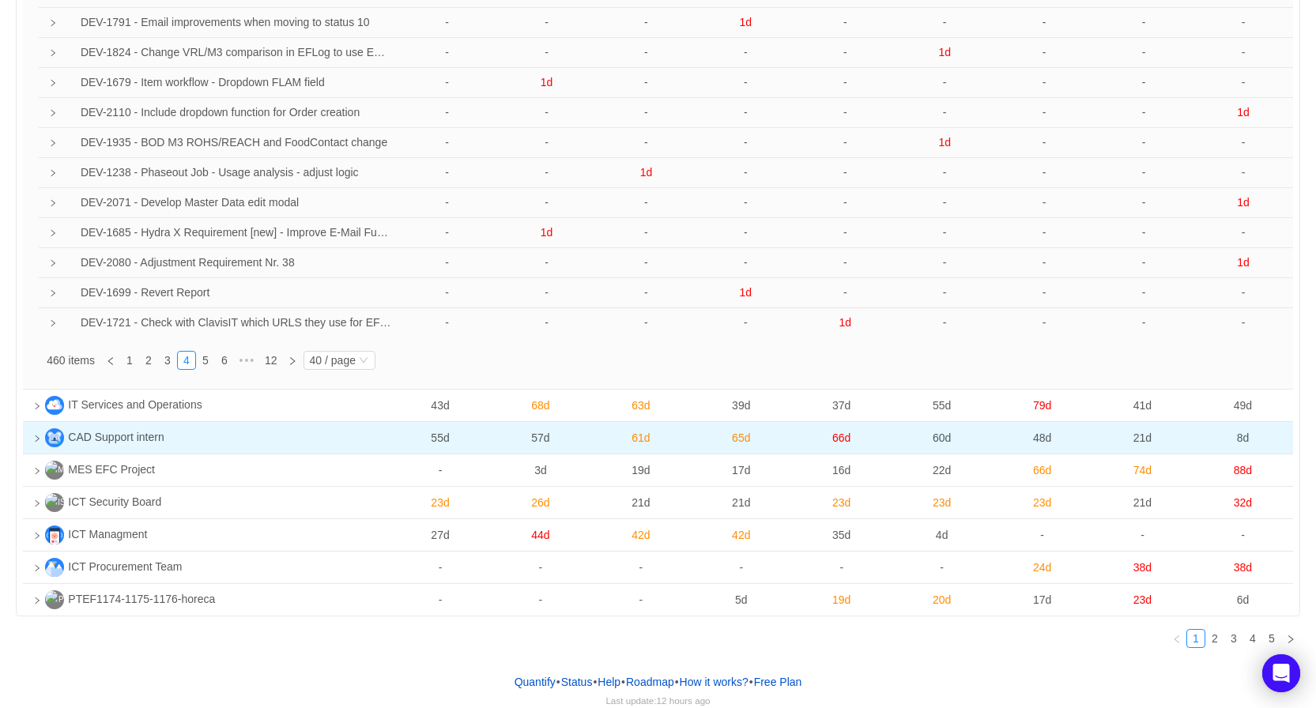
scroll to position [1102, 0]
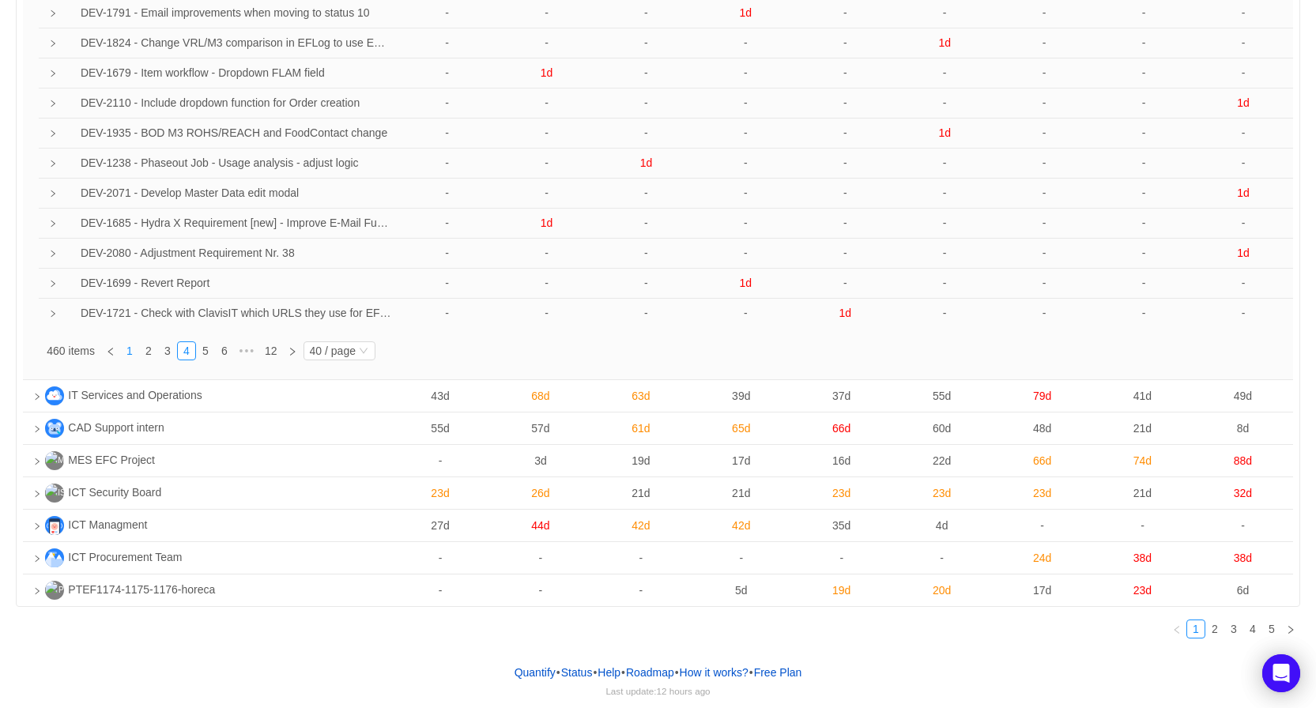
click at [132, 350] on link "1" at bounding box center [129, 350] width 17 height 17
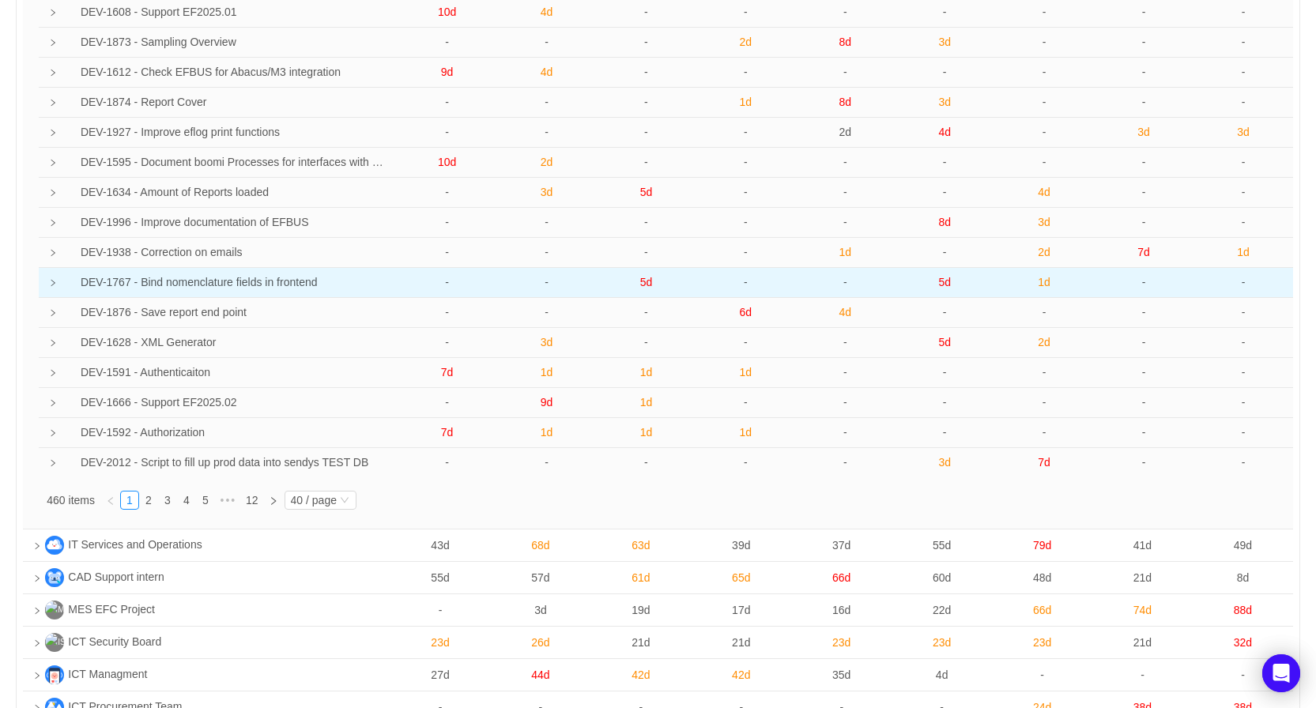
scroll to position [949, 0]
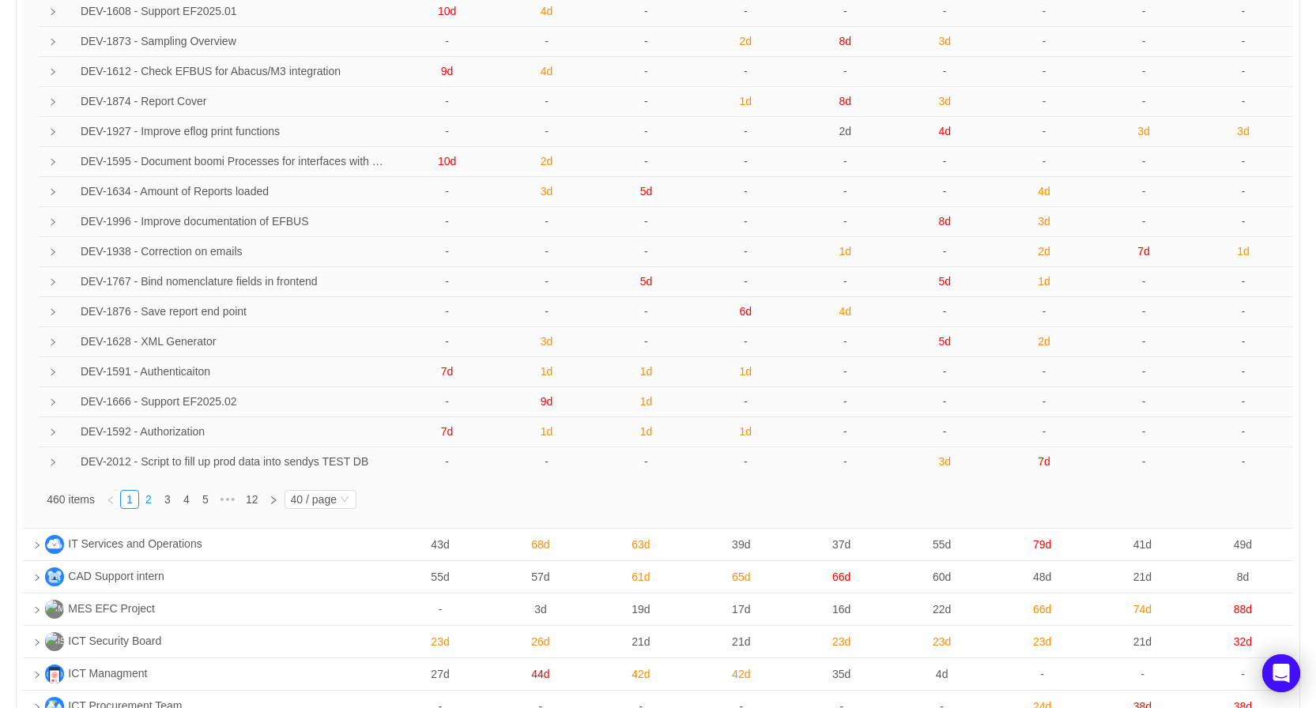
click at [149, 501] on link "2" at bounding box center [148, 499] width 17 height 17
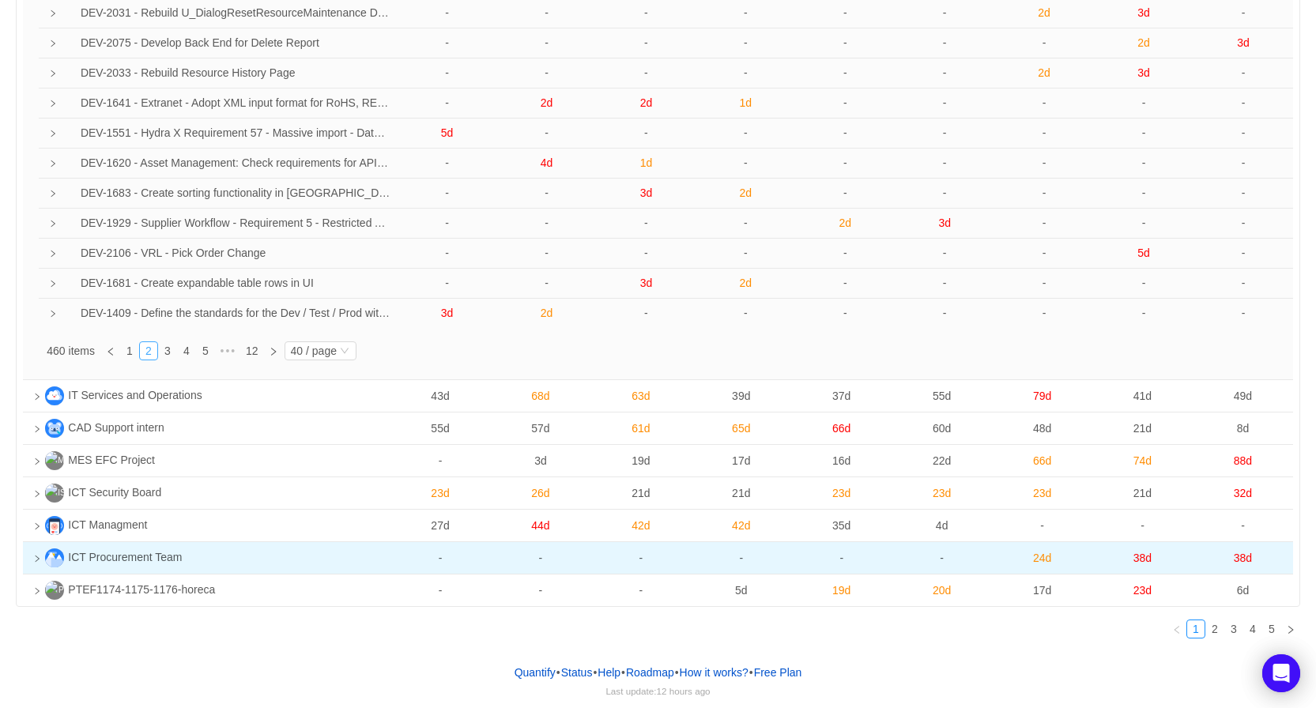
scroll to position [1102, 0]
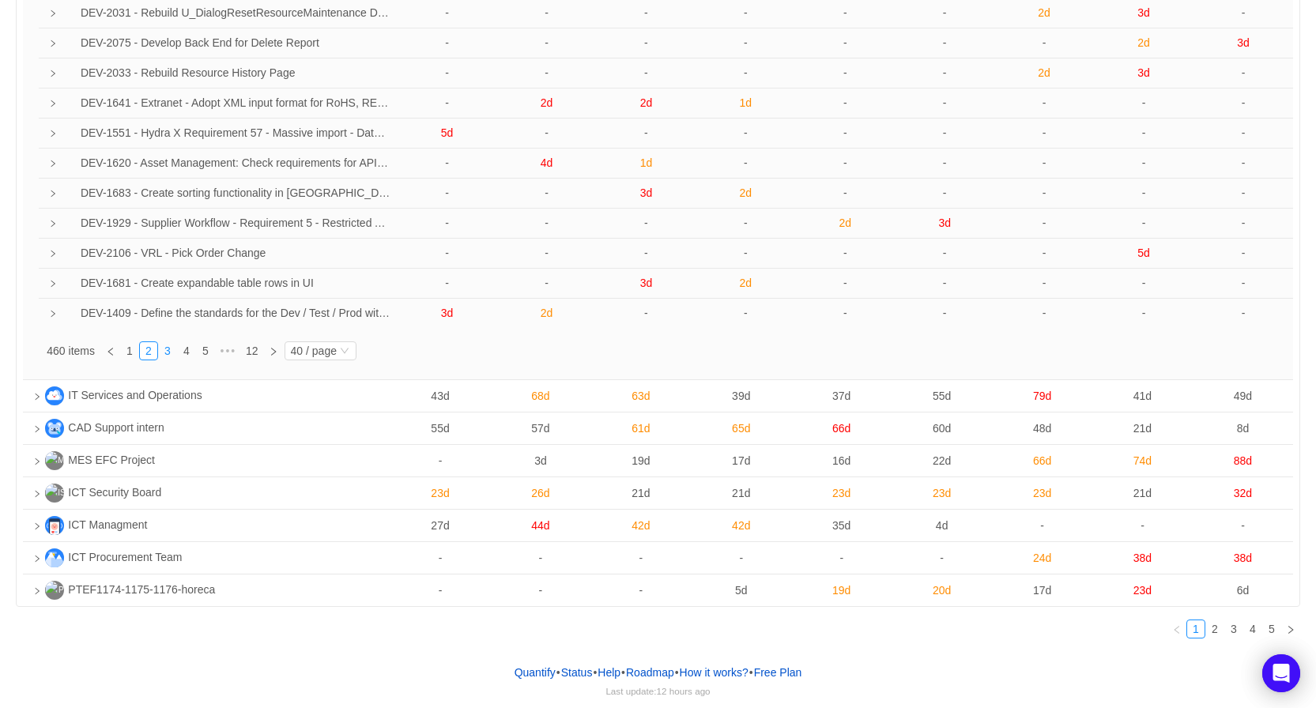
click at [165, 349] on link "3" at bounding box center [167, 350] width 17 height 17
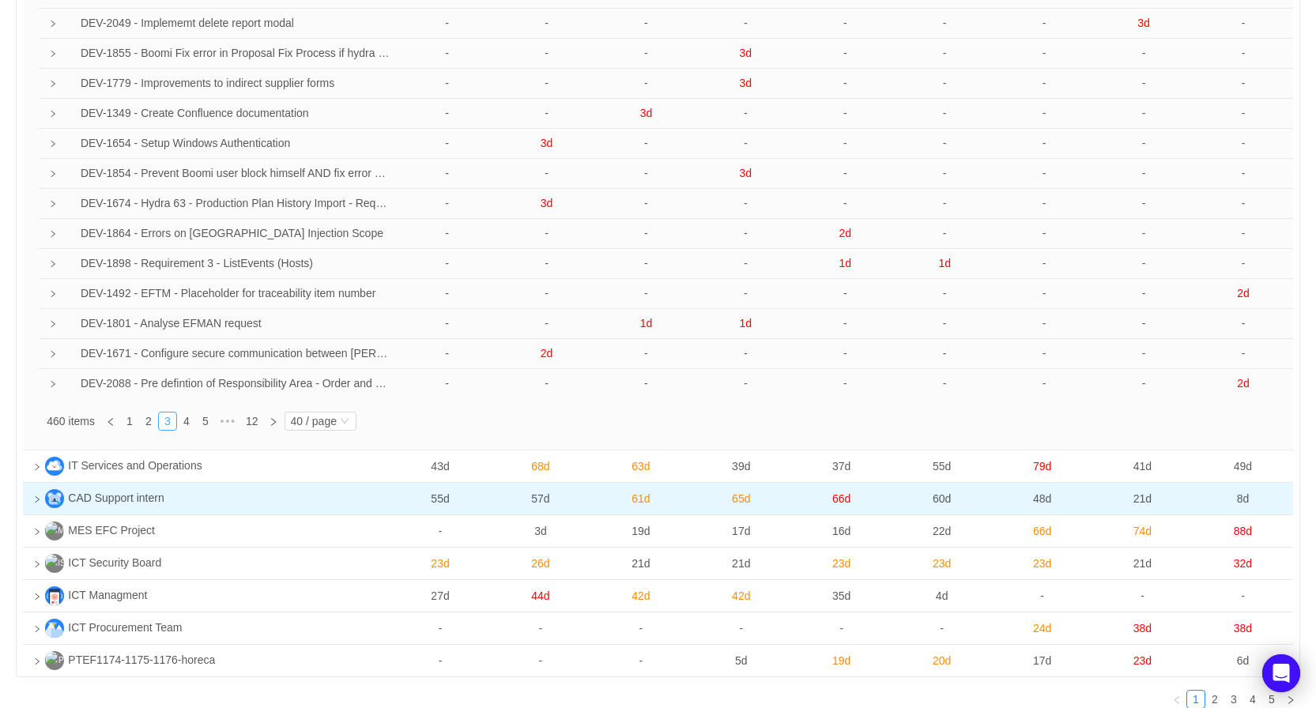
scroll to position [1028, 0]
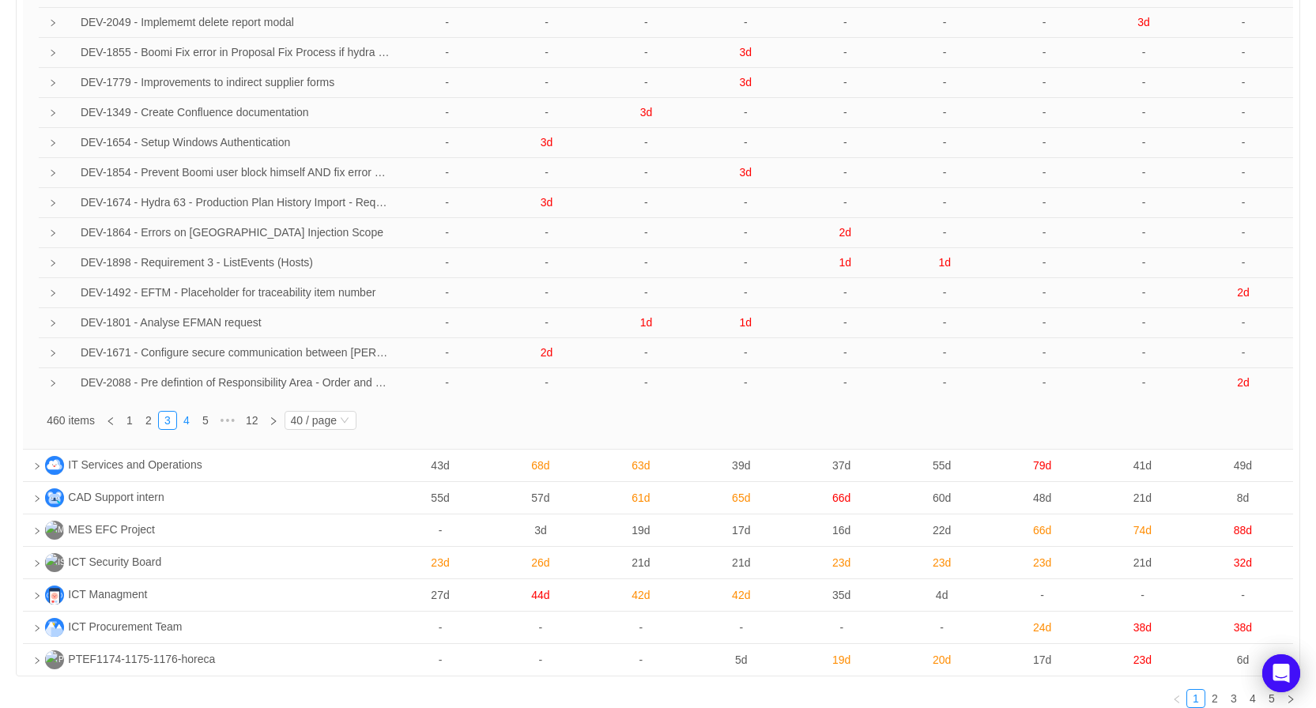
click at [180, 420] on link "4" at bounding box center [186, 420] width 17 height 17
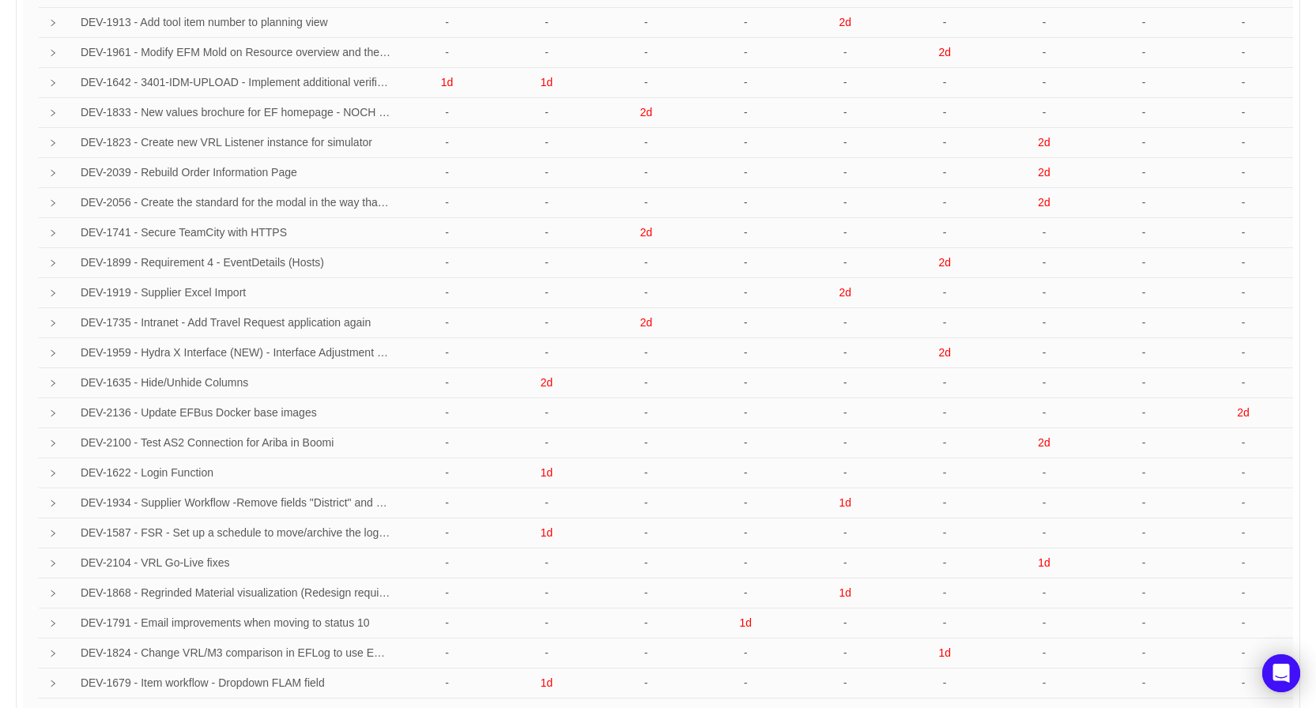
scroll to position [968, 0]
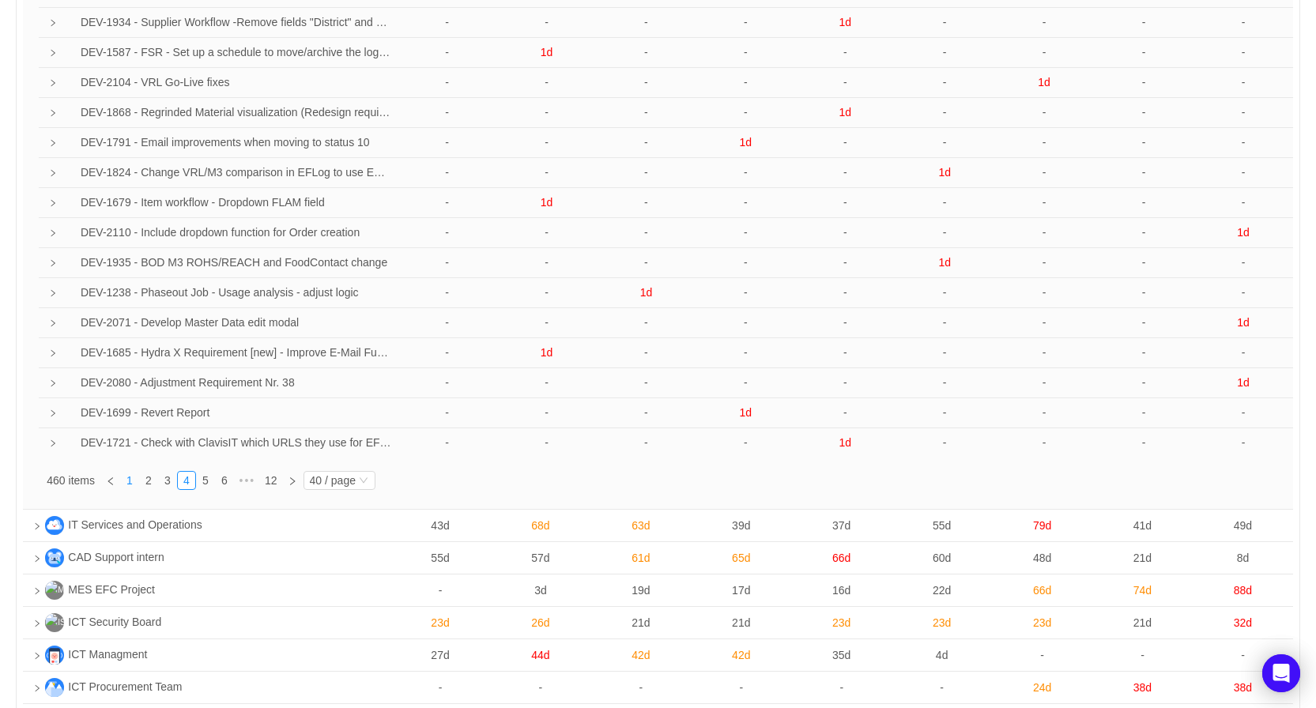
click at [124, 485] on link "1" at bounding box center [129, 480] width 17 height 17
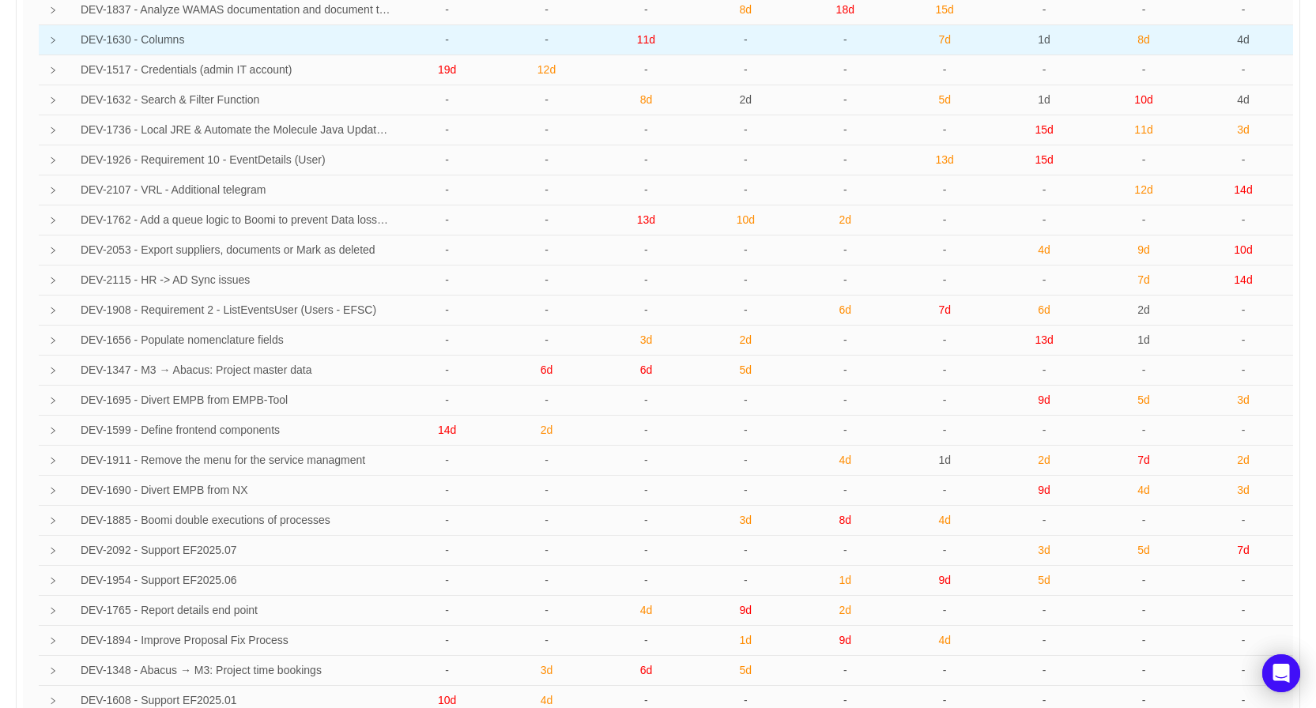
scroll to position [0, 0]
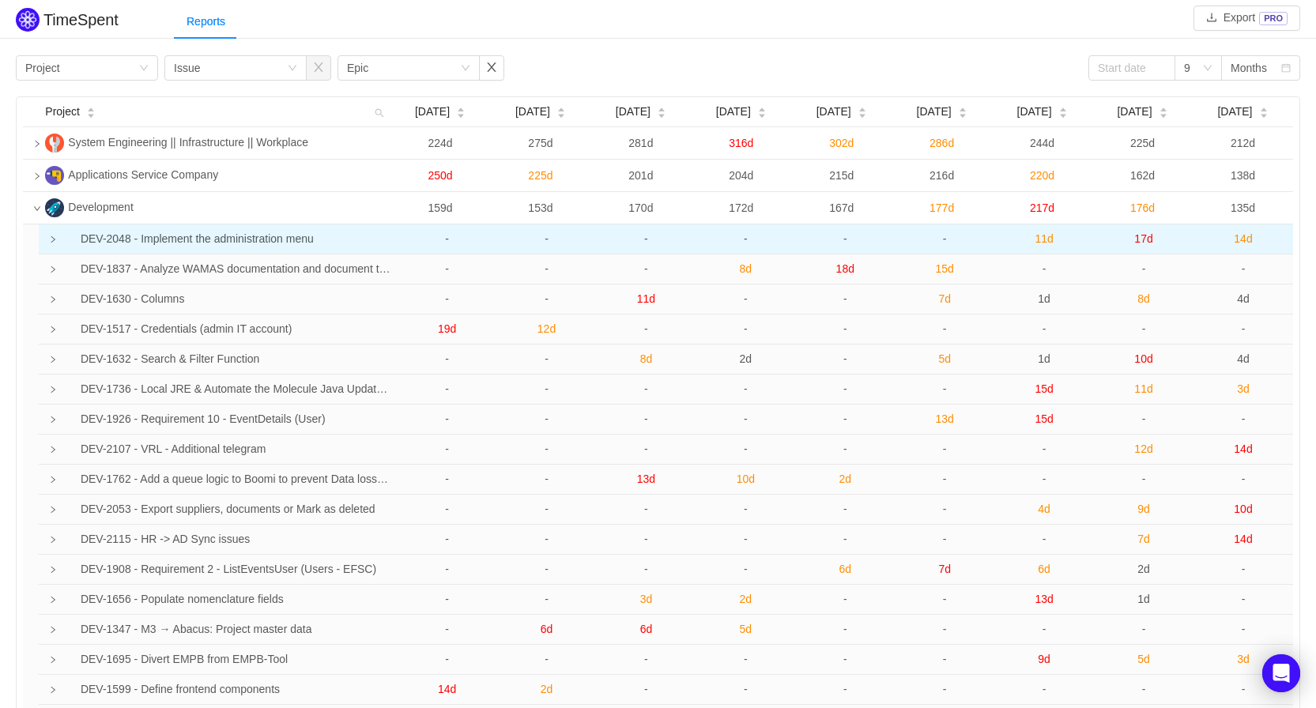
click at [266, 251] on td "DEV-2048 - Implement the administration menu" at bounding box center [223, 240] width 349 height 30
click at [266, 251] on td "DEV-2048 - Implement the administration menu" at bounding box center [223, 240] width 349 height 31
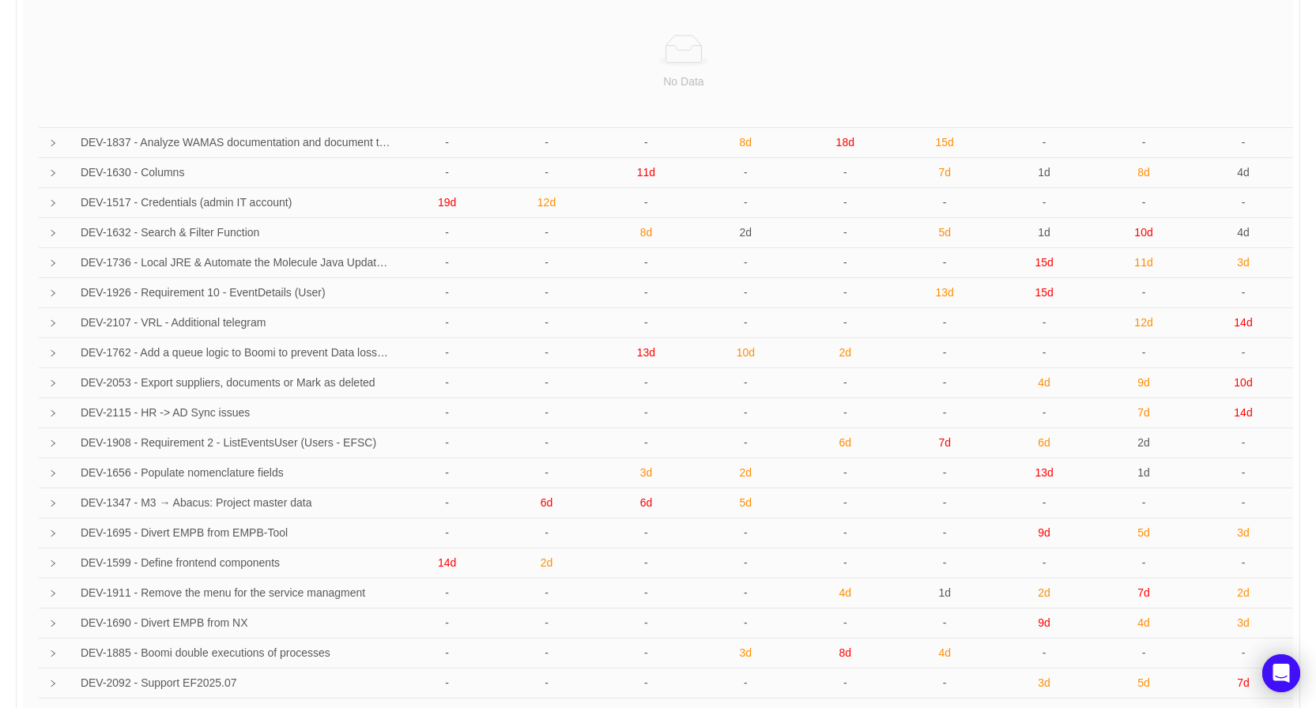
click at [52, 115] on td "No Data" at bounding box center [671, 62] width 1244 height 132
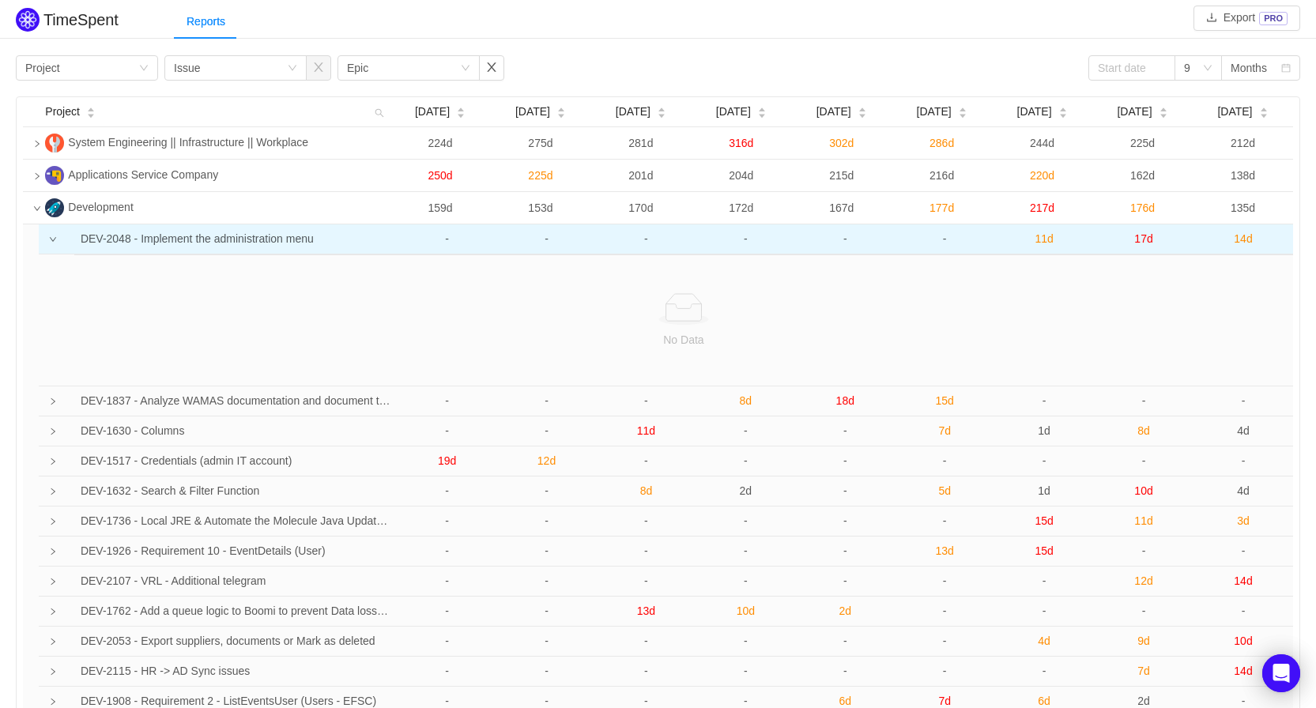
click at [56, 242] on icon "icon: down" at bounding box center [53, 240] width 8 height 8
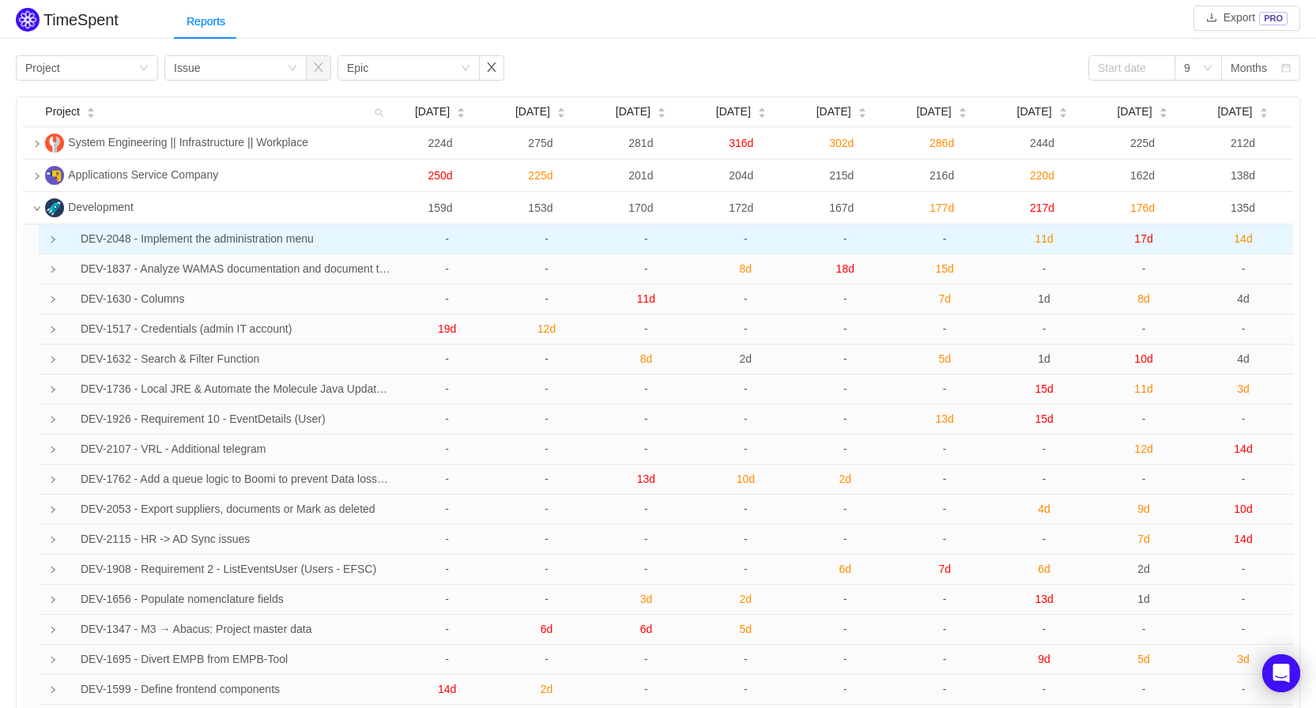
click at [58, 240] on td "DEV-2048 - Implement the administration menu" at bounding box center [223, 240] width 349 height 30
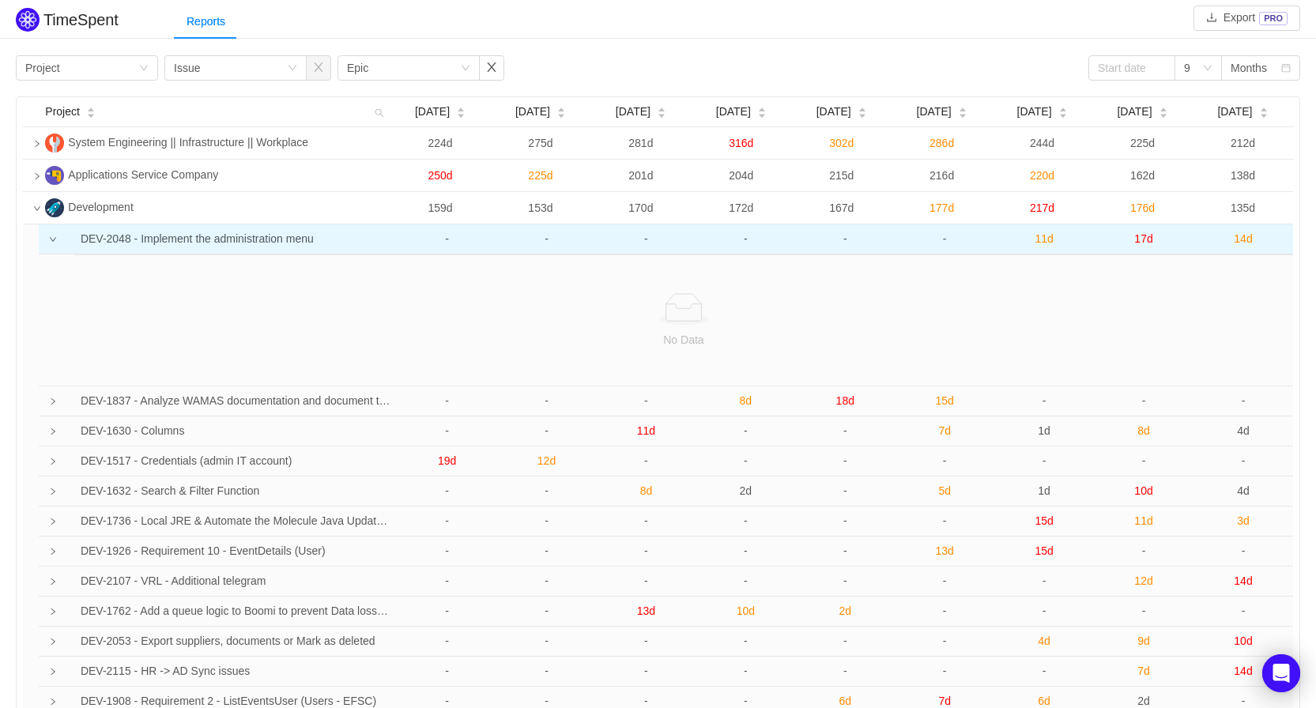
click at [58, 241] on td "DEV-2048 - Implement the administration menu" at bounding box center [223, 240] width 349 height 30
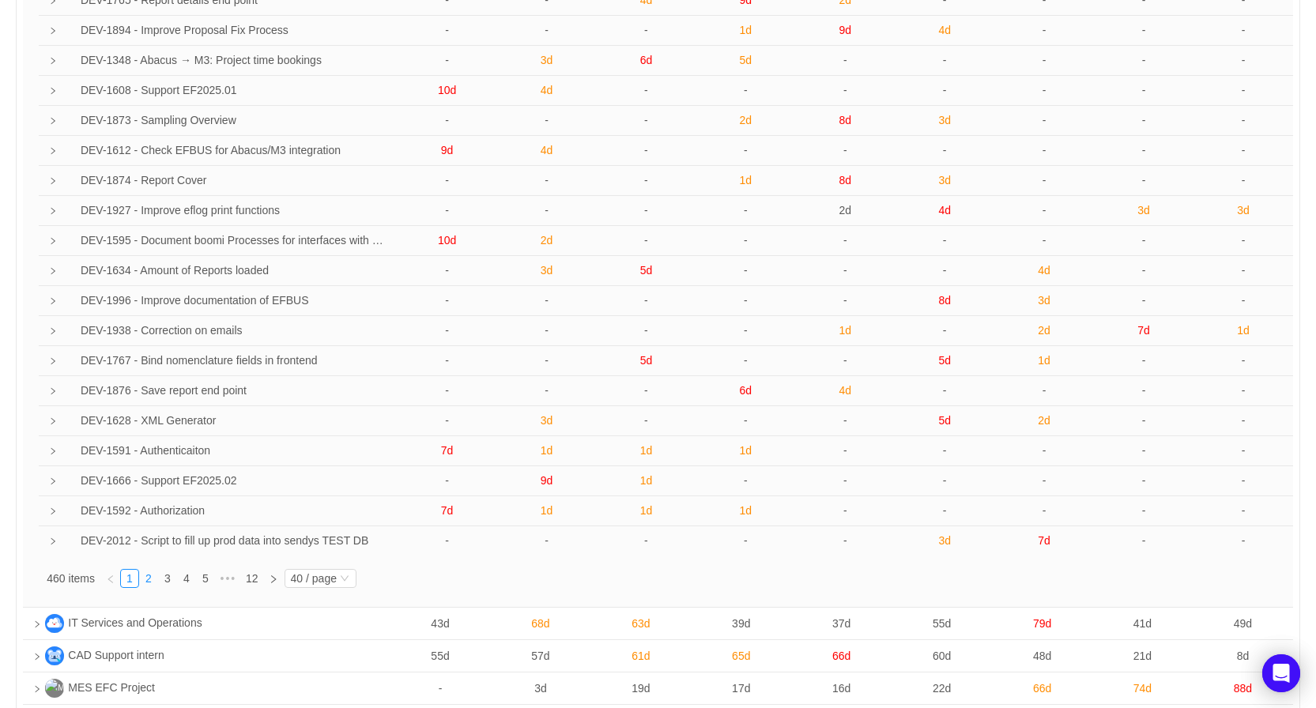
click at [152, 581] on link "2" at bounding box center [148, 578] width 17 height 17
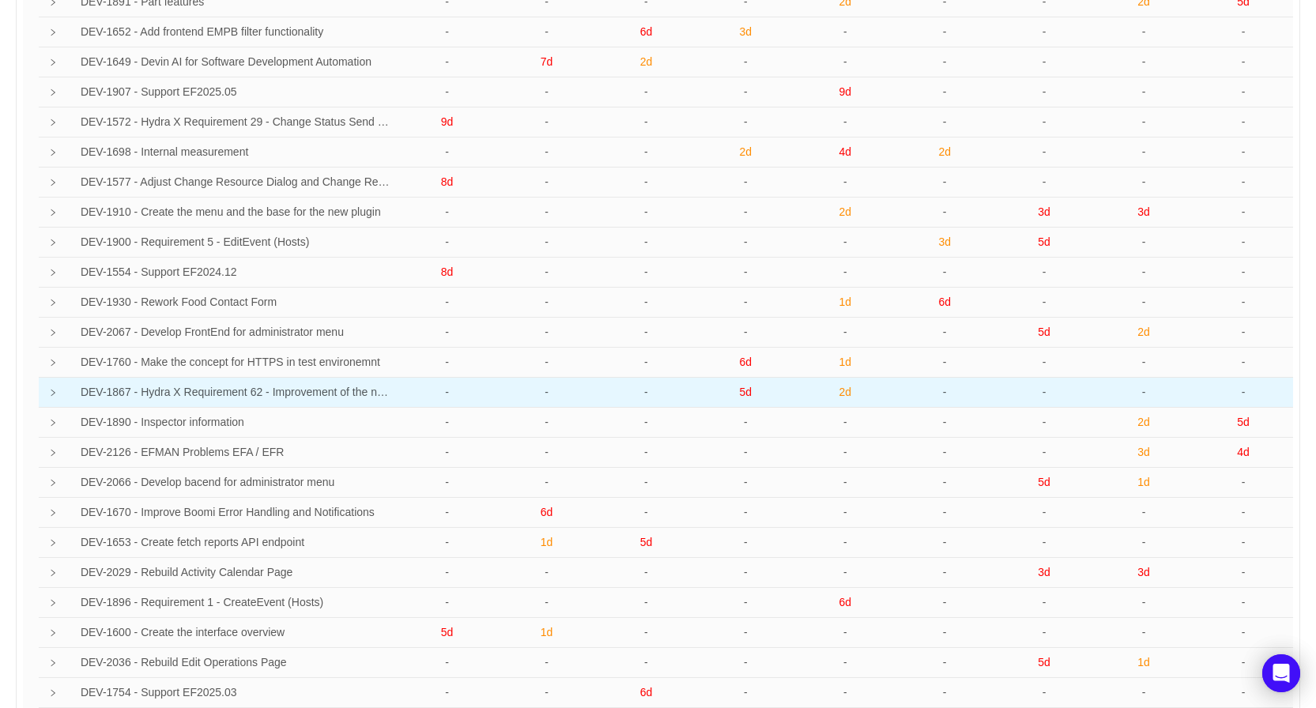
click at [143, 383] on td "DEV-1867 - Hydra X Requirement 62 - Improvement of the new Page Edit Components" at bounding box center [223, 393] width 349 height 30
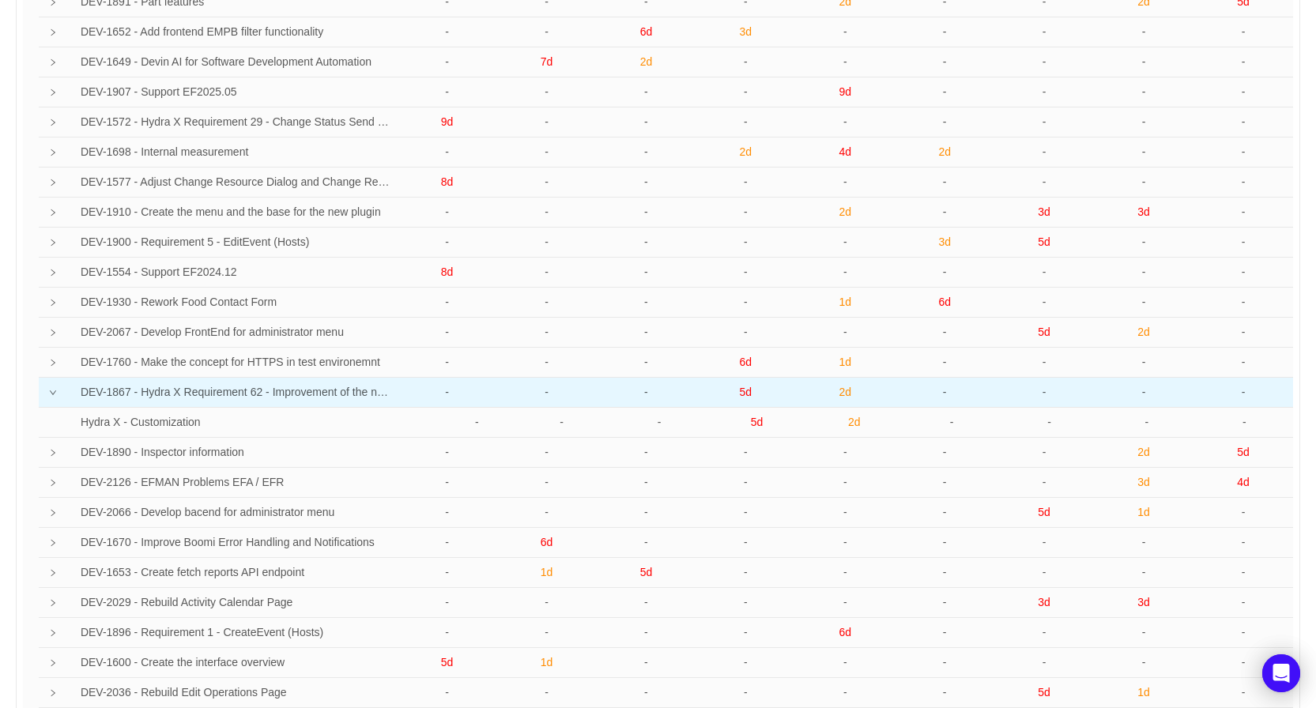
drag, startPoint x: 79, startPoint y: 393, endPoint x: 1052, endPoint y: 394, distance: 973.2
click at [1052, 394] on tr "DEV-1867 - Hydra X Requirement 62 - Improvement of the new Page Edit Components…" at bounding box center [666, 393] width 1255 height 30
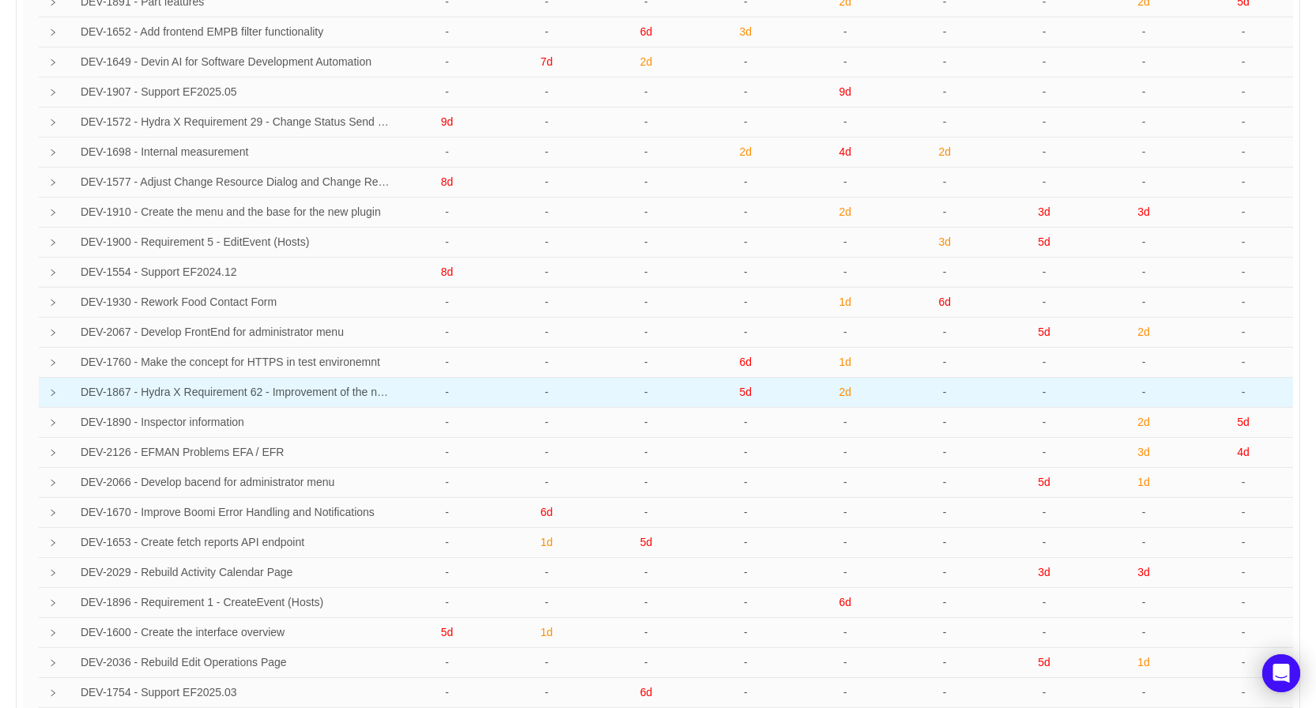
click at [180, 396] on td "DEV-1867 - Hydra X Requirement 62 - Improvement of the new Page Edit Components" at bounding box center [223, 393] width 349 height 30
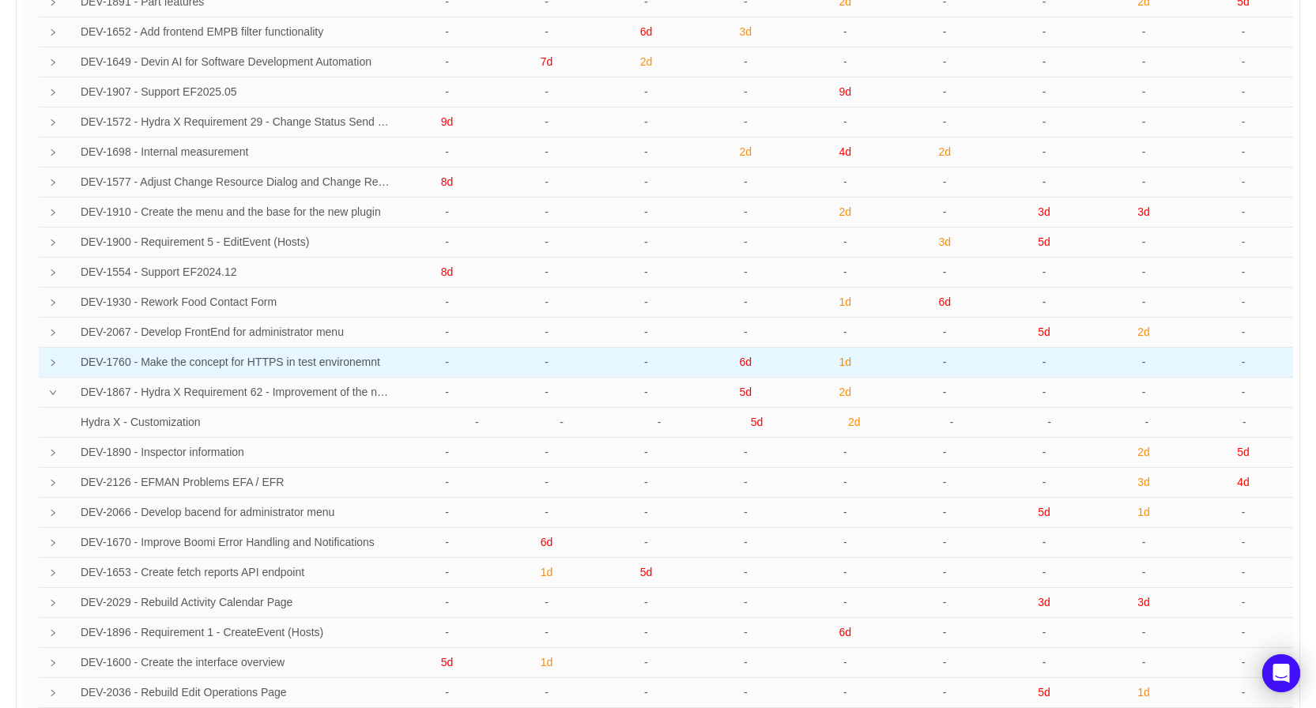
drag, startPoint x: 76, startPoint y: 390, endPoint x: 491, endPoint y: 368, distance: 415.7
click at [491, 368] on tbody "DEV-1891 - Part features - - - - 2d - - 2d 5d DEV-1652 - Add frontend EMPB filt…" at bounding box center [666, 602] width 1255 height 1231
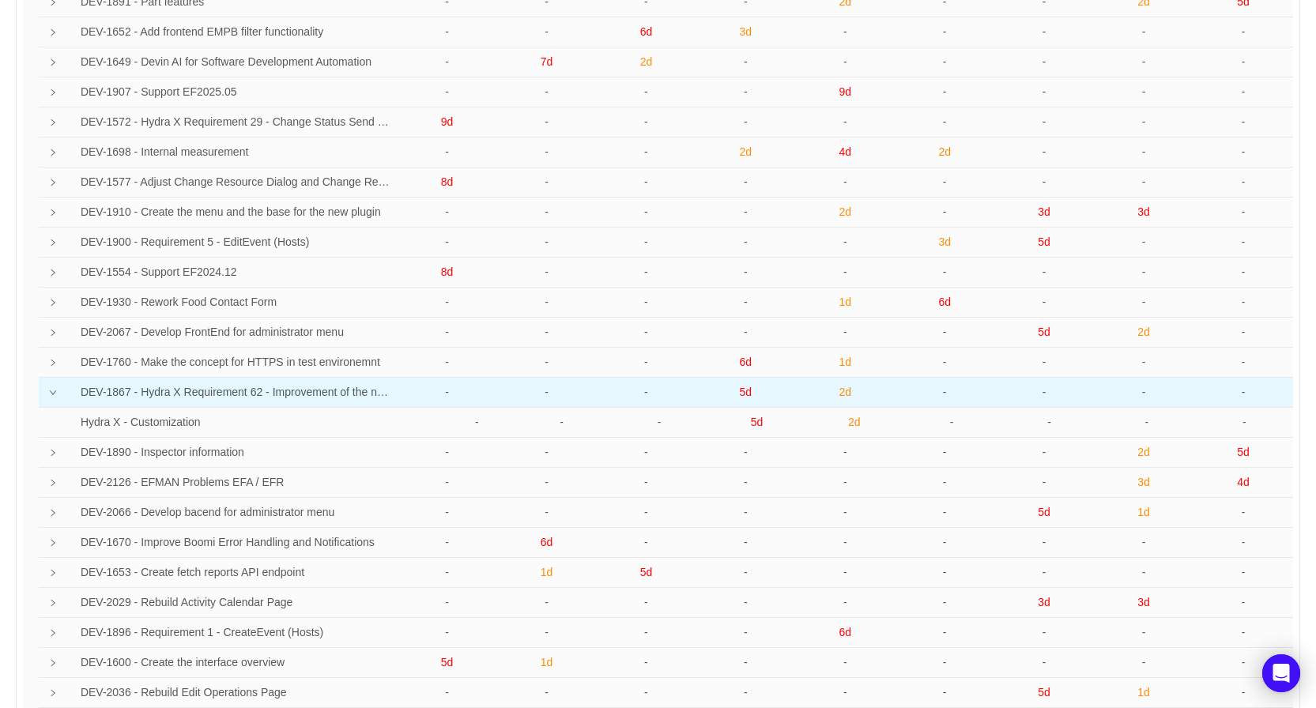
click at [175, 395] on td "DEV-1867 - Hydra X Requirement 62 - Improvement of the new Page Edit Components" at bounding box center [223, 393] width 349 height 30
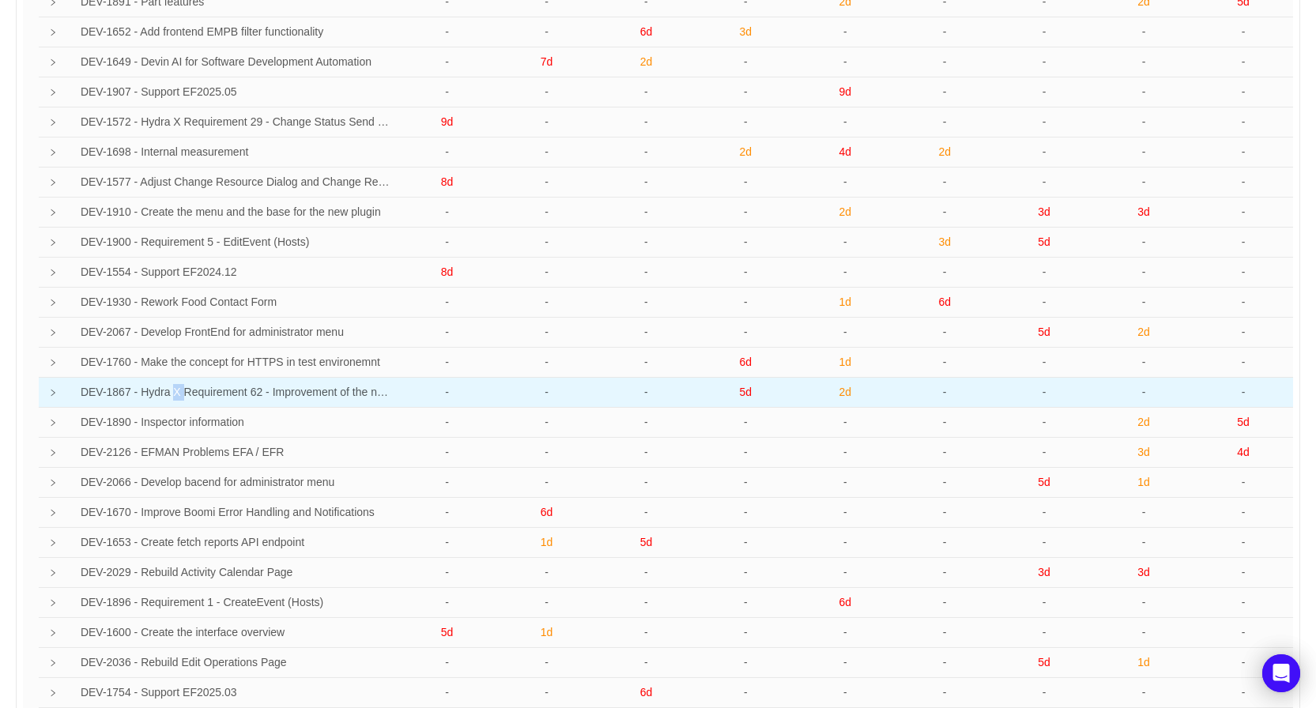
click at [175, 395] on td "DEV-1867 - Hydra X Requirement 62 - Improvement of the new Page Edit Components" at bounding box center [223, 393] width 349 height 30
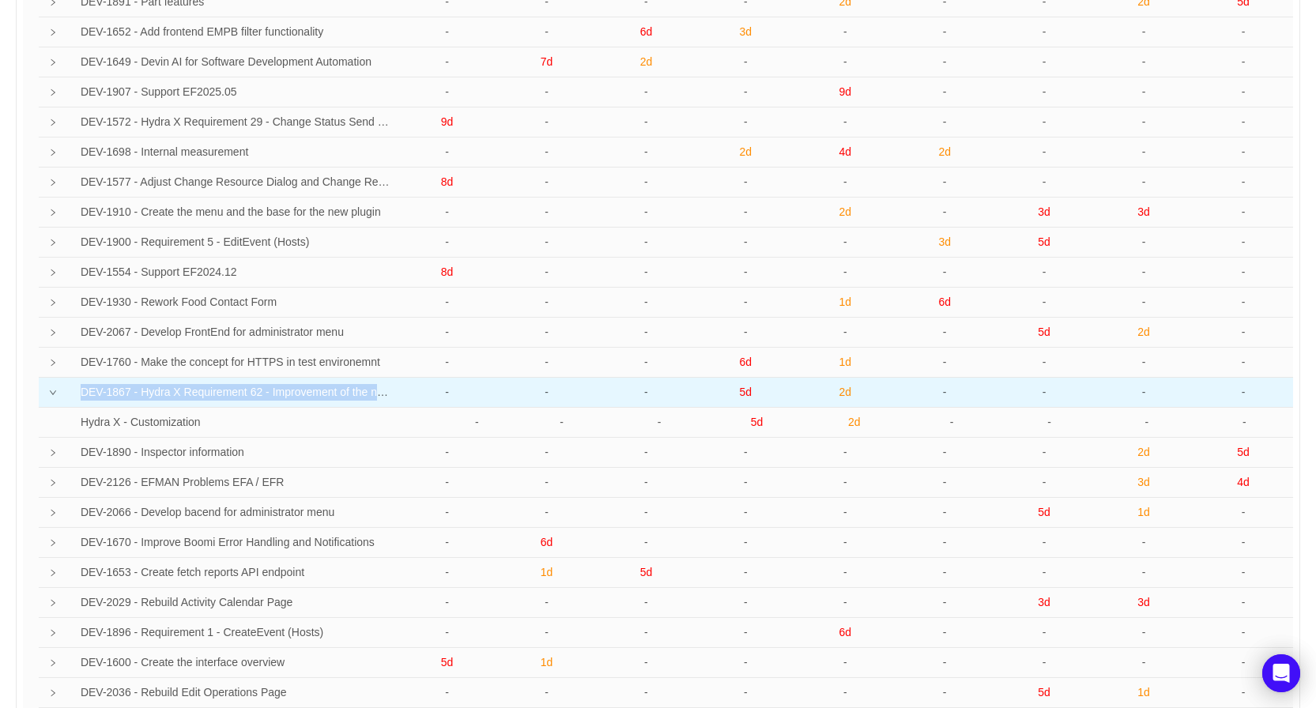
drag, startPoint x: 82, startPoint y: 394, endPoint x: 1248, endPoint y: 391, distance: 1166.1
click at [1248, 391] on tr "DEV-1867 - Hydra X Requirement 62 - Improvement of the new Page Edit Components…" at bounding box center [666, 393] width 1255 height 30
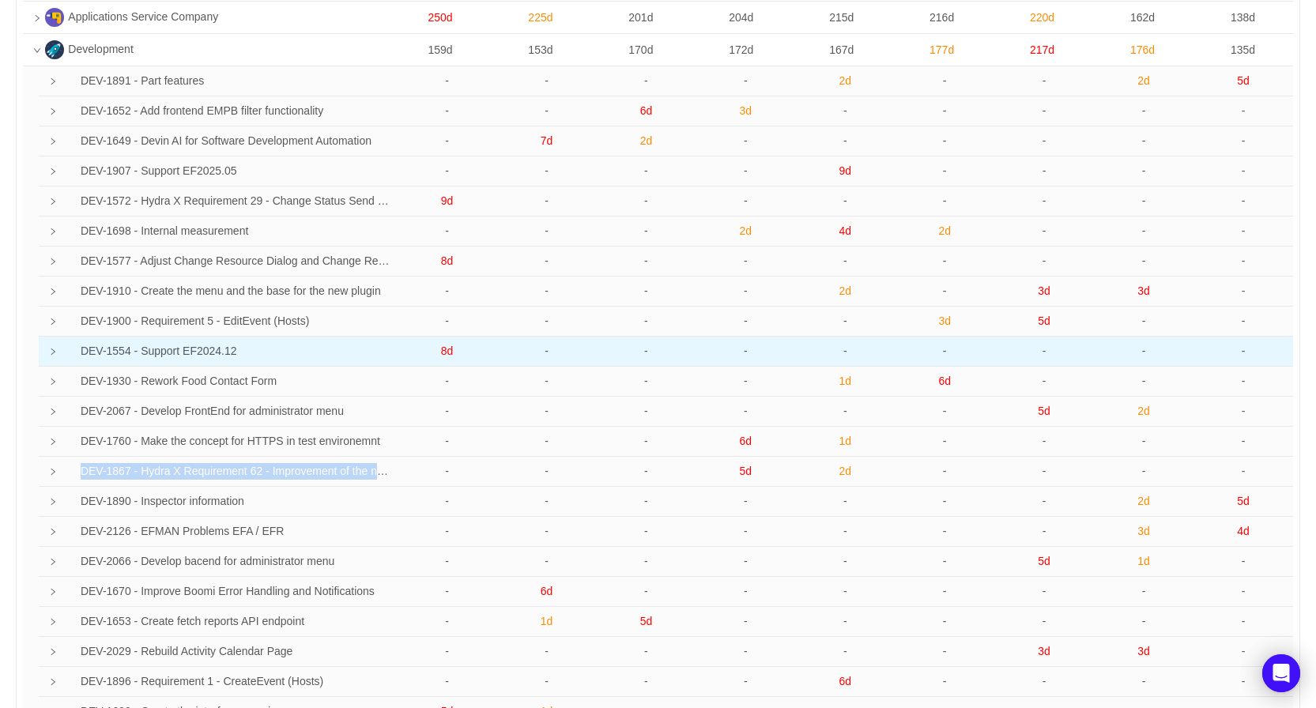
scroll to position [75, 0]
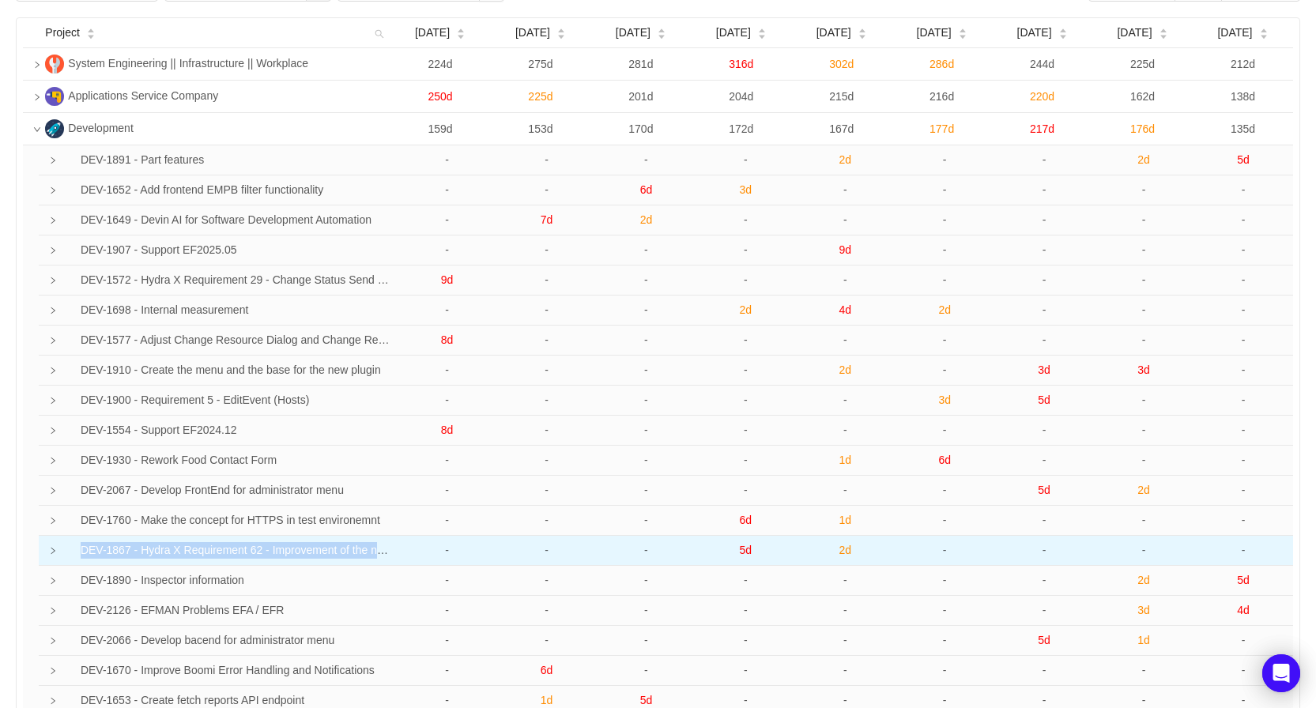
click at [296, 549] on td "DEV-1867 - Hydra X Requirement 62 - Improvement of the new Page Edit Components" at bounding box center [223, 551] width 349 height 30
drag, startPoint x: 737, startPoint y: 554, endPoint x: 859, endPoint y: 549, distance: 122.7
click at [859, 549] on tr "DEV-1867 - Hydra X Requirement 62 - Improvement of the new Page Edit Components…" at bounding box center [666, 551] width 1255 height 30
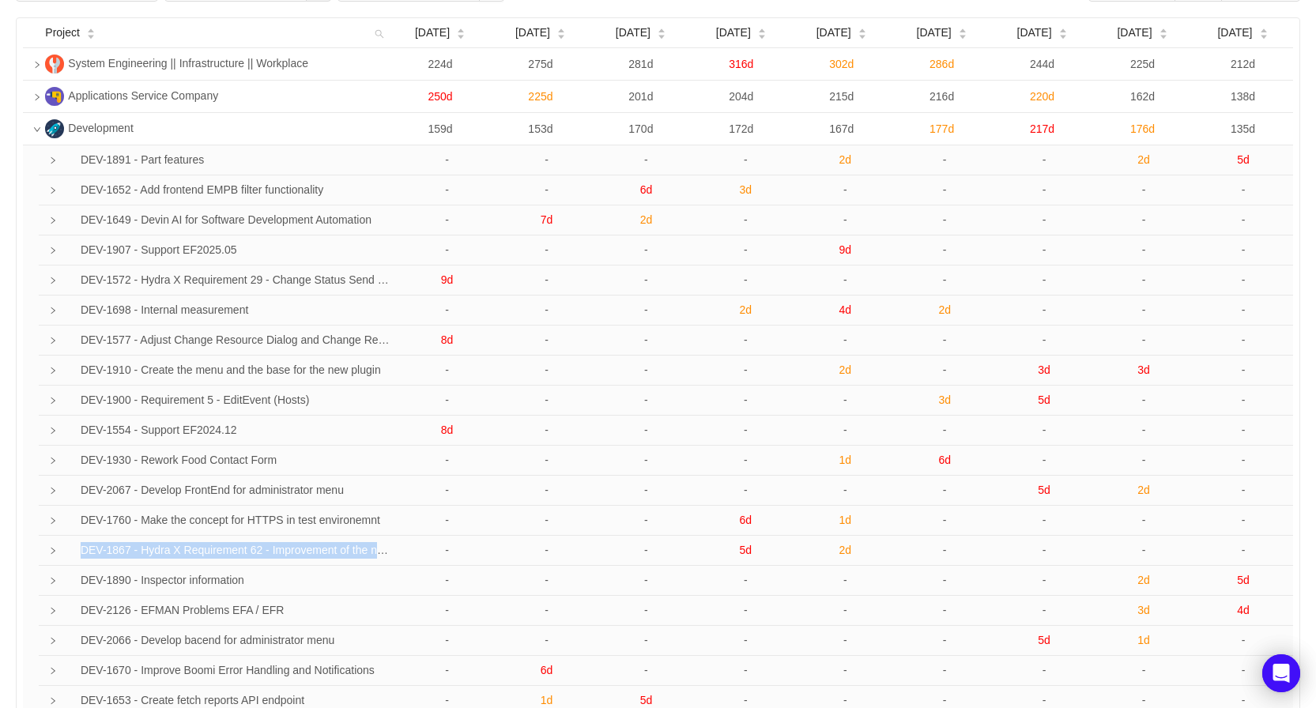
copy tr "5d 2d"
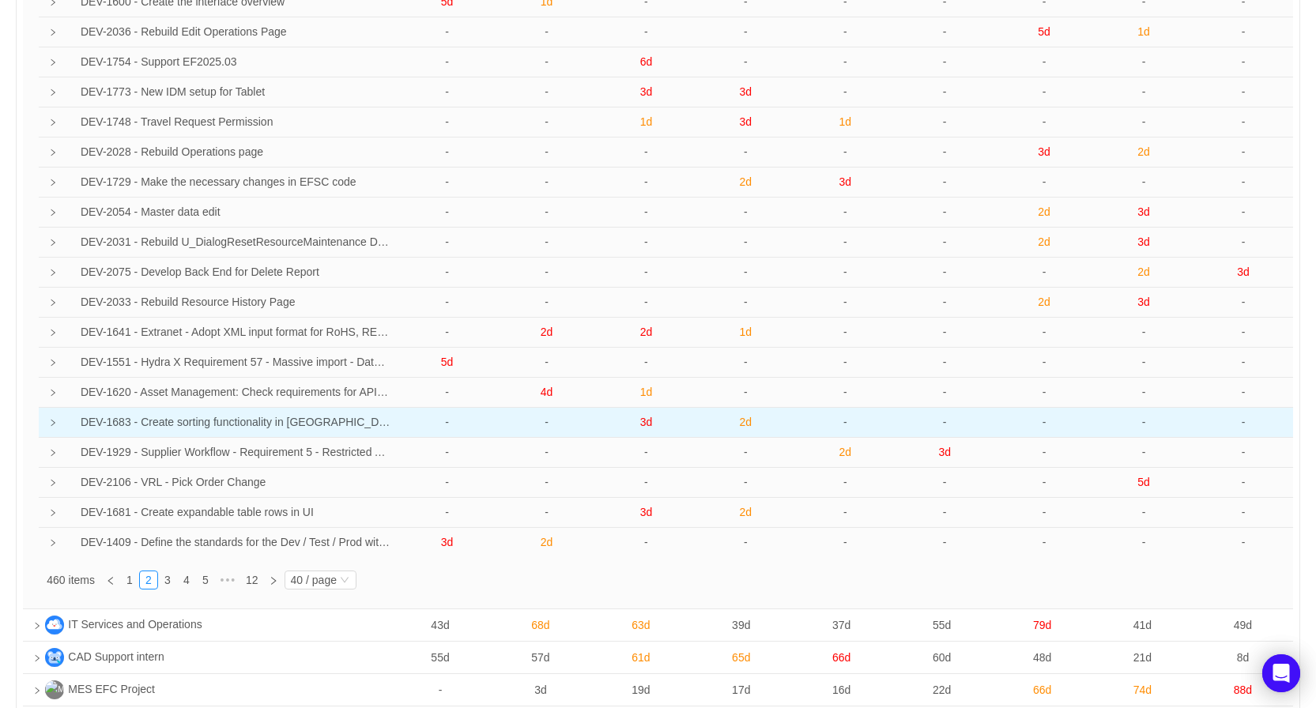
scroll to position [870, 0]
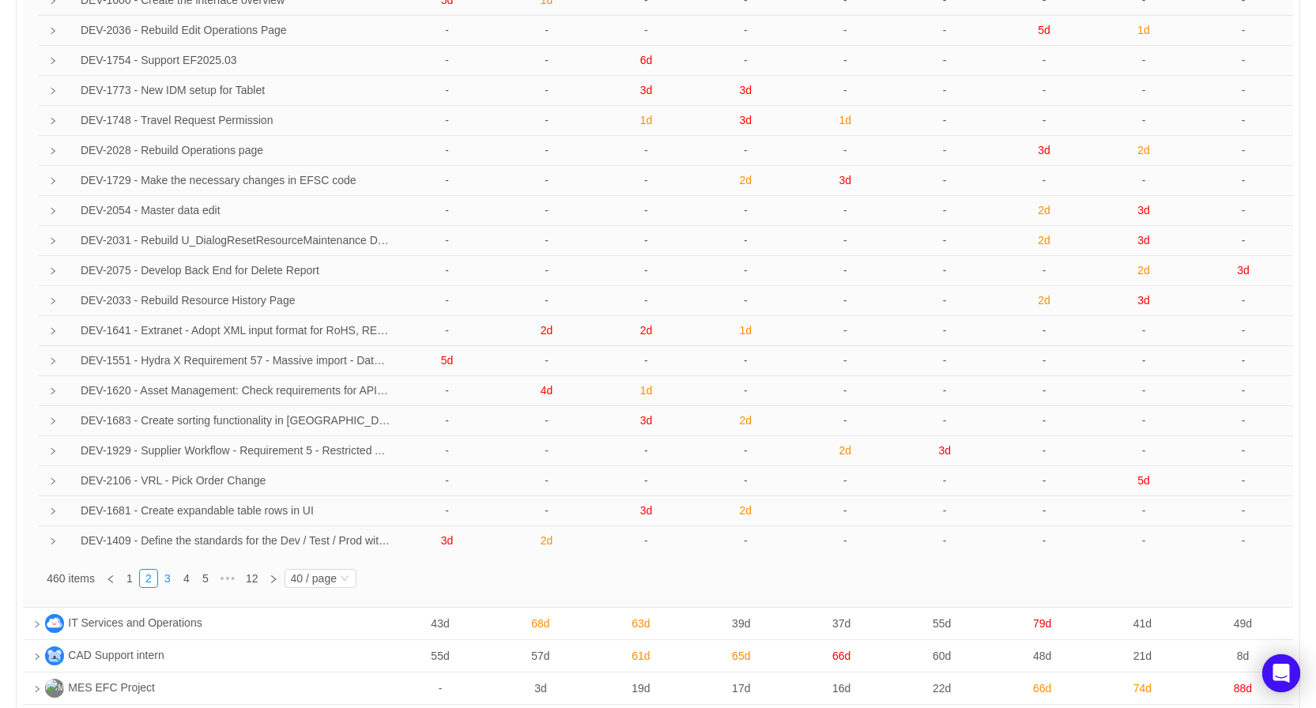
click at [165, 580] on link "3" at bounding box center [167, 578] width 17 height 17
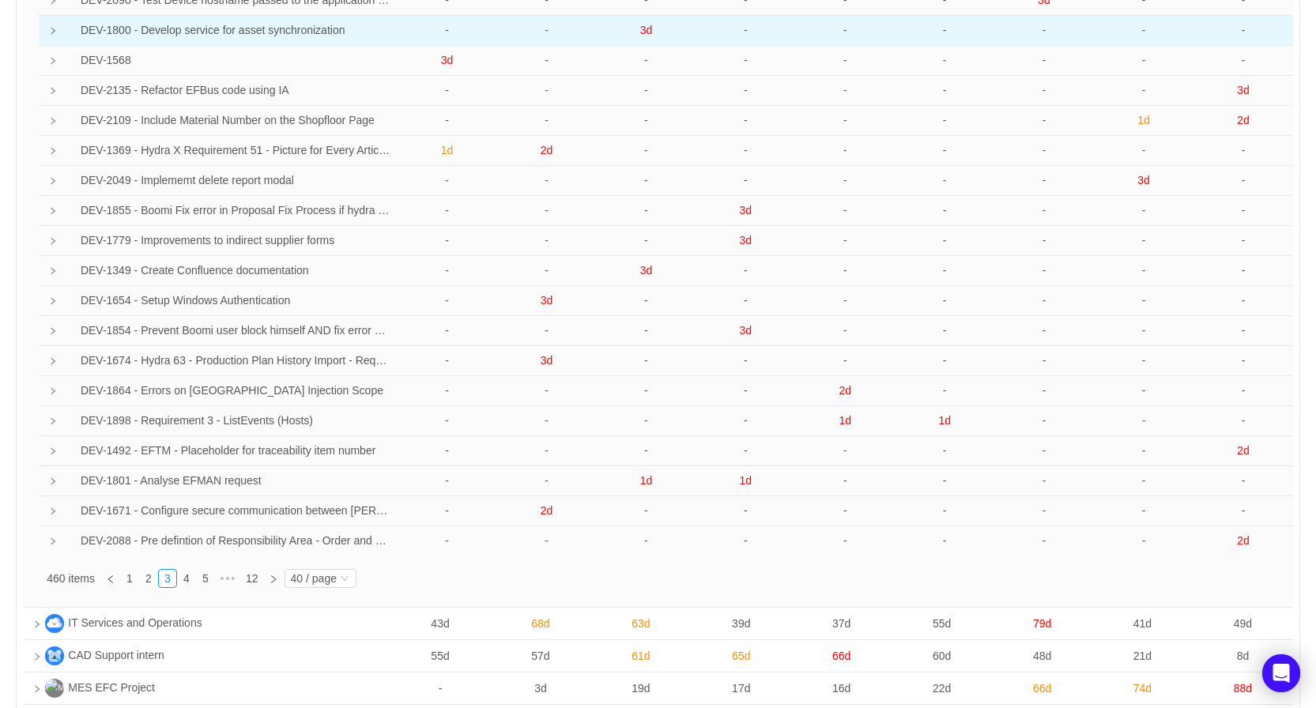
scroll to position [0, 0]
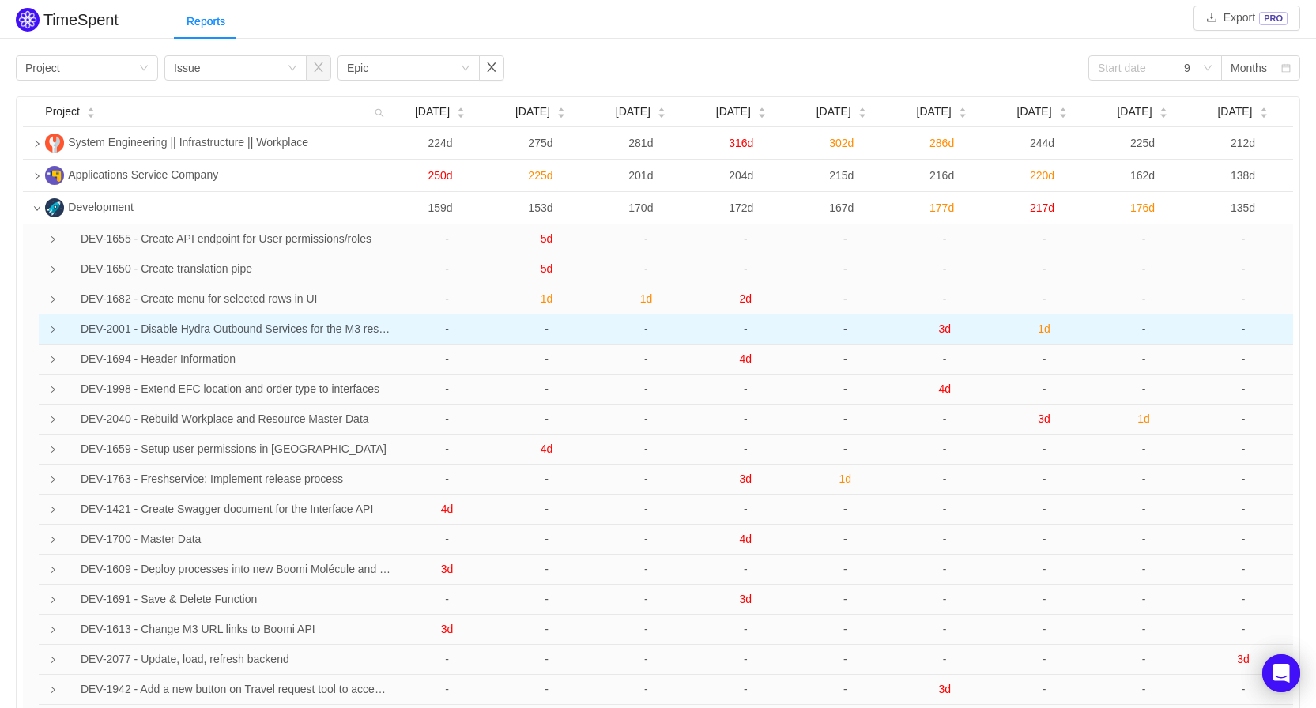
click at [218, 330] on td "DEV-2001 - Disable Hydra Outbound Services for the M3 restart [DATE]" at bounding box center [223, 330] width 349 height 30
click at [218, 330] on td "DEV-2001 - Disable Hydra Outbound Services for the M3 restart [DATE]" at bounding box center [223, 330] width 349 height 31
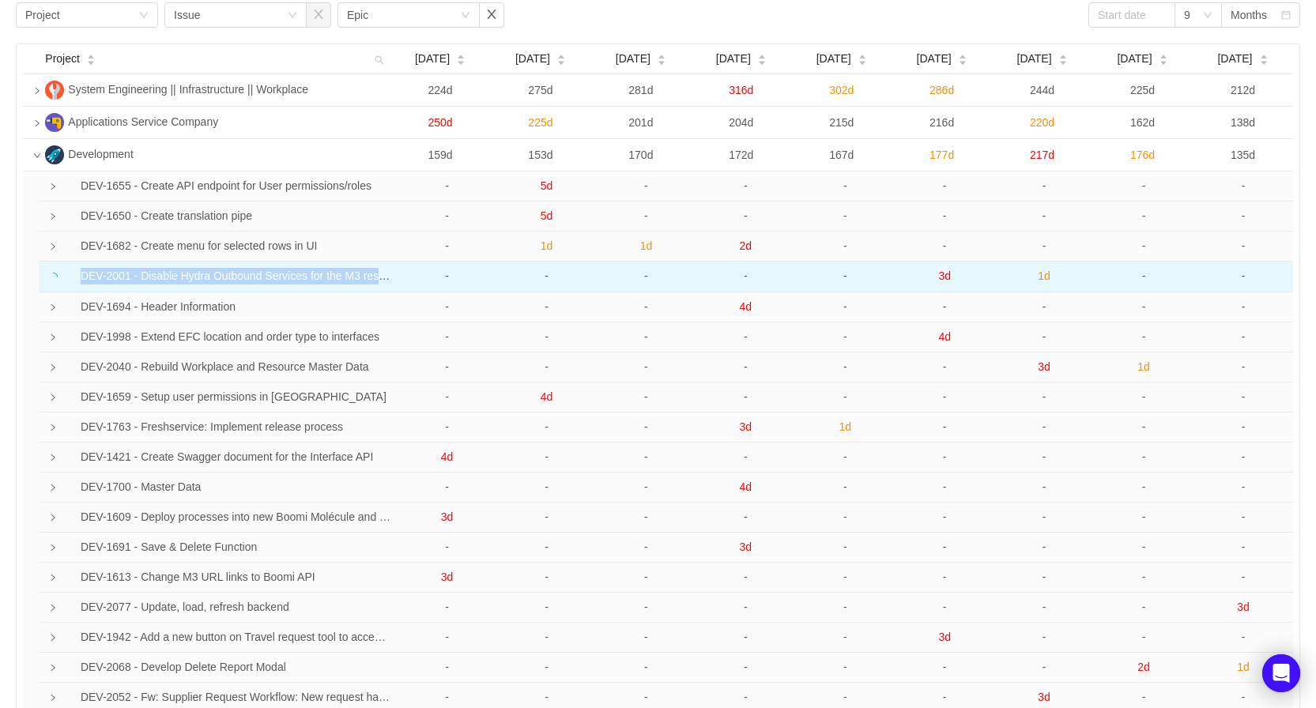
scroll to position [79, 0]
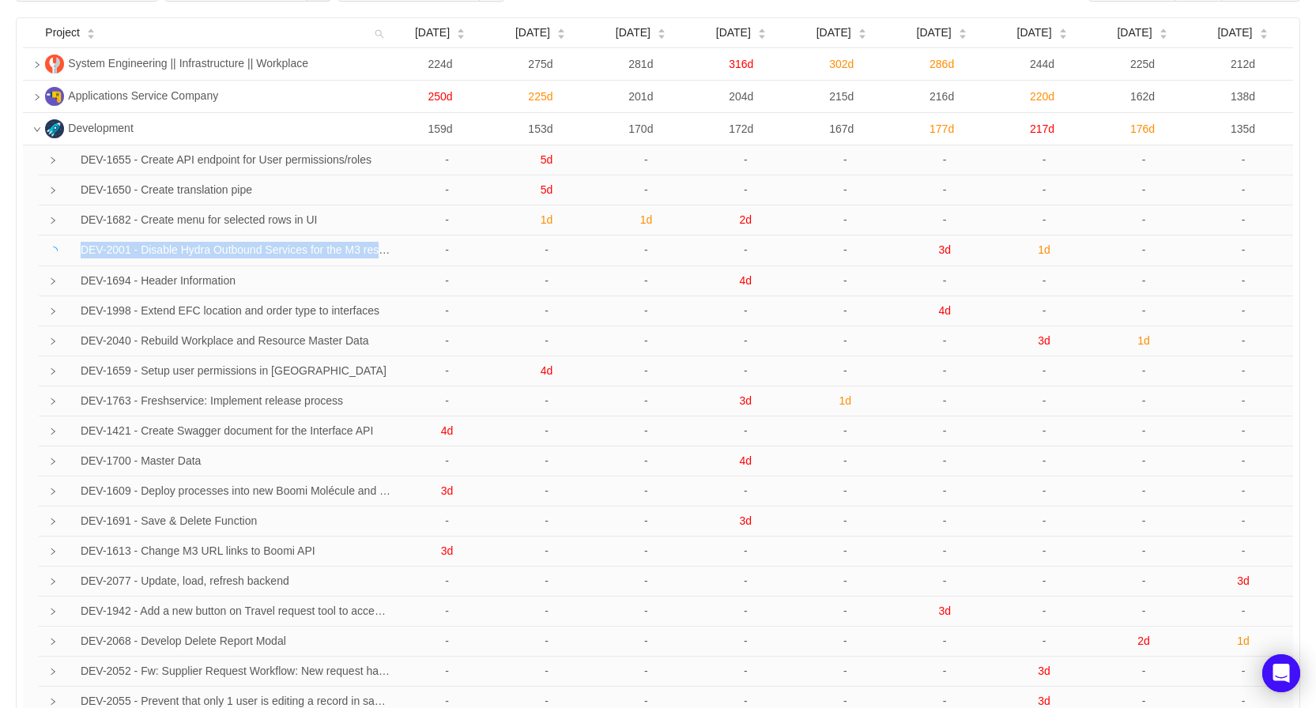
copy td "DEV-2001 - Disable Hydra Outbound Services for the M3 restart [DATE]"
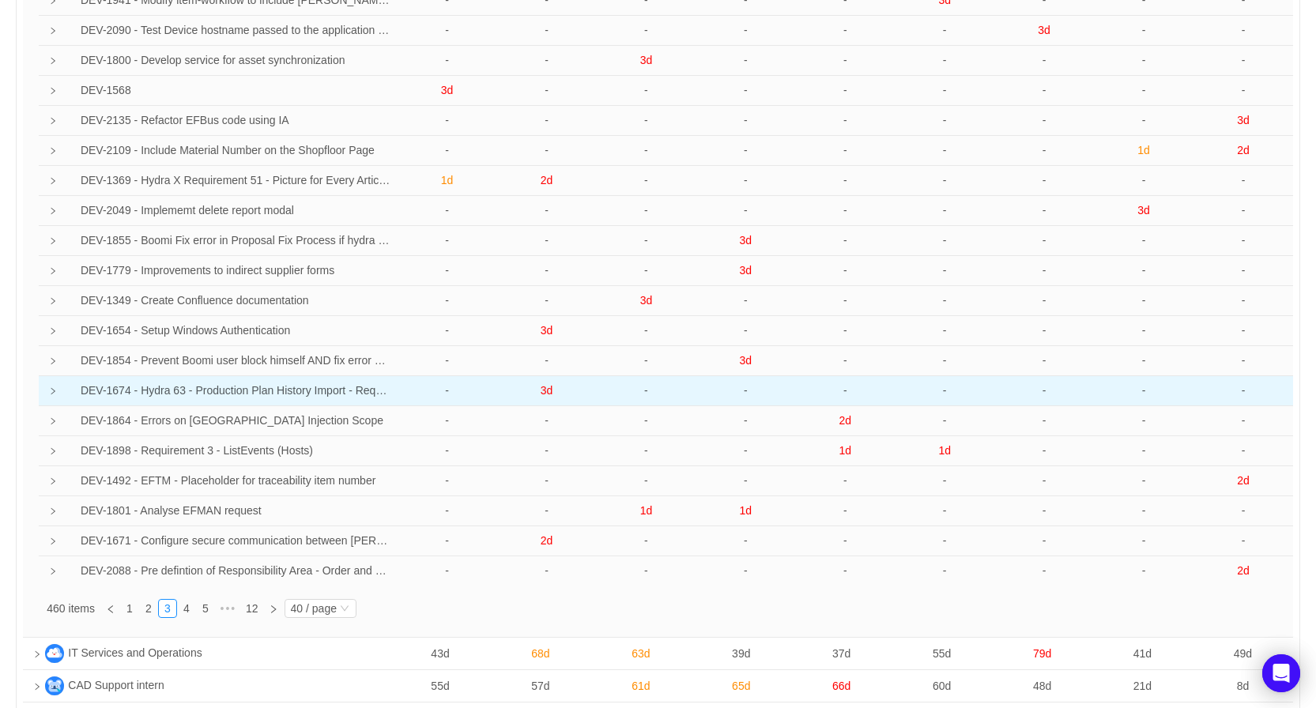
scroll to position [1028, 0]
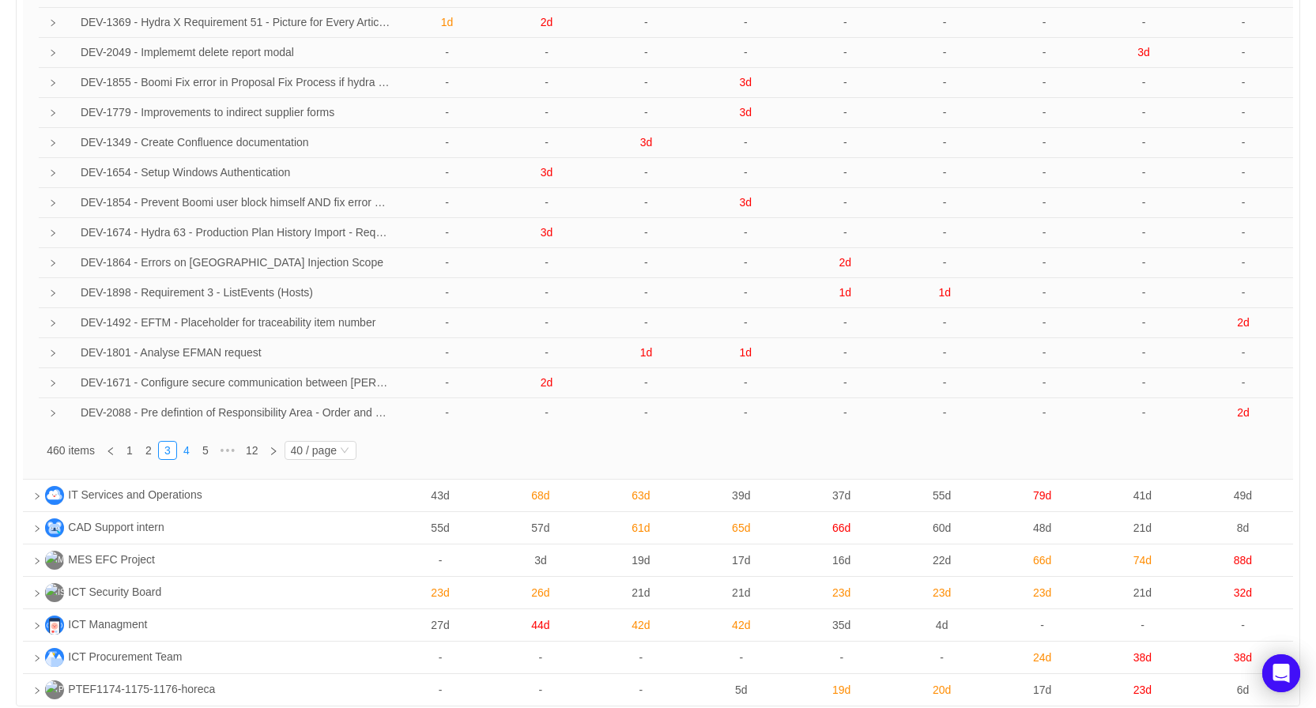
click at [188, 457] on link "4" at bounding box center [186, 450] width 17 height 17
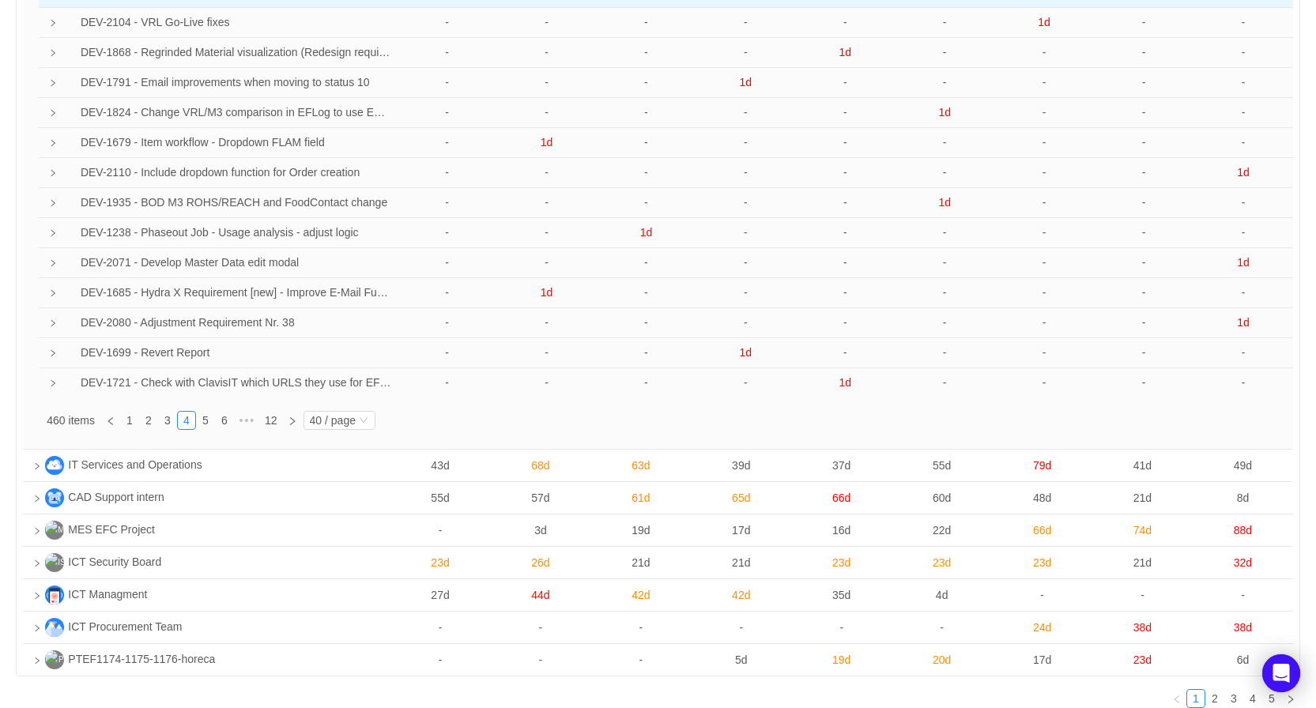
scroll to position [487, 0]
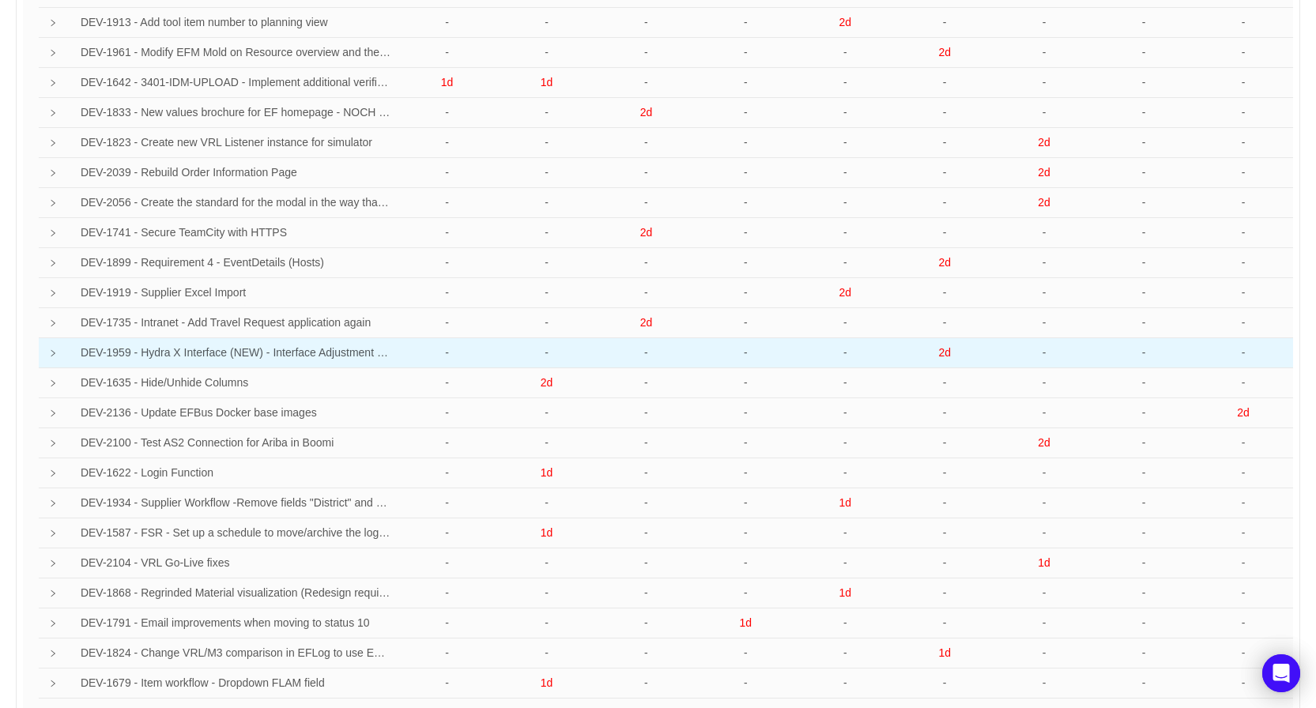
click at [236, 349] on td "DEV-1959 - Hydra X Interface (NEW) - Interface Adjustment EFP- Shift Planning" at bounding box center [223, 353] width 349 height 30
click at [236, 349] on td "DEV-1959 - Hydra X Interface (NEW) - Interface Adjustment EFP- Shift Planning" at bounding box center [223, 353] width 349 height 31
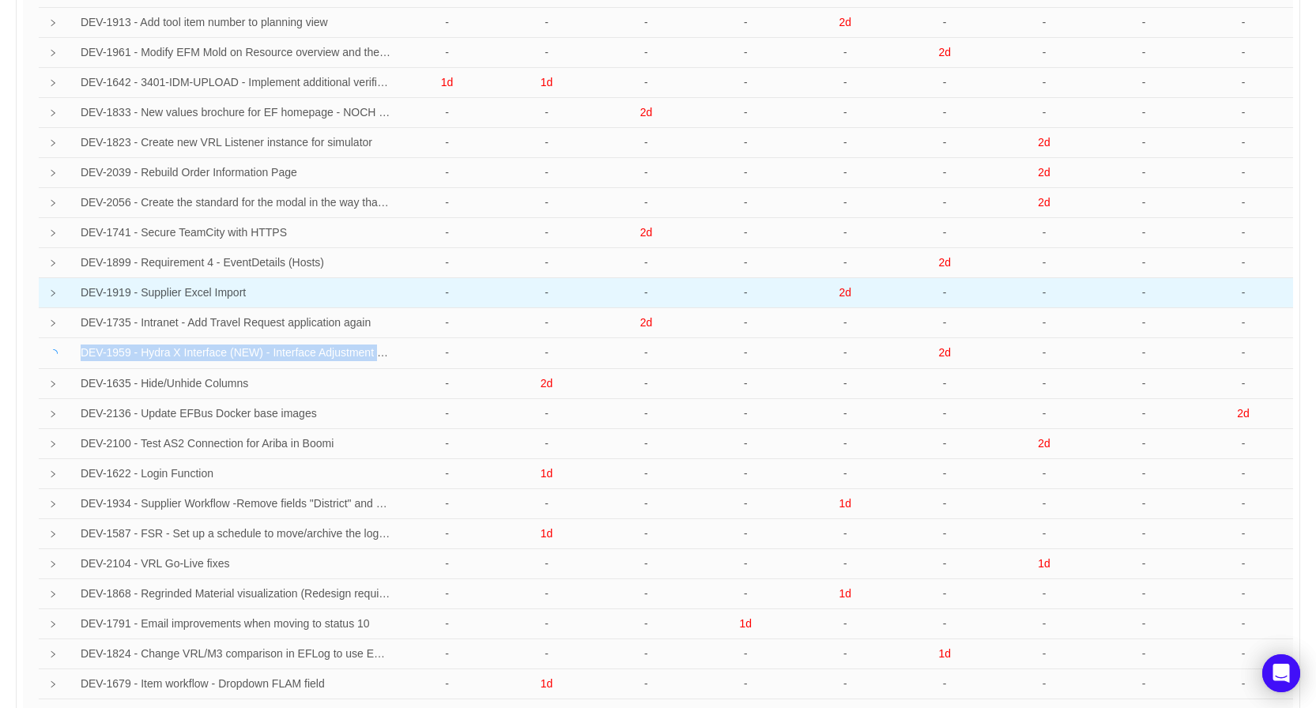
copy td "DEV-1959 - Hydra X Interface (NEW) - Interface Adjustment EFP- Shift Planning"
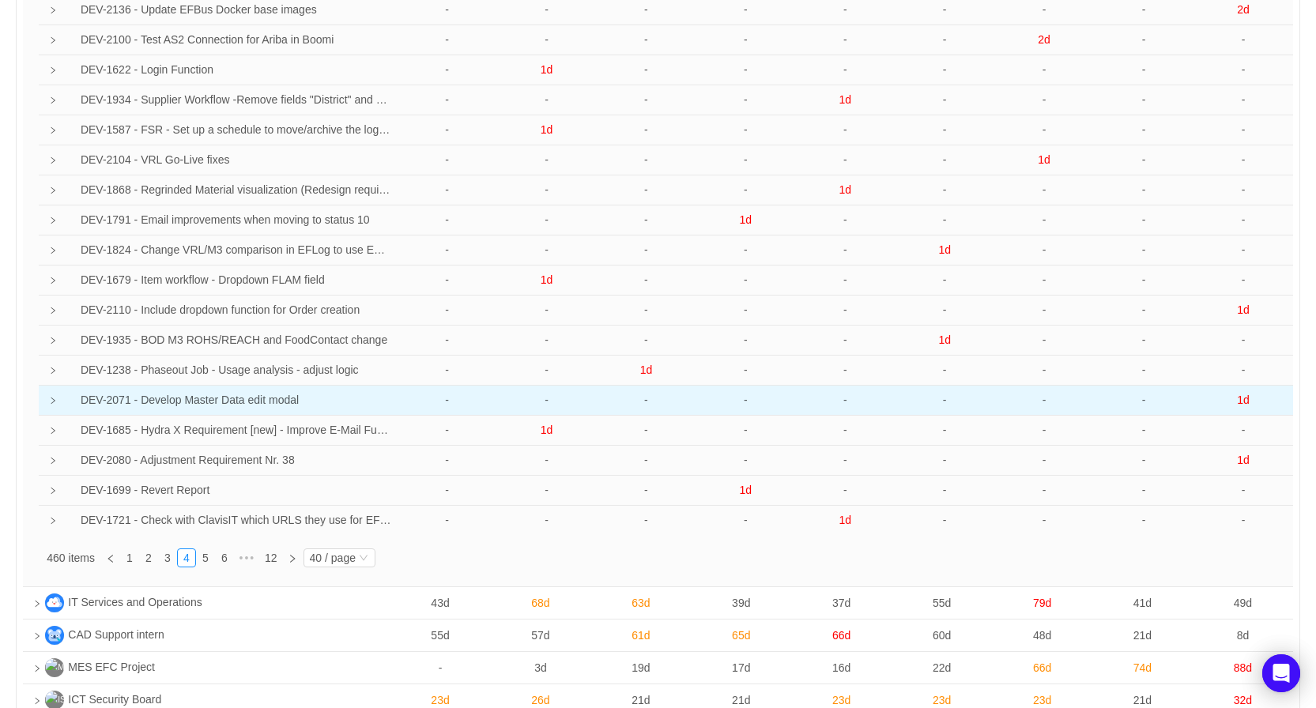
scroll to position [1028, 0]
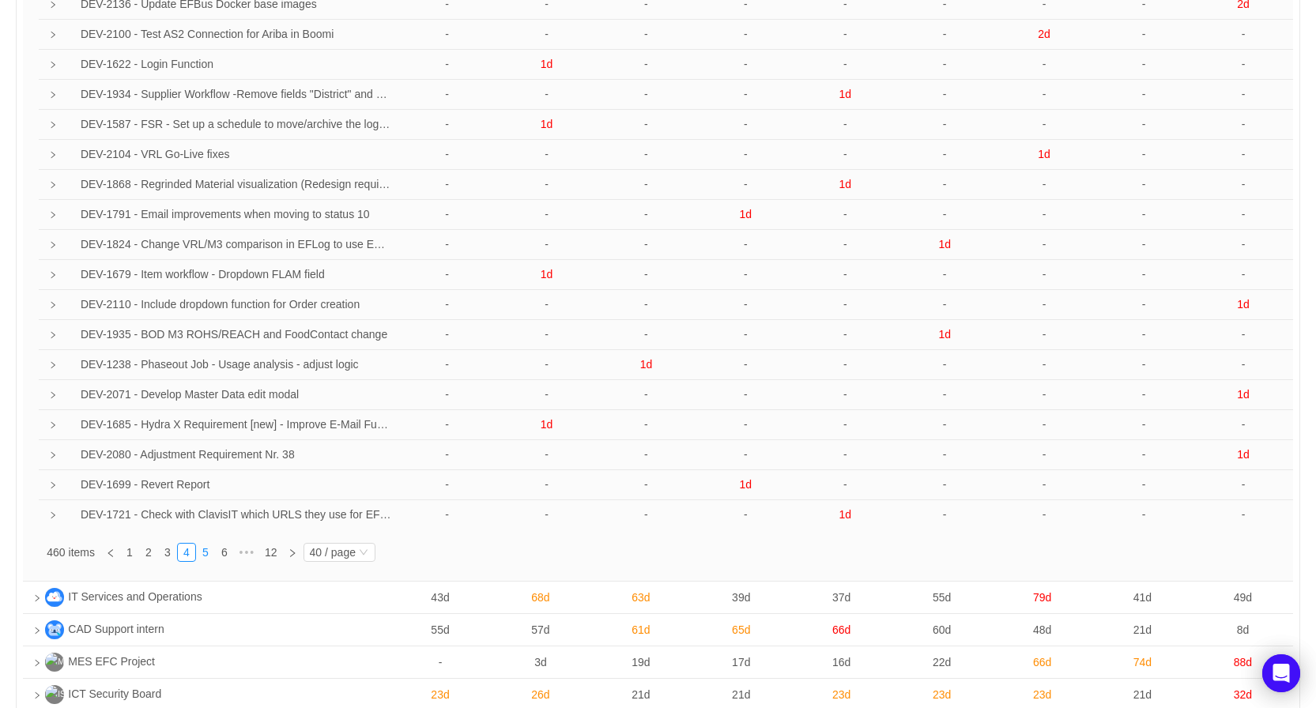
click at [207, 550] on link "5" at bounding box center [205, 552] width 17 height 17
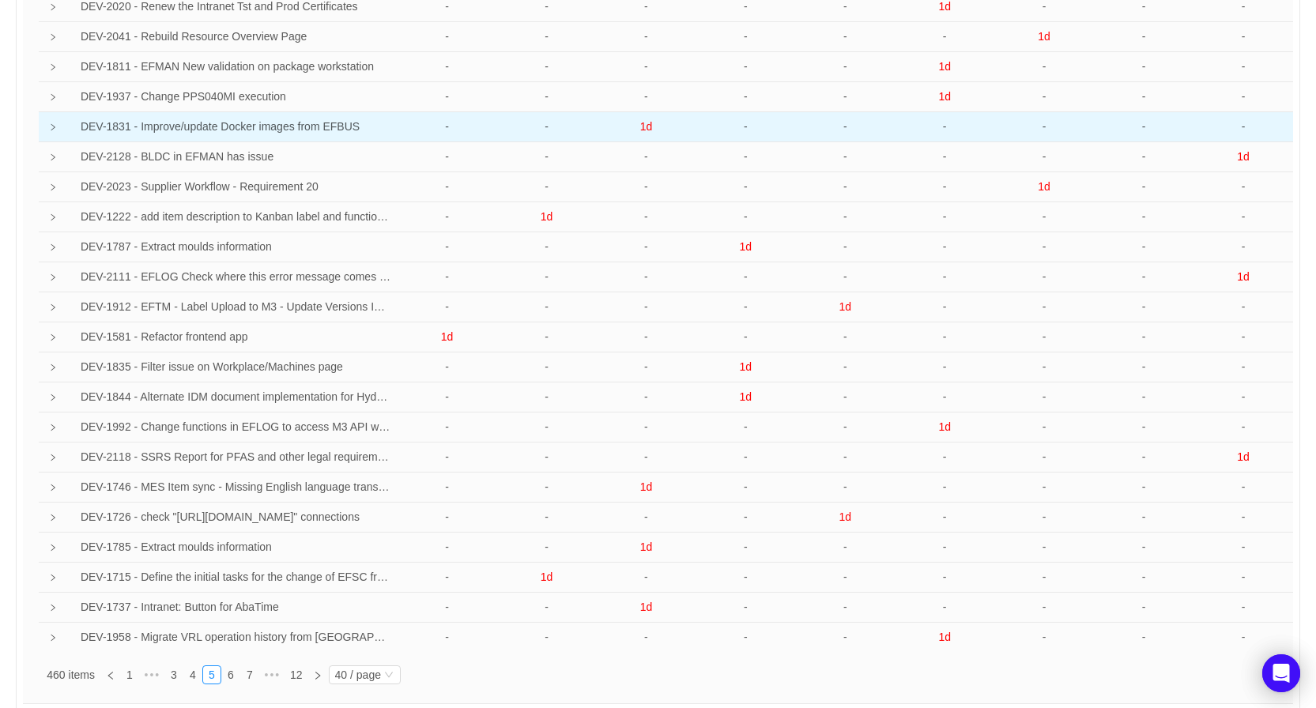
scroll to position [870, 0]
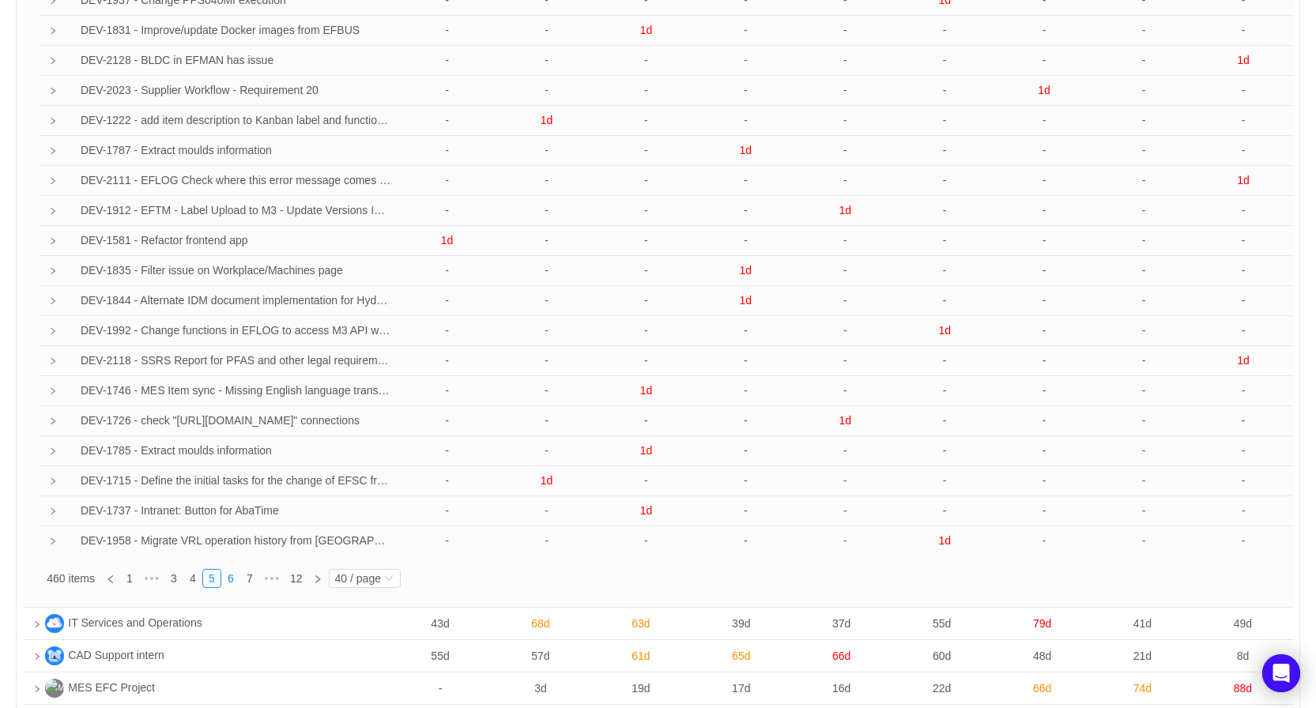
click at [232, 582] on link "6" at bounding box center [230, 578] width 17 height 17
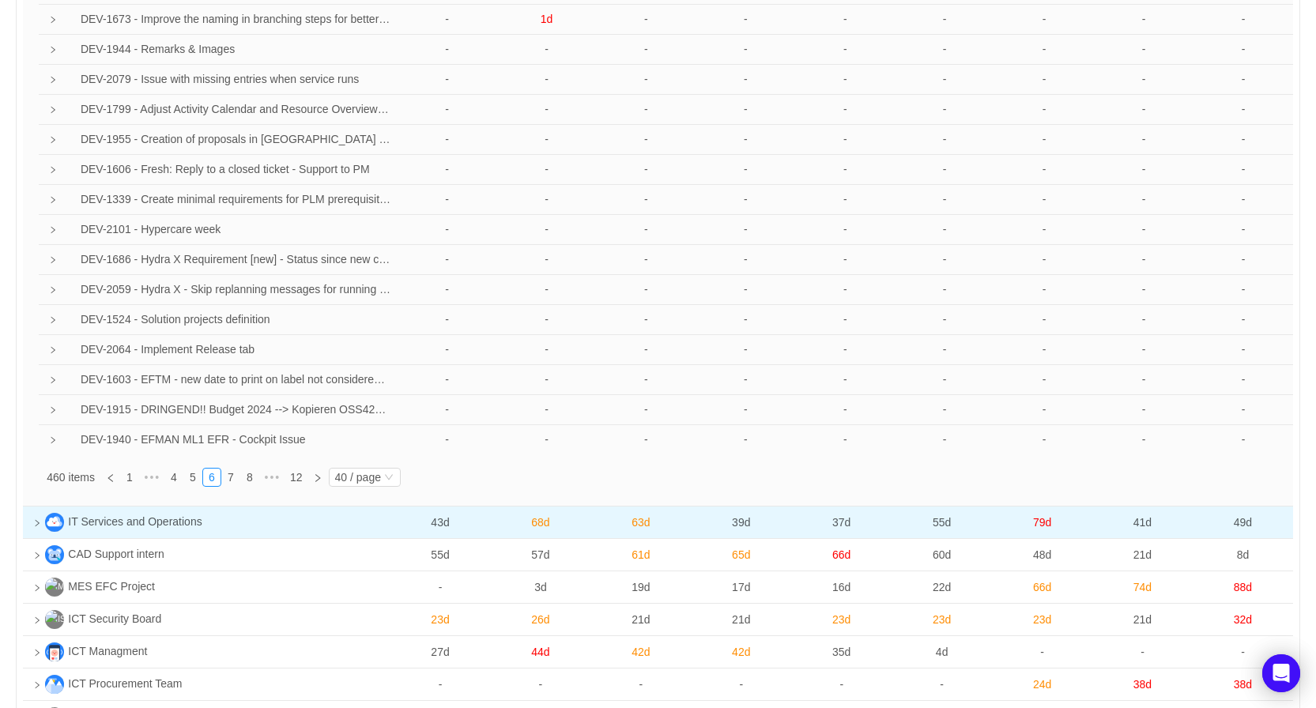
scroll to position [1048, 0]
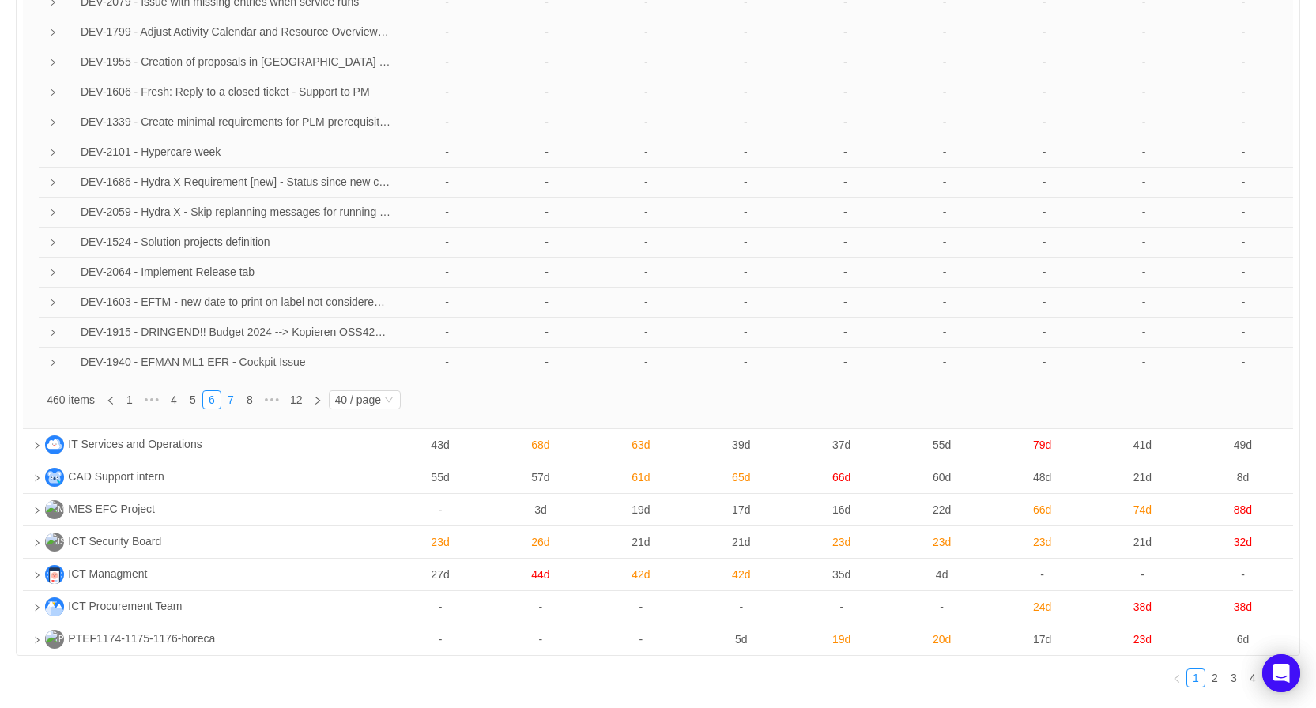
click at [232, 401] on link "7" at bounding box center [230, 399] width 17 height 17
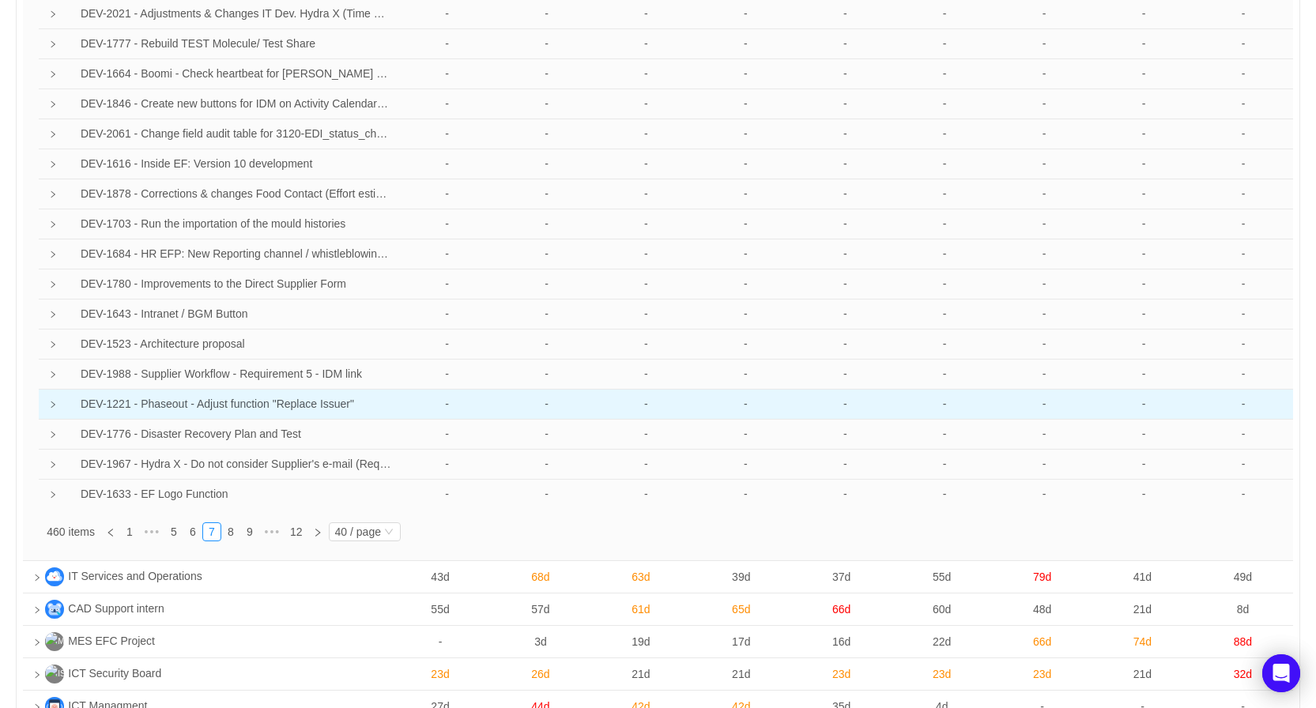
scroll to position [1045, 0]
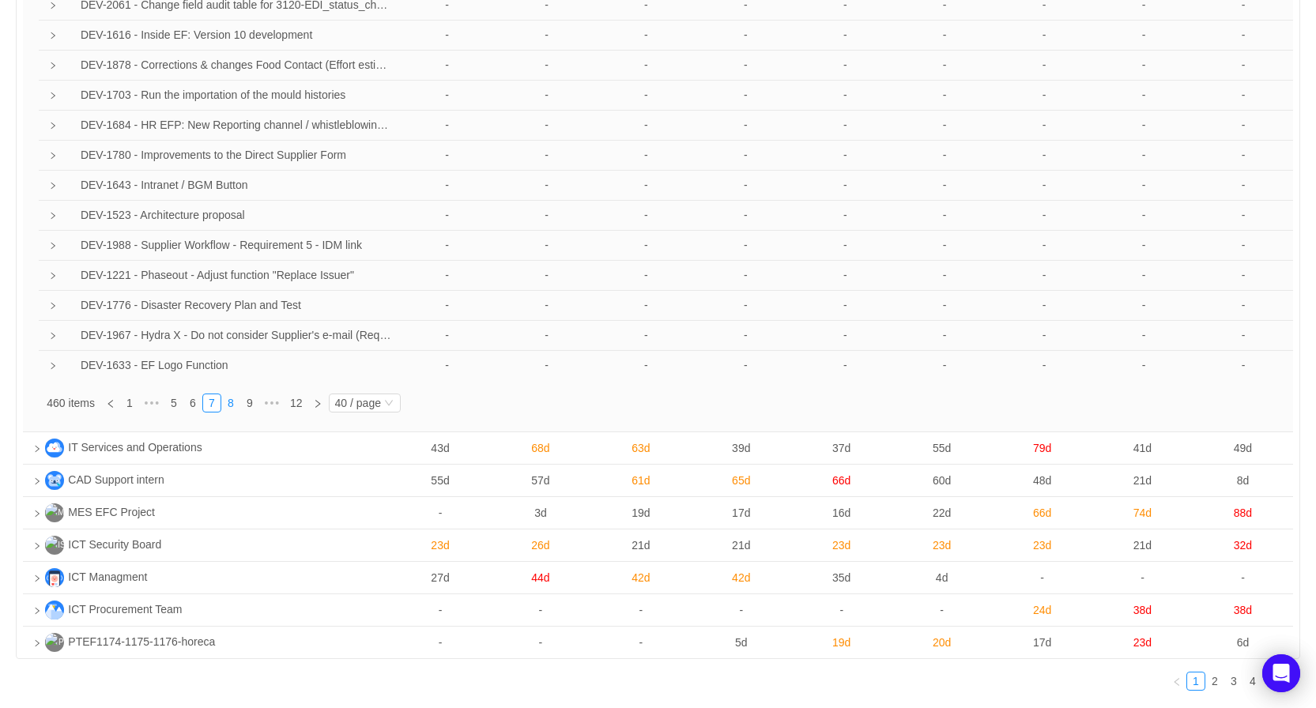
click at [229, 405] on link "8" at bounding box center [230, 403] width 17 height 17
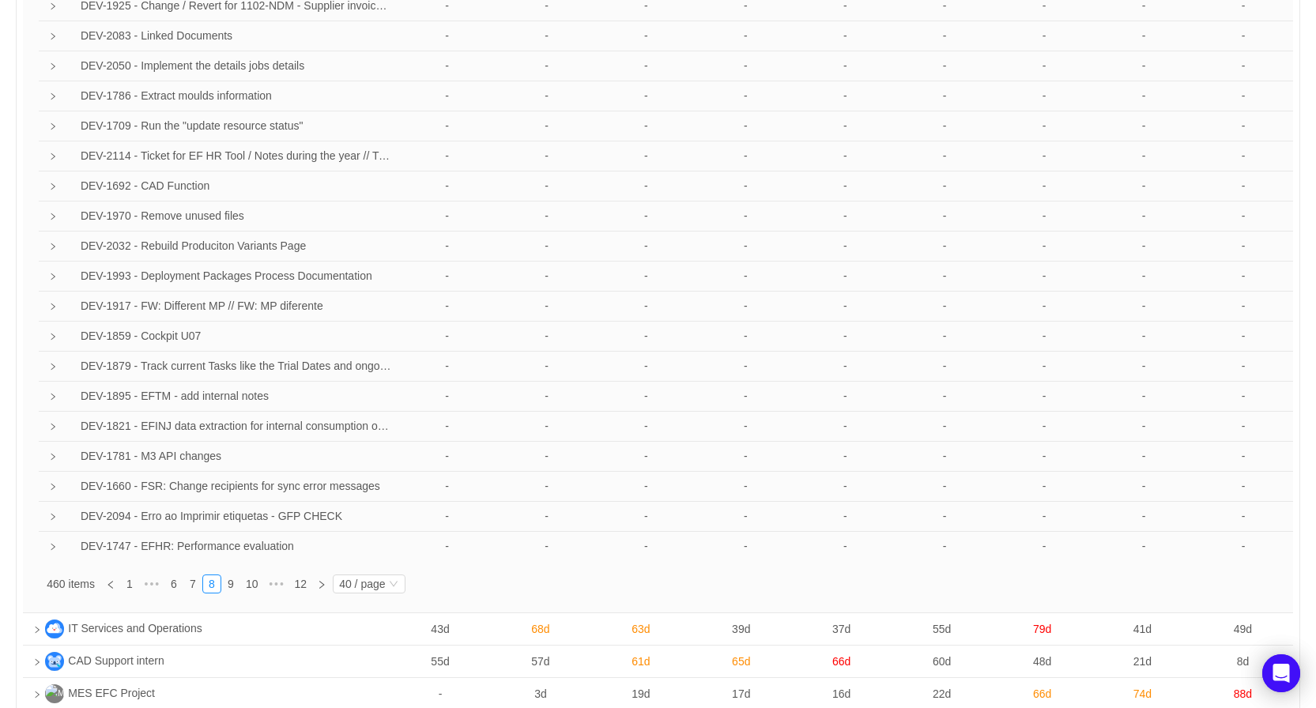
scroll to position [955, 0]
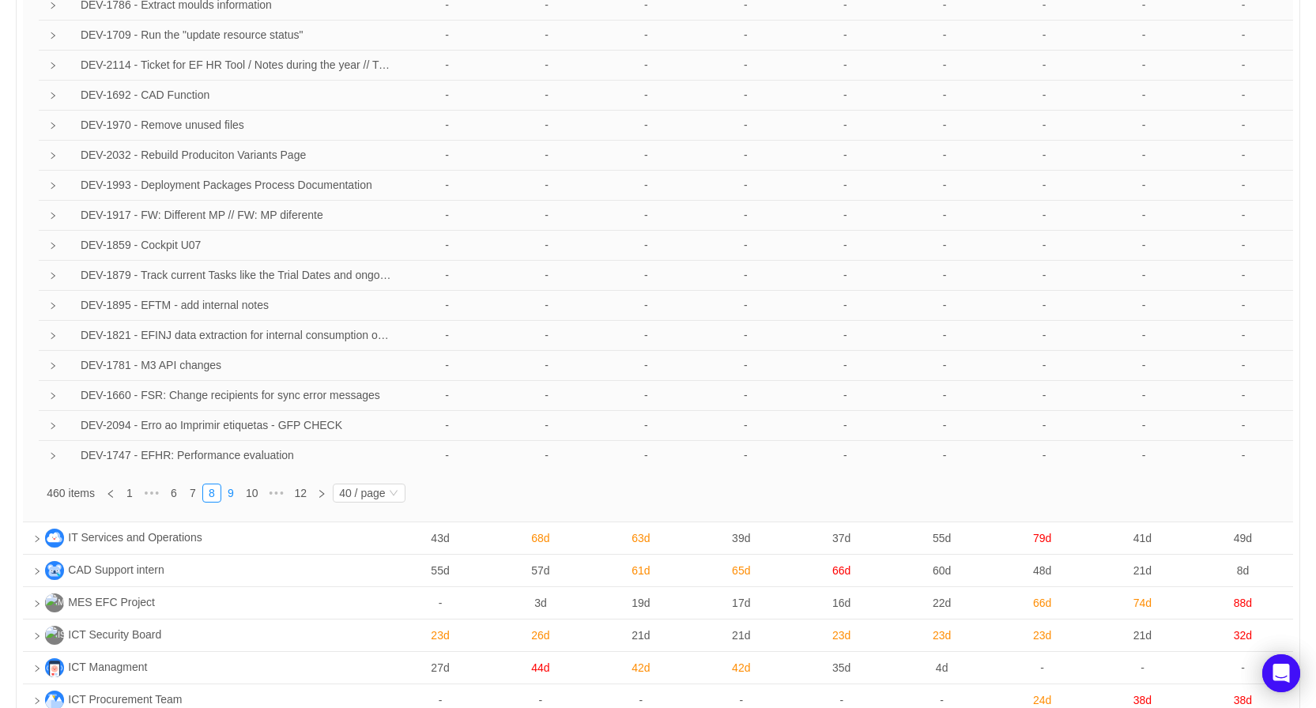
click at [224, 496] on link "9" at bounding box center [230, 493] width 17 height 17
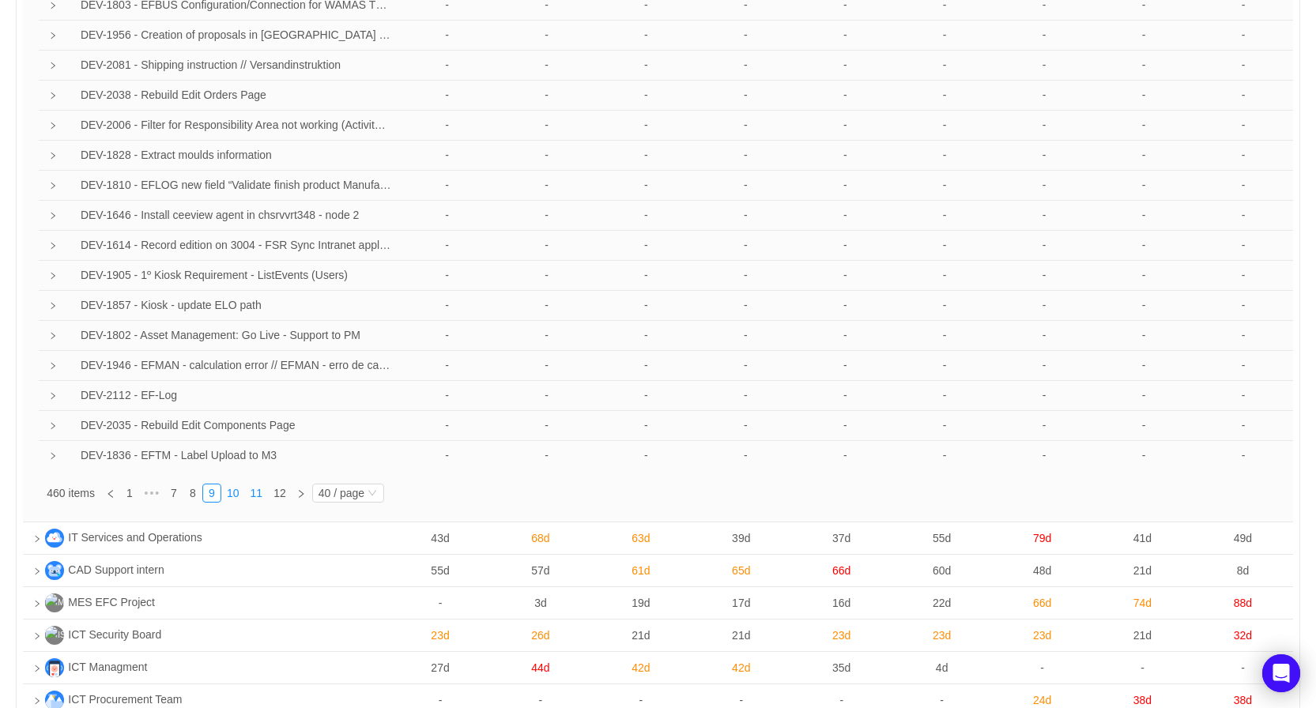
click at [231, 499] on link "10" at bounding box center [233, 493] width 22 height 17
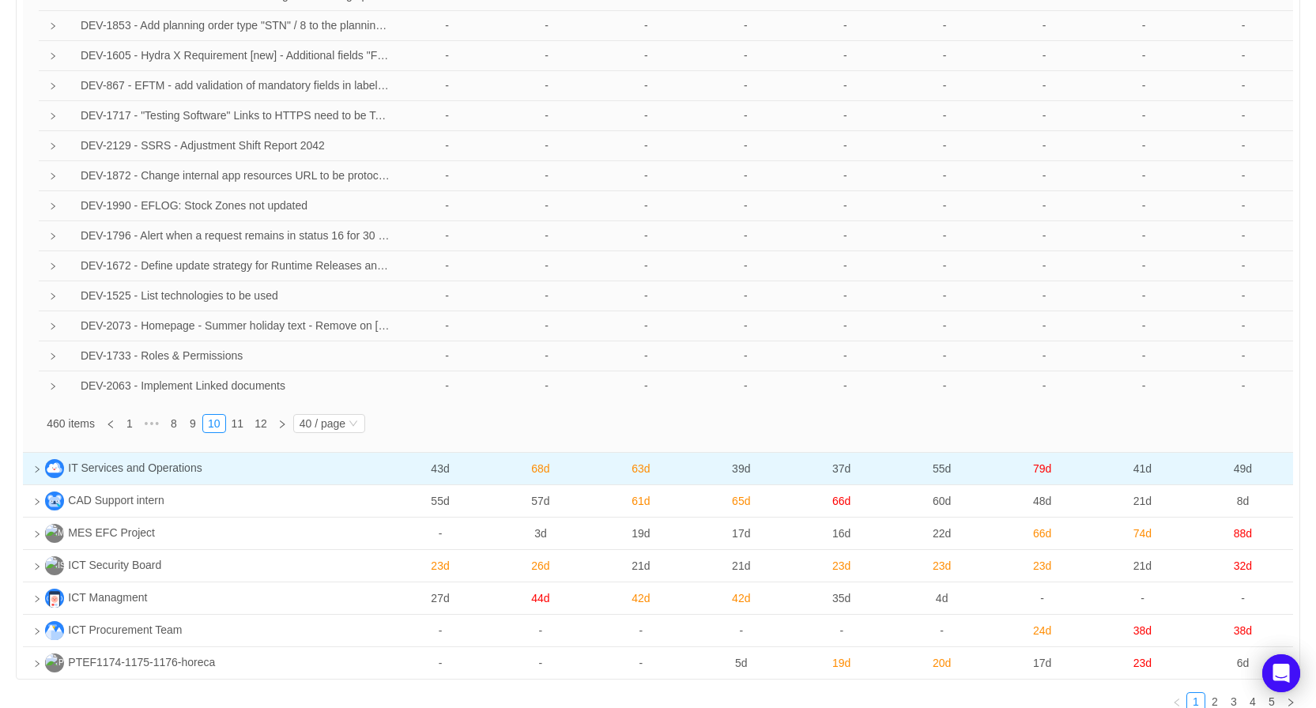
scroll to position [1102, 0]
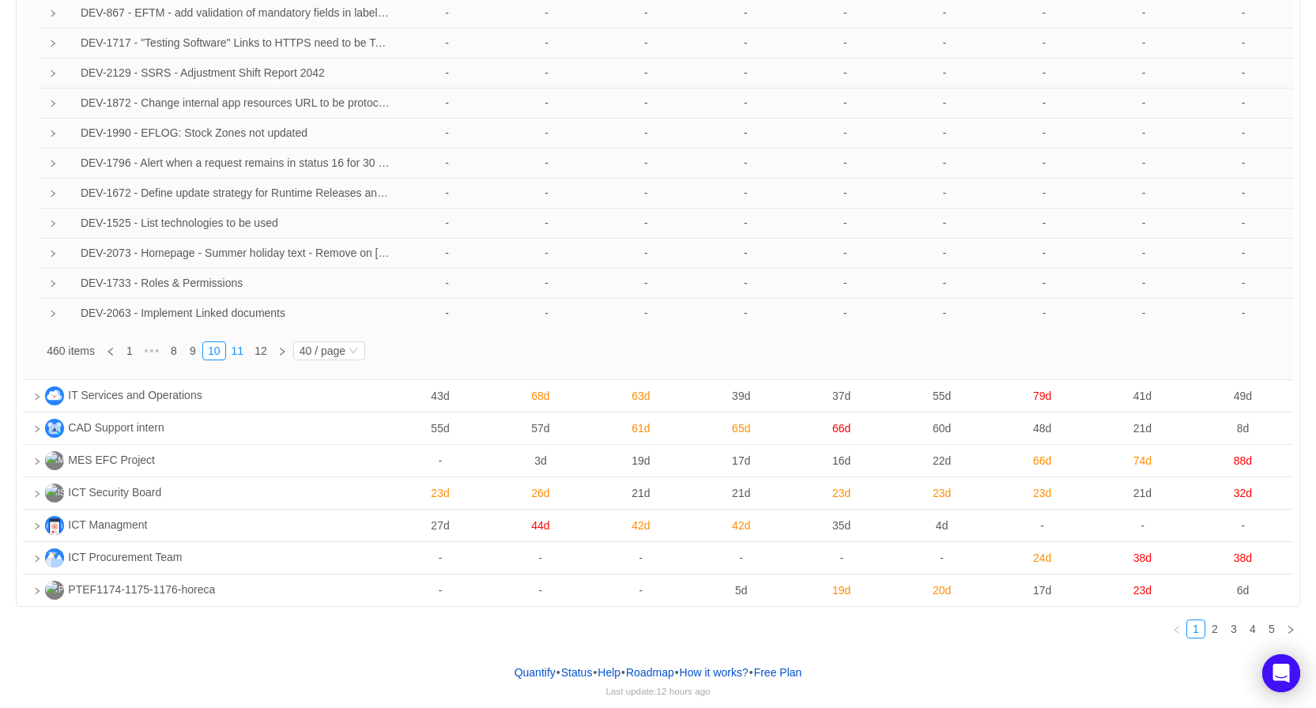
click at [237, 345] on link "11" at bounding box center [238, 350] width 22 height 17
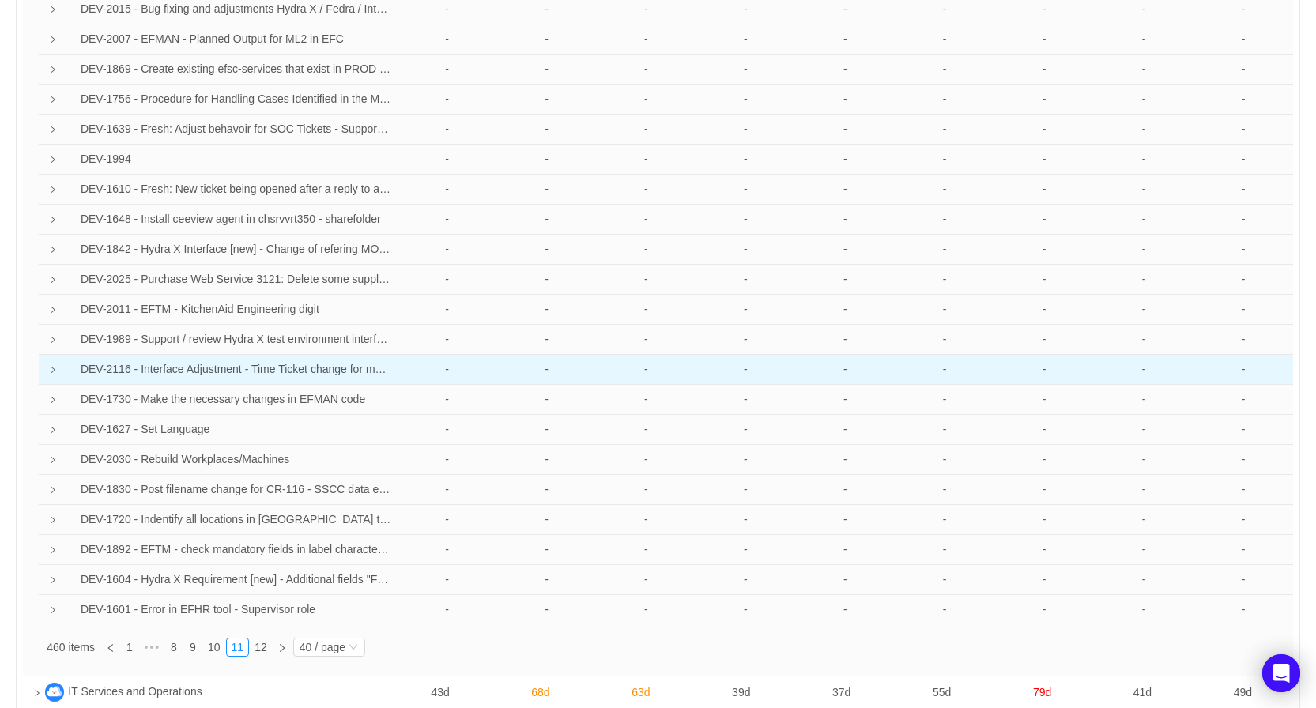
scroll to position [852, 0]
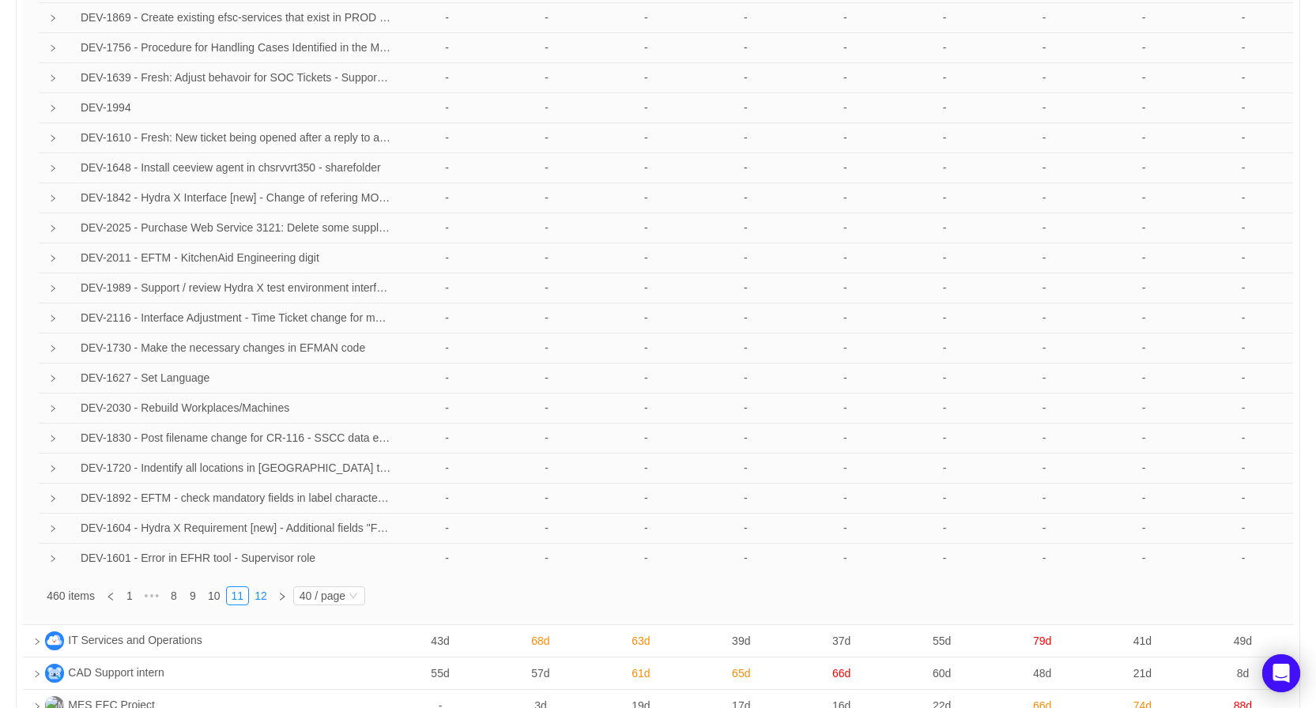
click at [260, 598] on link "12" at bounding box center [261, 595] width 22 height 17
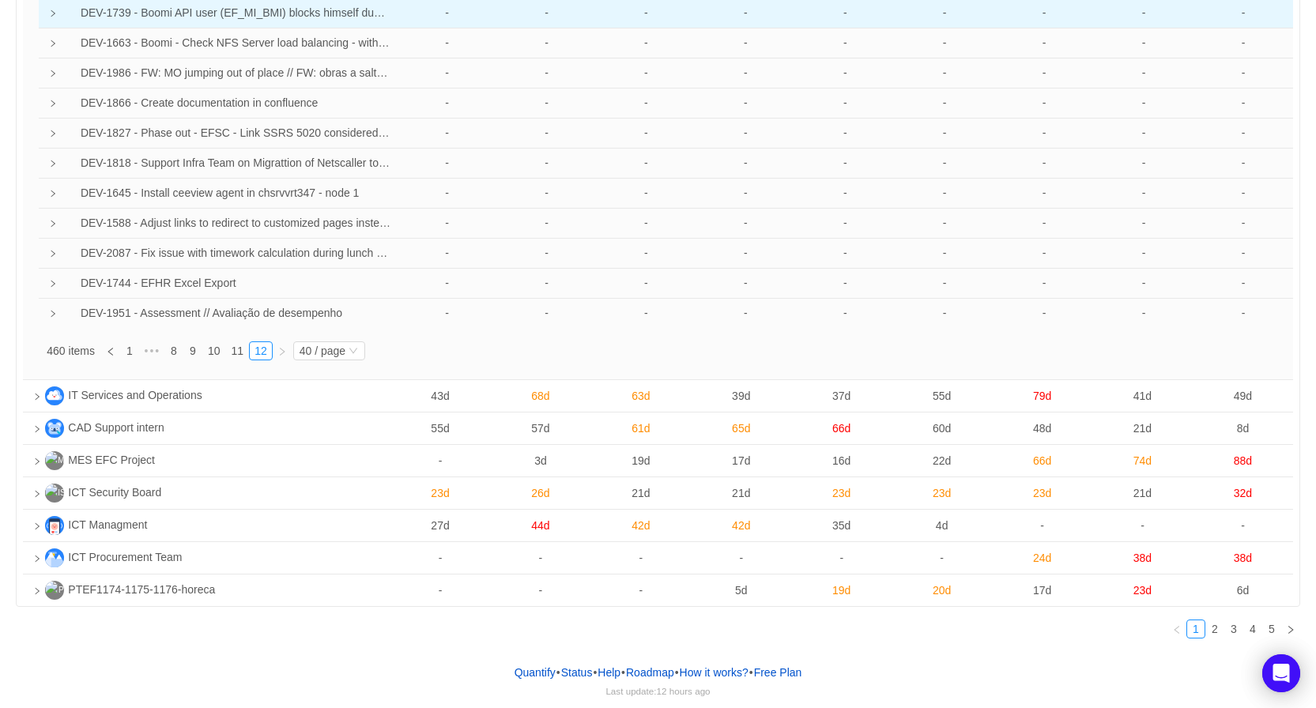
scroll to position [66, 0]
